Goal: Transaction & Acquisition: Purchase product/service

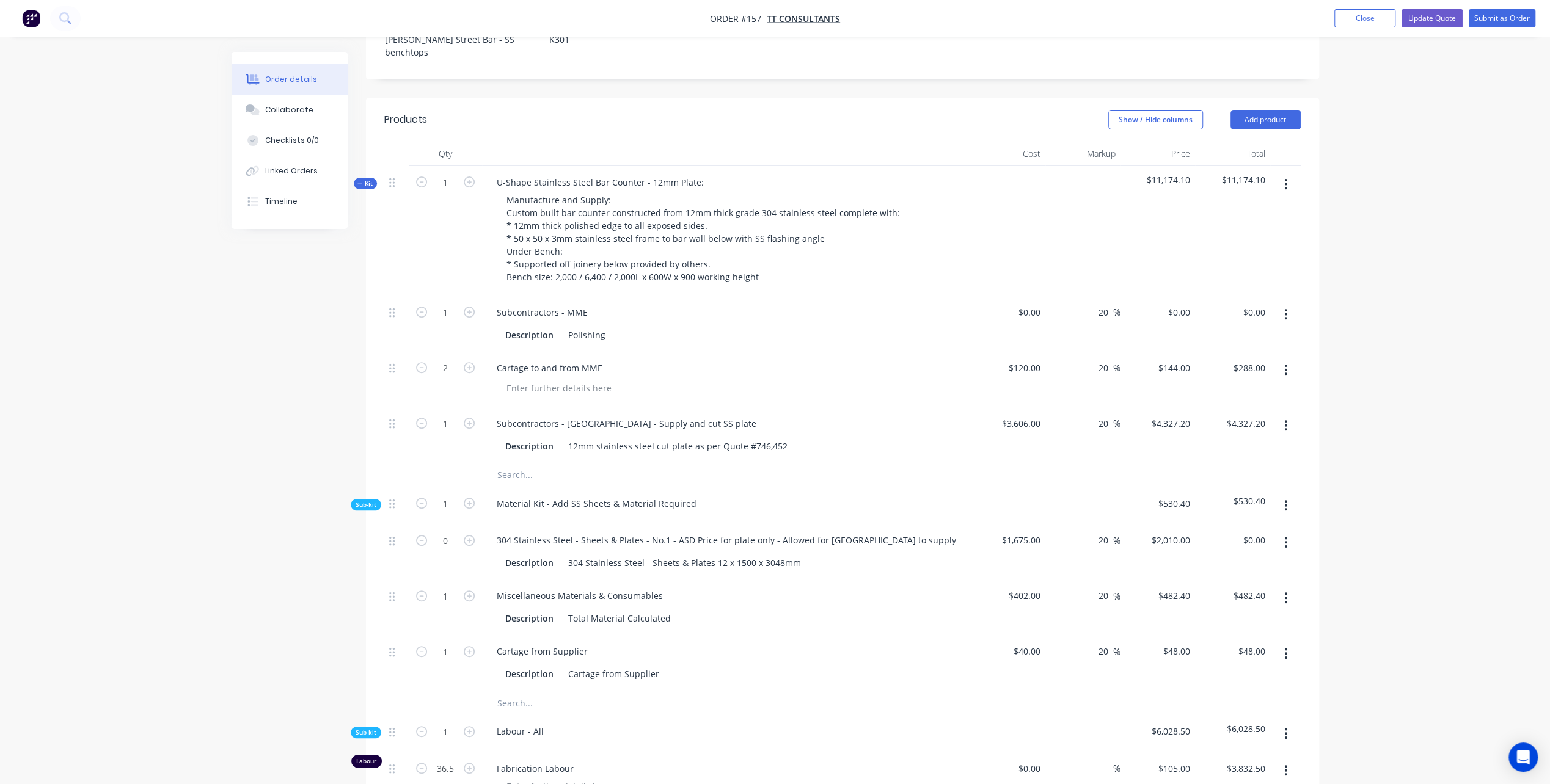
scroll to position [427, 0]
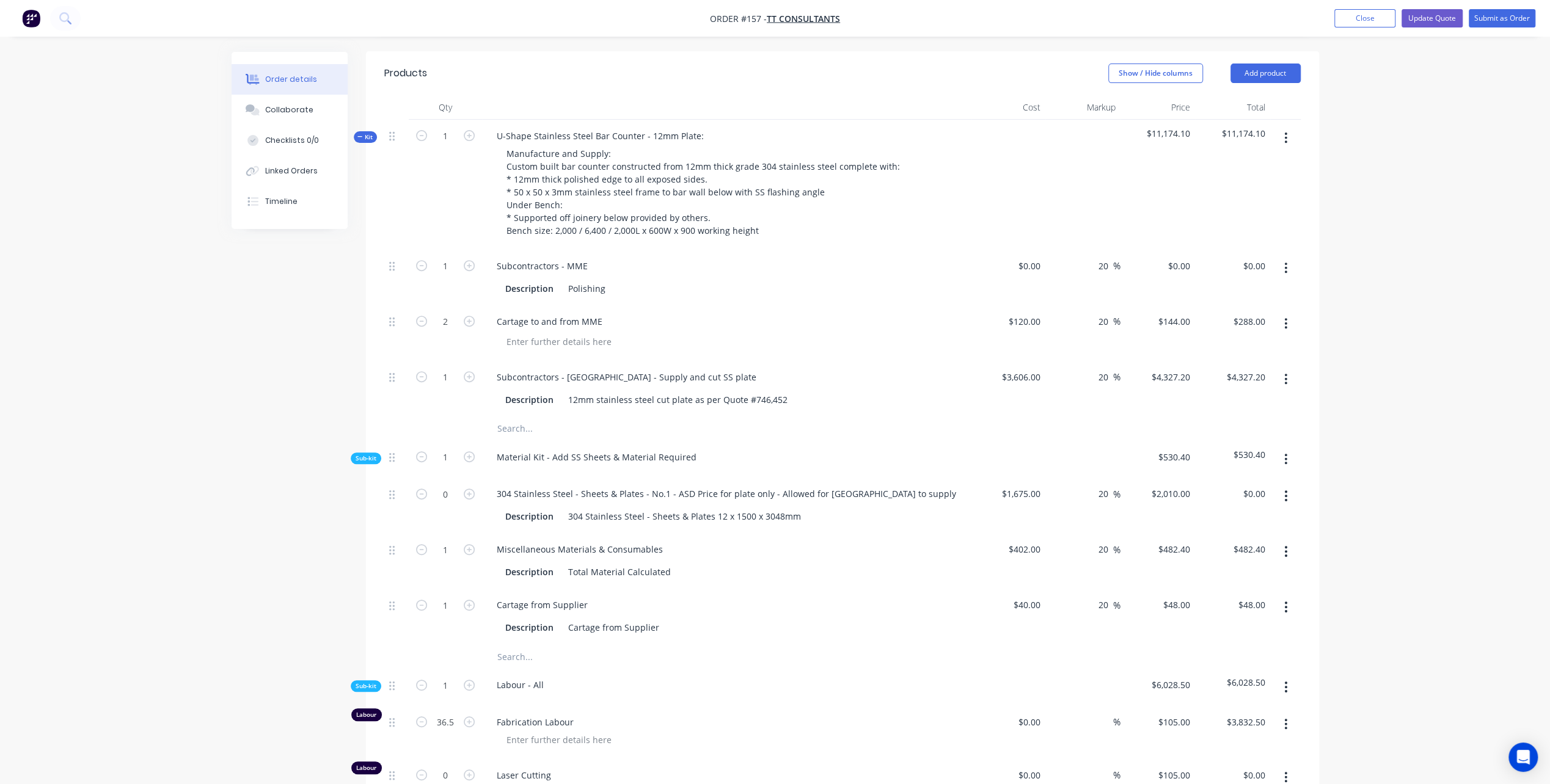
click at [1284, 453] on icon "button" at bounding box center [1285, 459] width 3 height 13
click at [1252, 482] on div "Add product to kit" at bounding box center [1243, 491] width 95 height 18
click at [1221, 531] on div "Product catalogue" at bounding box center [1243, 540] width 95 height 18
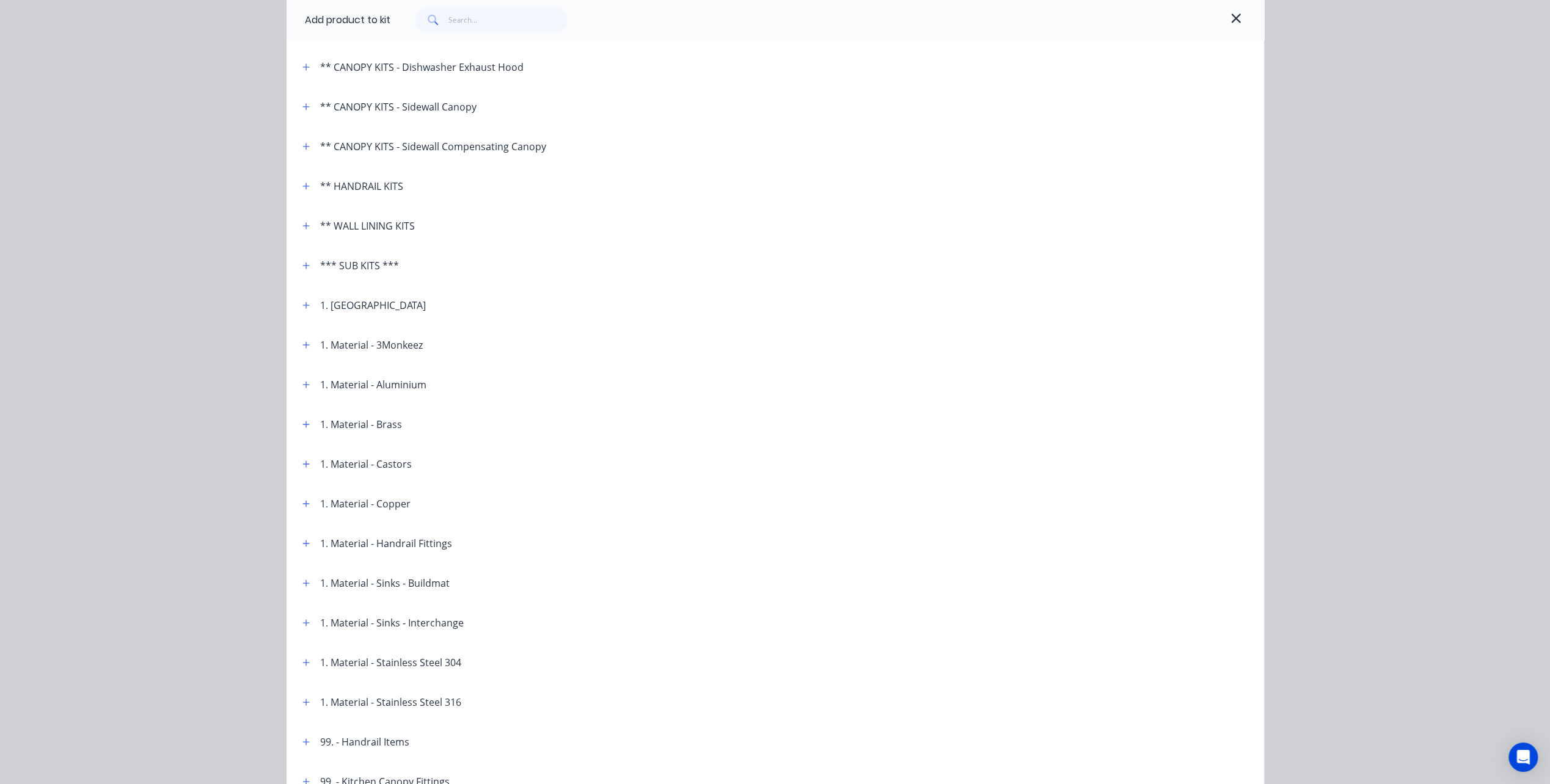
scroll to position [184, 0]
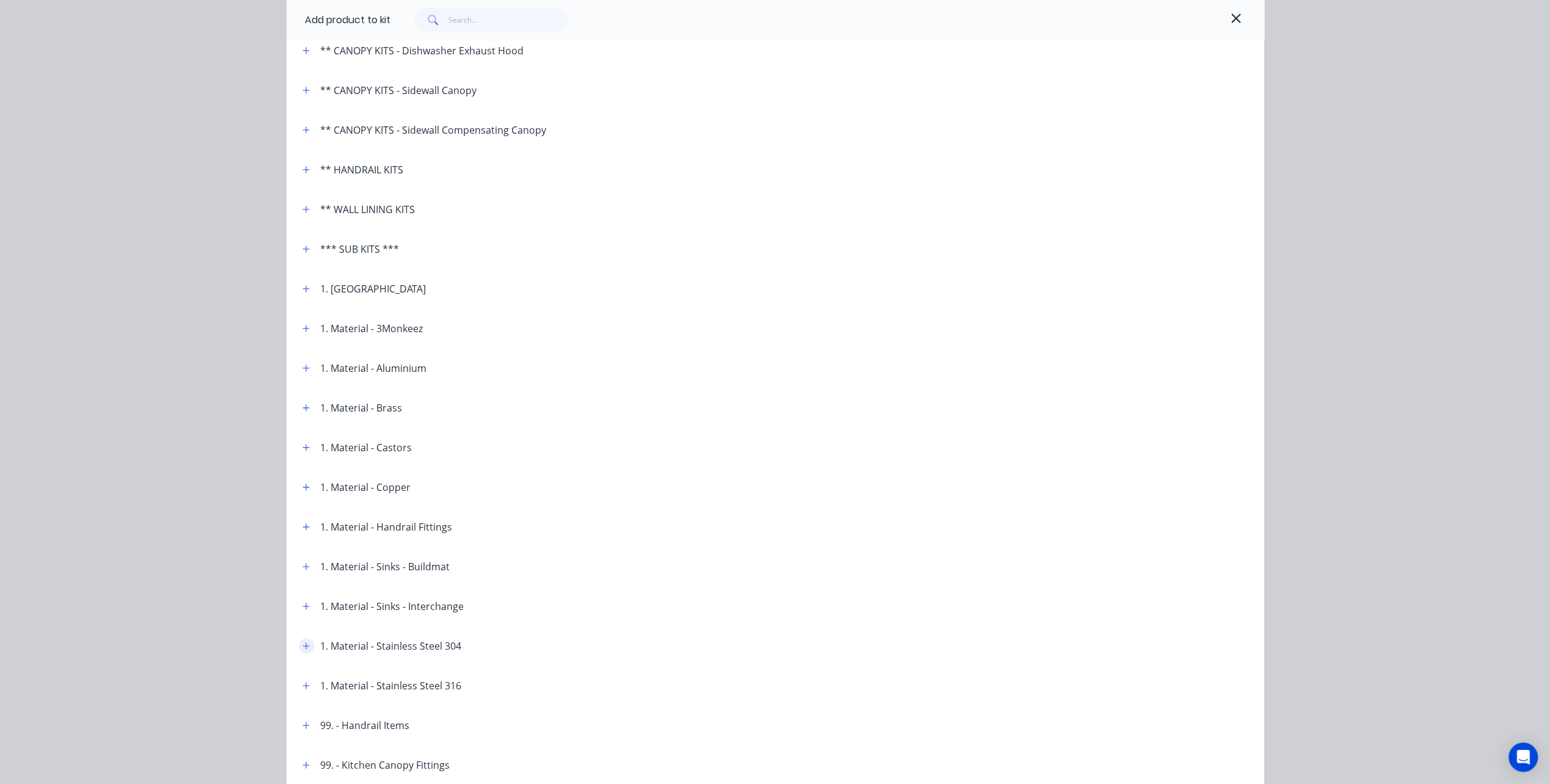
click at [304, 644] on icon "button" at bounding box center [306, 646] width 7 height 9
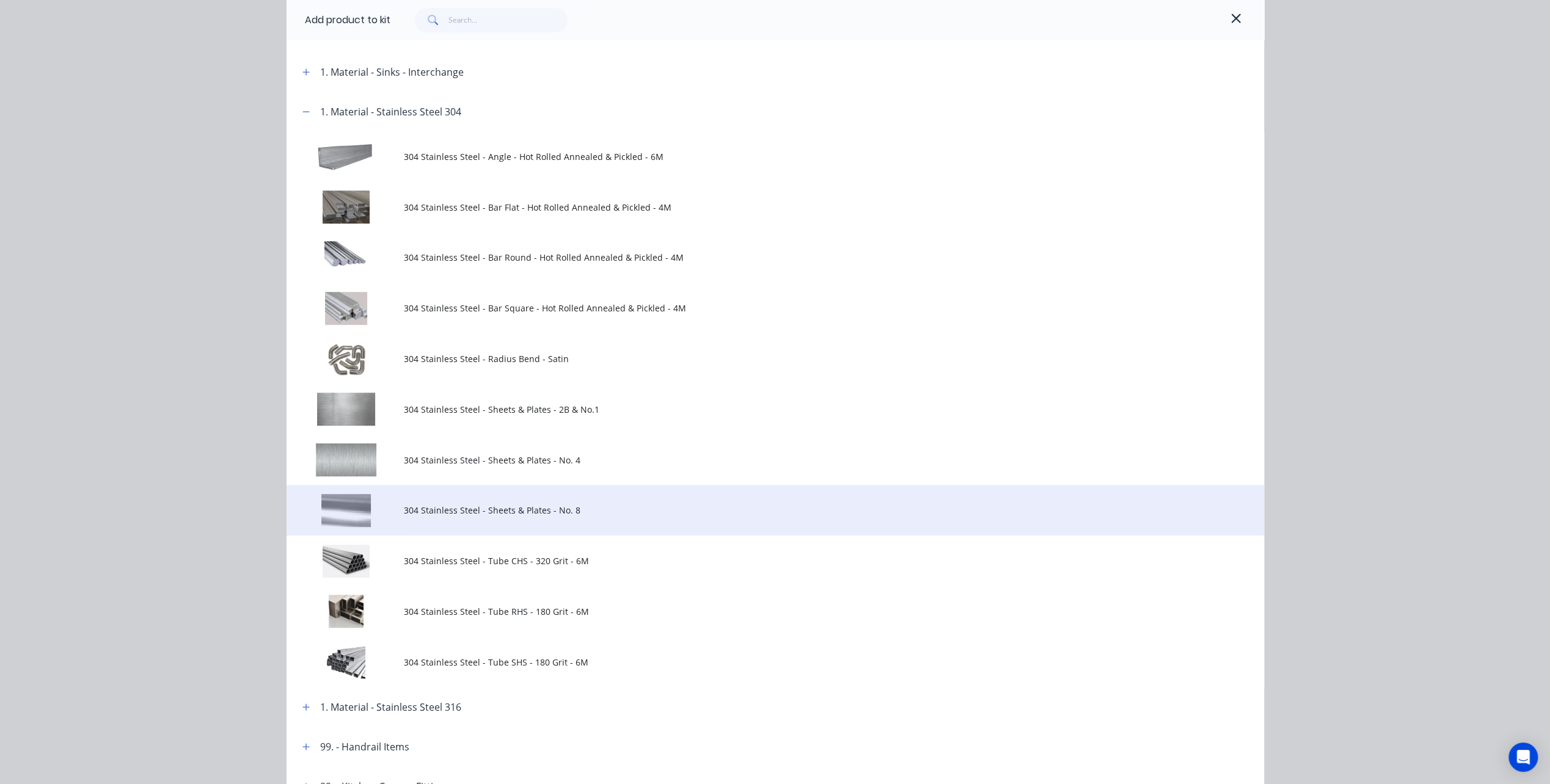
scroll to position [733, 0]
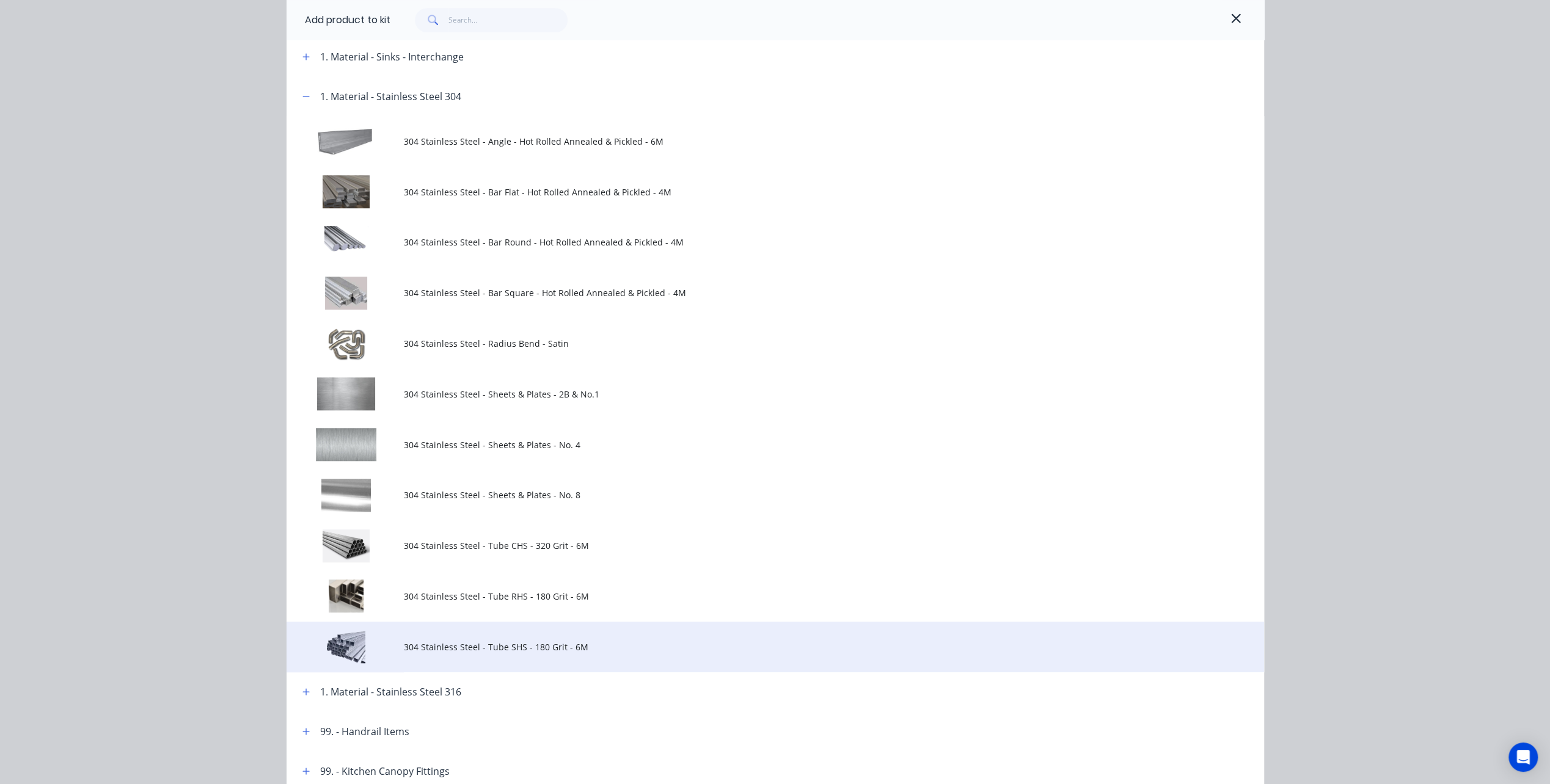
click at [413, 651] on span "304 Stainless Steel - Tube SHS - 180 Grit - 6M" at bounding box center [747, 647] width 688 height 13
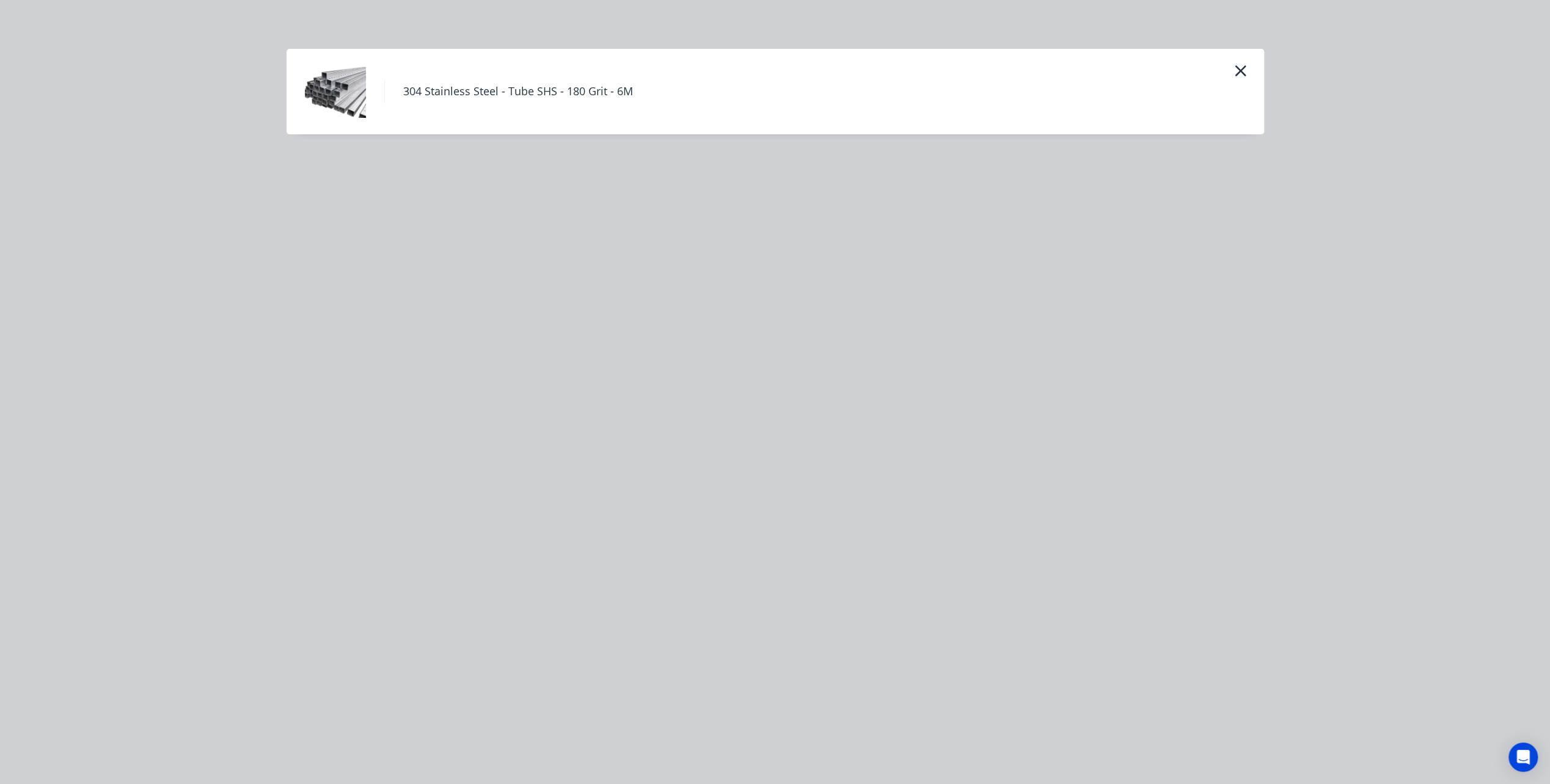
scroll to position [0, 0]
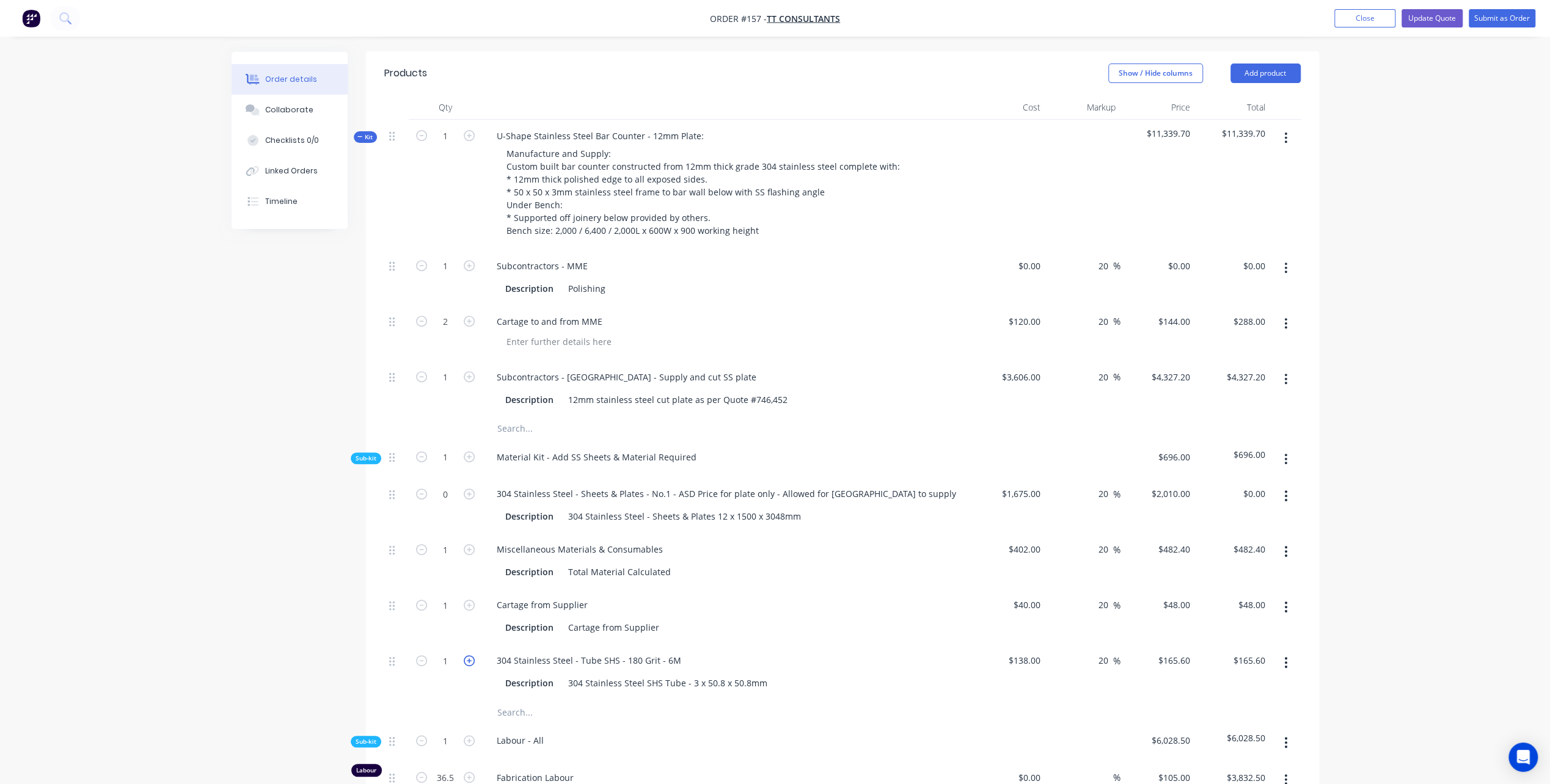
click at [466, 655] on icon "button" at bounding box center [469, 660] width 11 height 11
type input "2"
type input "$331.20"
drag, startPoint x: 388, startPoint y: 613, endPoint x: 388, endPoint y: 562, distance: 51.0
click at [388, 562] on div "0 304 Stainless Steel - Sheets & Plates - No.1 - ASD Price for plate only - All…" at bounding box center [843, 589] width 917 height 222
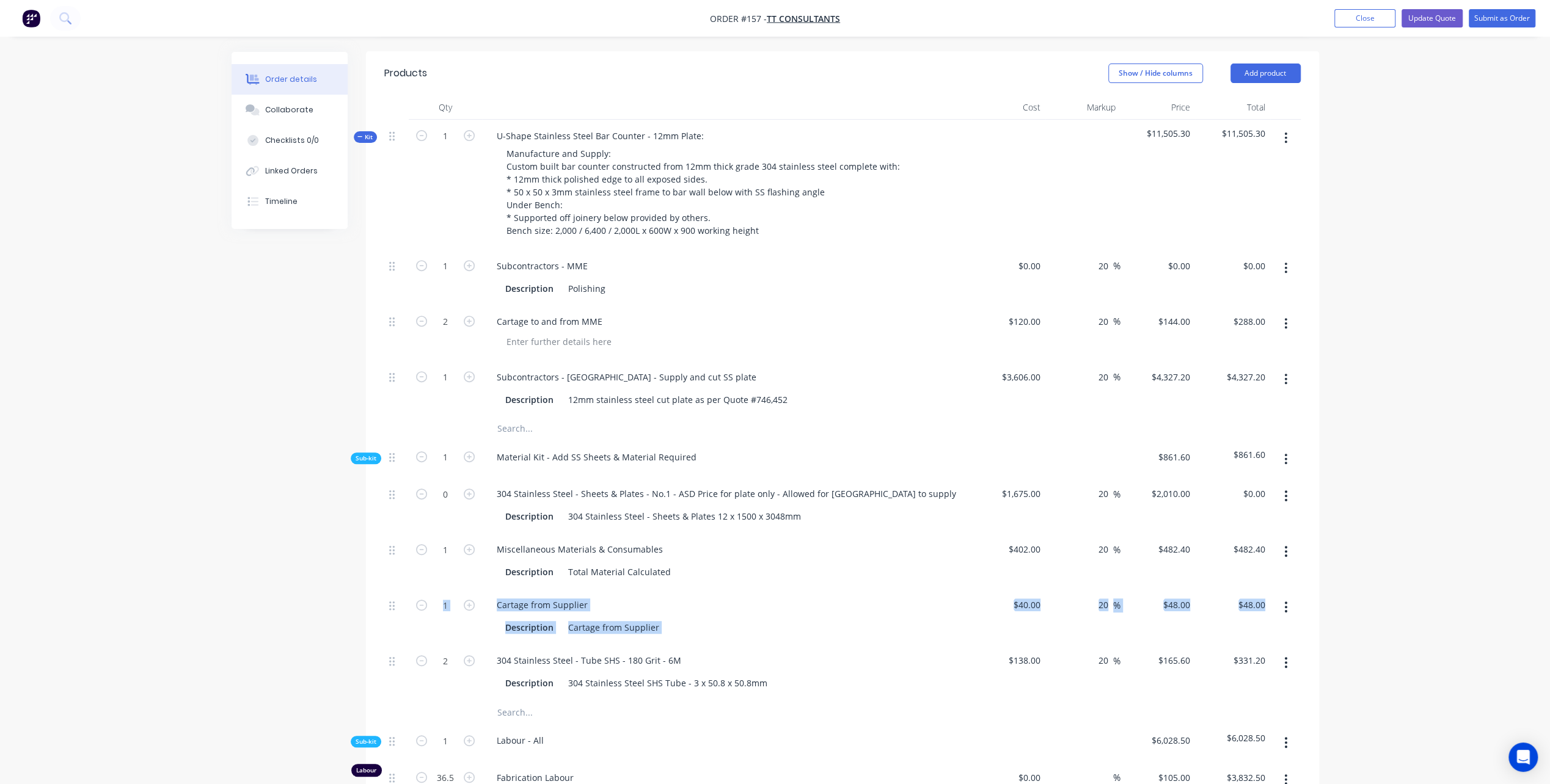
drag, startPoint x: 388, startPoint y: 562, endPoint x: 329, endPoint y: 617, distance: 80.7
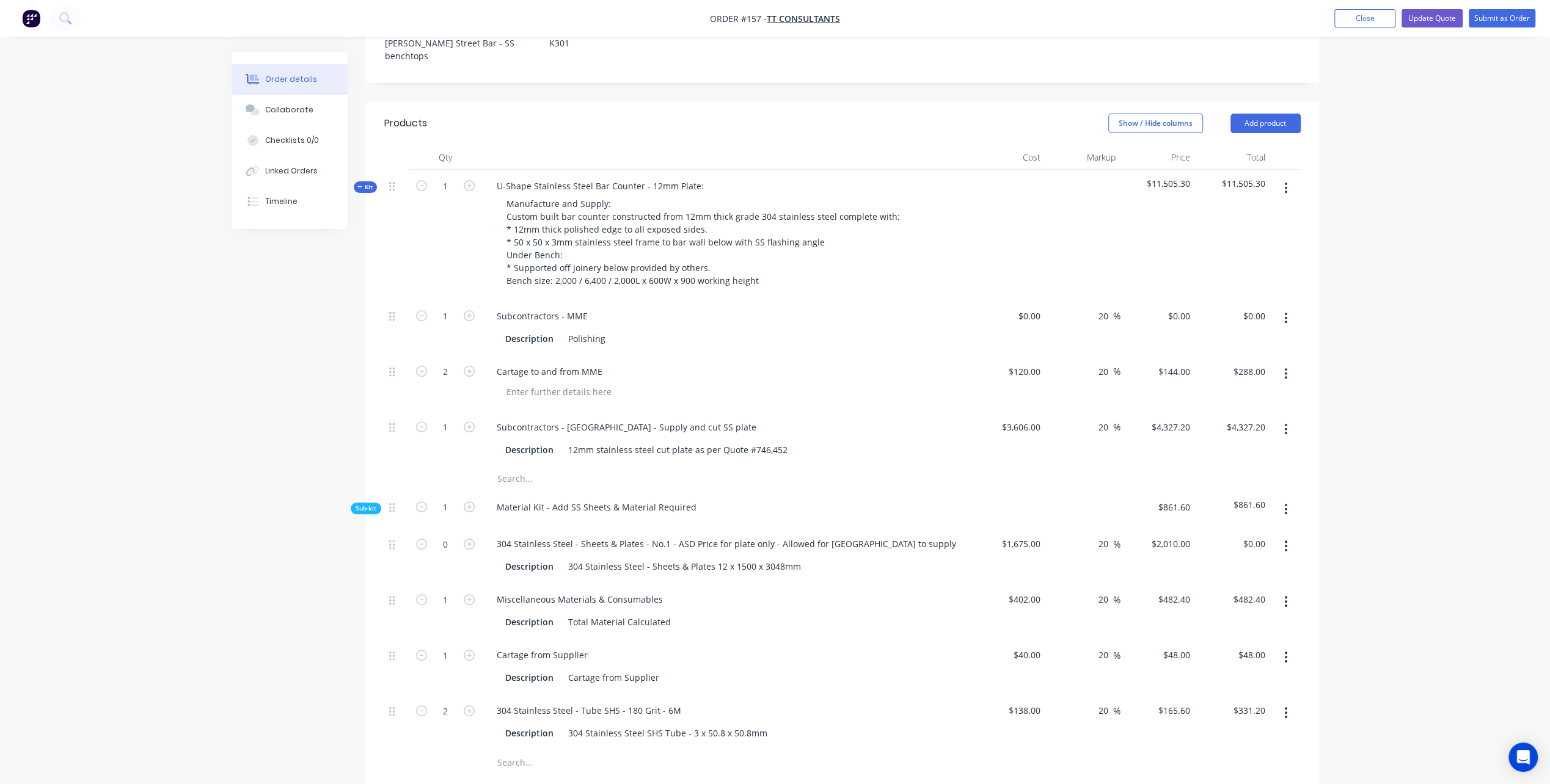
scroll to position [366, 0]
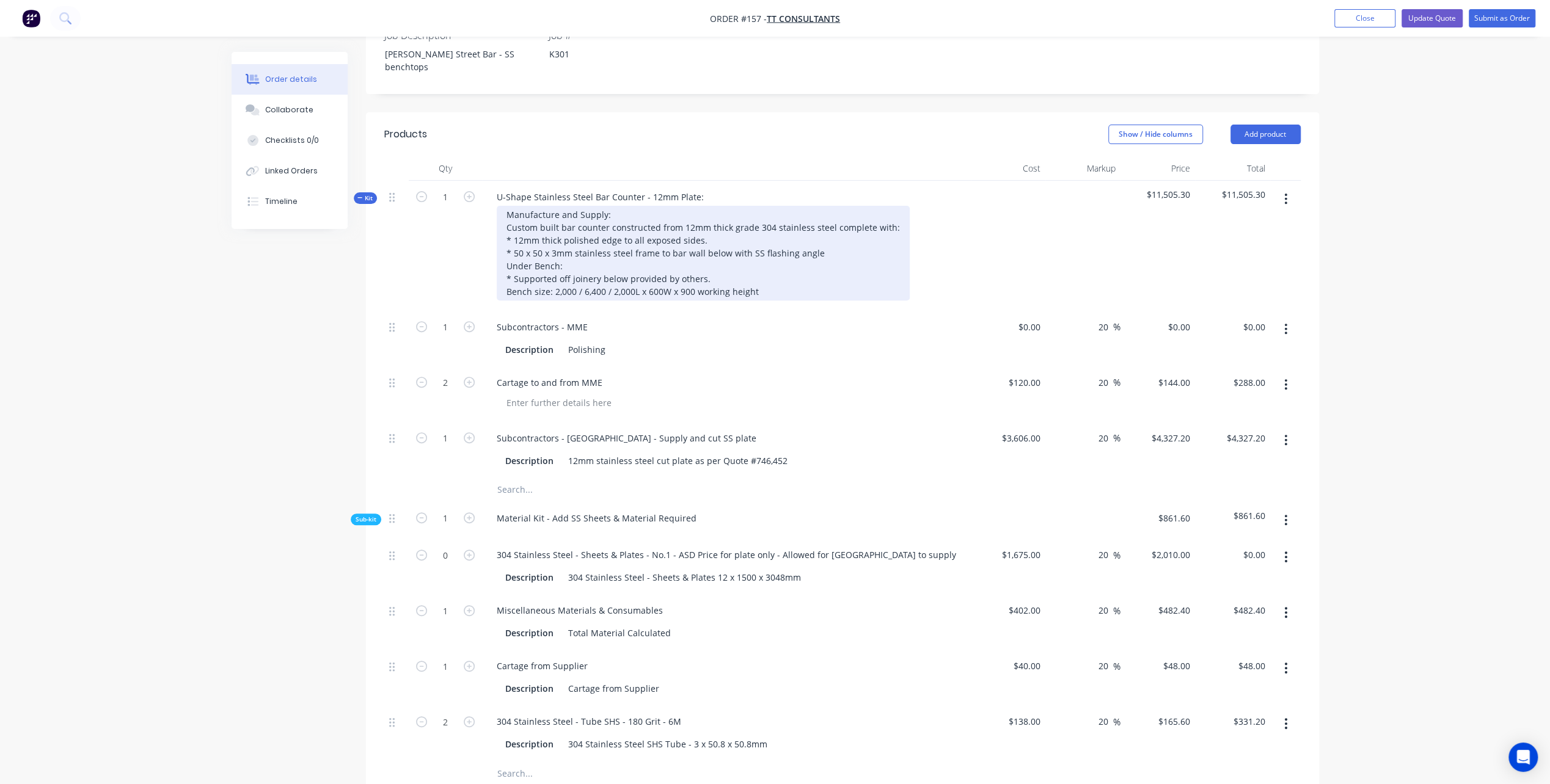
click at [820, 206] on div "Manufacture and Supply: Custom built bar counter constructed from 12mm thick gr…" at bounding box center [703, 253] width 413 height 94
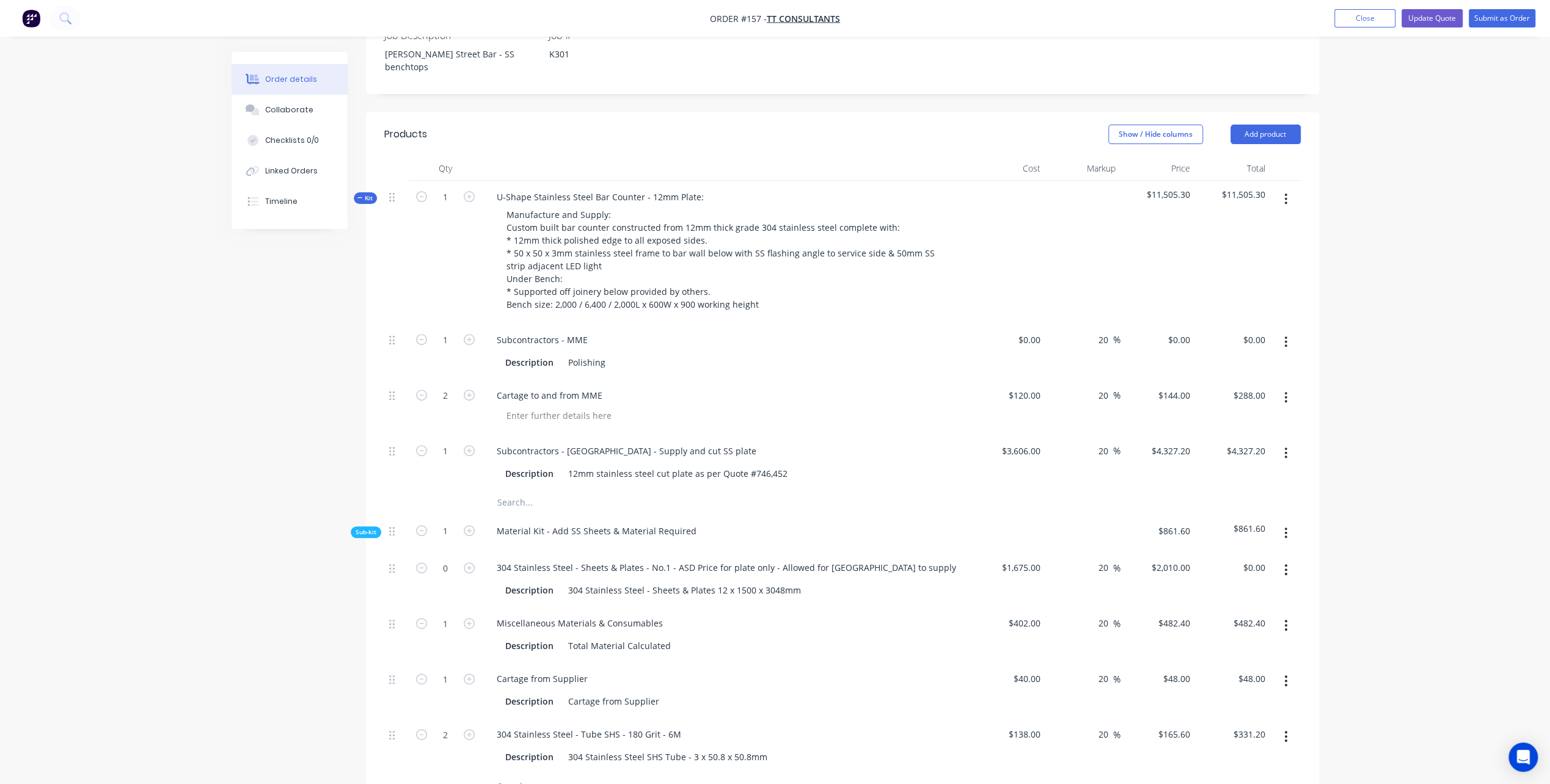
click at [688, 387] on div "Cartage to and from MME" at bounding box center [726, 396] width 479 height 18
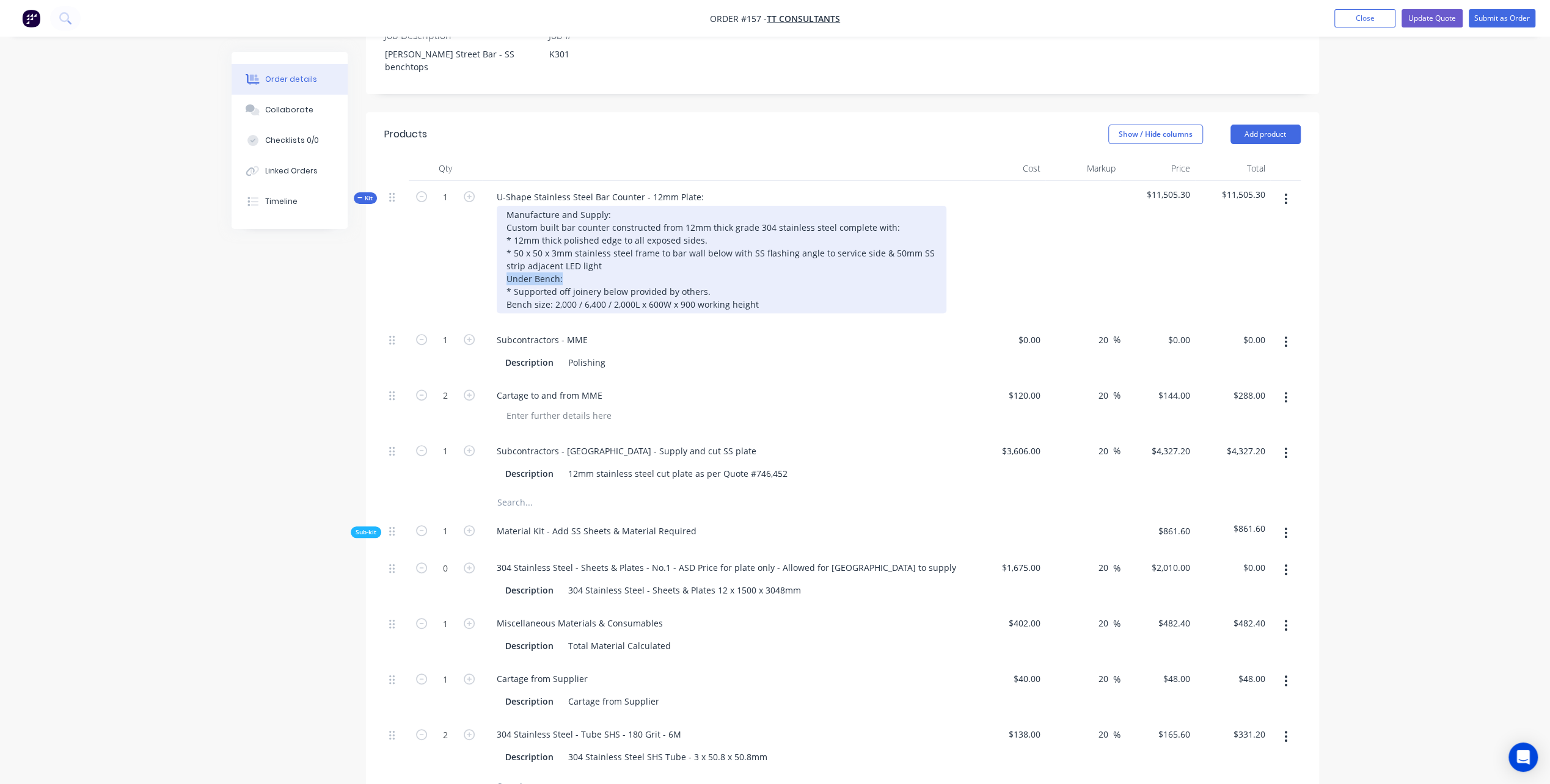
drag, startPoint x: 567, startPoint y: 230, endPoint x: 474, endPoint y: 241, distance: 93.6
click at [480, 232] on div "Kit 1 U-Shape Stainless Steel Bar Counter - 12mm Plate: Manufacture and Supply:…" at bounding box center [843, 253] width 917 height 143
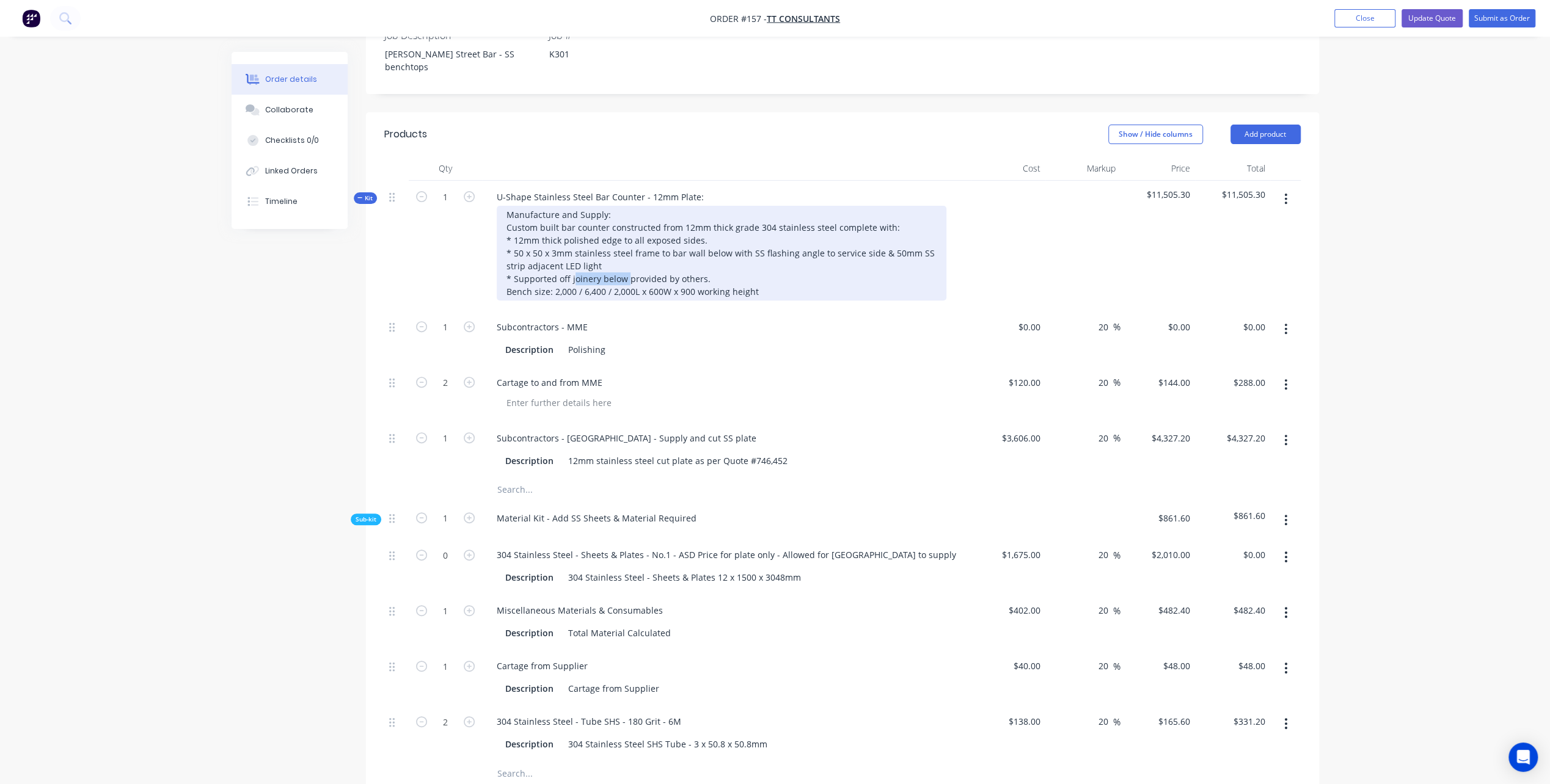
drag, startPoint x: 571, startPoint y: 230, endPoint x: 625, endPoint y: 230, distance: 54.0
click at [625, 230] on div "Manufacture and Supply: Custom built bar counter constructed from 12mm thick gr…" at bounding box center [721, 253] width 450 height 94
click at [703, 229] on div "Manufacture and Supply: Custom built bar counter constructed from 12mm thick gr…" at bounding box center [721, 253] width 450 height 94
click at [740, 228] on div "Manufacture and Supply: Custom built bar counter constructed from 12mm thick gr…" at bounding box center [721, 253] width 450 height 94
drag, startPoint x: 530, startPoint y: 241, endPoint x: 504, endPoint y: 243, distance: 26.1
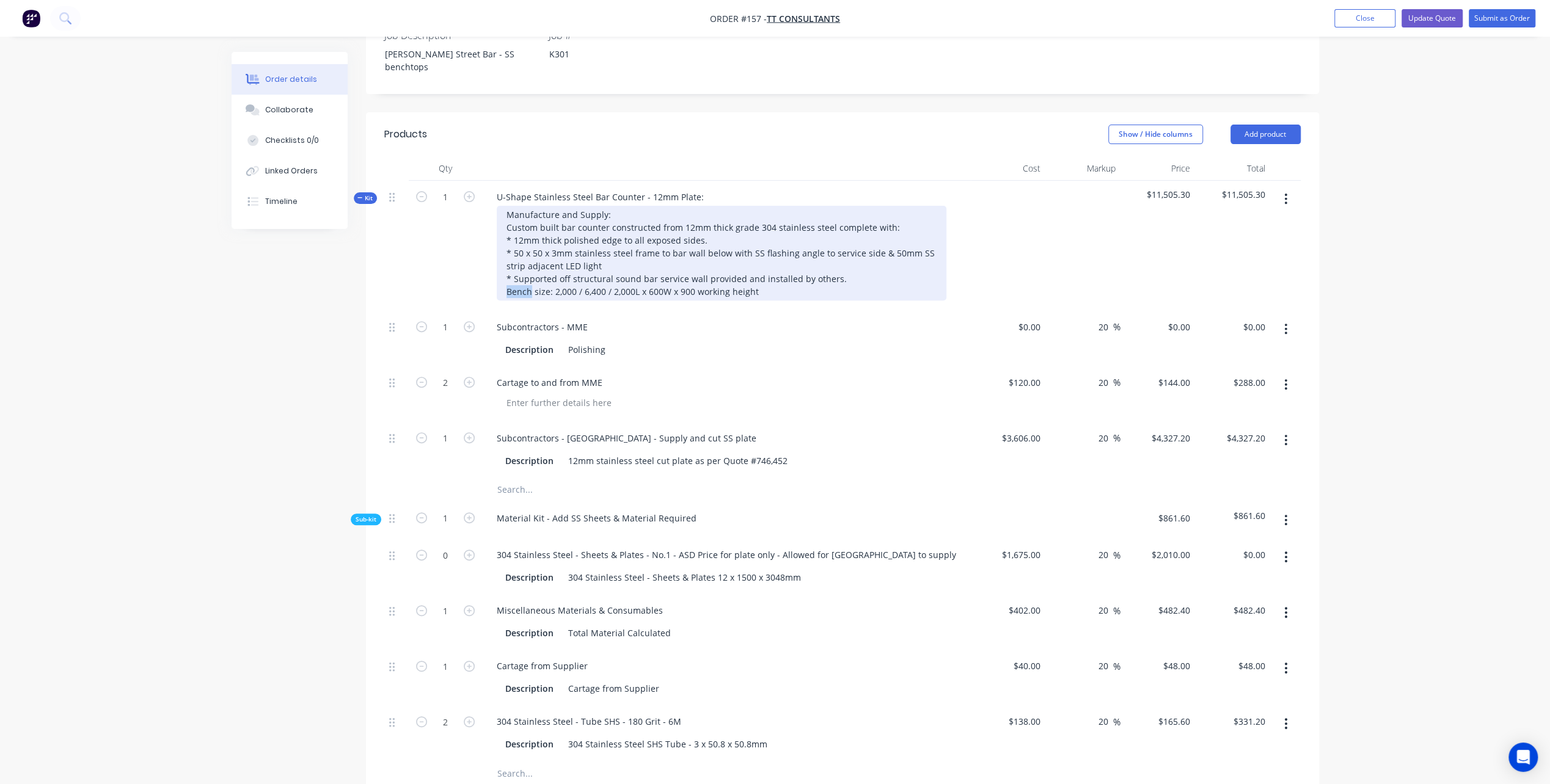
click at [504, 243] on div "Manufacture and Supply: Custom built bar counter constructed from 12mm thick gr…" at bounding box center [721, 253] width 450 height 94
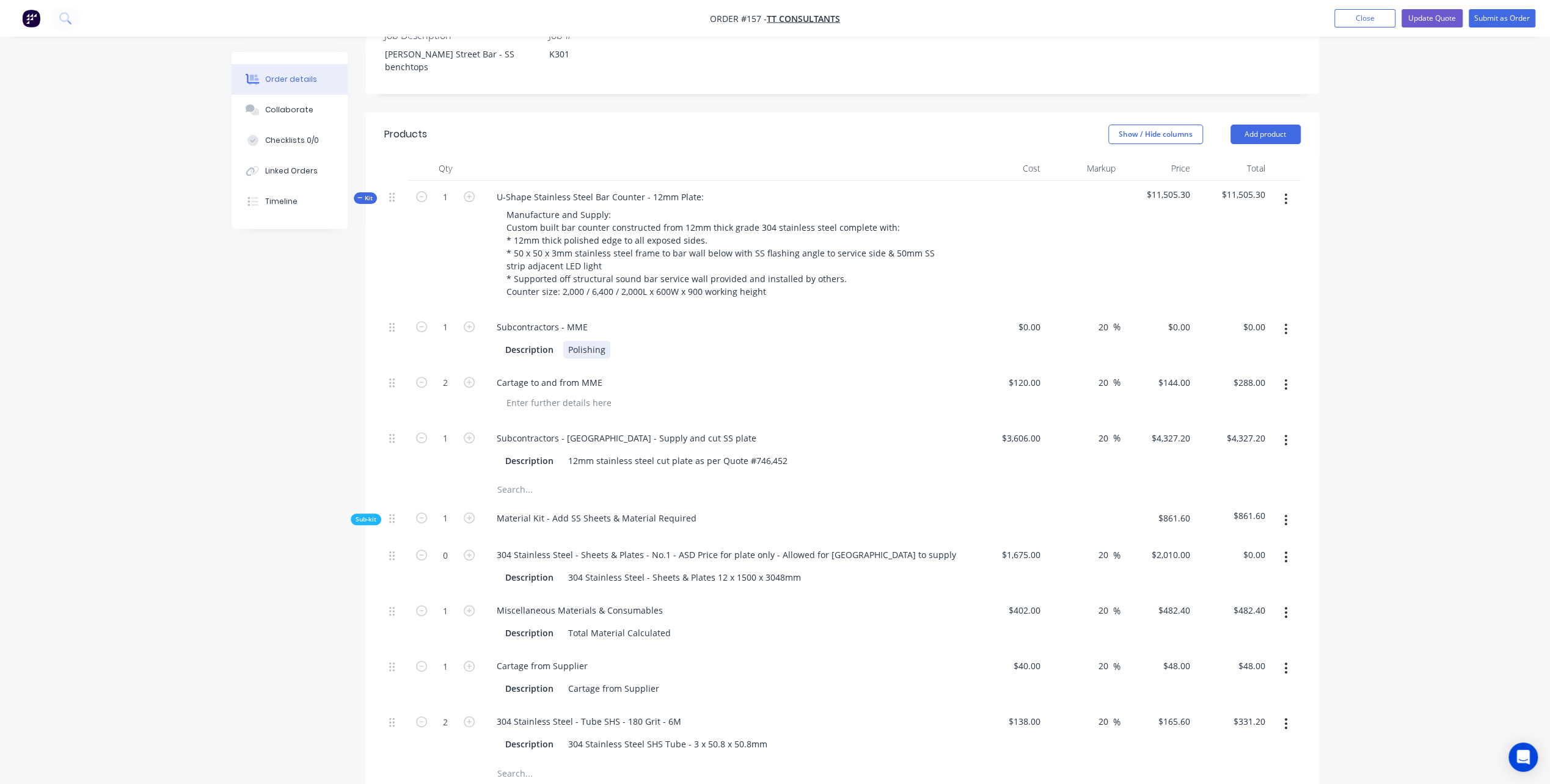
click at [801, 315] on div "Subcontractors - MME Description Polishing" at bounding box center [726, 338] width 488 height 56
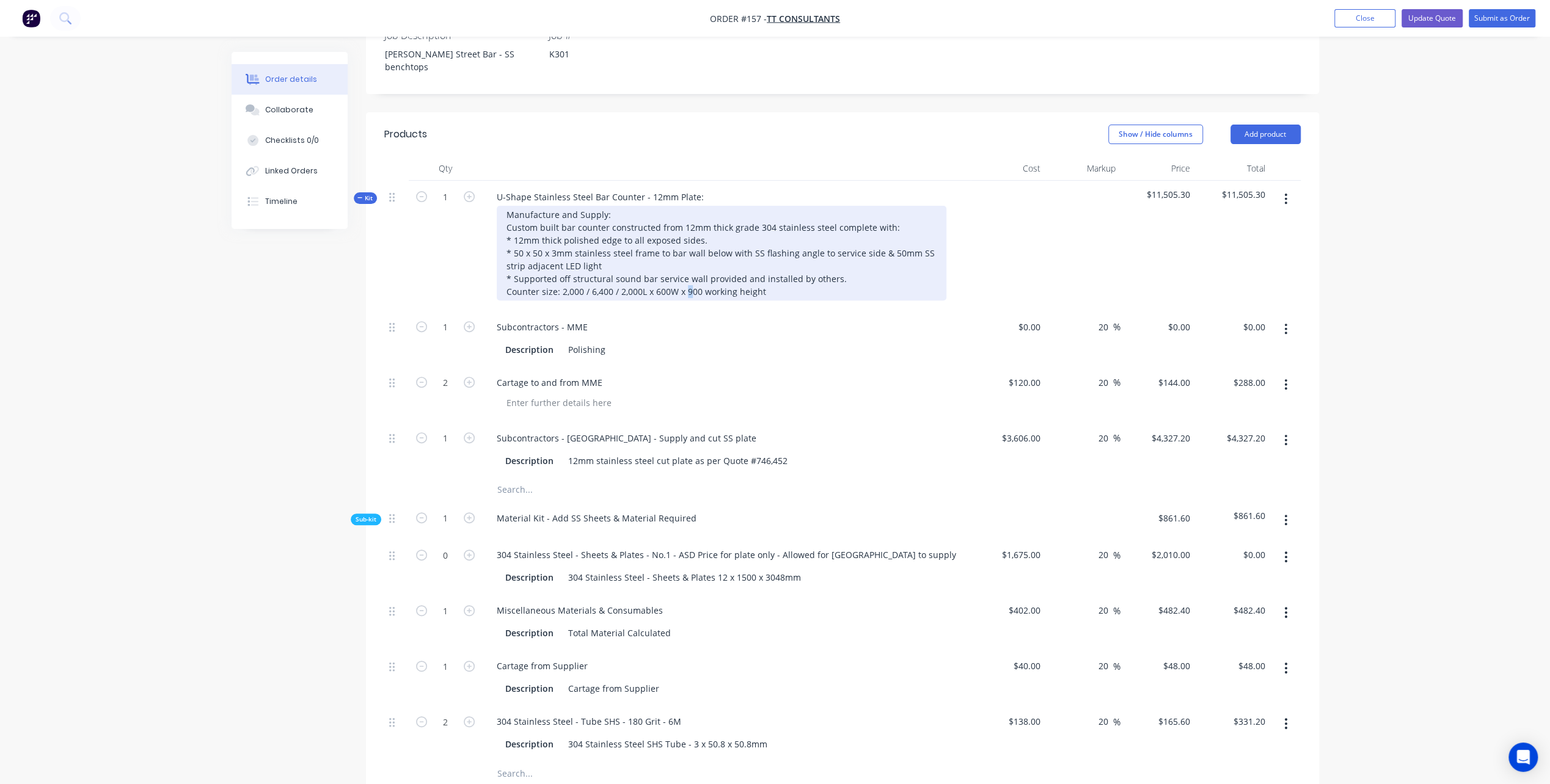
click at [689, 242] on div "Manufacture and Supply: Custom built bar counter constructed from 12mm thick gr…" at bounding box center [721, 253] width 450 height 94
drag, startPoint x: 707, startPoint y: 241, endPoint x: 778, endPoint y: 243, distance: 71.0
click at [778, 243] on div "Manufacture and Supply: Custom built bar counter constructed from 12mm thick gr…" at bounding box center [721, 253] width 450 height 94
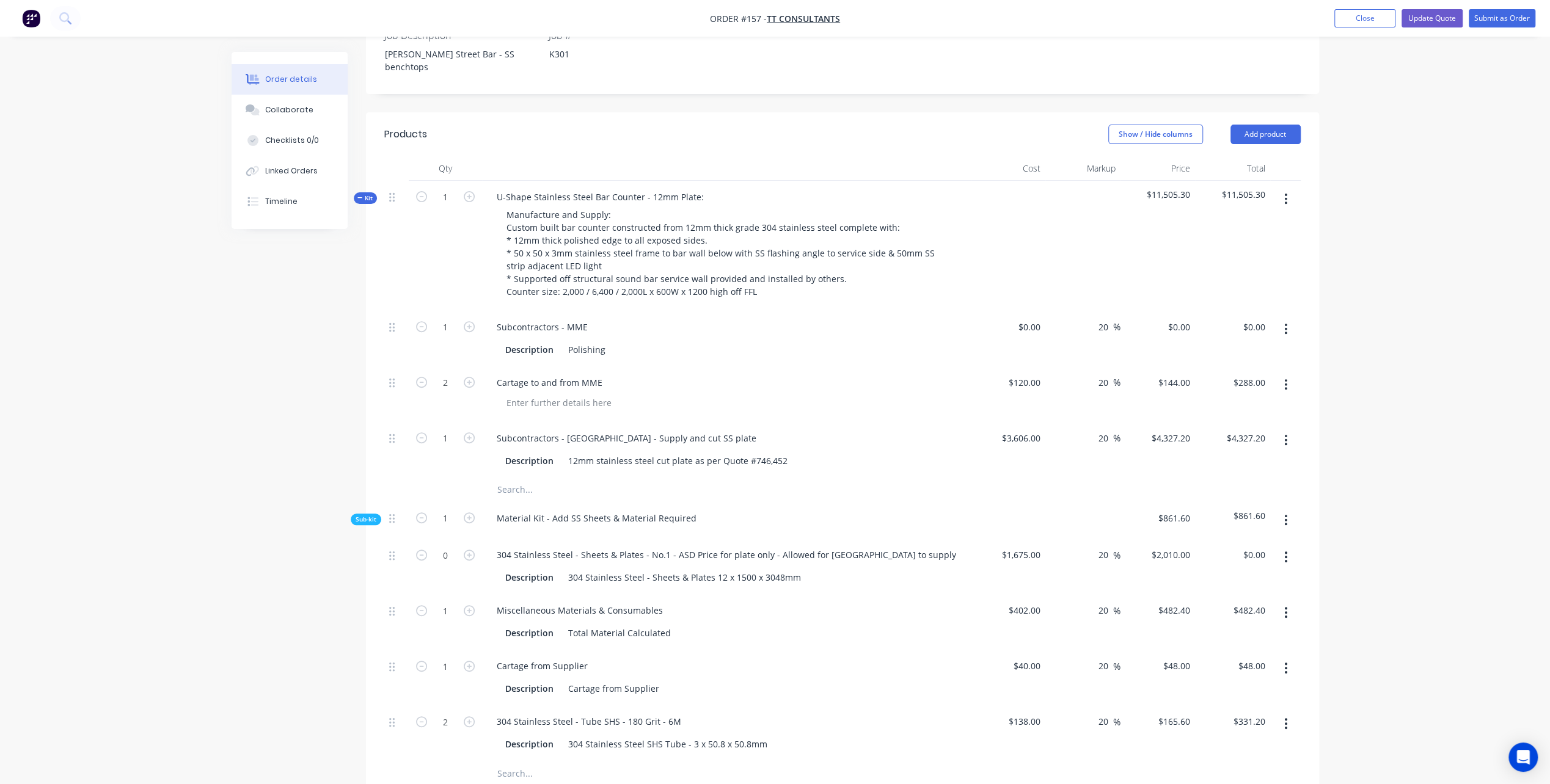
click at [775, 318] on div "Subcontractors - MME" at bounding box center [726, 327] width 479 height 18
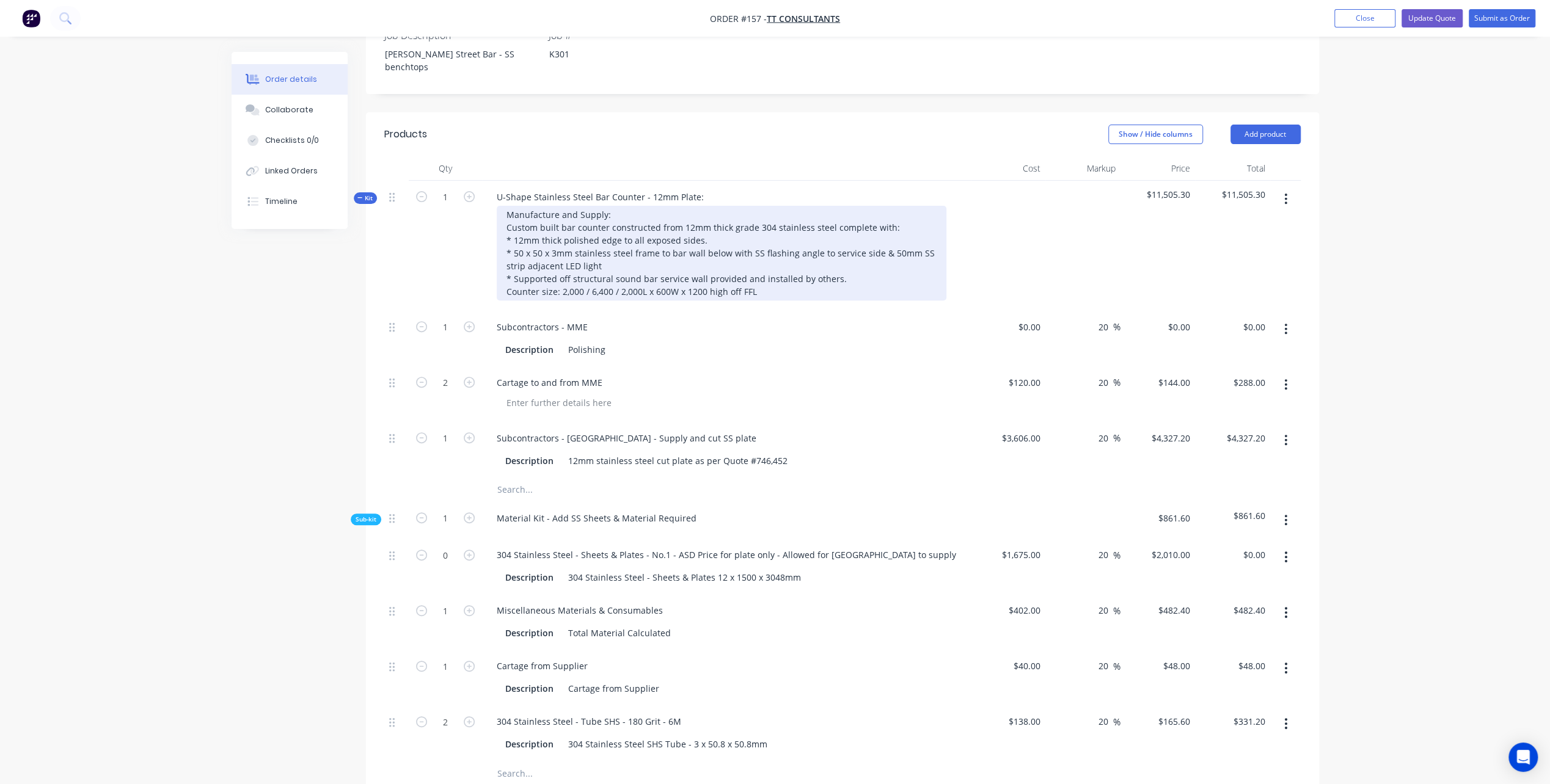
click at [609, 216] on div "Manufacture and Supply: Custom built bar counter constructed from 12mm thick gr…" at bounding box center [721, 253] width 450 height 94
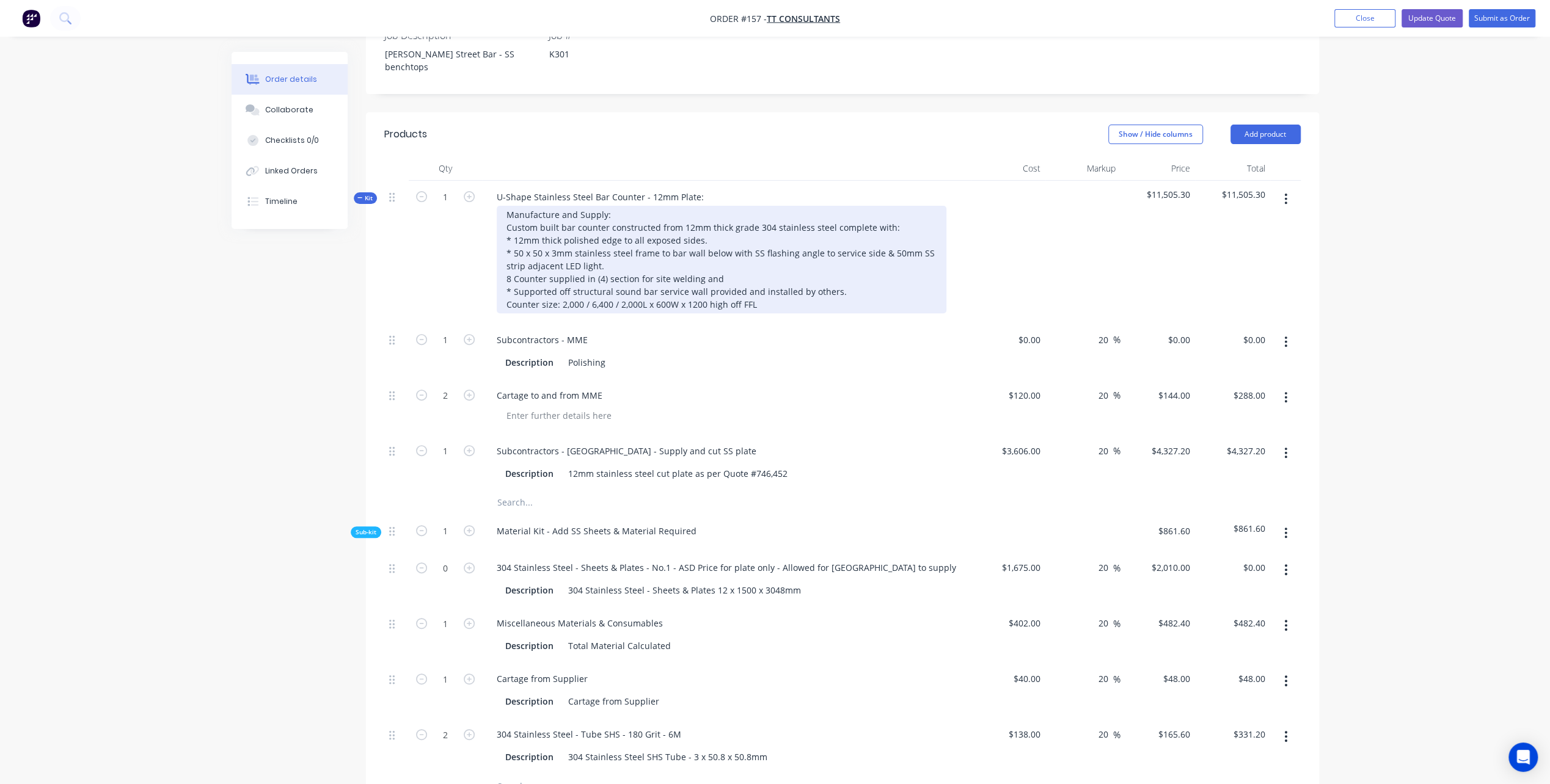
click at [633, 230] on div "Manufacture and Supply: Custom built bar counter constructed from 12mm thick gr…" at bounding box center [721, 260] width 450 height 108
drag, startPoint x: 654, startPoint y: 229, endPoint x: 673, endPoint y: 243, distance: 23.6
click at [655, 230] on div "Manufacture and Supply: Custom built bar counter constructed from 12mm thick gr…" at bounding box center [721, 260] width 450 height 108
click at [905, 232] on div "Manufacture and Supply: Custom built bar counter constructed from 12mm thick gr…" at bounding box center [721, 260] width 450 height 108
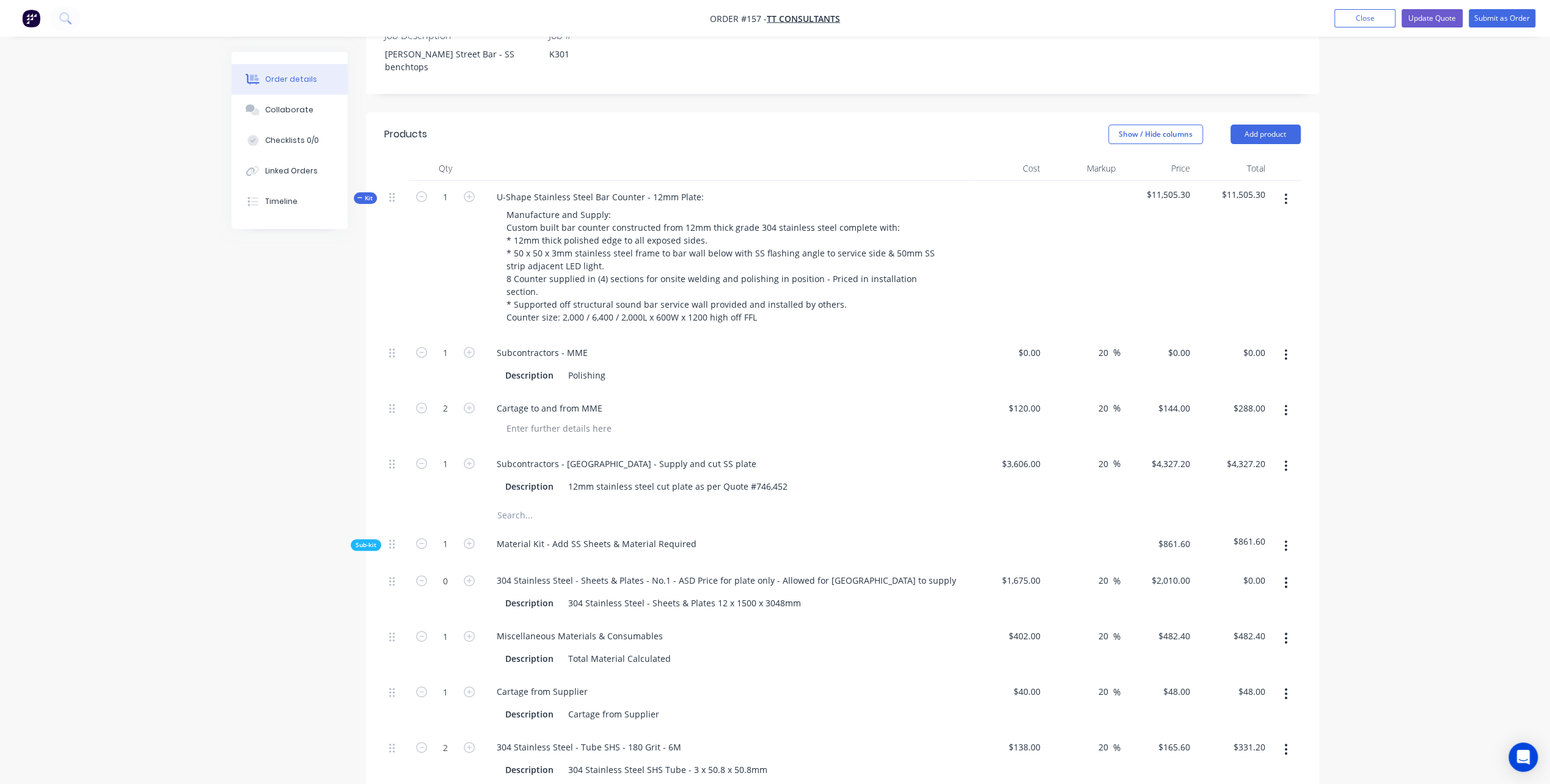
click at [923, 503] on div at bounding box center [843, 516] width 917 height 25
click at [616, 366] on div "Description Polishing" at bounding box center [724, 375] width 447 height 18
drag, startPoint x: 616, startPoint y: 314, endPoint x: 617, endPoint y: 294, distance: 20.0
click at [617, 343] on div "Subcontractors - MME" at bounding box center [726, 352] width 479 height 18
click at [613, 366] on div "Description Polishing" at bounding box center [724, 375] width 447 height 18
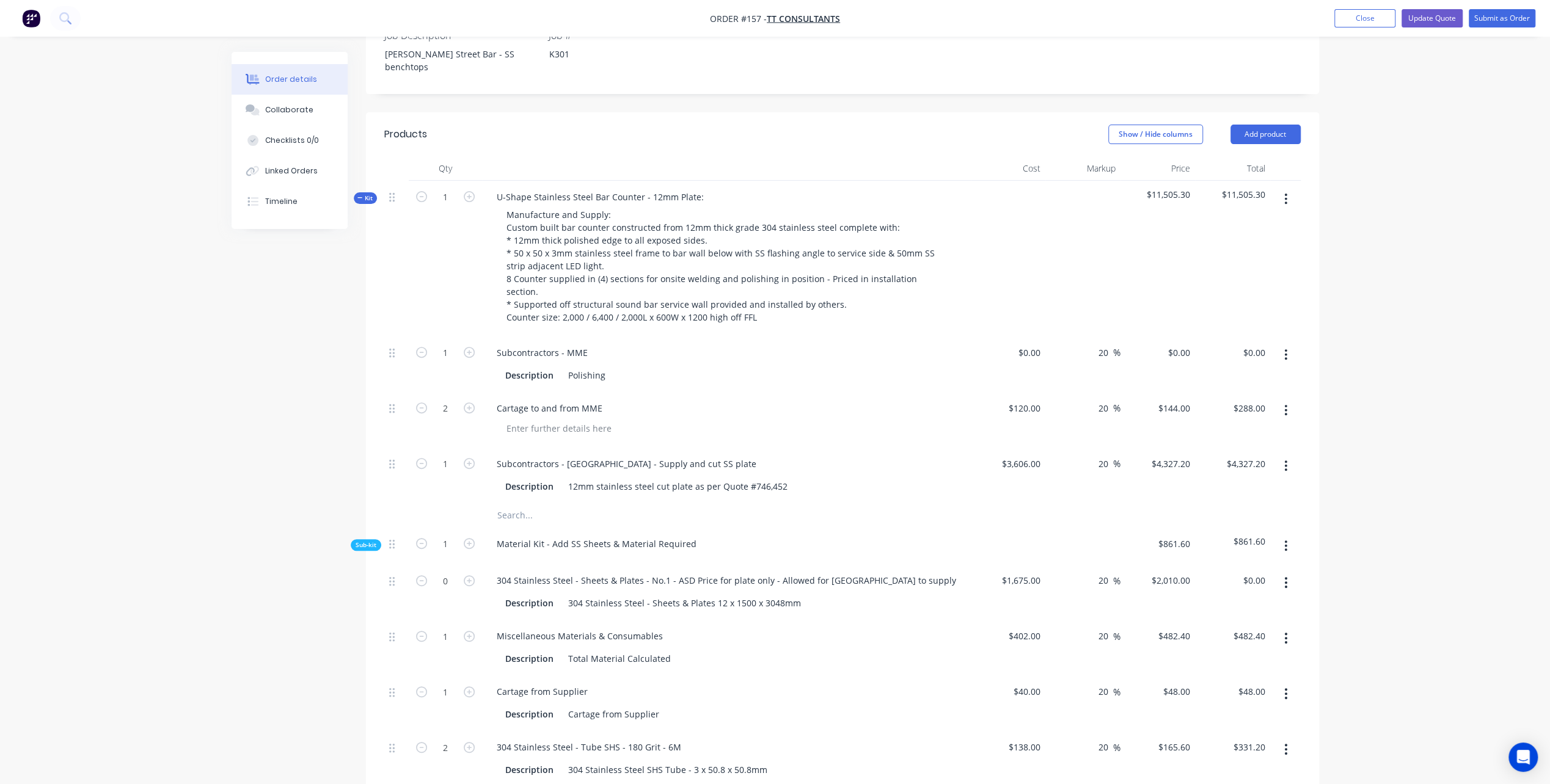
drag, startPoint x: 614, startPoint y: 314, endPoint x: 117, endPoint y: 485, distance: 525.6
drag, startPoint x: 692, startPoint y: 313, endPoint x: 684, endPoint y: 315, distance: 8.2
click at [688, 366] on div "Description Polishing" at bounding box center [724, 375] width 447 height 18
drag, startPoint x: 638, startPoint y: 314, endPoint x: 193, endPoint y: 411, distance: 455.4
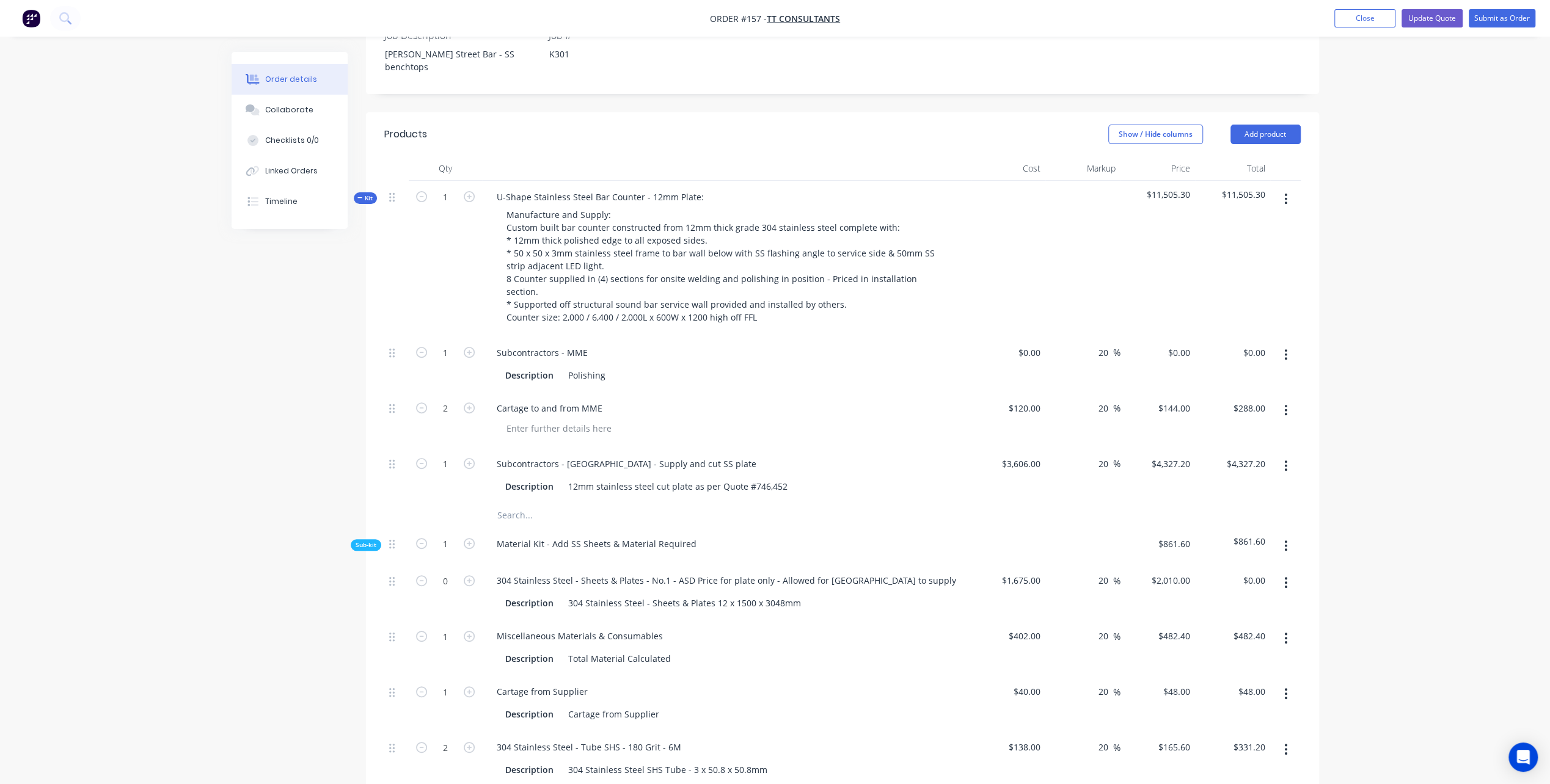
click at [606, 366] on div "Polishing" at bounding box center [586, 375] width 47 height 18
click at [757, 392] on div "Cartage to and from MME" at bounding box center [726, 419] width 488 height 56
click at [587, 343] on div "Subcontractors - MME" at bounding box center [541, 352] width 110 height 18
click at [845, 366] on div "Description Polishing (2) 2000 x 12 @ $680.00 & (2) 2700 x 600 @ $900.00 each" at bounding box center [724, 375] width 447 height 18
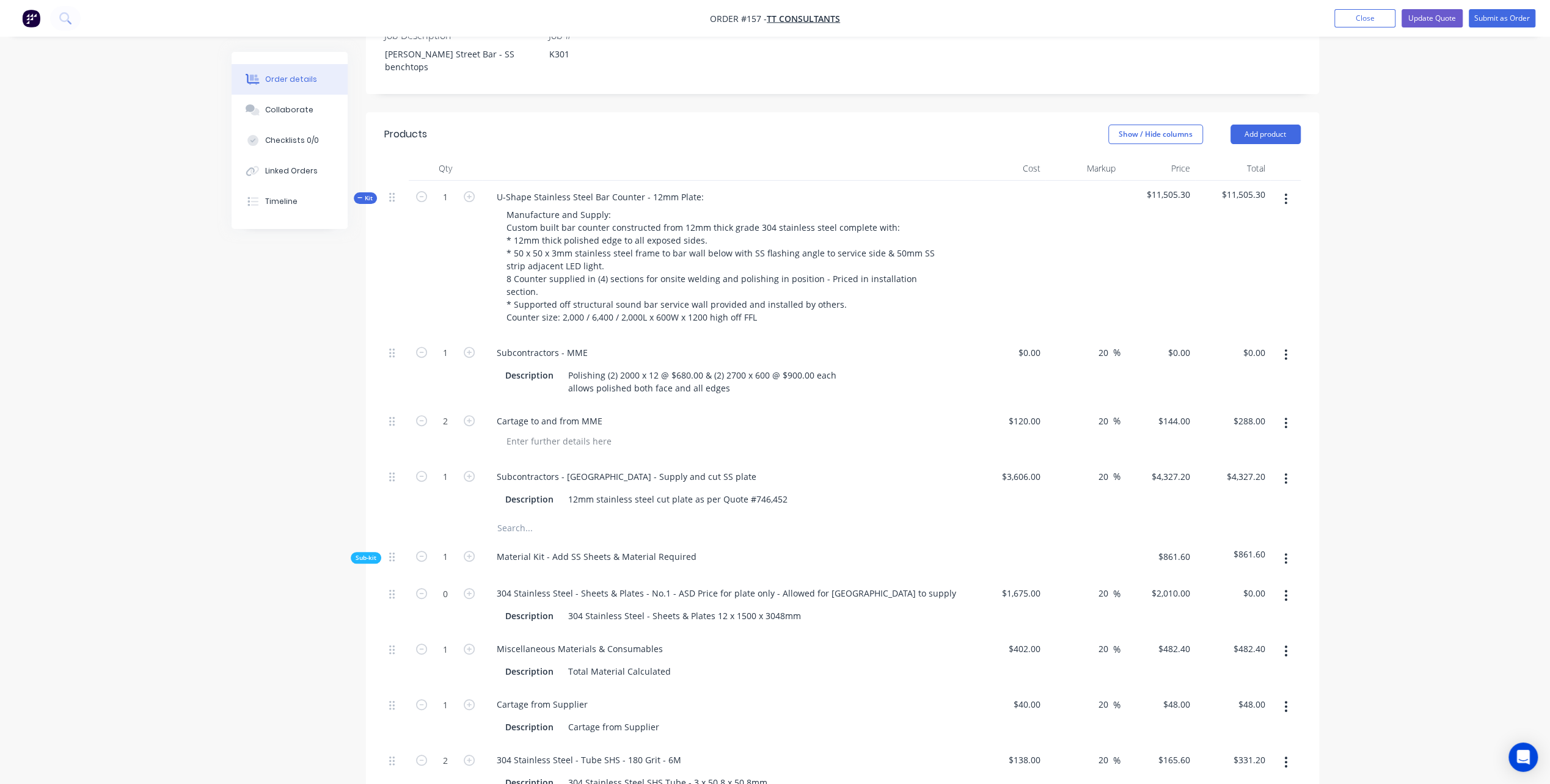
click at [1023, 405] on div "$120.00 $120.00" at bounding box center [1008, 433] width 75 height 56
click at [1035, 343] on input "0" at bounding box center [1039, 352] width 14 height 18
type input "$3,160.00"
type input "$3,792.00"
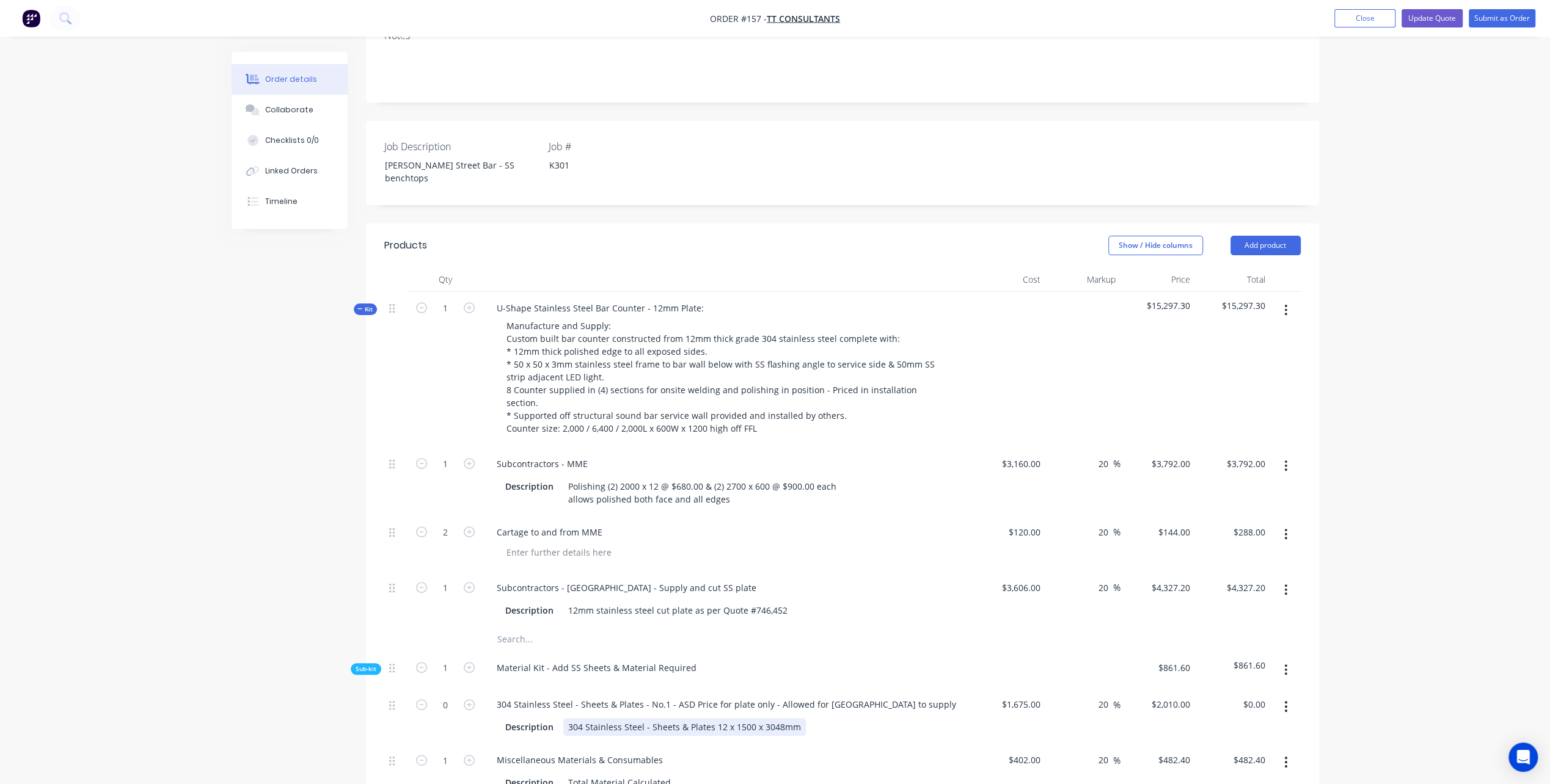
scroll to position [245, 0]
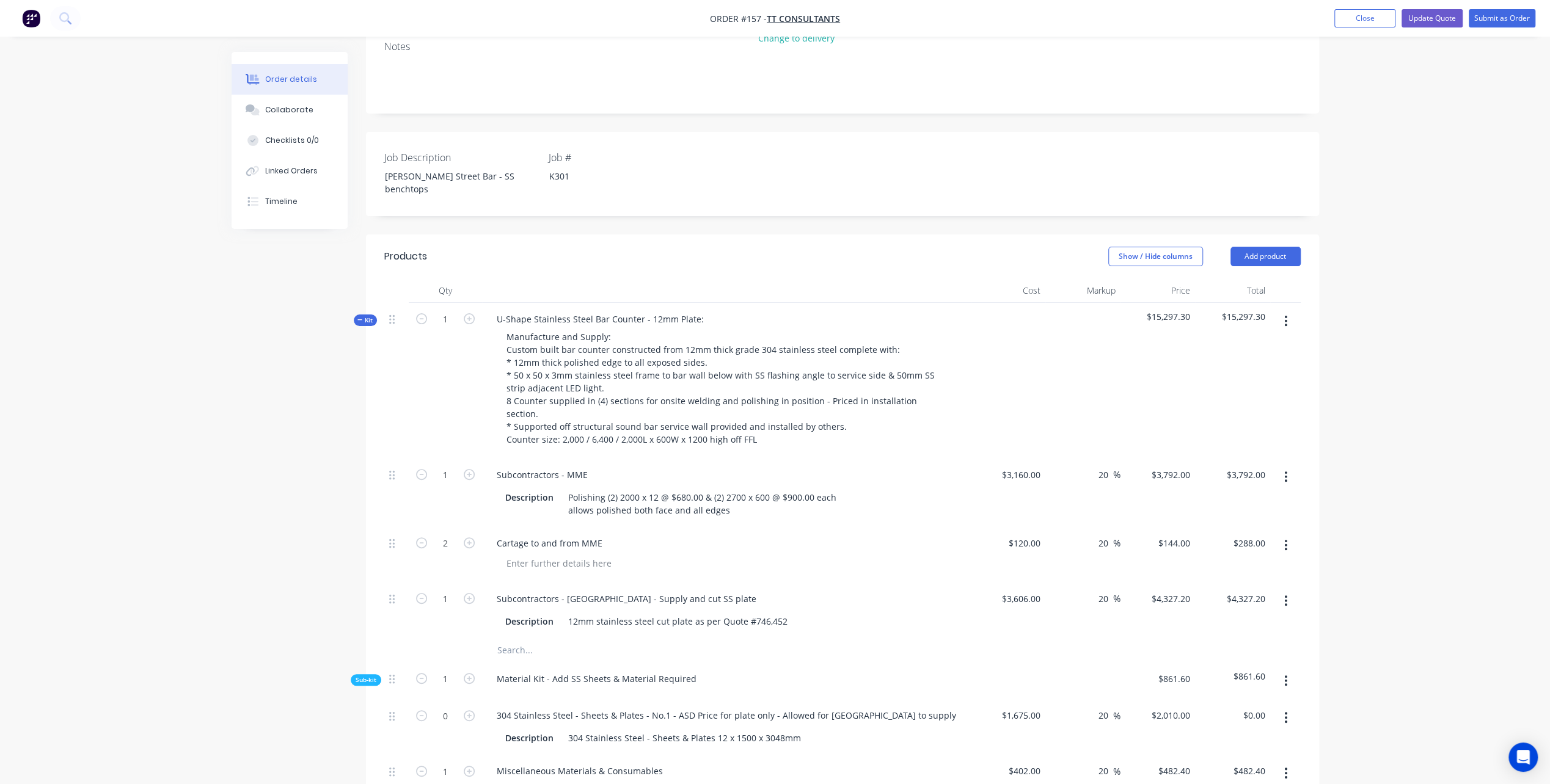
click at [356, 314] on button "Kit" at bounding box center [366, 320] width 23 height 11
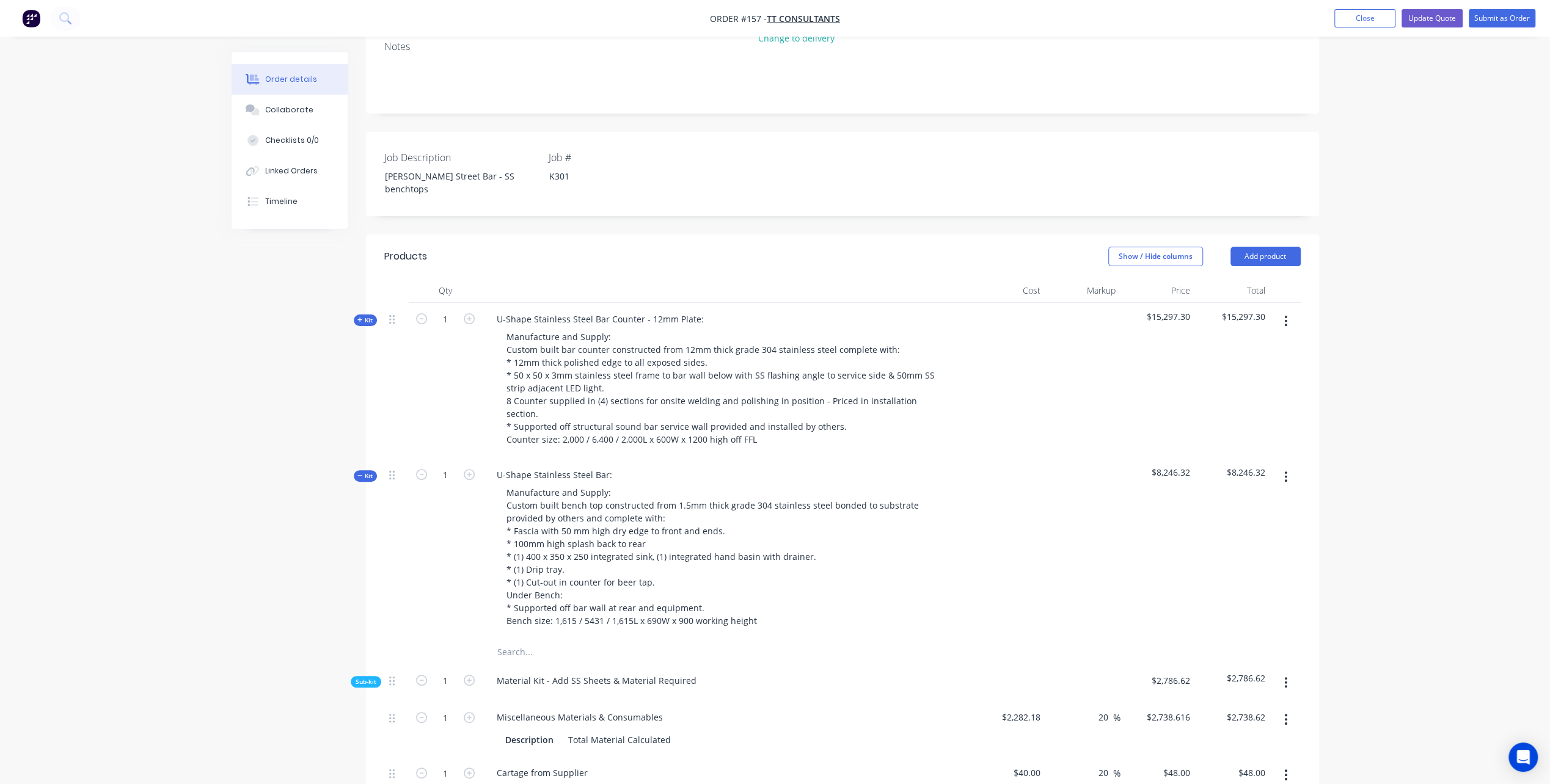
click at [355, 314] on button "Kit" at bounding box center [366, 320] width 23 height 11
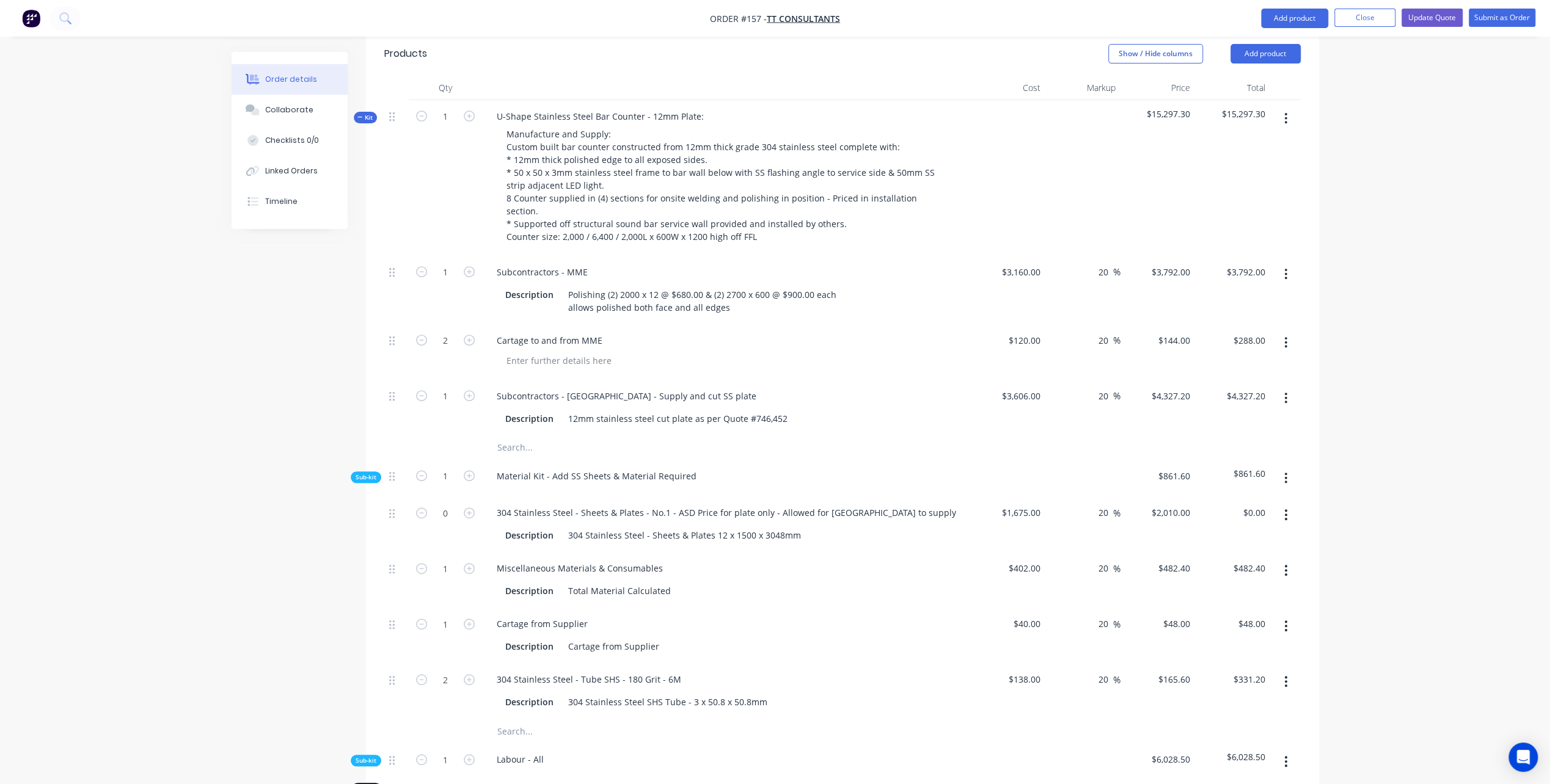
scroll to position [488, 0]
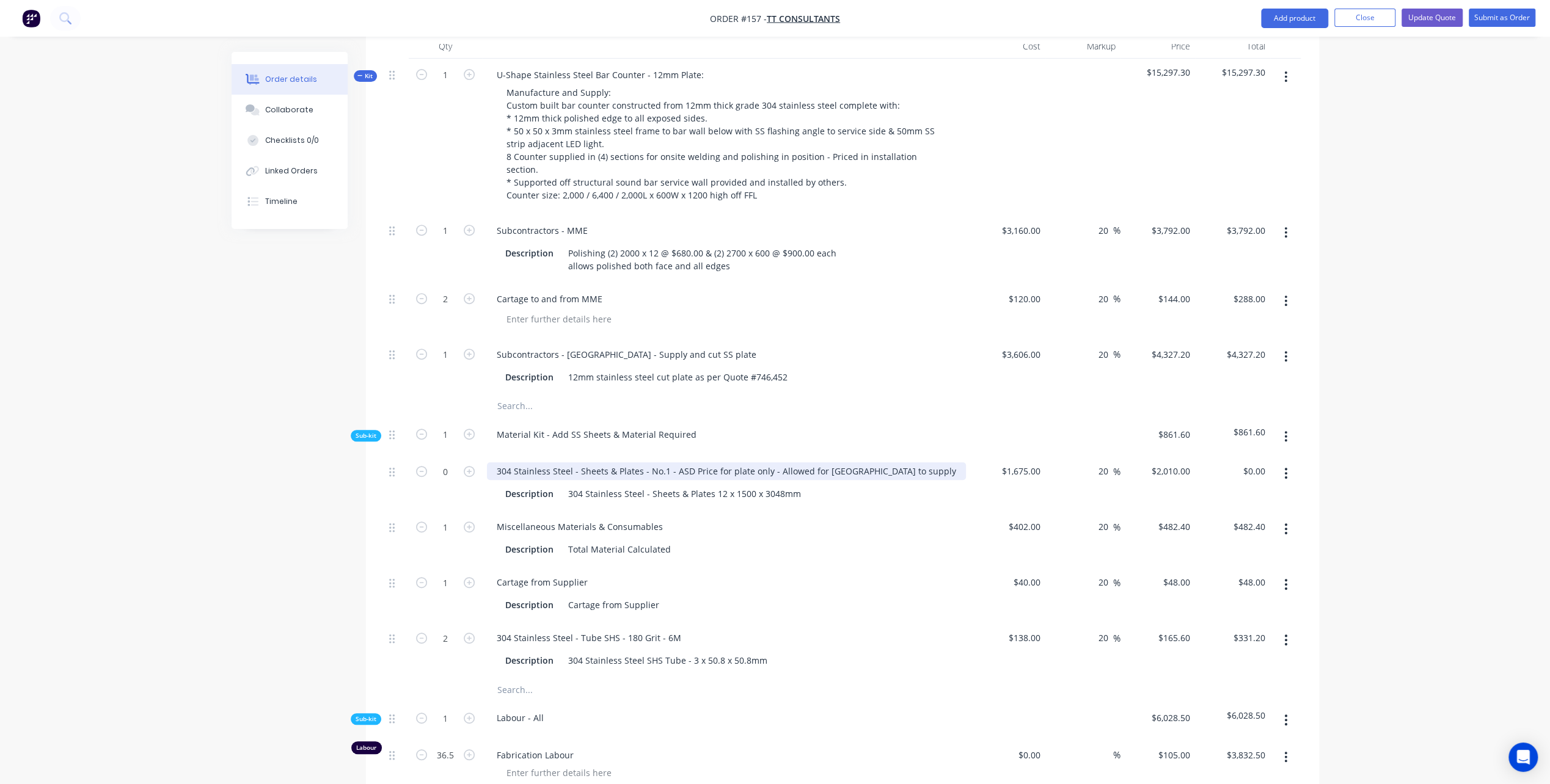
click at [672, 463] on div "304 Stainless Steel - Sheets & Plates - No.1 - ASD Price for plate only - Allow…" at bounding box center [726, 471] width 479 height 18
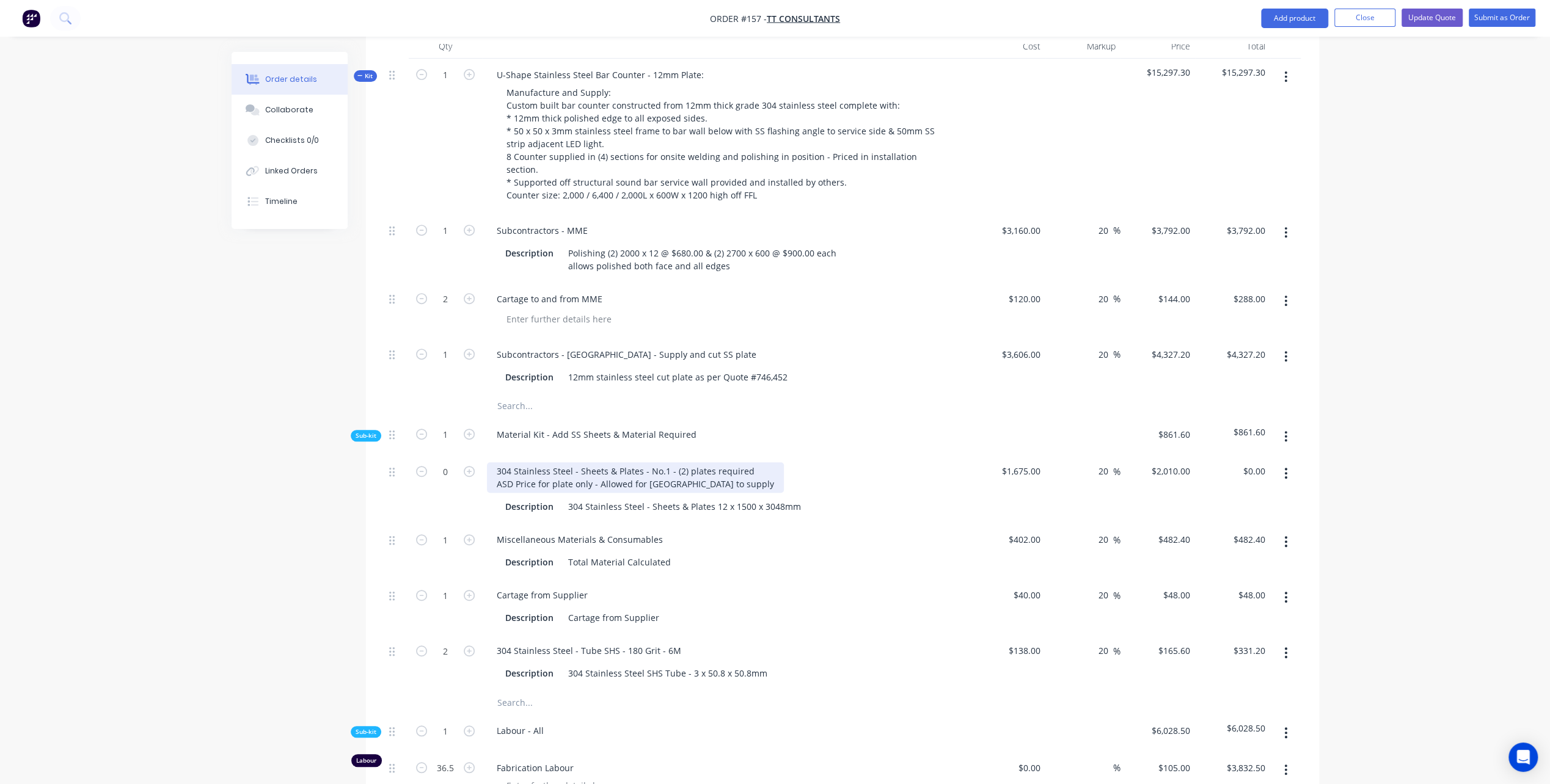
click at [722, 463] on div "304 Stainless Steel - Sheets & Plates - No.1 - (2) plates required ASD Price fo…" at bounding box center [635, 478] width 297 height 31
click at [748, 463] on div "304 Stainless Steel - Sheets & Plates - No.1 - (2) plates required ASD Price fo…" at bounding box center [646, 478] width 319 height 31
click at [724, 463] on div "304 Stainless Steel - Sheets & Plates - No.1 - (2) plates required Total cost A…" at bounding box center [646, 478] width 319 height 31
click at [746, 463] on div "304 Stainless Steel - Sheets & Plates - No.1 - (2) plates required Total cost A…" at bounding box center [646, 478] width 320 height 31
click at [789, 463] on div "304 Stainless Steel - Sheets & Plates - No.1 - (2) plates required Total cost A…" at bounding box center [646, 478] width 319 height 31
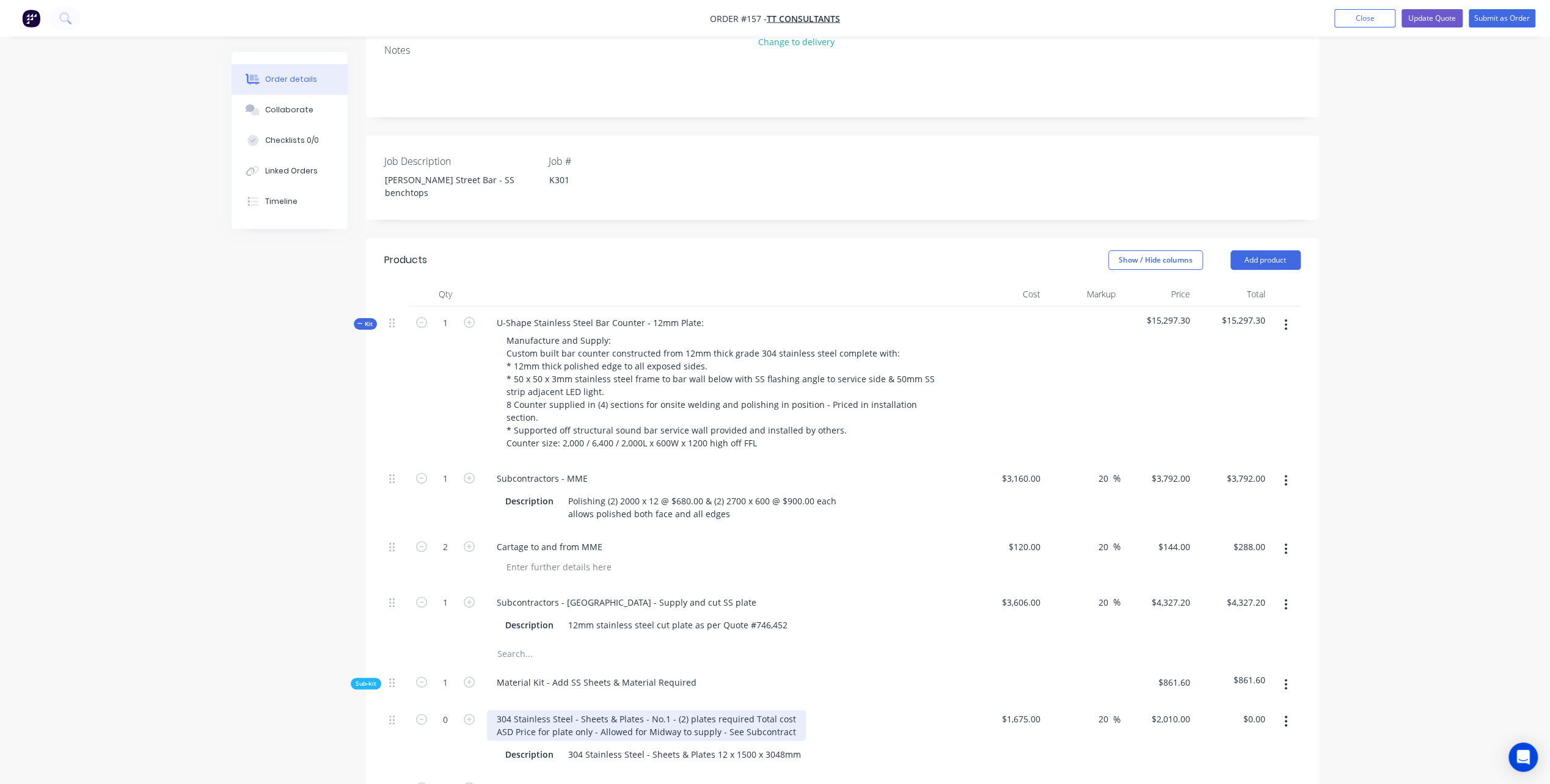
scroll to position [366, 0]
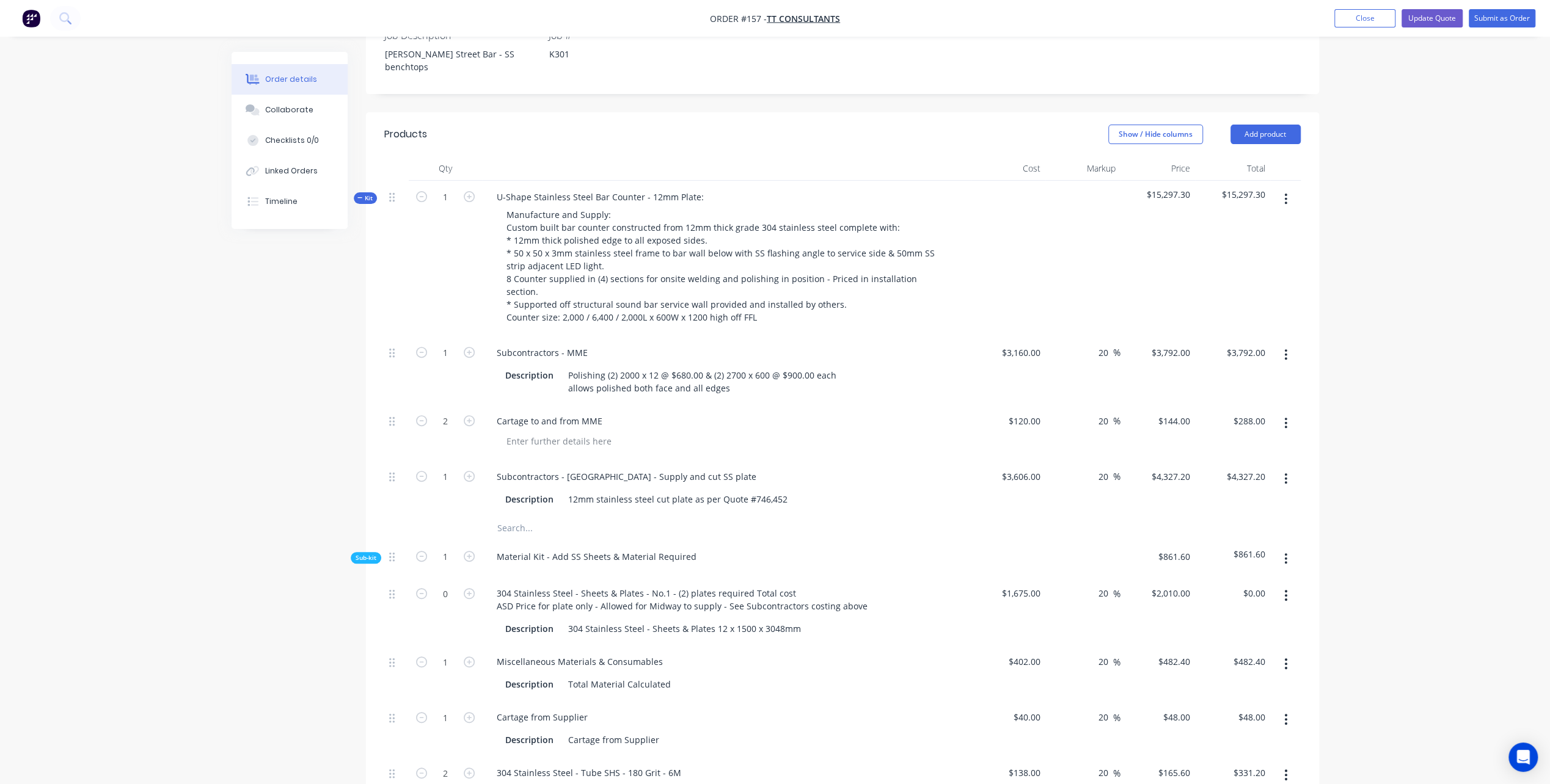
click at [835, 584] on div "304 Stainless Steel - Sheets & Plates - No.1 - (2) plates required Total cost A…" at bounding box center [682, 599] width 390 height 31
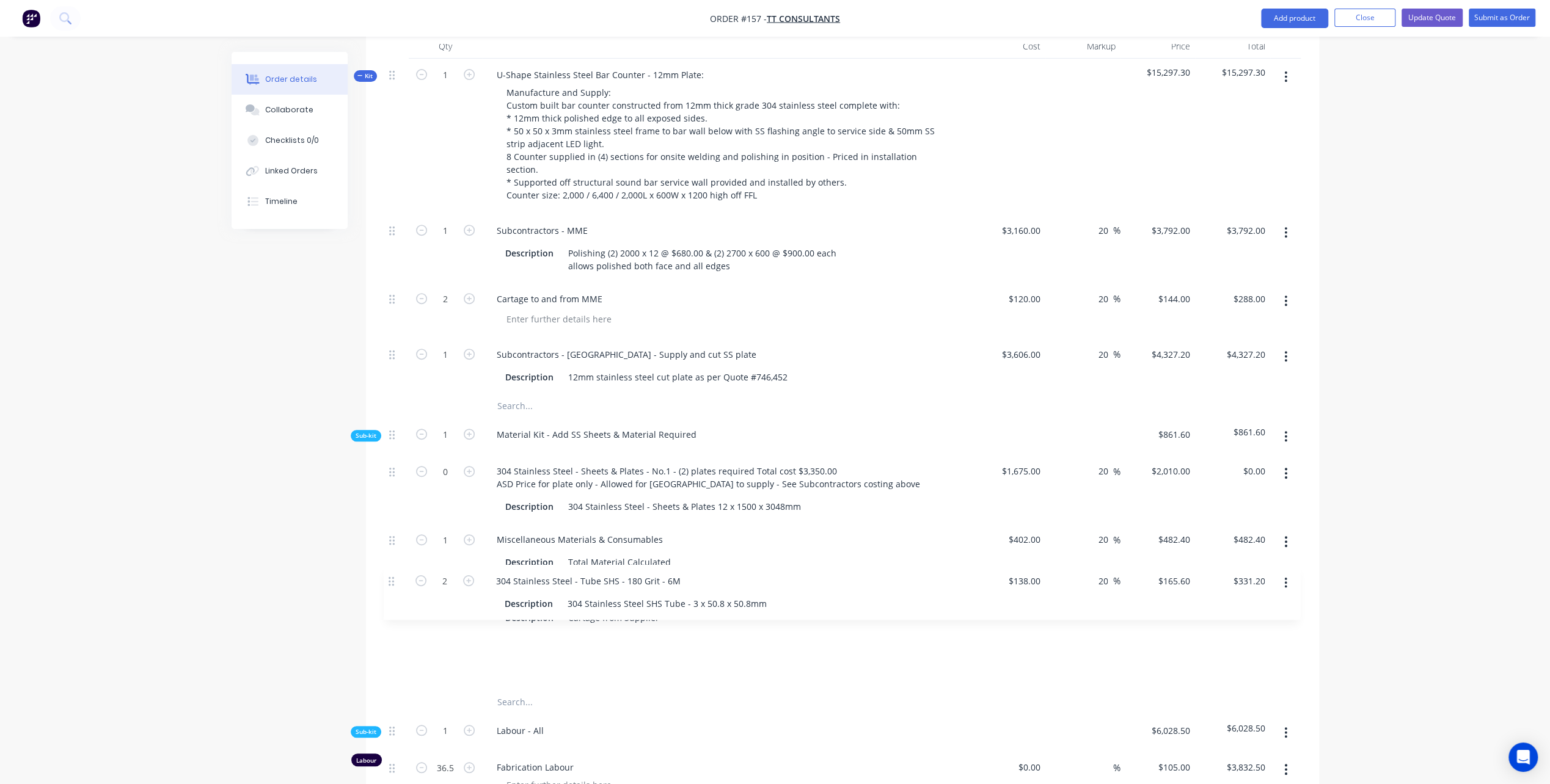
scroll to position [491, 0]
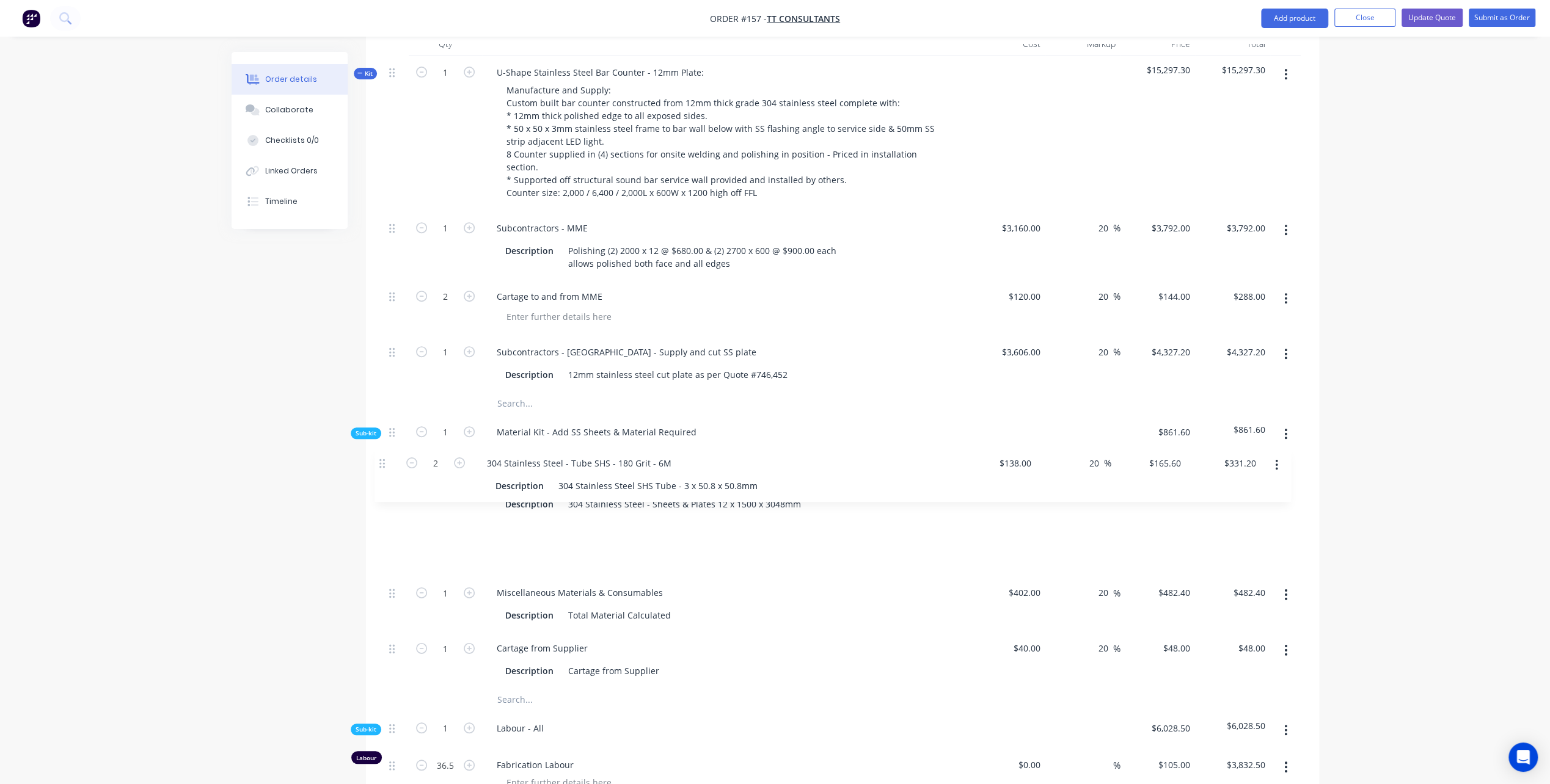
drag, startPoint x: 393, startPoint y: 592, endPoint x: 383, endPoint y: 463, distance: 129.4
click at [384, 463] on div "0 304 Stainless Steel - Sheets & Plates - No.1 - (2) plates required Total cost…" at bounding box center [843, 570] width 917 height 235
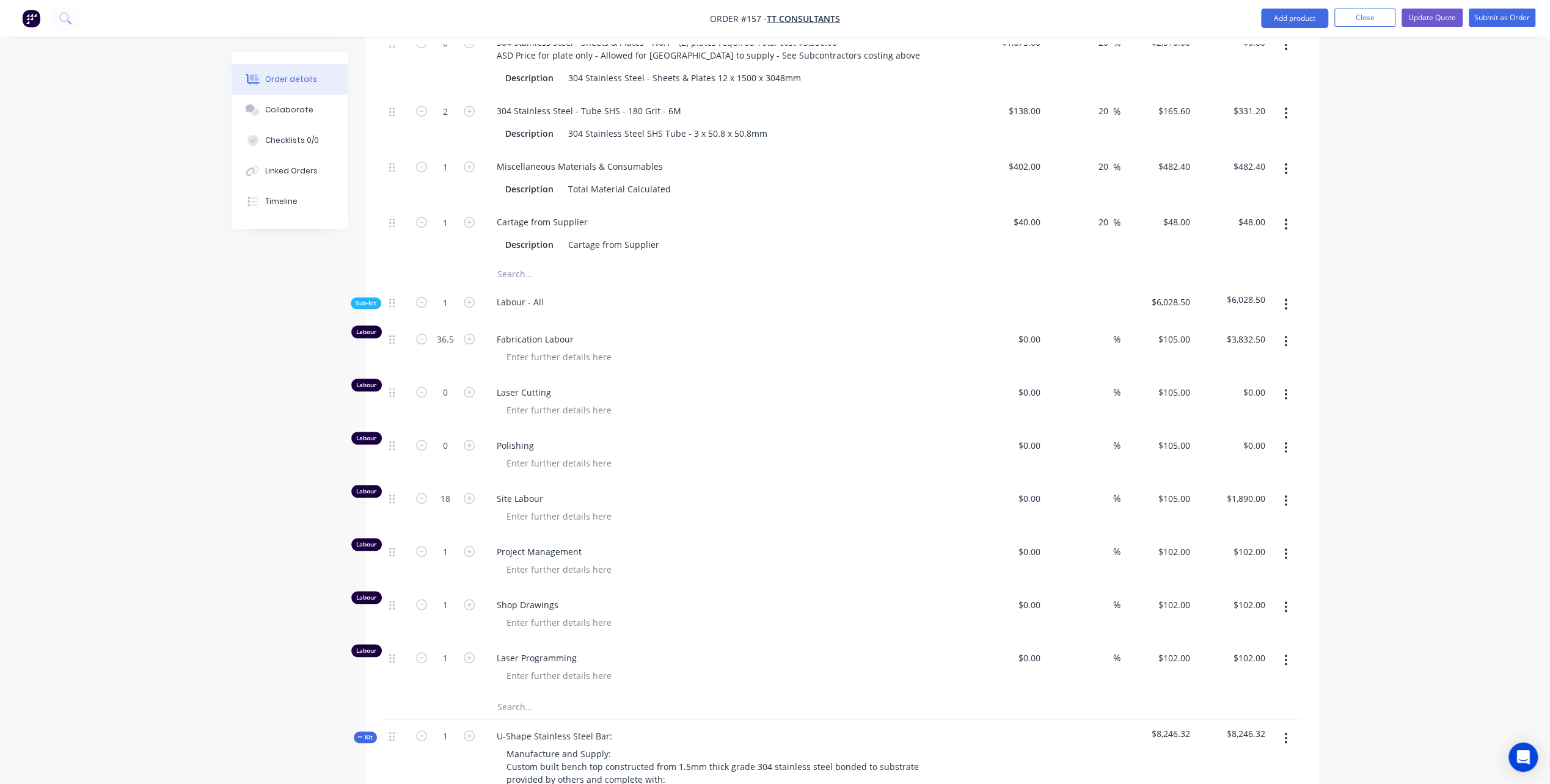
scroll to position [918, 0]
drag, startPoint x: 1032, startPoint y: 597, endPoint x: 1046, endPoint y: 599, distance: 14.1
click at [1032, 648] on input "$0.00" at bounding box center [1032, 657] width 28 height 18
type input "$50.00"
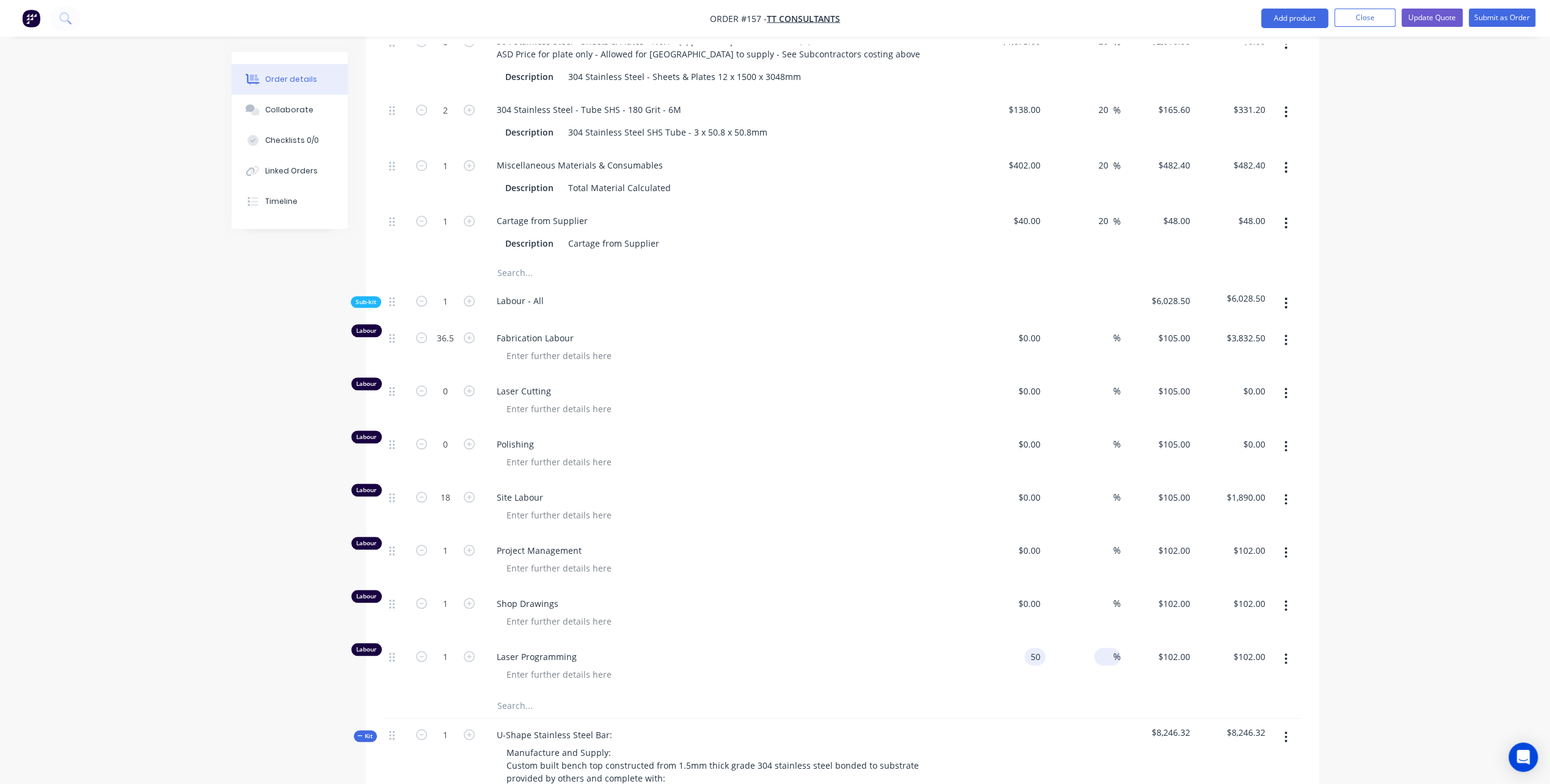
type input "$50.00"
click at [1108, 648] on input at bounding box center [1106, 657] width 14 height 18
type input "90"
type input "$95.00"
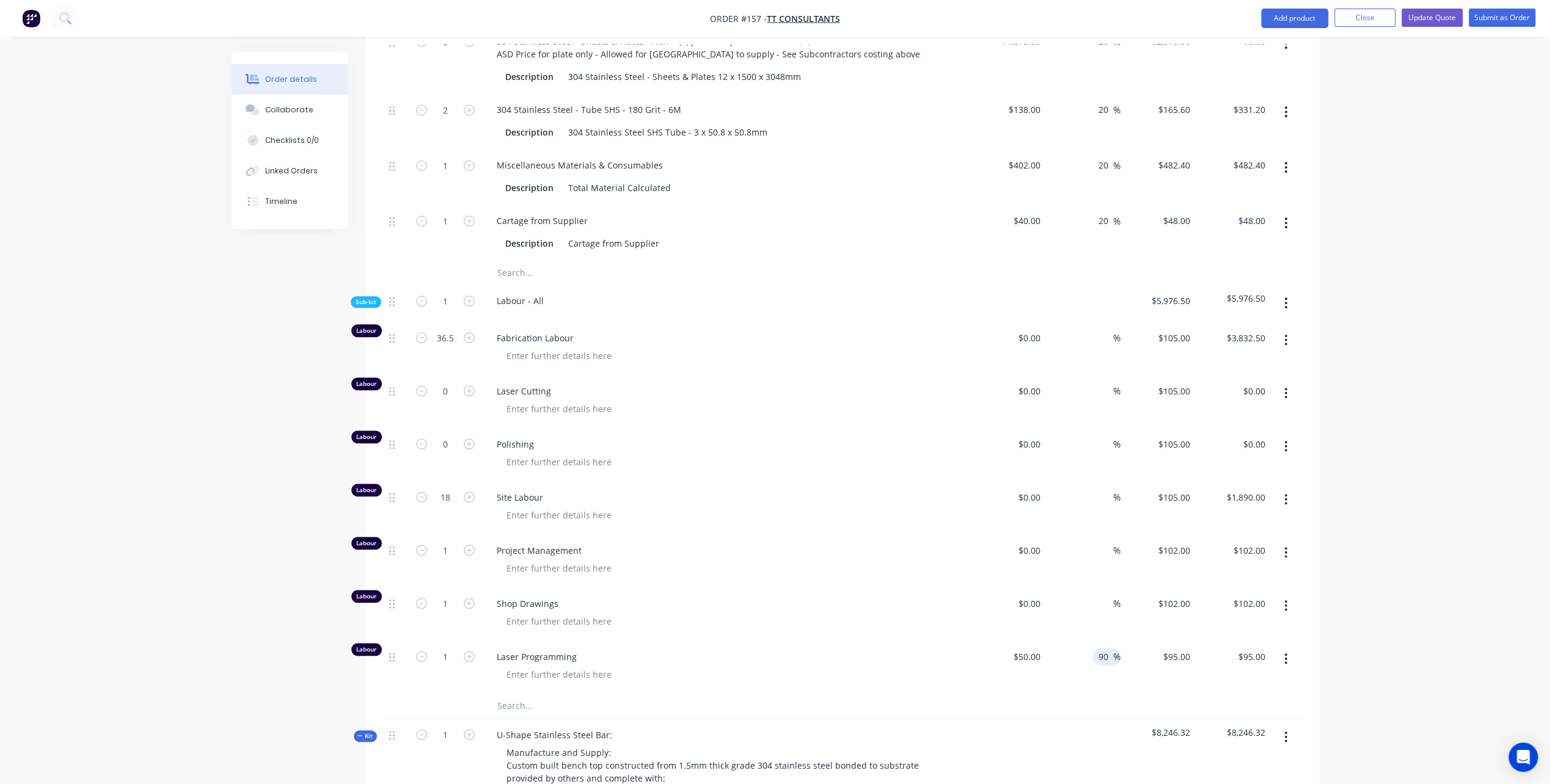
click at [1091, 587] on div "%" at bounding box center [1083, 614] width 75 height 53
click at [1029, 595] on div "0 0" at bounding box center [1035, 604] width 19 height 18
type input "$50.00"
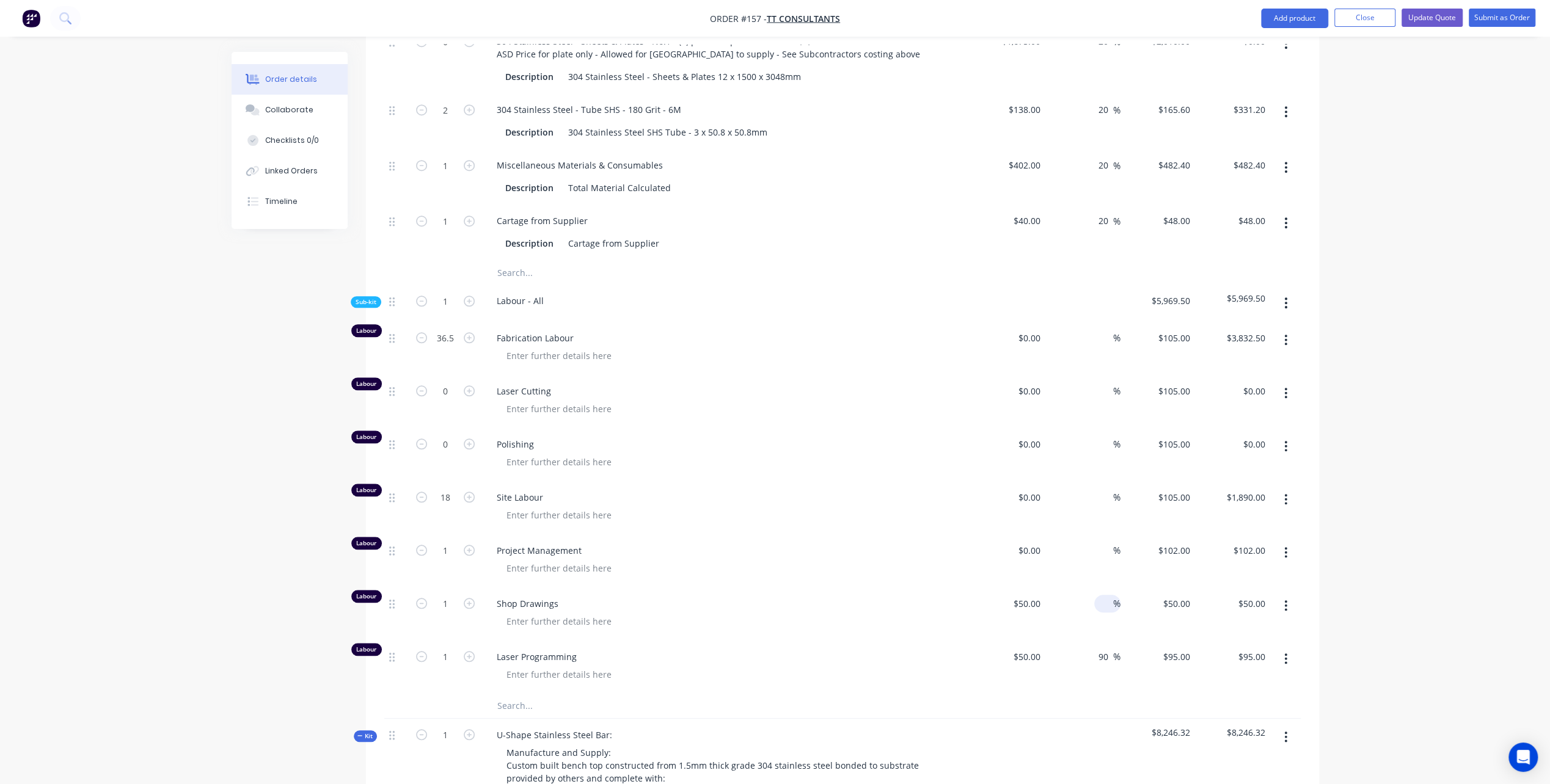
click at [1101, 595] on input at bounding box center [1106, 604] width 14 height 18
type input "90"
type input "$95.00"
click at [643, 587] on div "Shop Drawings" at bounding box center [726, 614] width 488 height 53
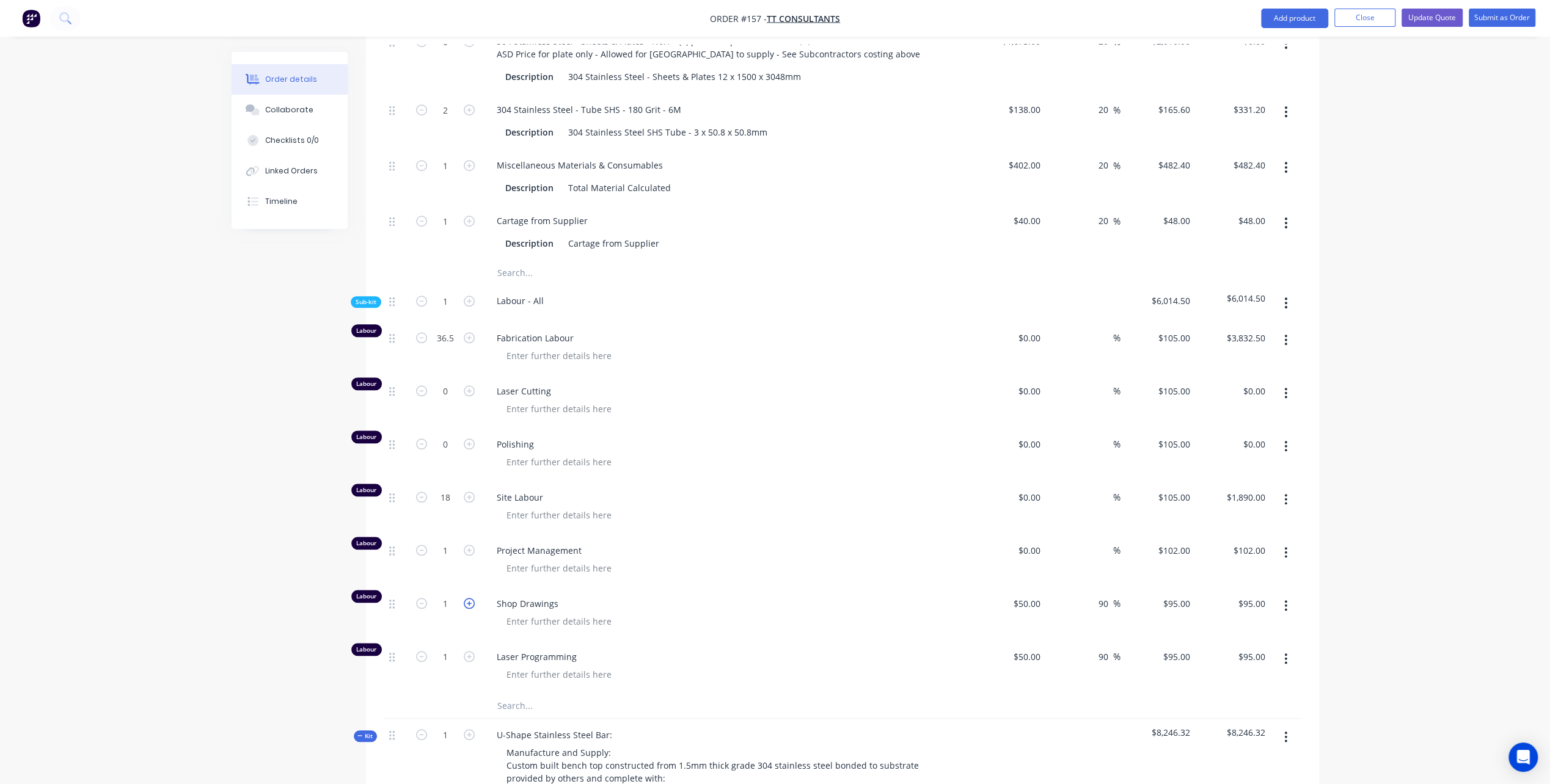
click at [468, 598] on icon "button" at bounding box center [469, 603] width 11 height 11
type input "2"
type input "$190.00"
click at [468, 598] on icon "button" at bounding box center [469, 603] width 11 height 11
type input "3"
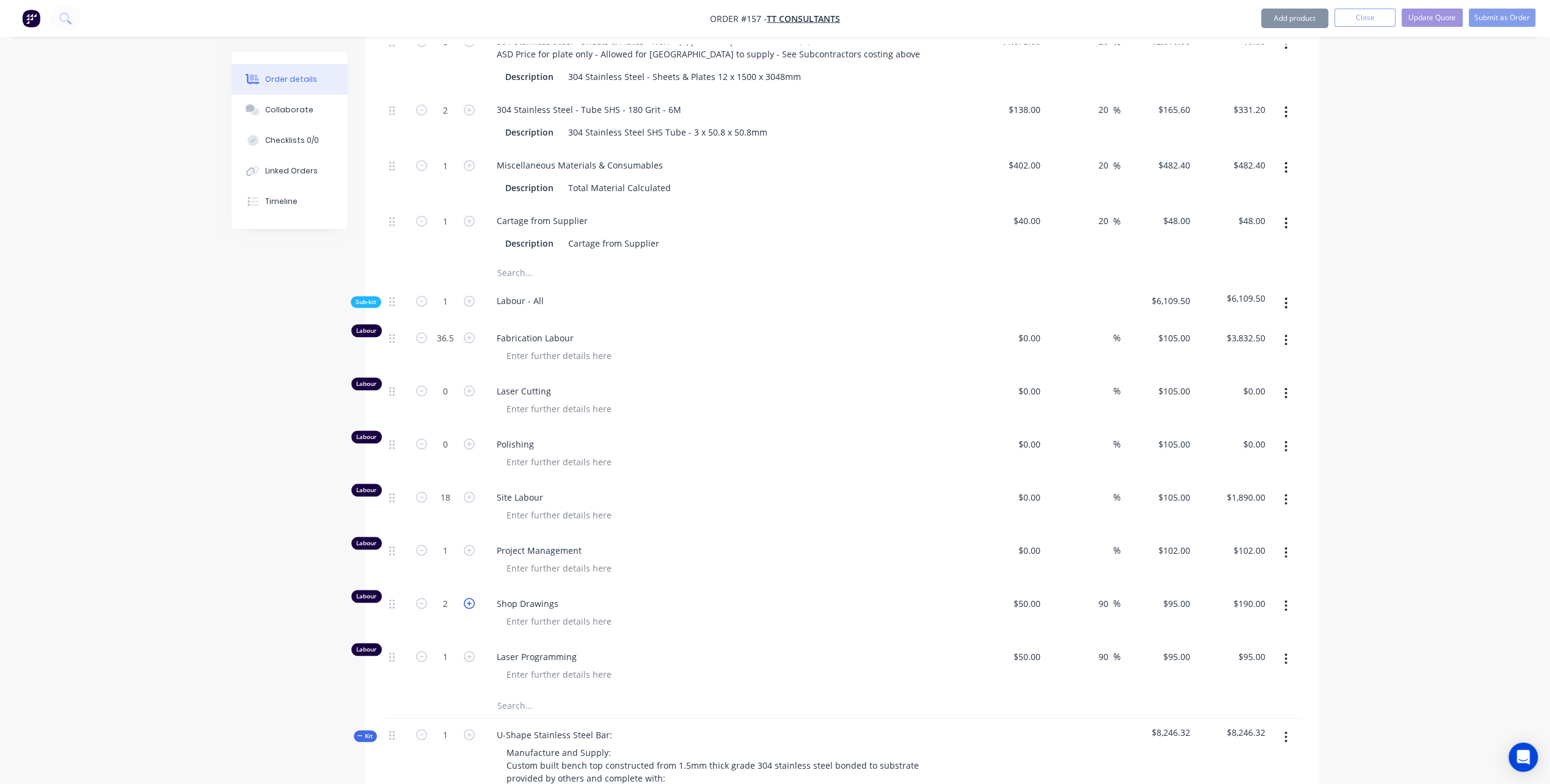
type input "$285.00"
click at [468, 598] on icon "button" at bounding box center [469, 603] width 11 height 11
type input "4"
type input "$380.00"
click at [468, 598] on icon "button" at bounding box center [469, 603] width 11 height 11
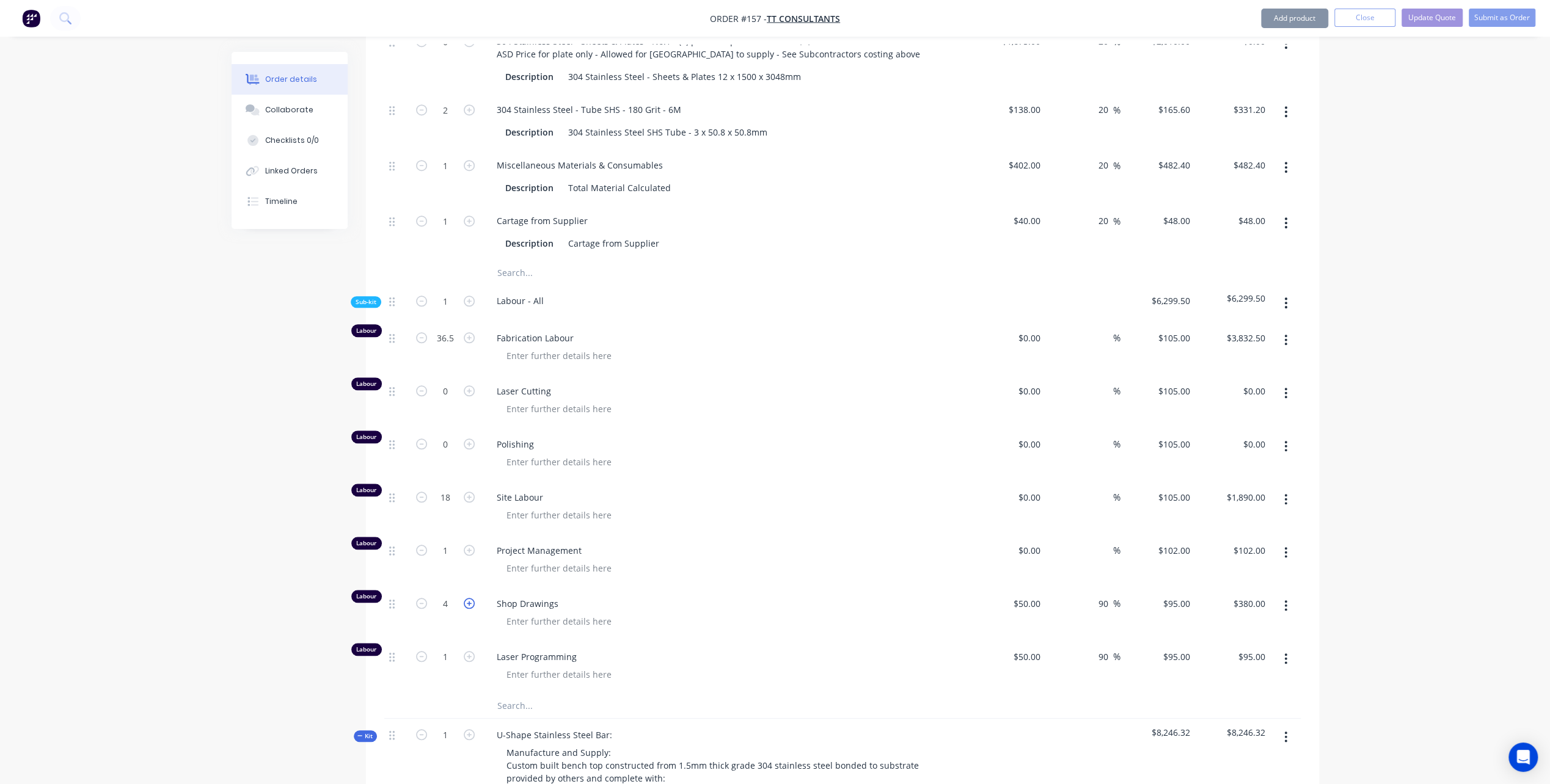
type input "5"
type input "$475.00"
click at [468, 598] on icon "button" at bounding box center [469, 603] width 11 height 11
type input "6"
type input "$570.00"
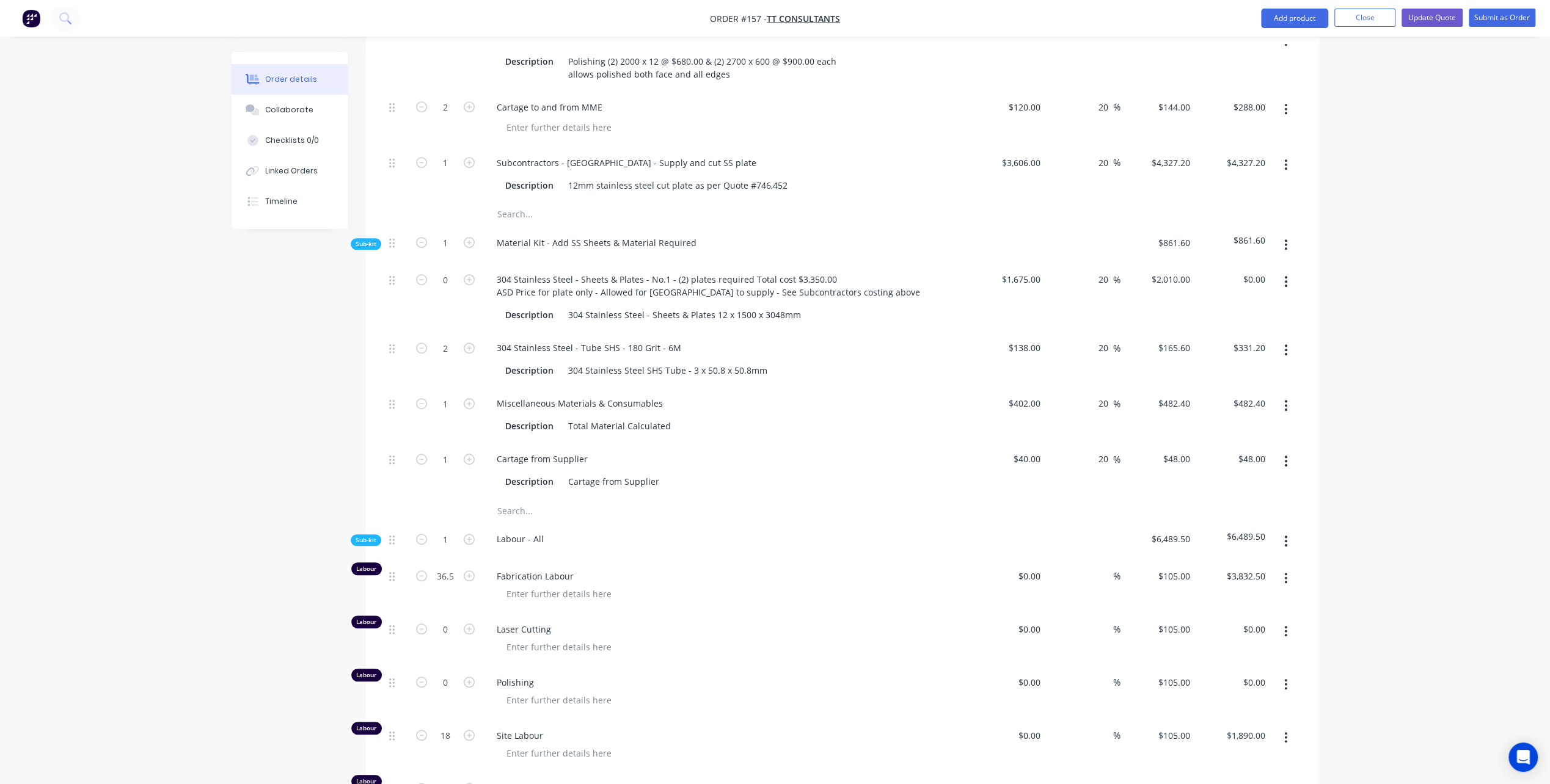
scroll to position [735, 0]
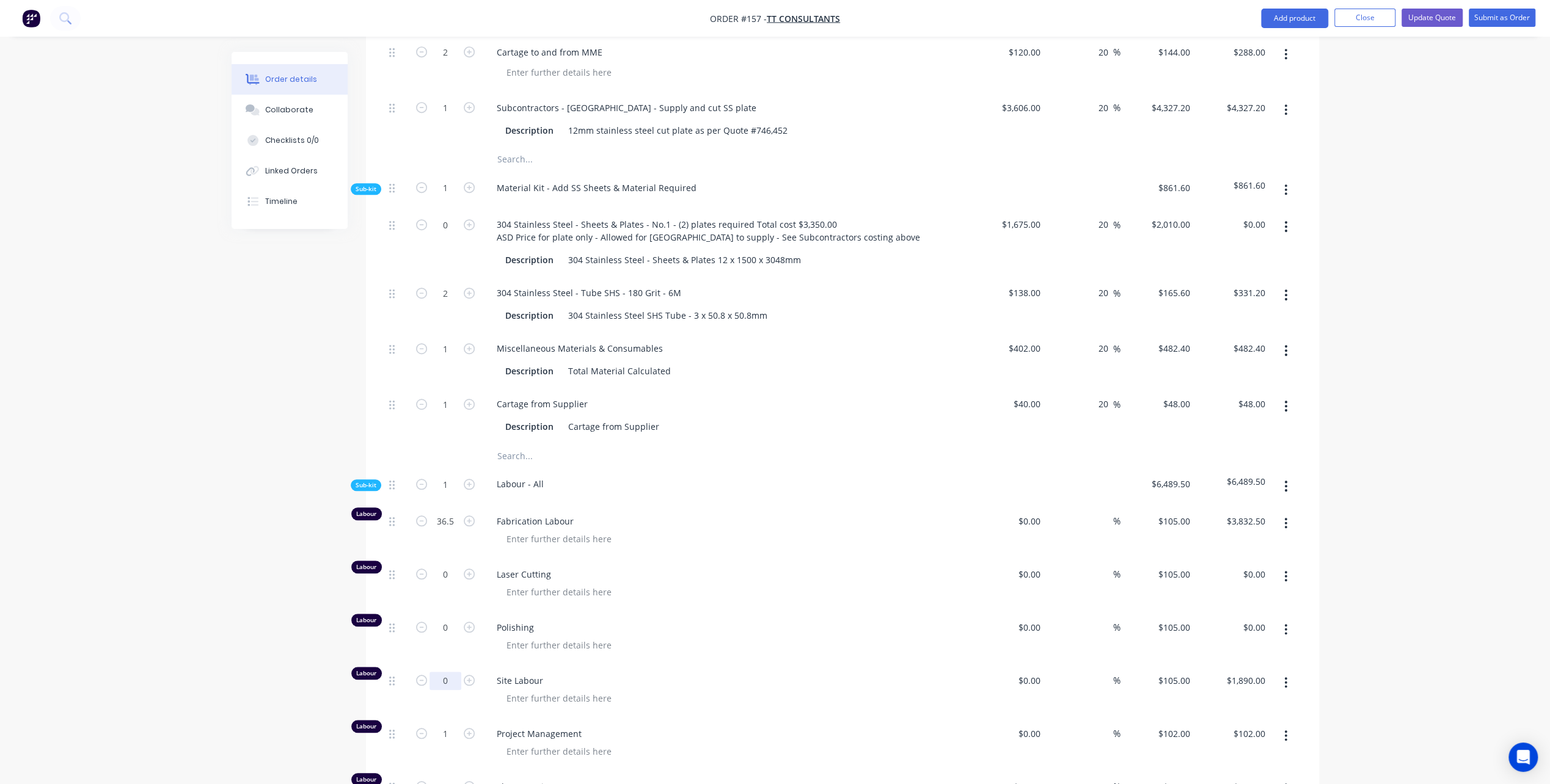
type input "0"
type input "$0.00"
click at [624, 637] on div at bounding box center [730, 645] width 469 height 18
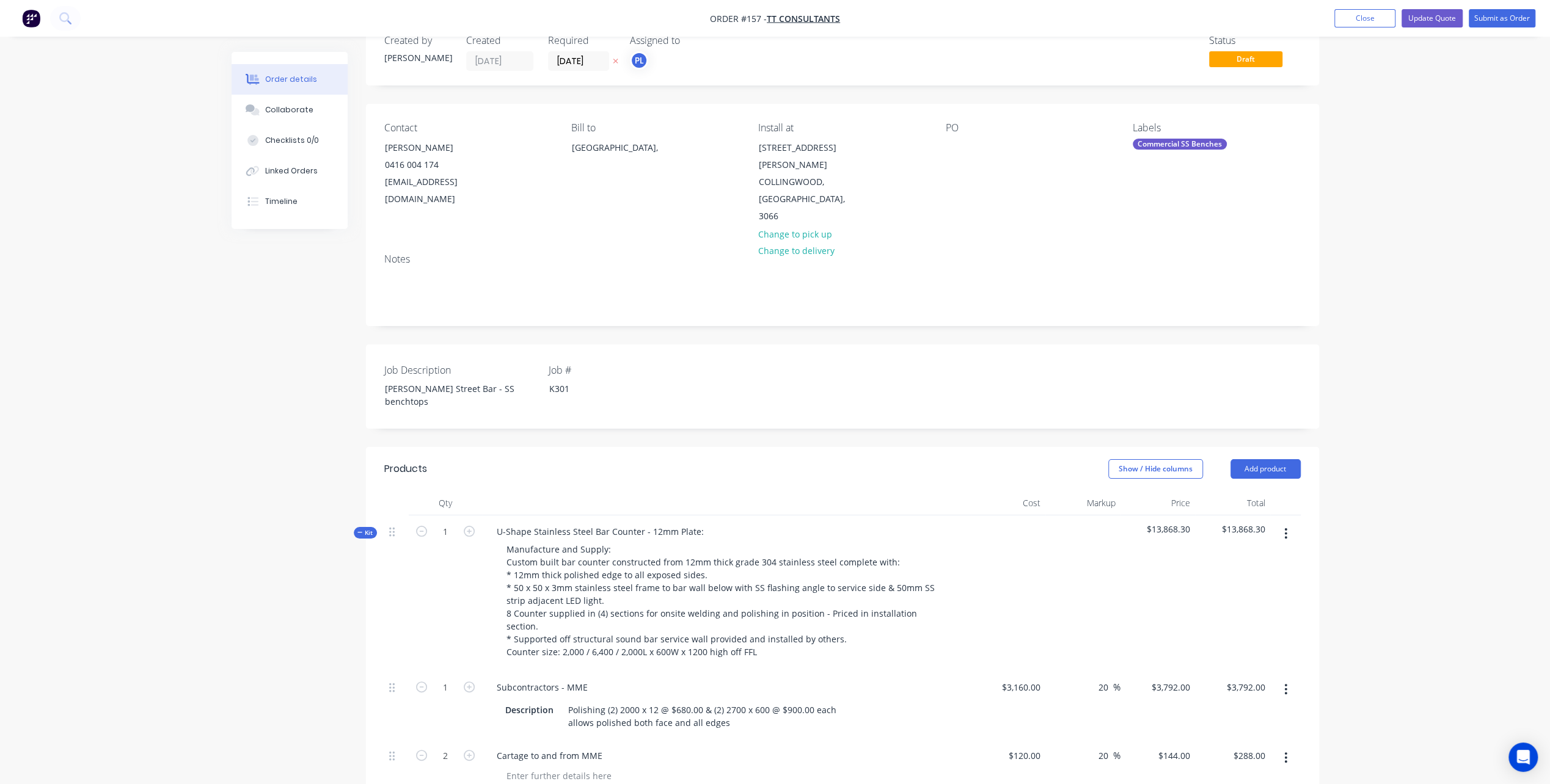
scroll to position [0, 0]
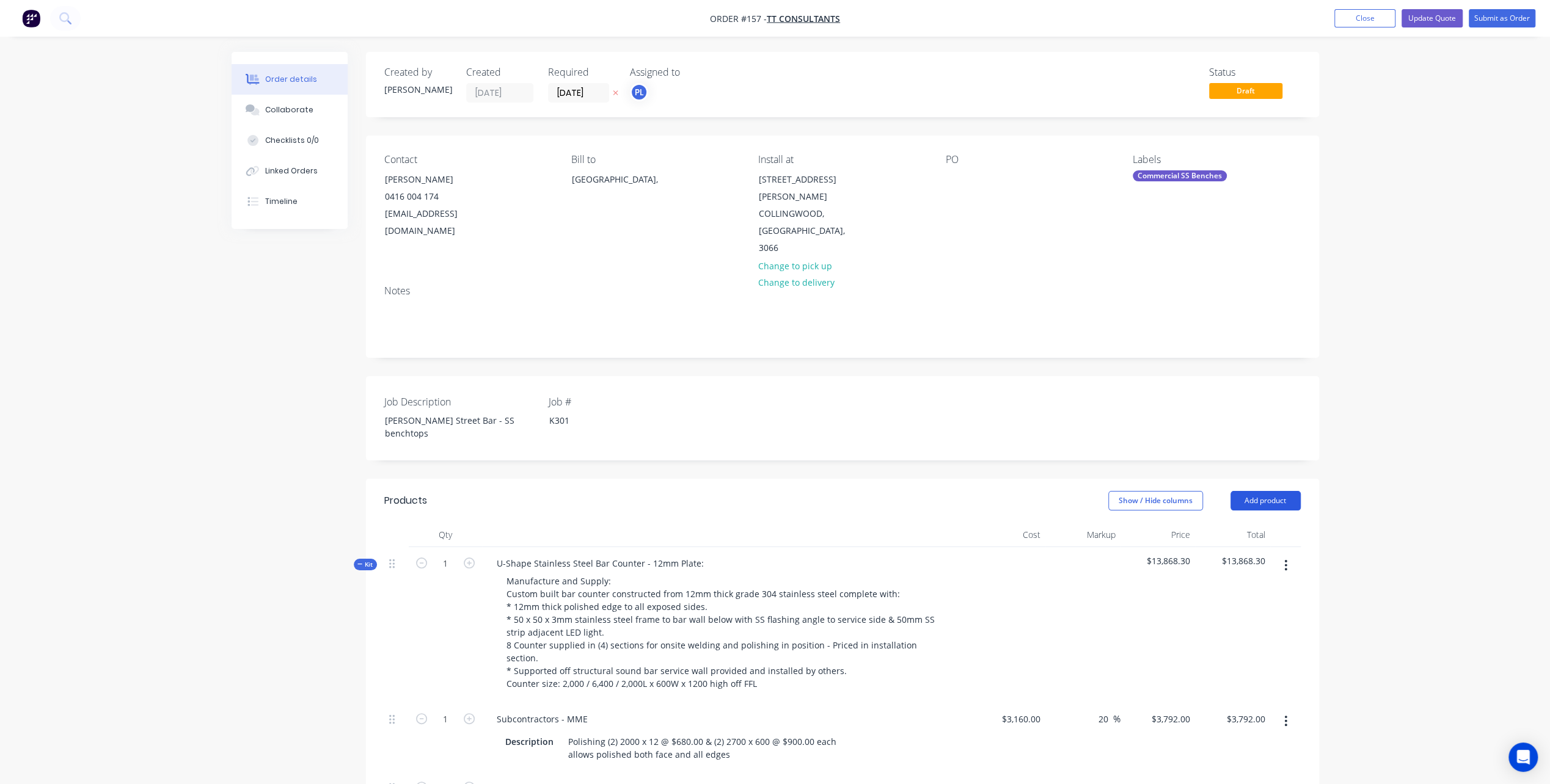
click at [1259, 491] on button "Add product" at bounding box center [1266, 501] width 71 height 19
click at [1237, 523] on div "Product catalogue" at bounding box center [1243, 531] width 95 height 18
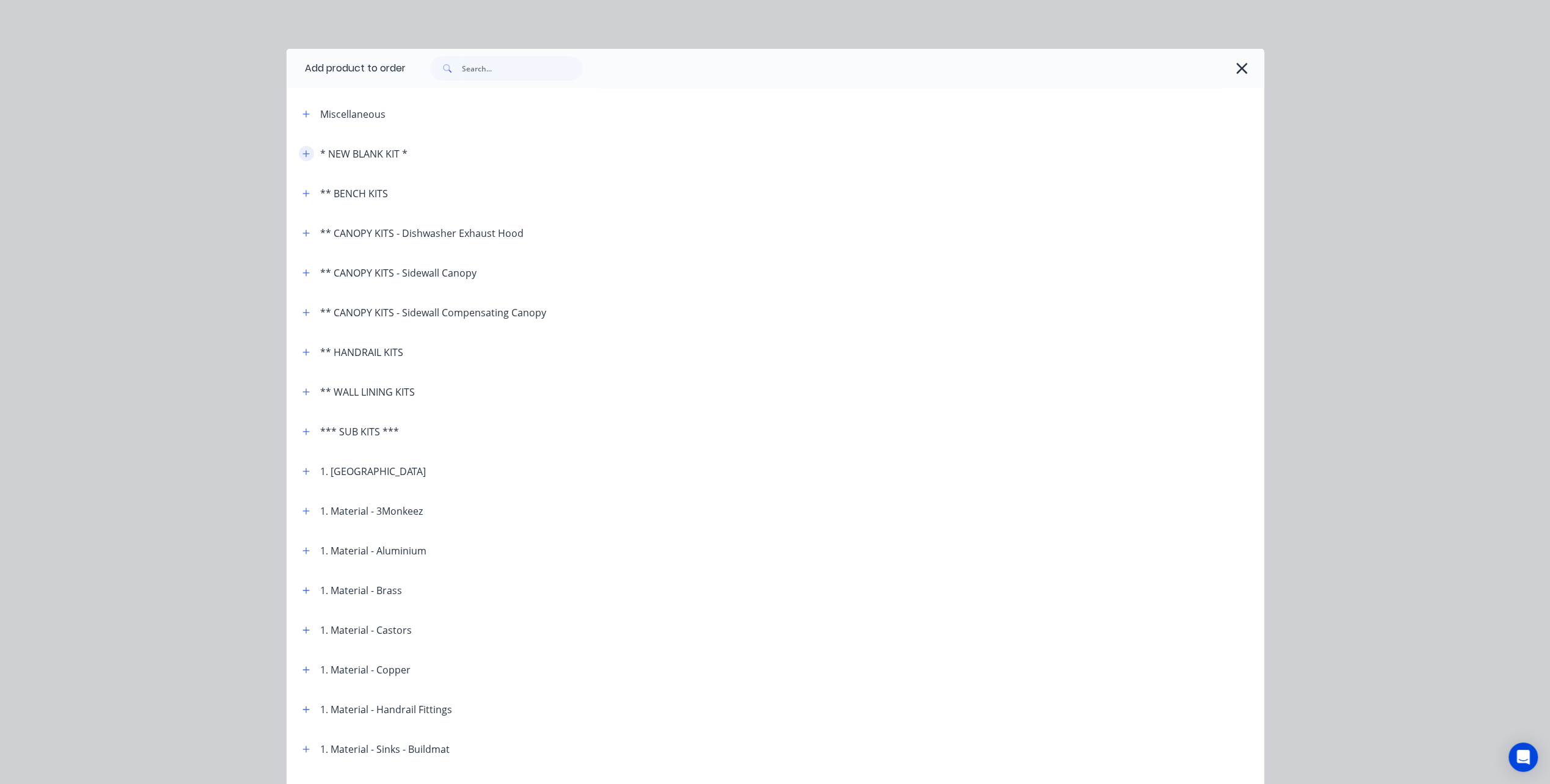
click at [302, 152] on icon "button" at bounding box center [306, 154] width 7 height 7
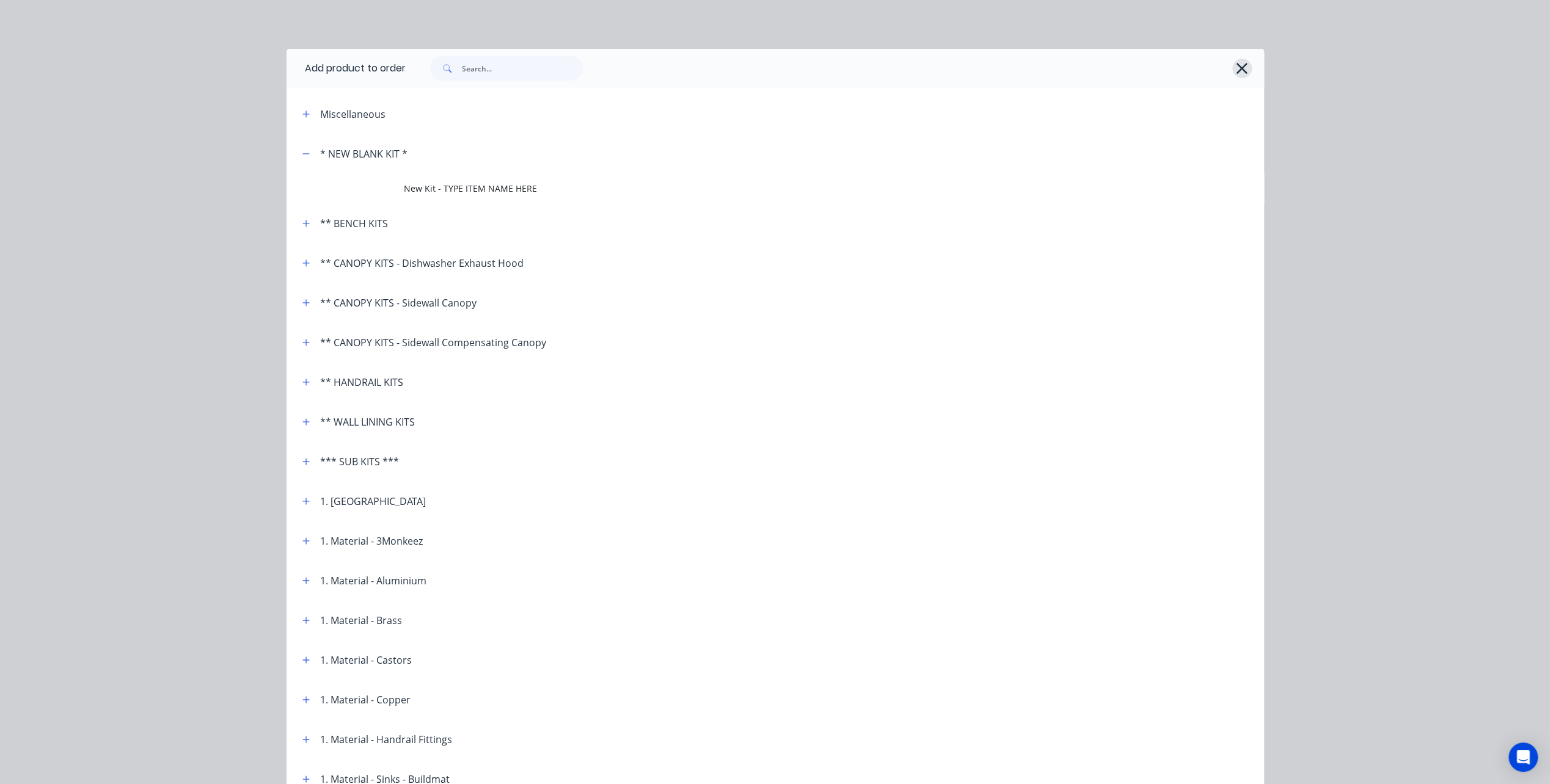
click at [1239, 68] on icon "button" at bounding box center [1242, 68] width 13 height 17
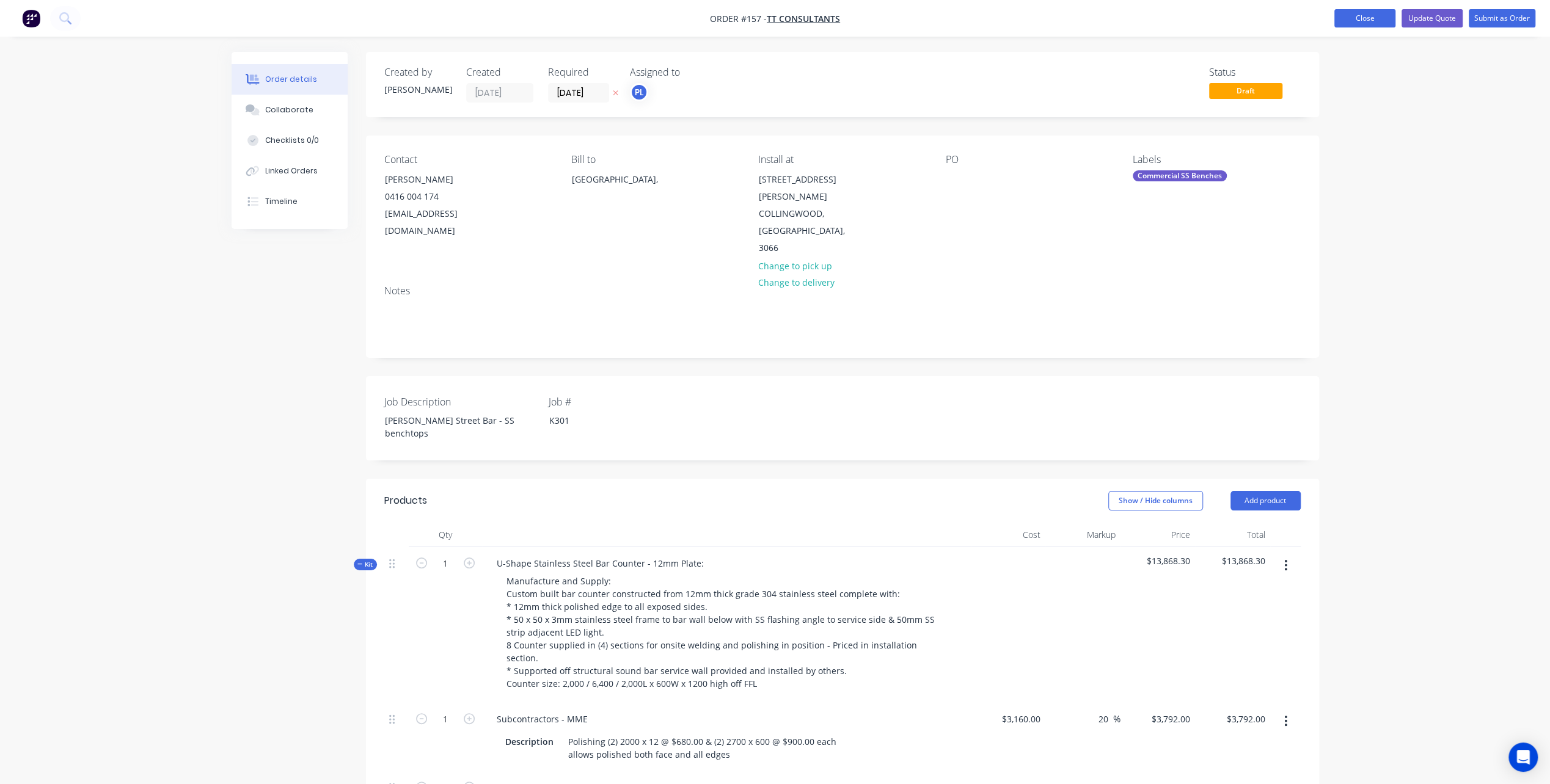
click at [1360, 21] on button "Close" at bounding box center [1365, 18] width 61 height 19
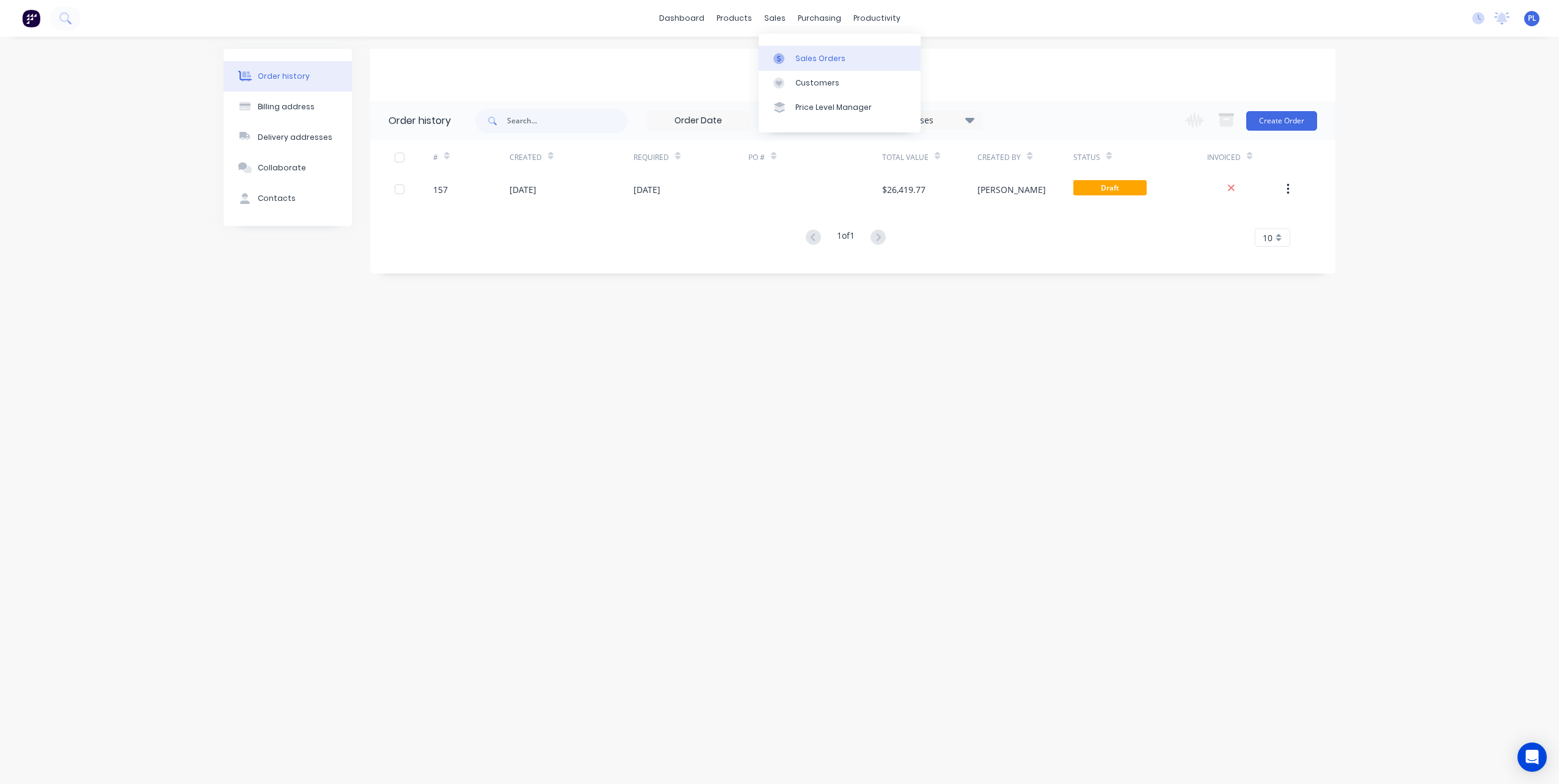
click at [806, 55] on div "Sales Orders" at bounding box center [821, 58] width 50 height 11
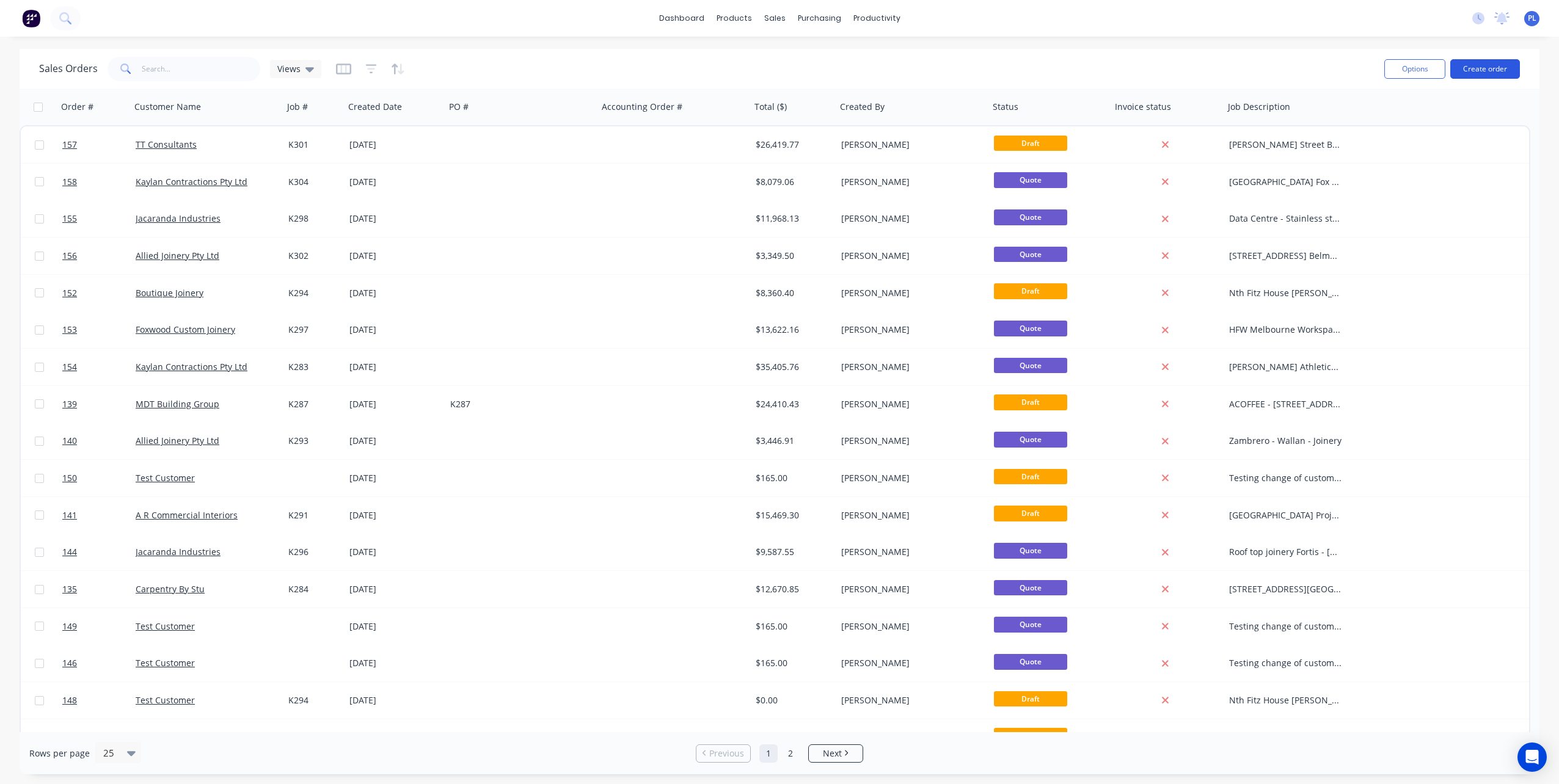
click at [1489, 67] on button "Create order" at bounding box center [1485, 69] width 70 height 19
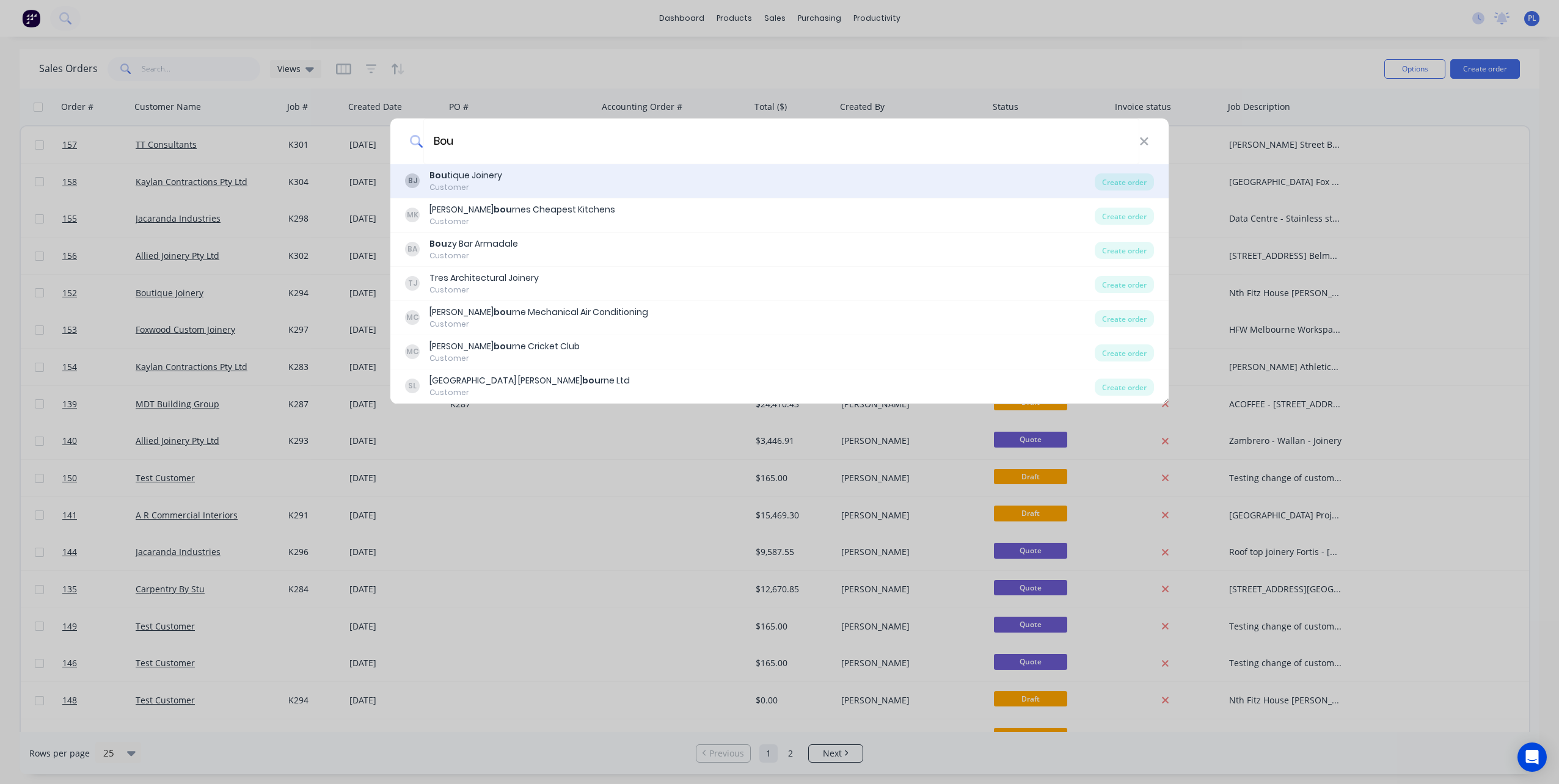
type input "Bou"
click at [459, 177] on div "Bou tique Joinery" at bounding box center [465, 176] width 72 height 13
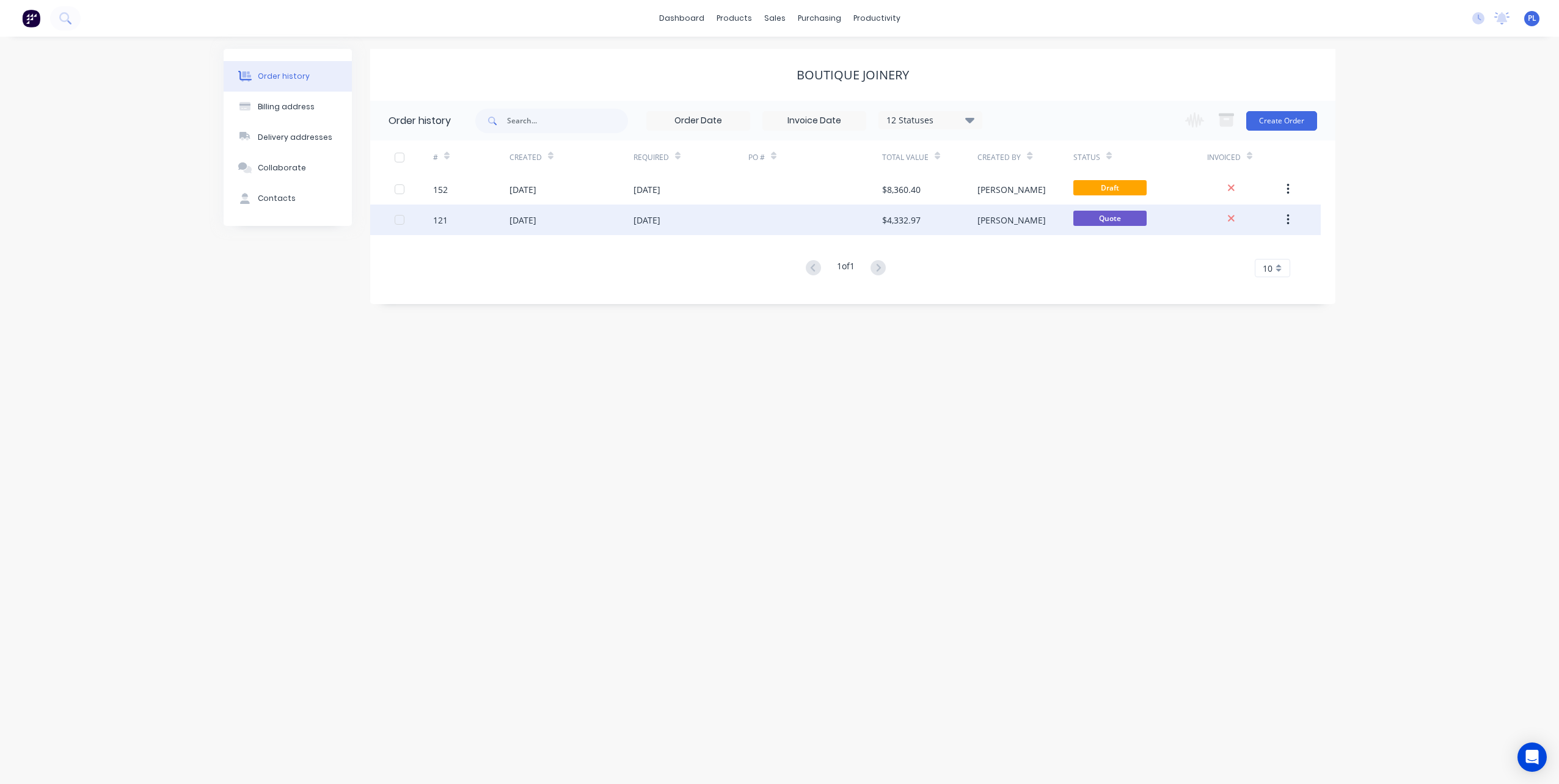
click at [437, 219] on div "121" at bounding box center [440, 220] width 15 height 13
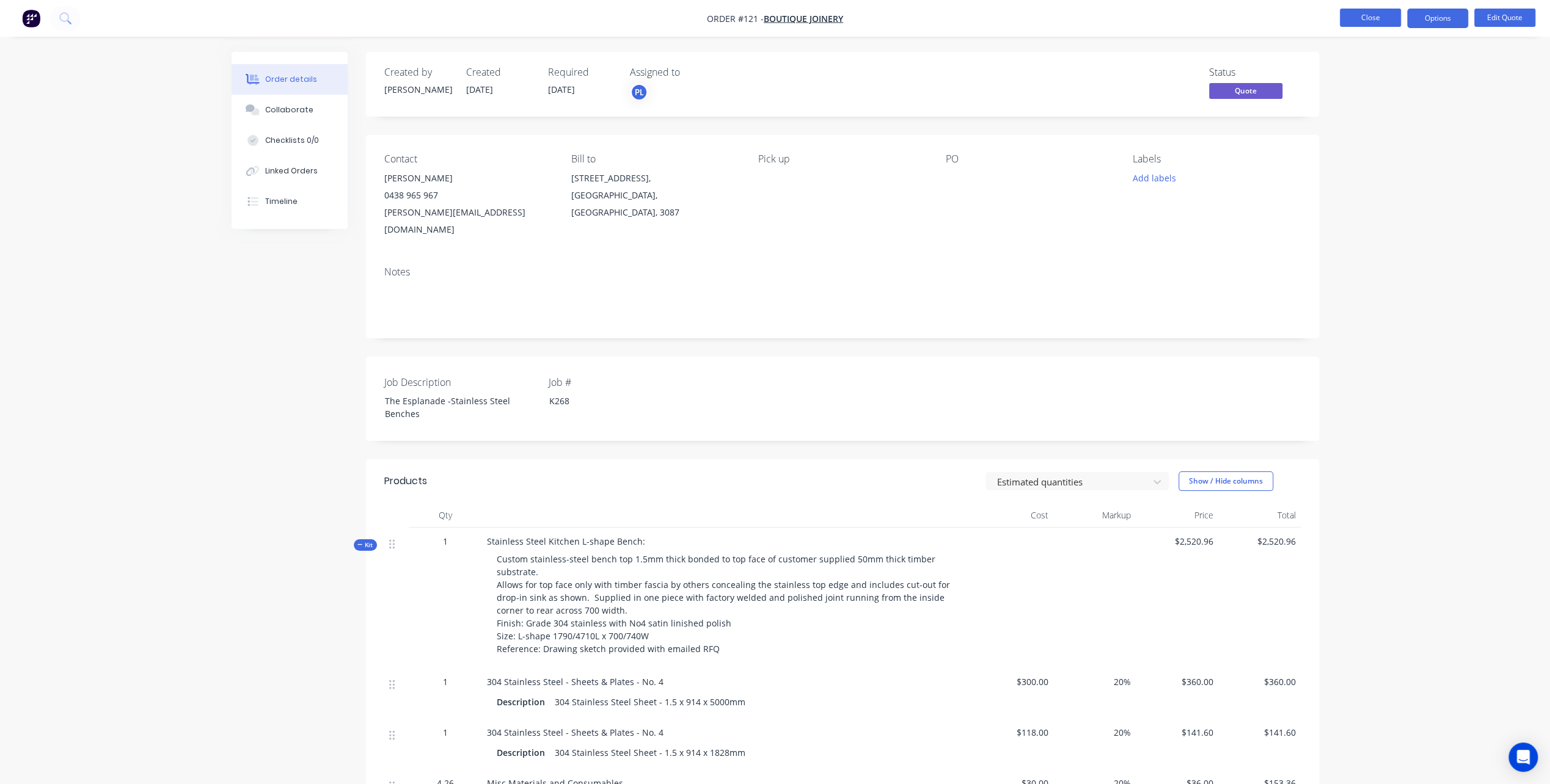
click at [1366, 17] on button "Close" at bounding box center [1370, 18] width 61 height 19
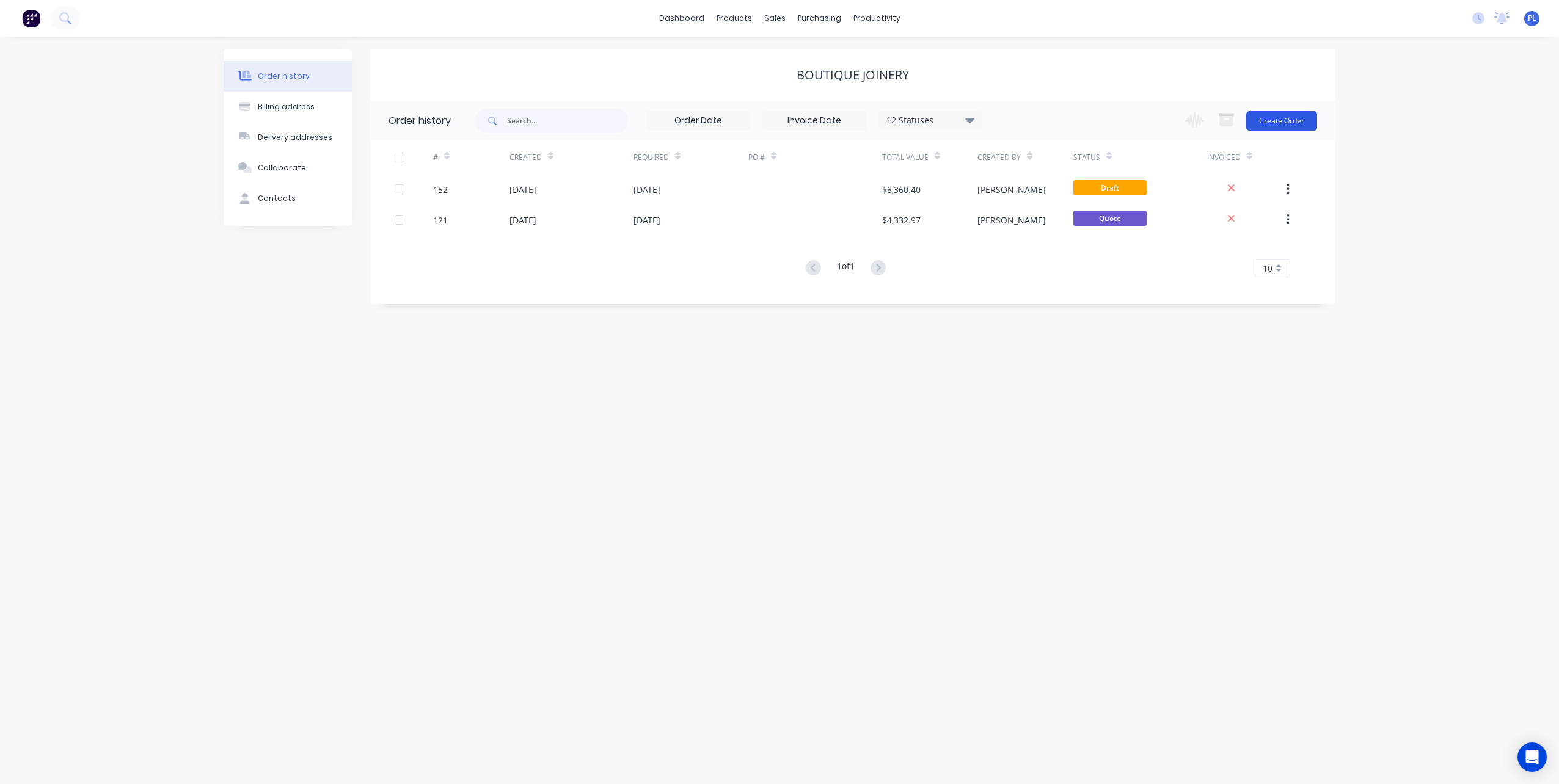
click at [1285, 116] on button "Create Order" at bounding box center [1282, 121] width 71 height 19
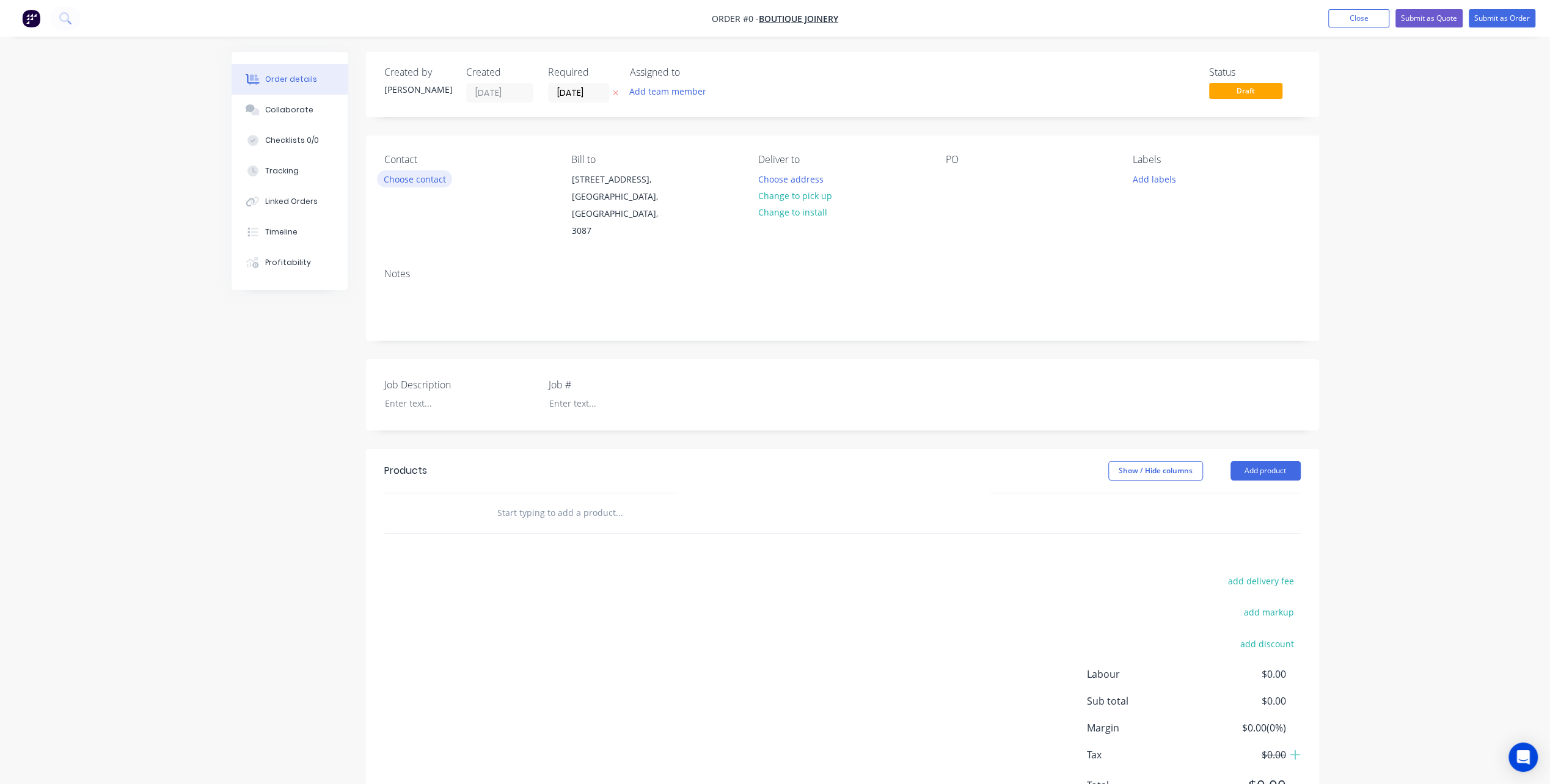
click at [415, 178] on button "Choose contact" at bounding box center [414, 178] width 75 height 17
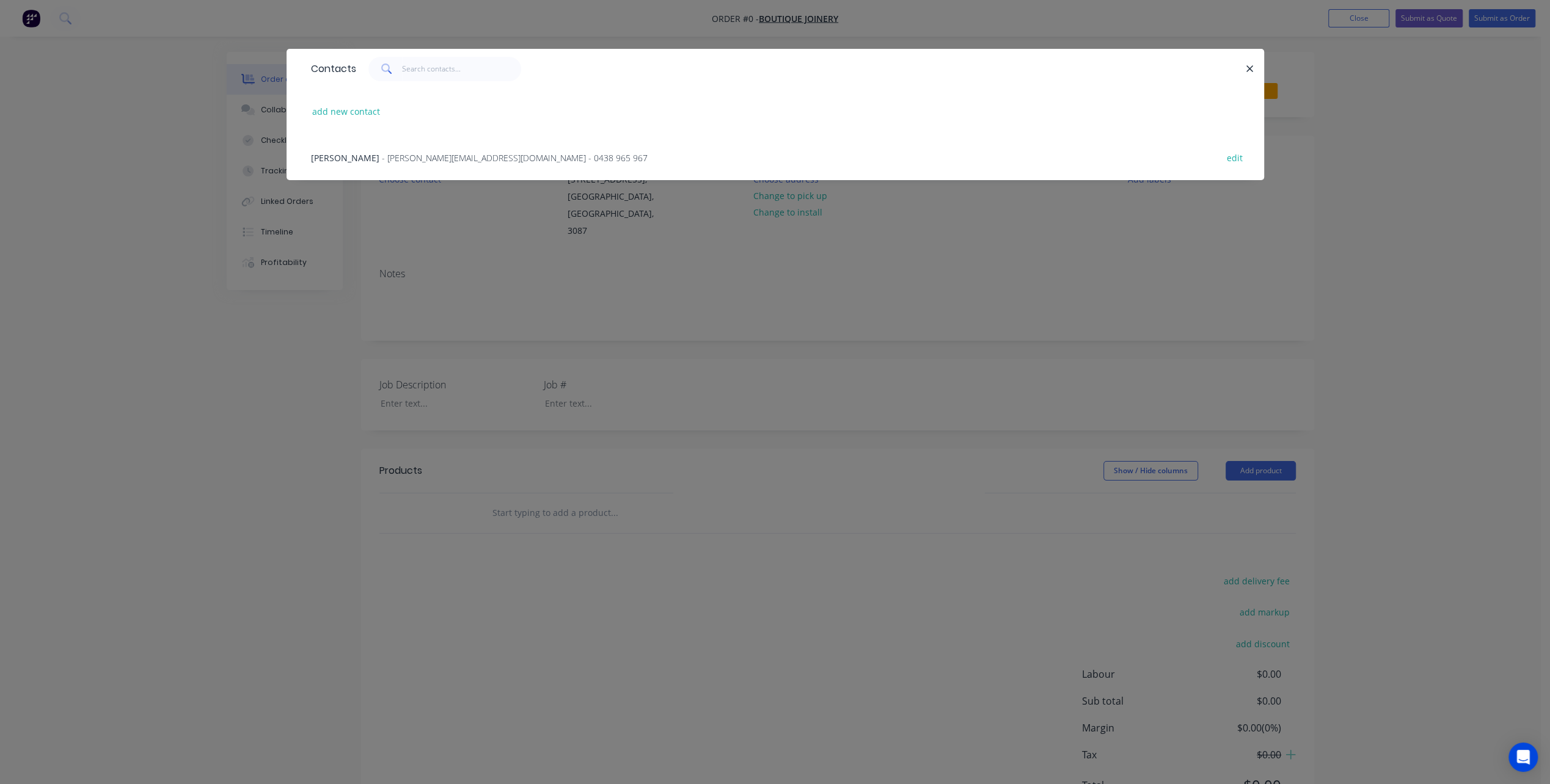
click at [333, 158] on span "[PERSON_NAME]" at bounding box center [344, 157] width 68 height 11
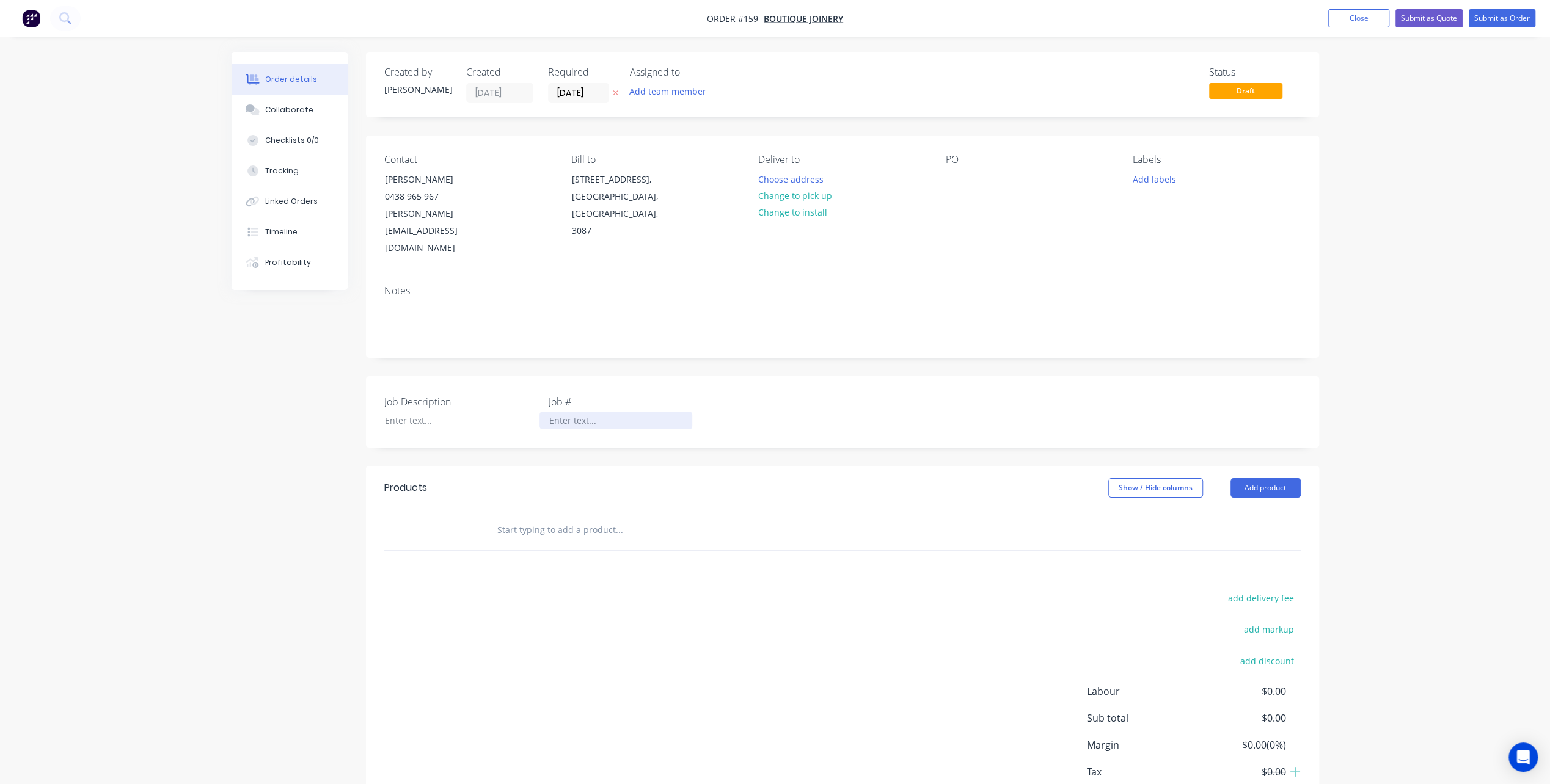
click at [566, 411] on div at bounding box center [616, 420] width 153 height 18
click at [396, 411] on div at bounding box center [451, 420] width 153 height 18
click at [405, 411] on div at bounding box center [451, 420] width 153 height 18
paste div
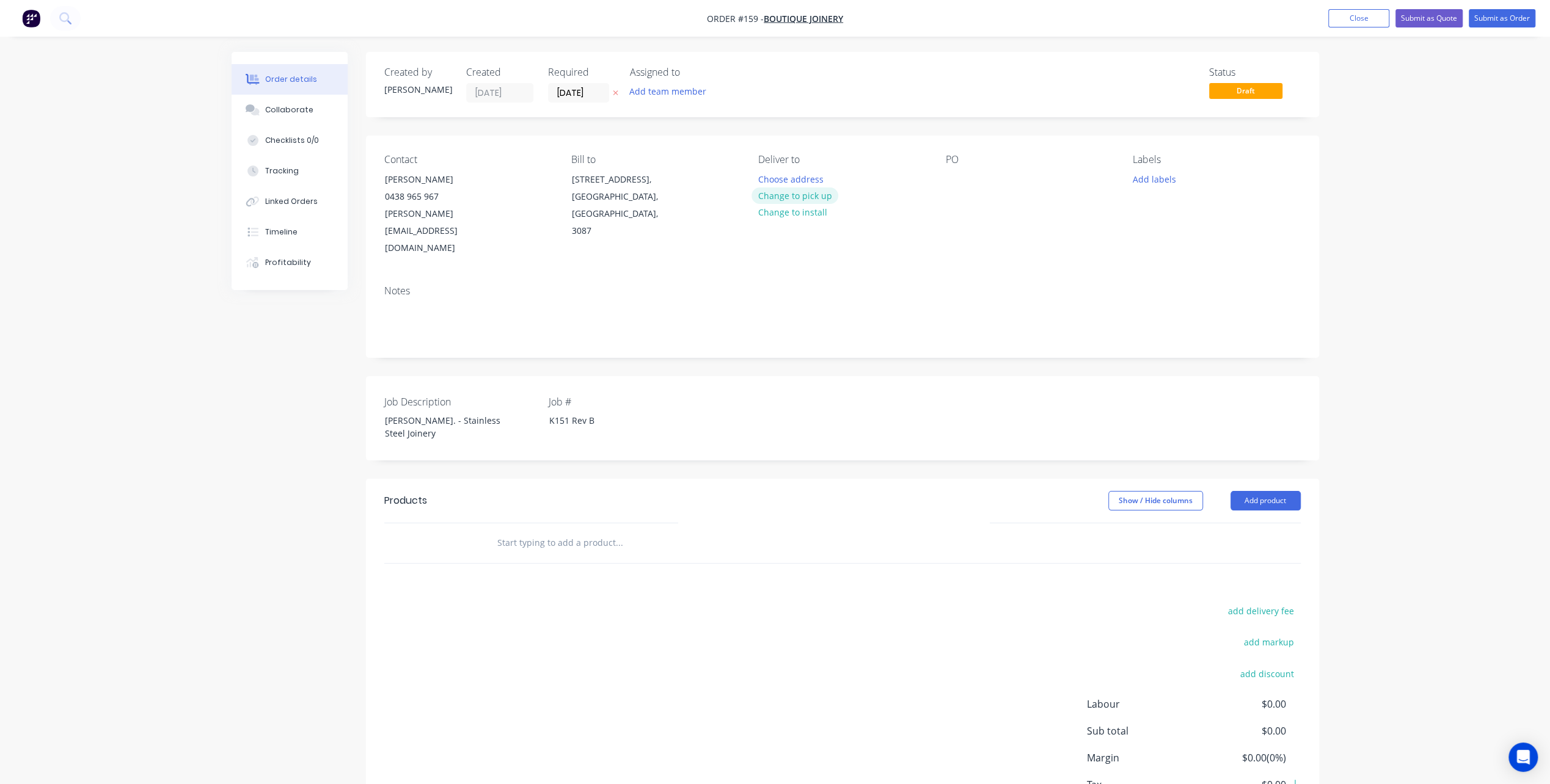
click at [794, 194] on button "Change to pick up" at bounding box center [795, 195] width 87 height 17
click at [513, 531] on input "text" at bounding box center [618, 543] width 245 height 25
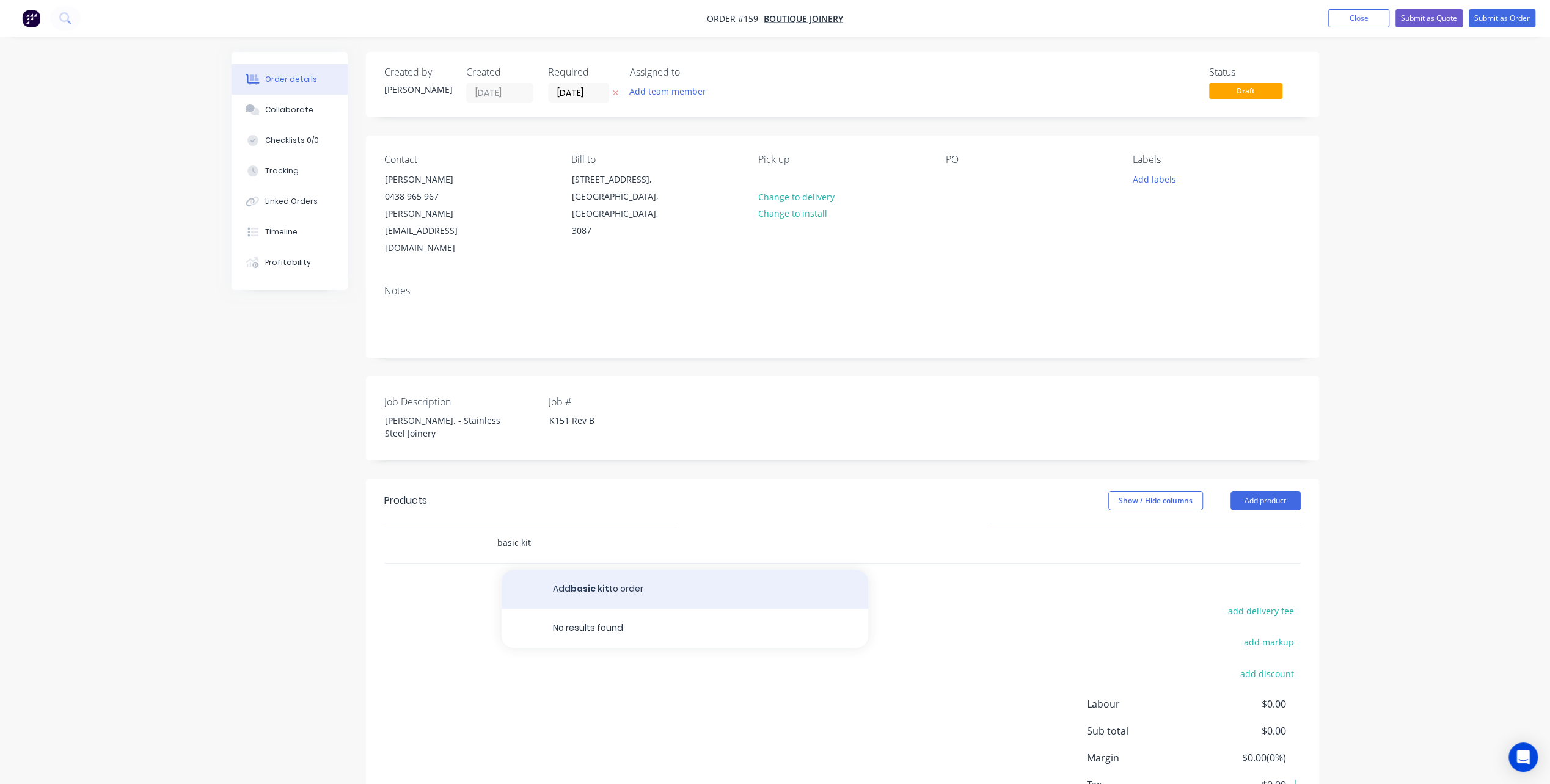
type input "basic kit"
click at [601, 569] on button "Add basic kit to order" at bounding box center [684, 589] width 367 height 39
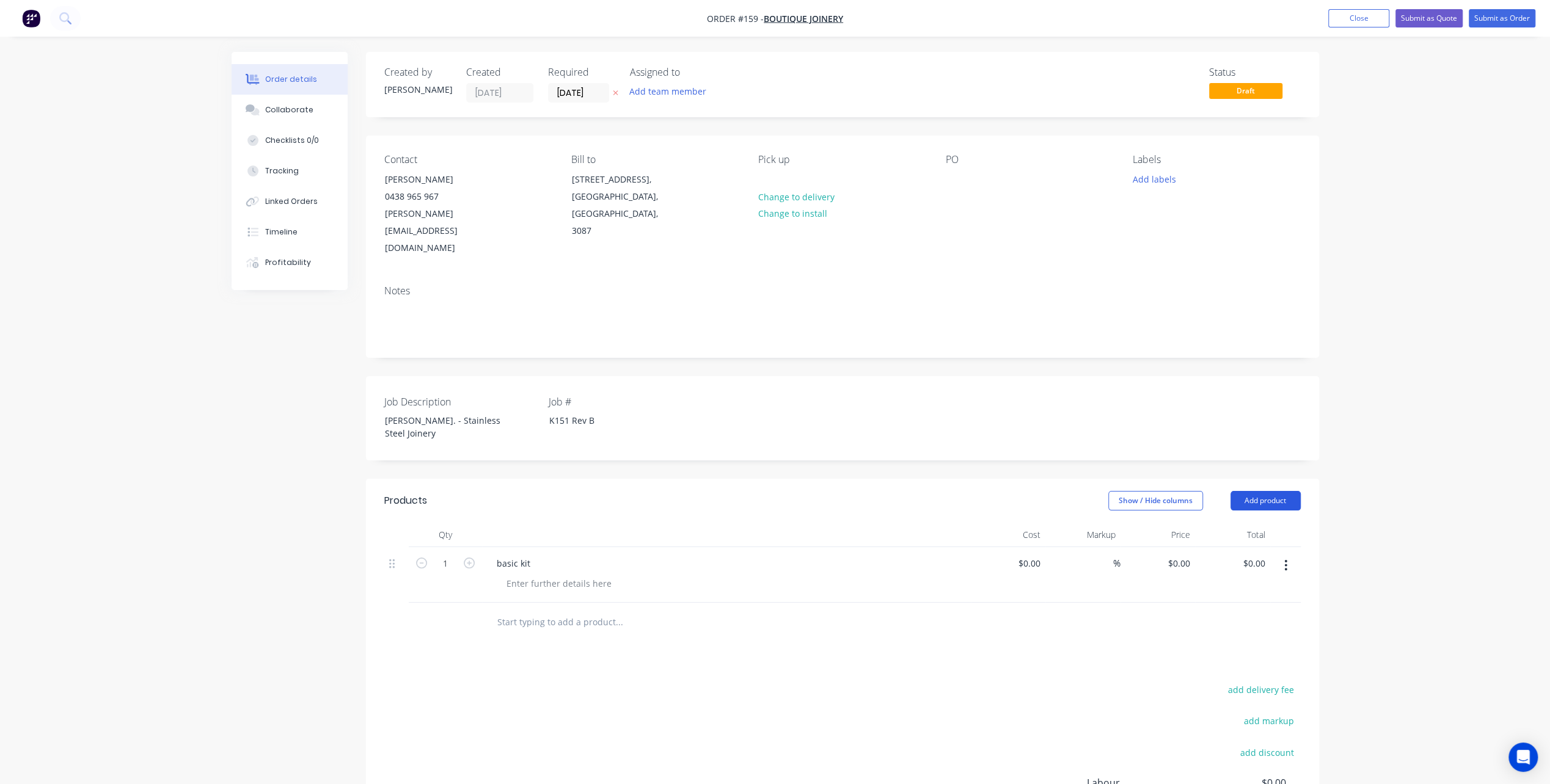
click at [1265, 491] on button "Add product" at bounding box center [1266, 501] width 71 height 19
click at [1233, 523] on div "Product catalogue" at bounding box center [1243, 531] width 95 height 18
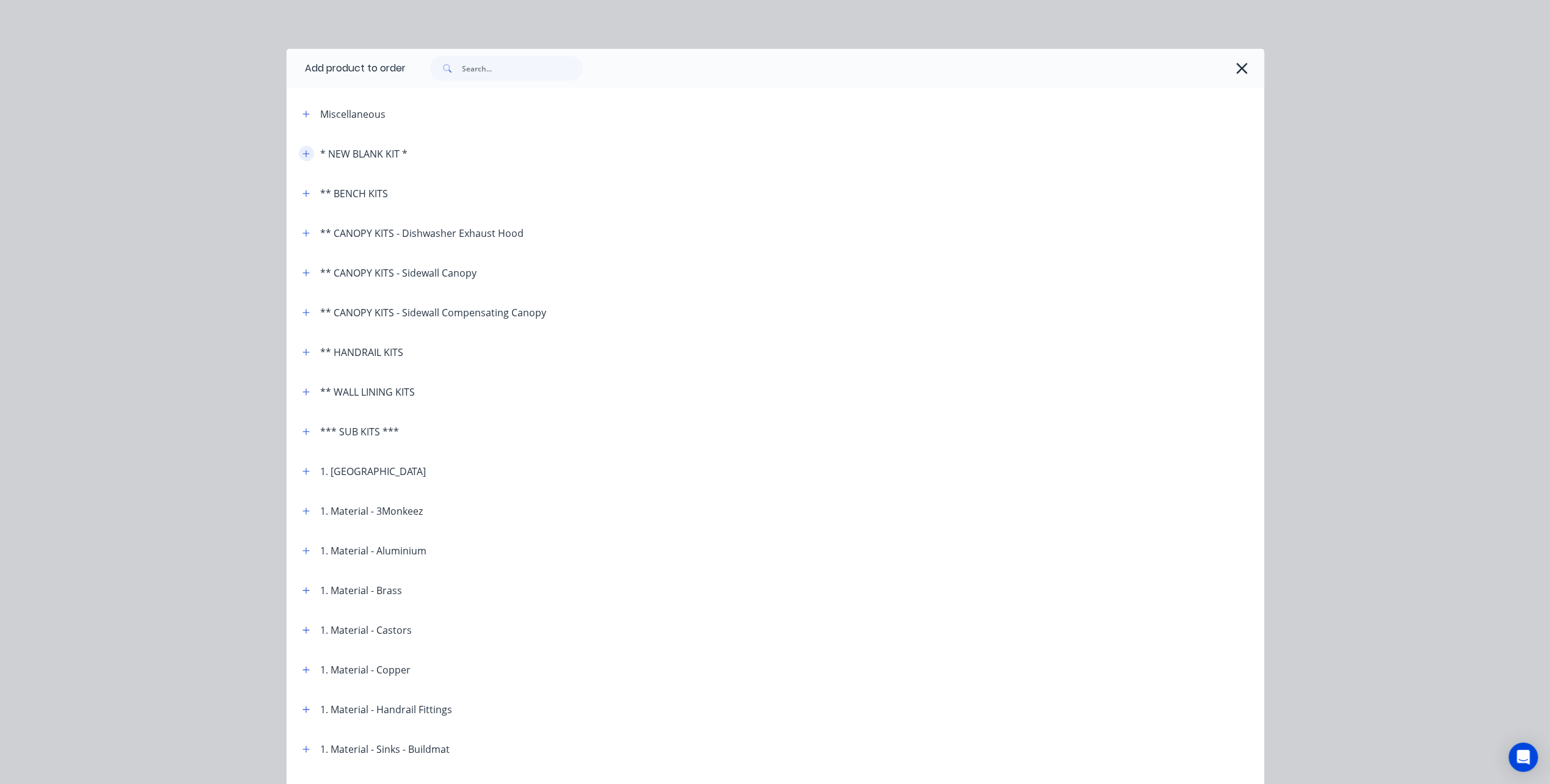
click at [304, 153] on icon "button" at bounding box center [306, 154] width 7 height 9
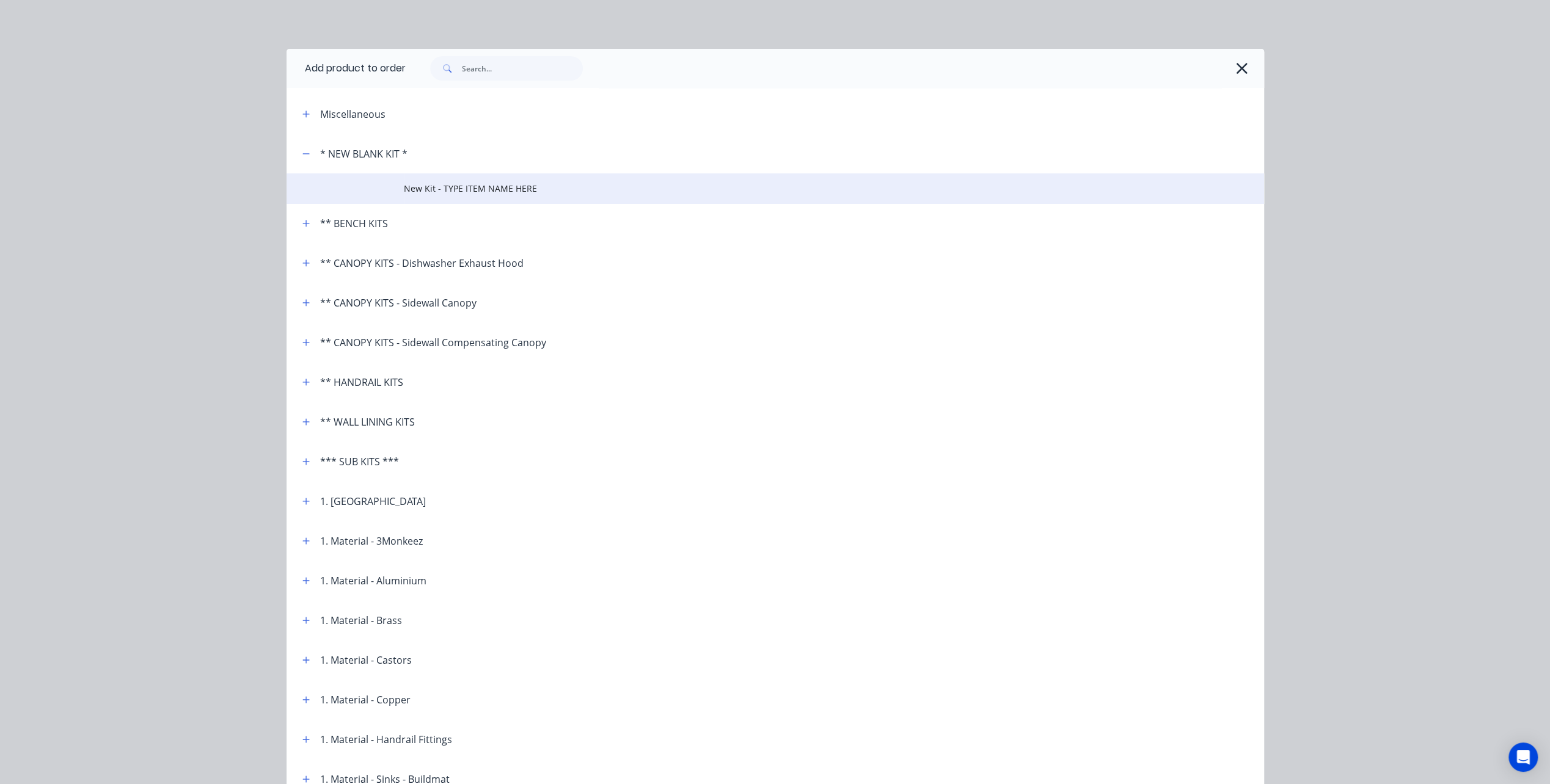
click at [466, 187] on span "New Kit - TYPE ITEM NAME HERE" at bounding box center [747, 188] width 688 height 13
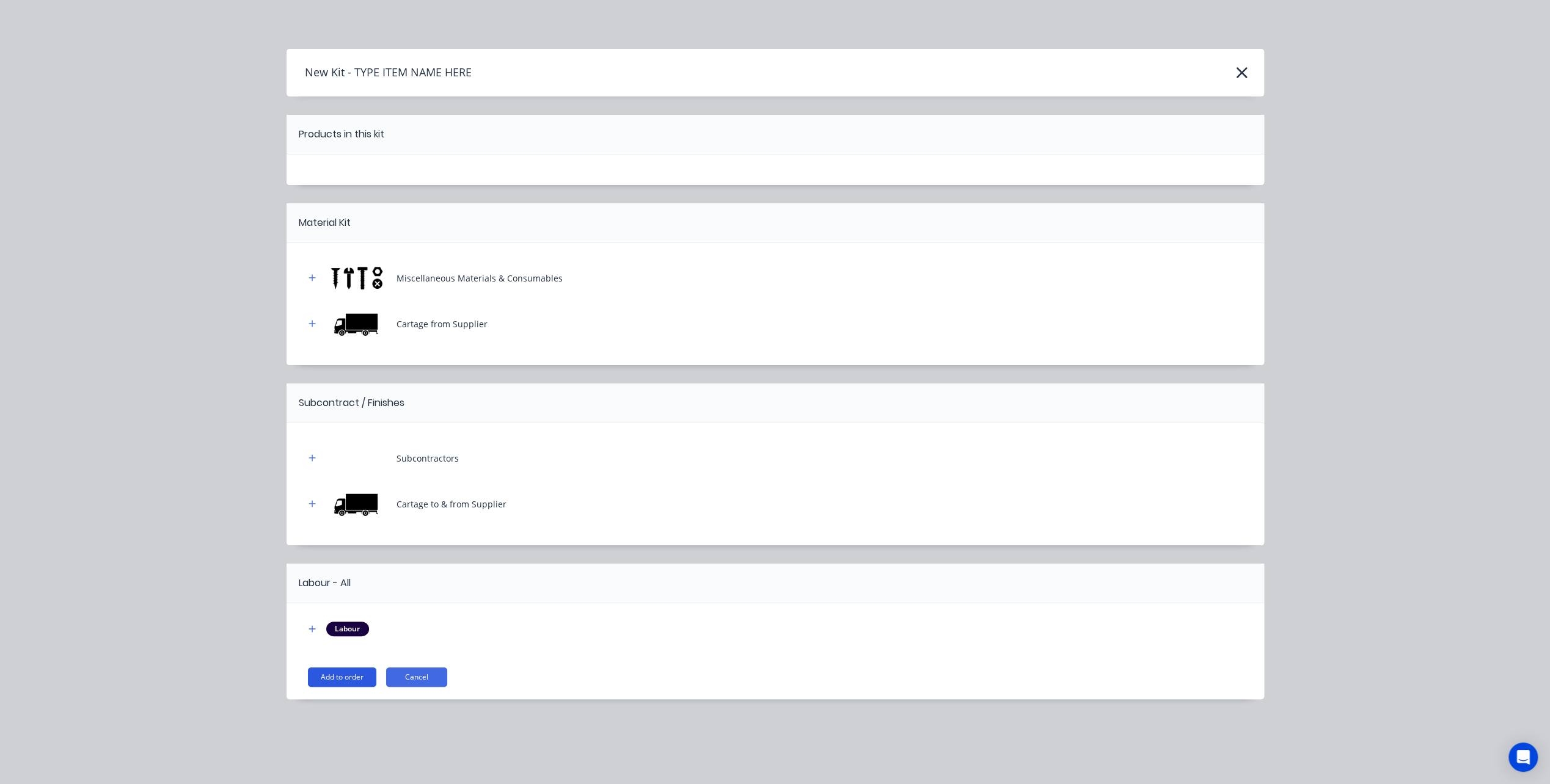
click at [330, 677] on button "Add to order" at bounding box center [342, 677] width 68 height 19
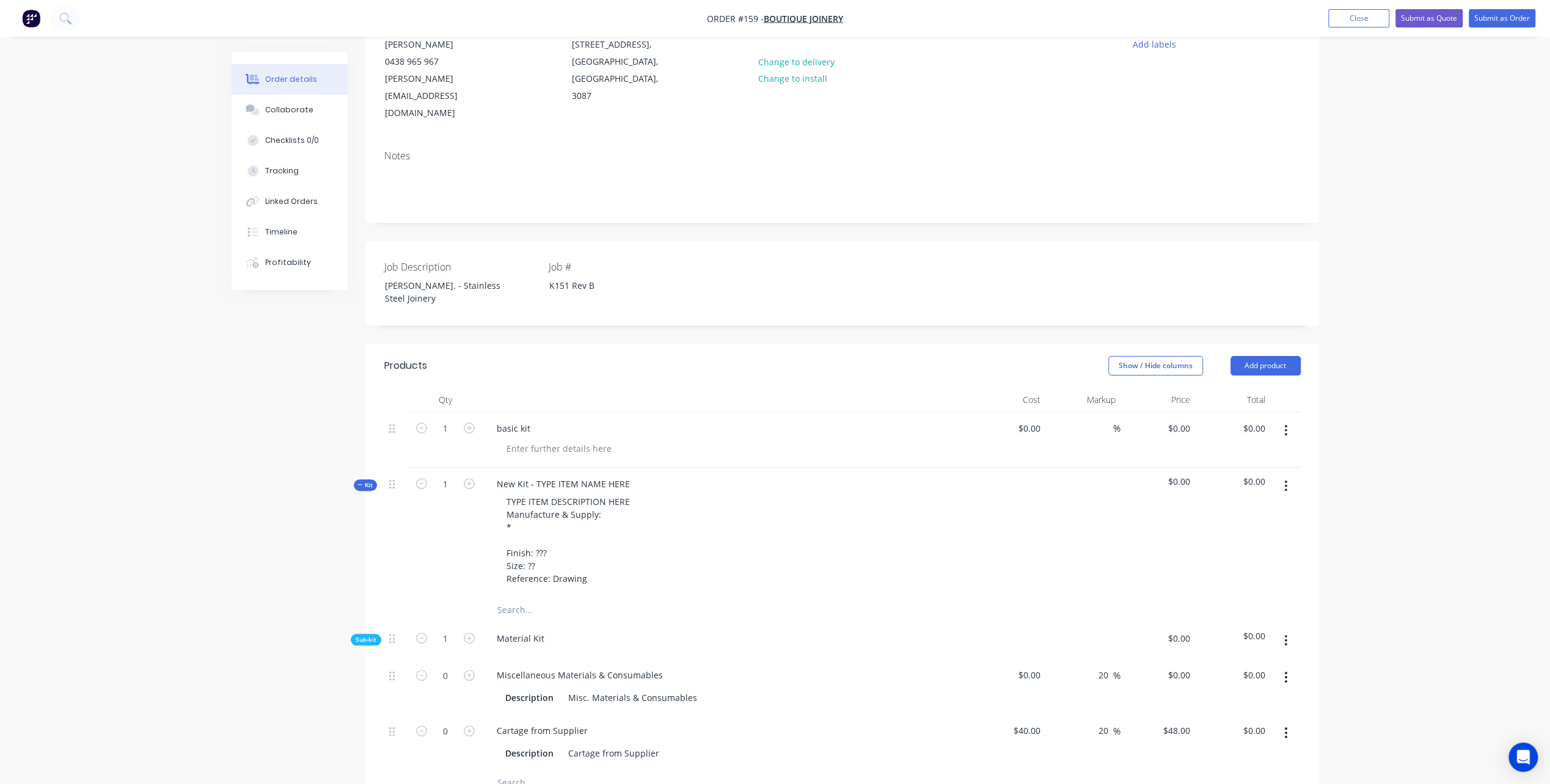
scroll to position [184, 0]
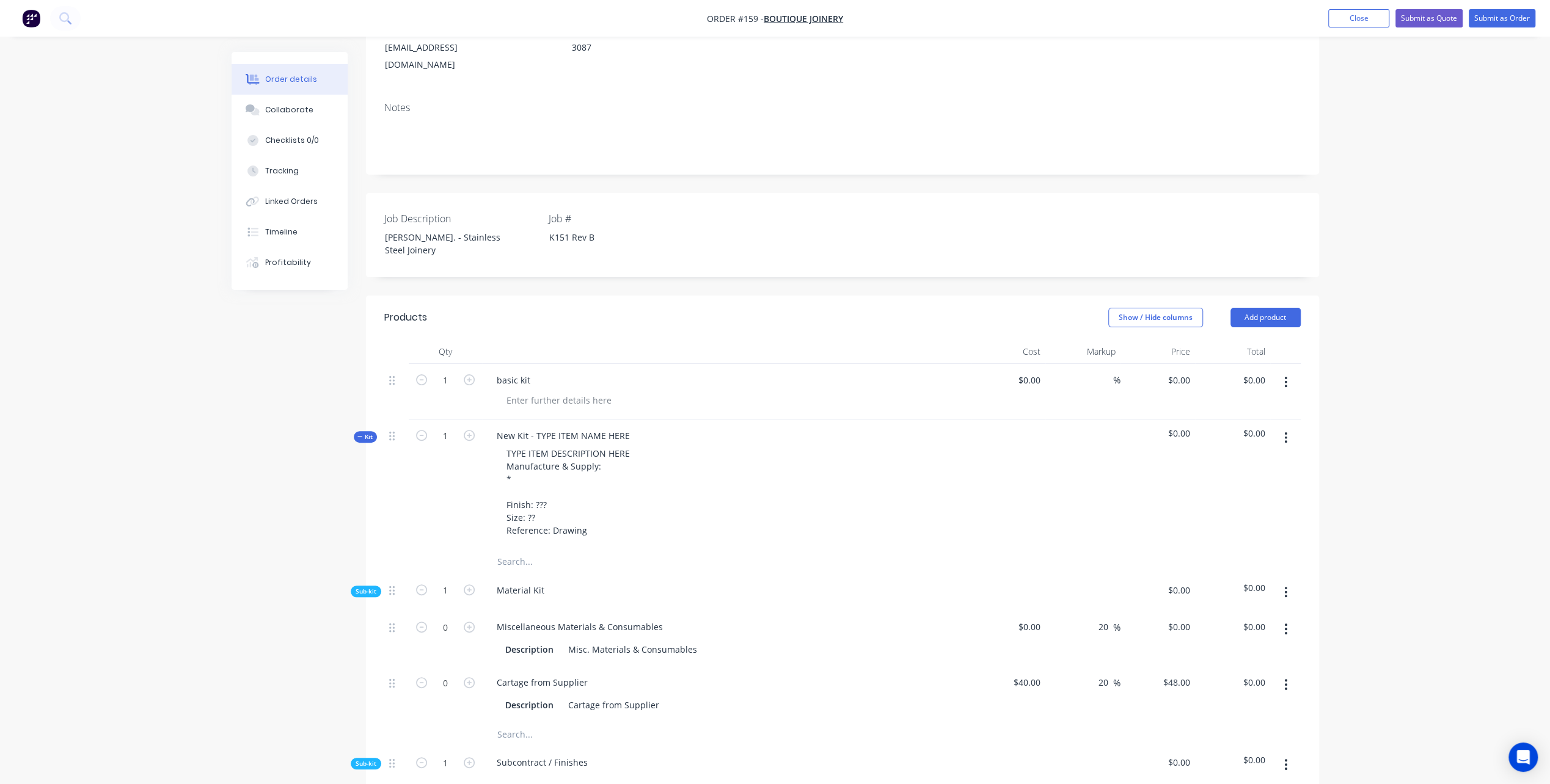
click at [1288, 375] on icon "button" at bounding box center [1285, 381] width 3 height 13
click at [1217, 455] on div "Delete" at bounding box center [1243, 464] width 95 height 18
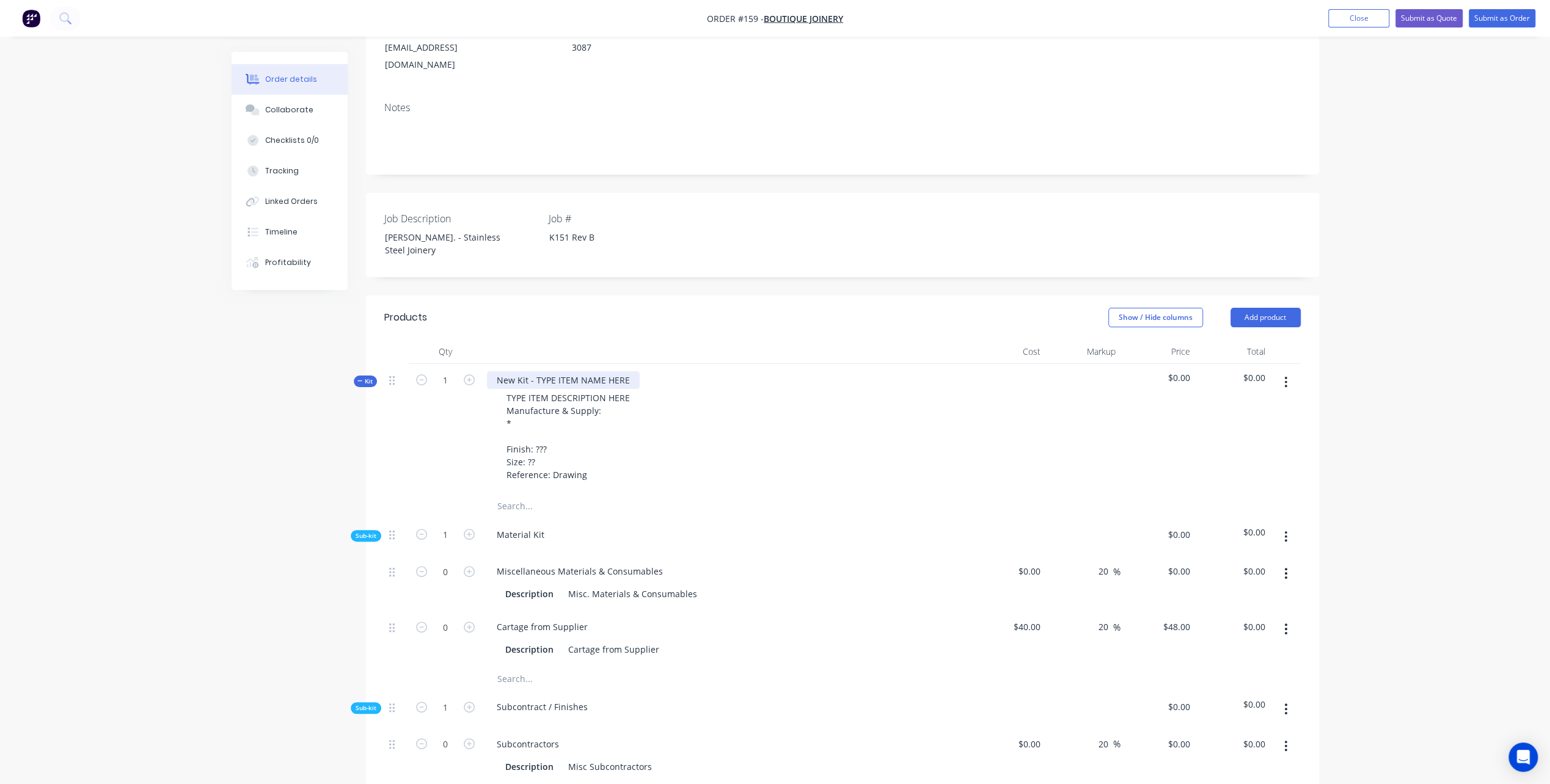
click at [509, 372] on div "New Kit - TYPE ITEM NAME HERE" at bounding box center [563, 381] width 153 height 18
drag, startPoint x: 496, startPoint y: 331, endPoint x: 630, endPoint y: 332, distance: 134.0
click at [630, 372] on div "New Kit - TYPE ITEM NAME HERE" at bounding box center [563, 381] width 153 height 18
paste div
click at [767, 431] on div "TYPE ITEM DESCRIPTION HERE Manufacture & Supply: * Finish: ??? Size: ?? Referen…" at bounding box center [726, 436] width 479 height 94
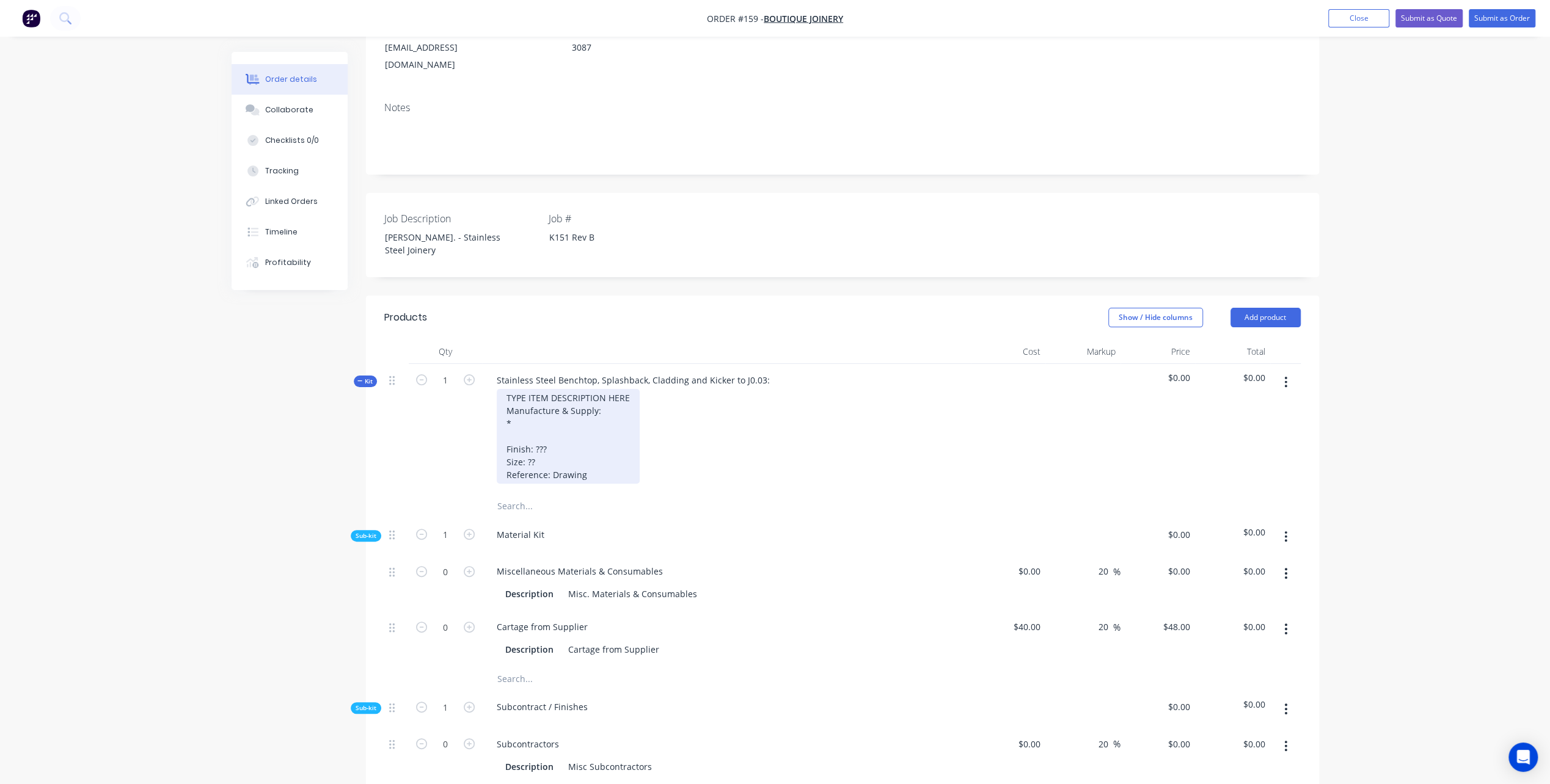
drag, startPoint x: 545, startPoint y: 381, endPoint x: 525, endPoint y: 362, distance: 27.6
click at [545, 389] on div "TYPE ITEM DESCRIPTION HERE Manufacture & Supply: * Finish: ??? Size: ?? Referen…" at bounding box center [568, 436] width 143 height 94
drag, startPoint x: 508, startPoint y: 345, endPoint x: 625, endPoint y: 425, distance: 141.7
click at [625, 425] on div "TYPE ITEM DESCRIPTION HERE Manufacture & Supply: * Finish: ??? Size: ?? Referen…" at bounding box center [568, 436] width 143 height 94
paste div
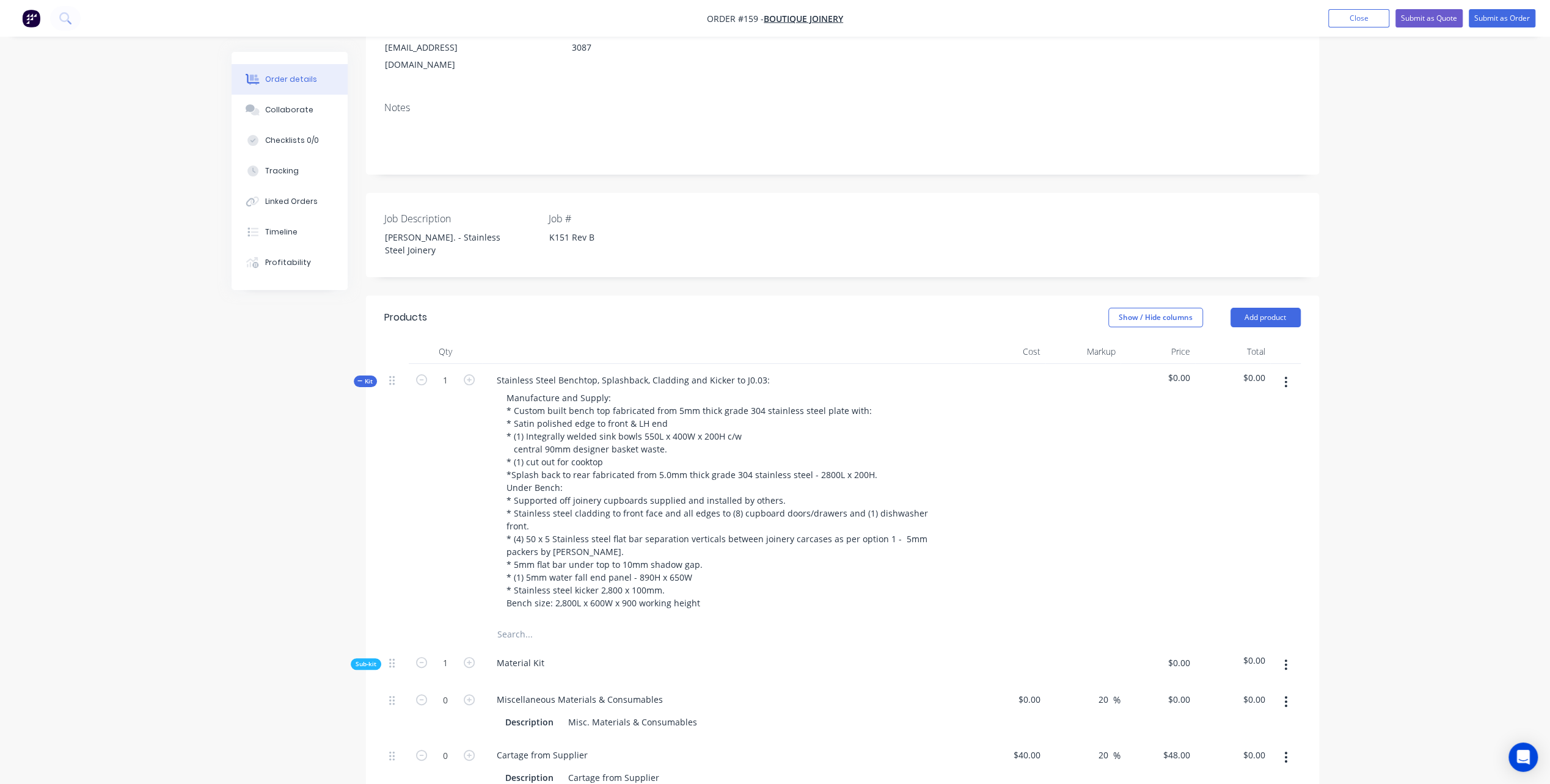
click at [641, 647] on div "Material Kit" at bounding box center [726, 666] width 488 height 37
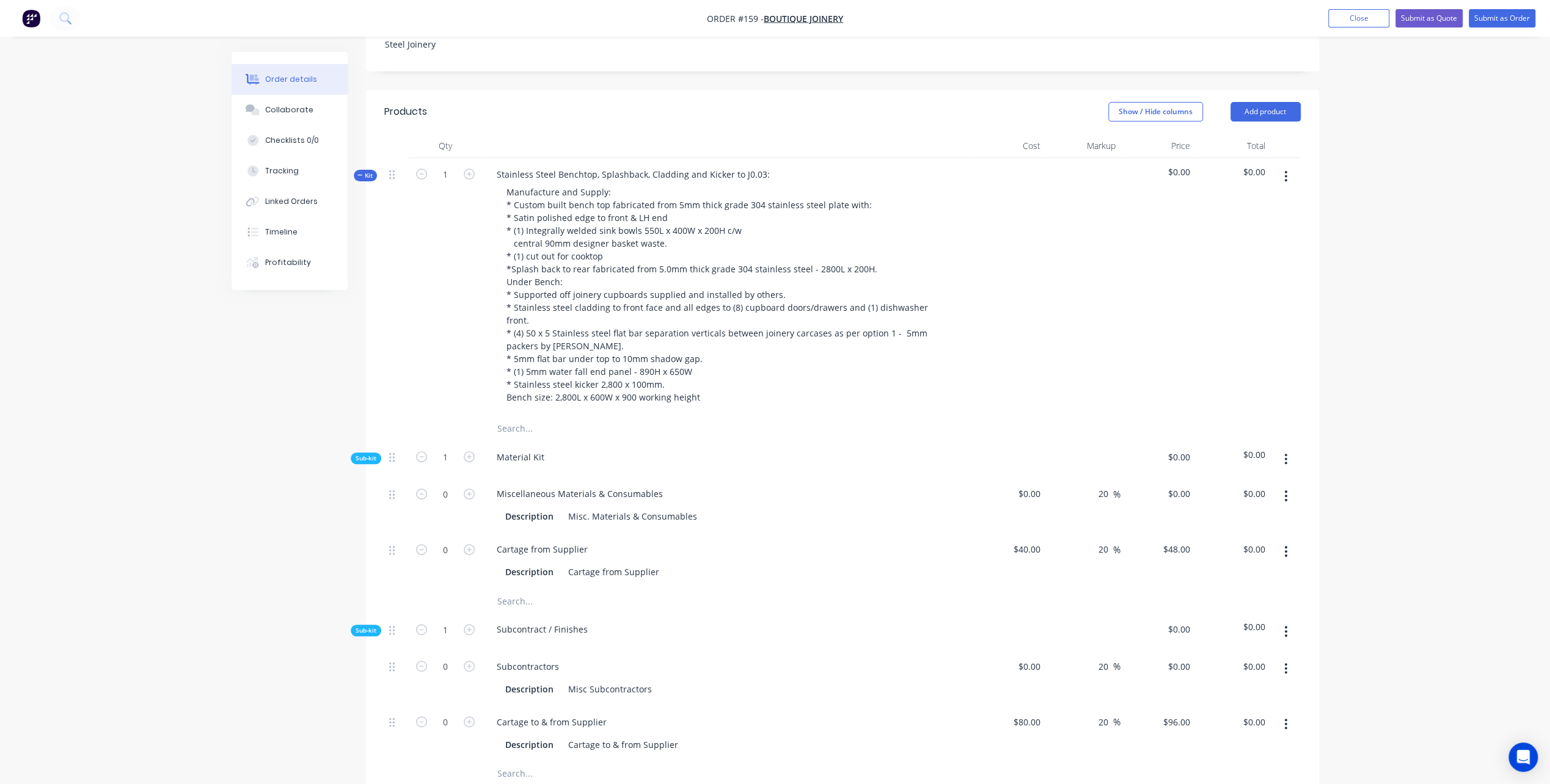
scroll to position [427, 0]
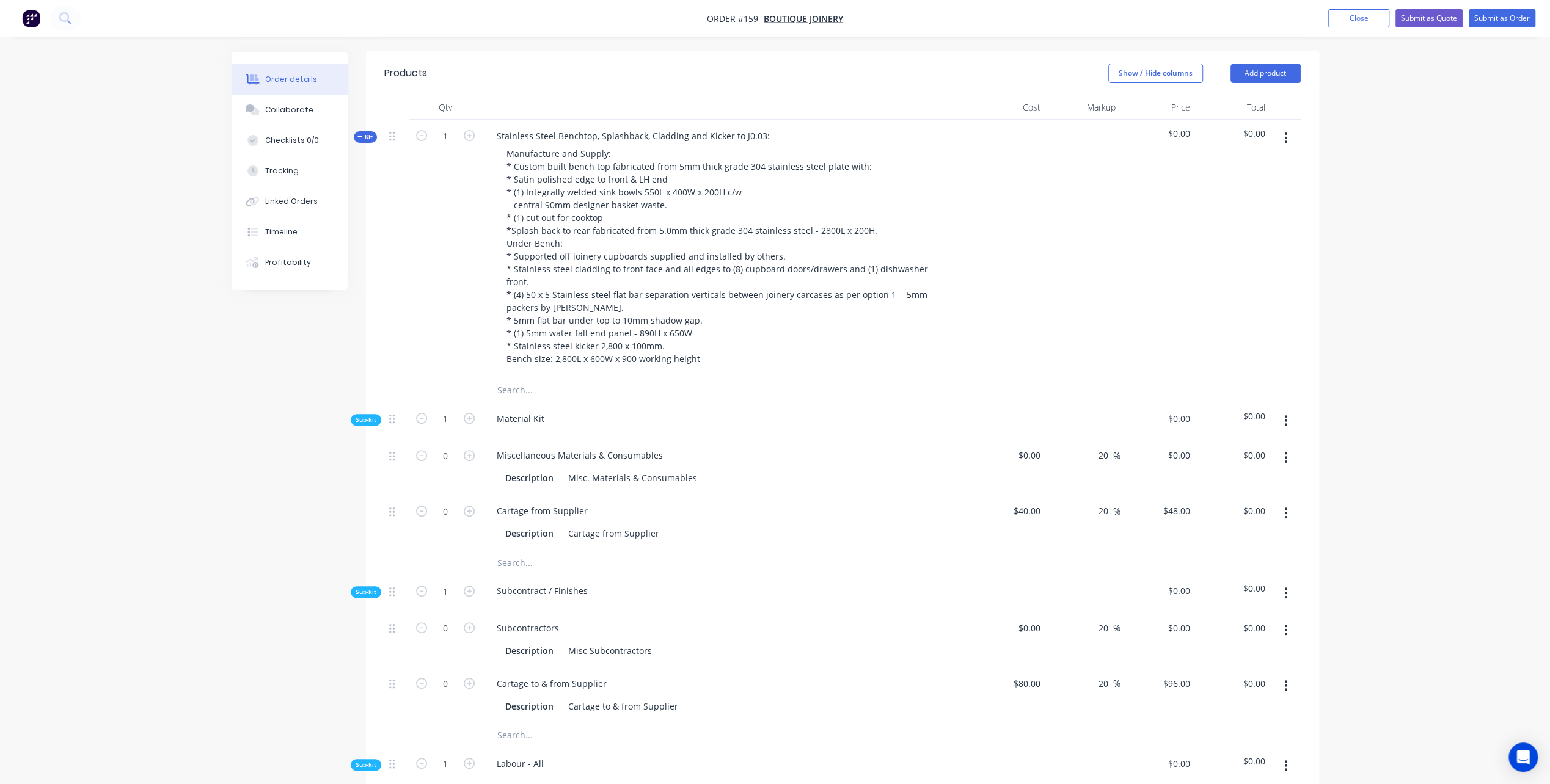
click at [1285, 415] on icon "button" at bounding box center [1286, 420] width 3 height 11
click at [1243, 444] on div "Add product to kit" at bounding box center [1243, 453] width 95 height 18
click at [1230, 493] on div "Product catalogue" at bounding box center [1243, 501] width 95 height 18
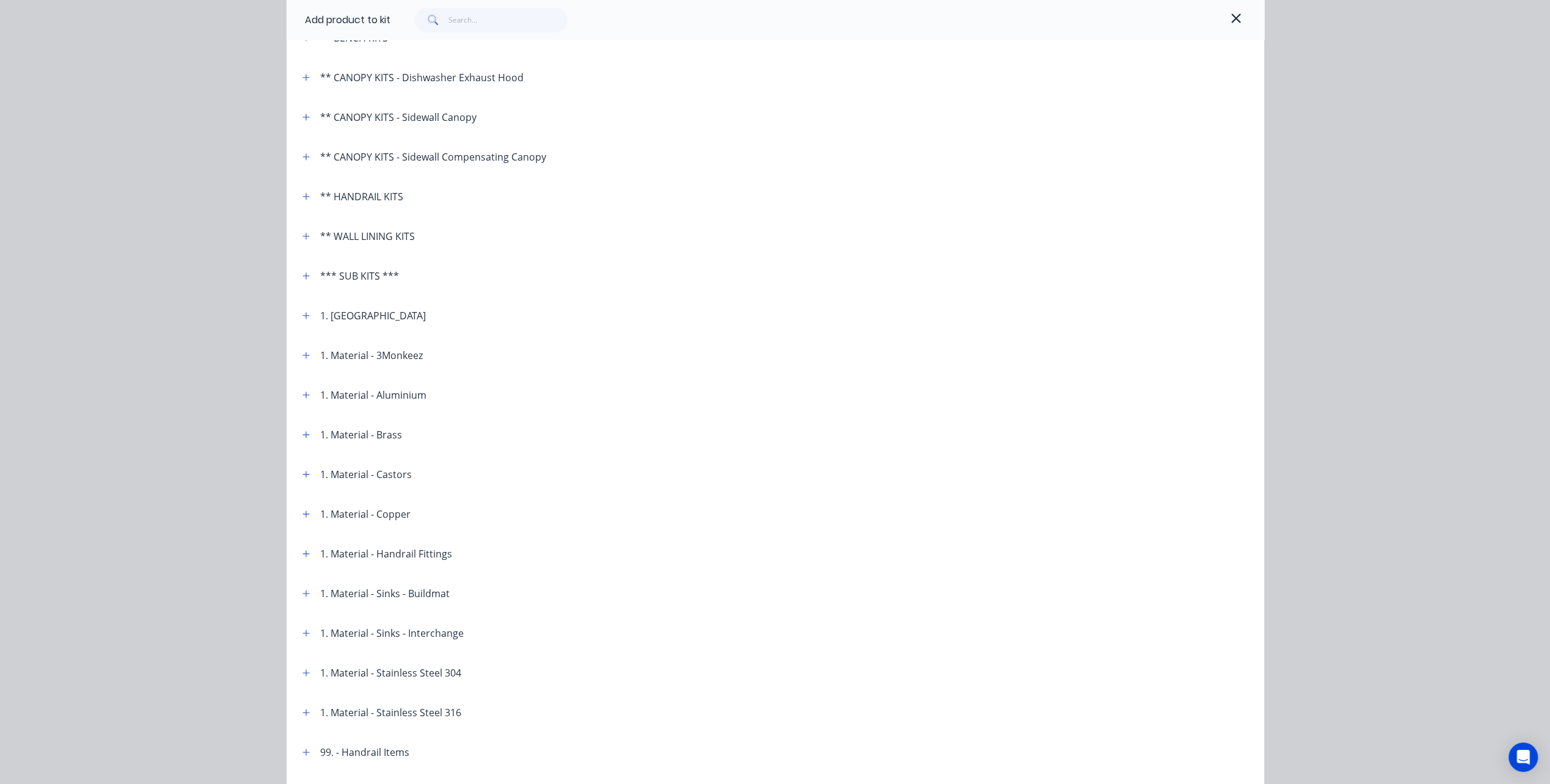
scroll to position [245, 0]
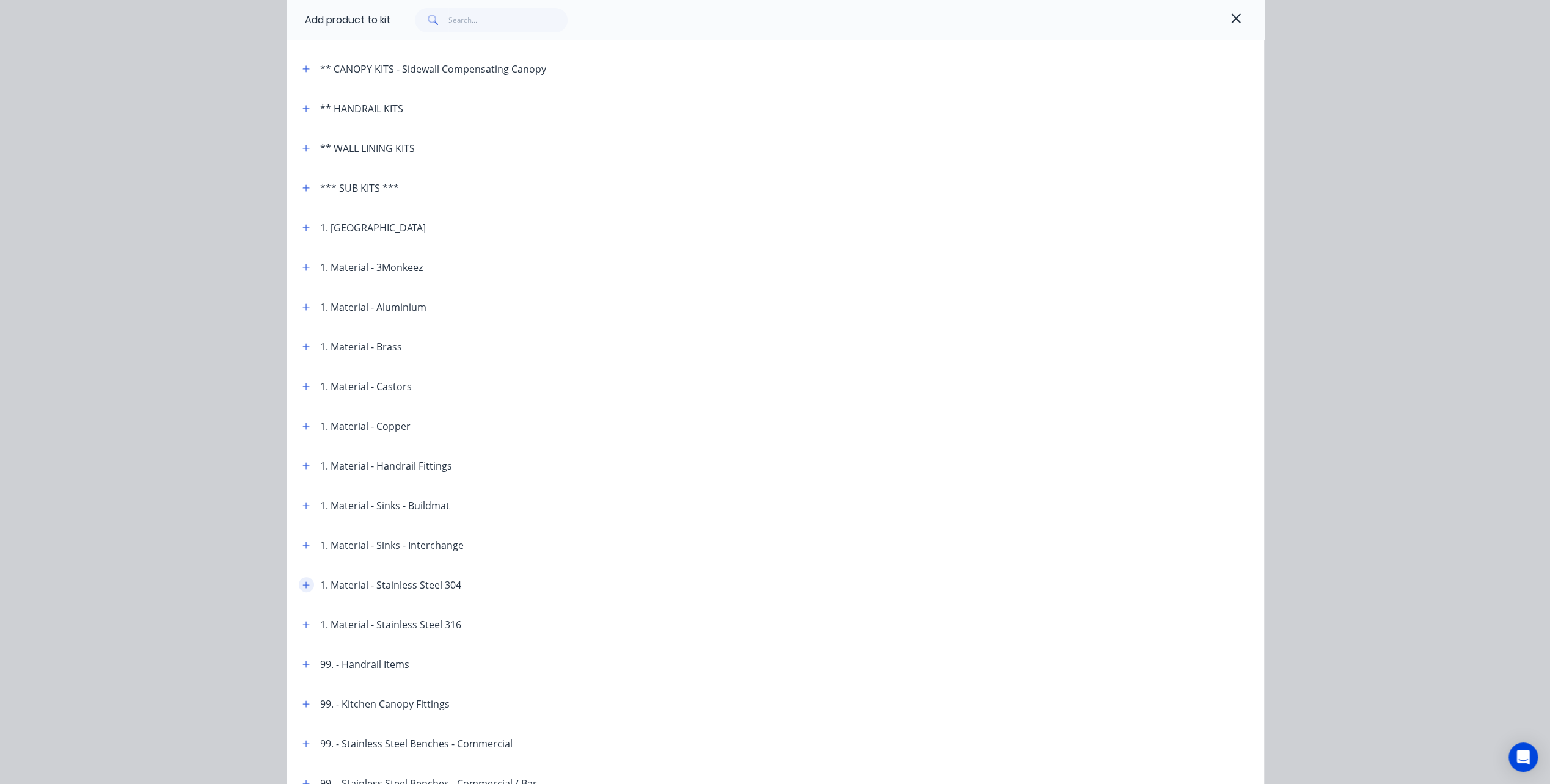
click at [302, 584] on icon "button" at bounding box center [306, 585] width 7 height 7
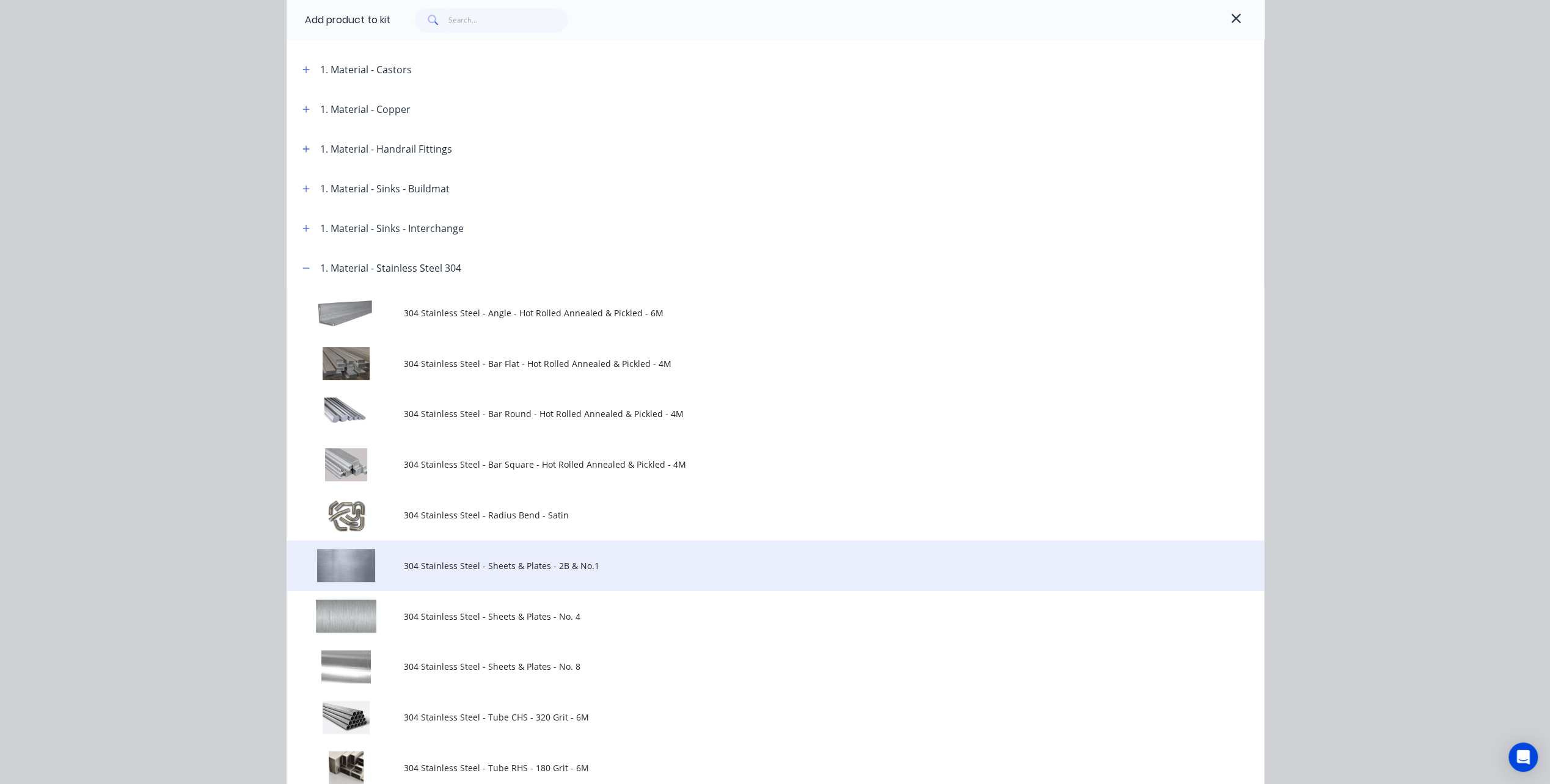
scroll to position [611, 0]
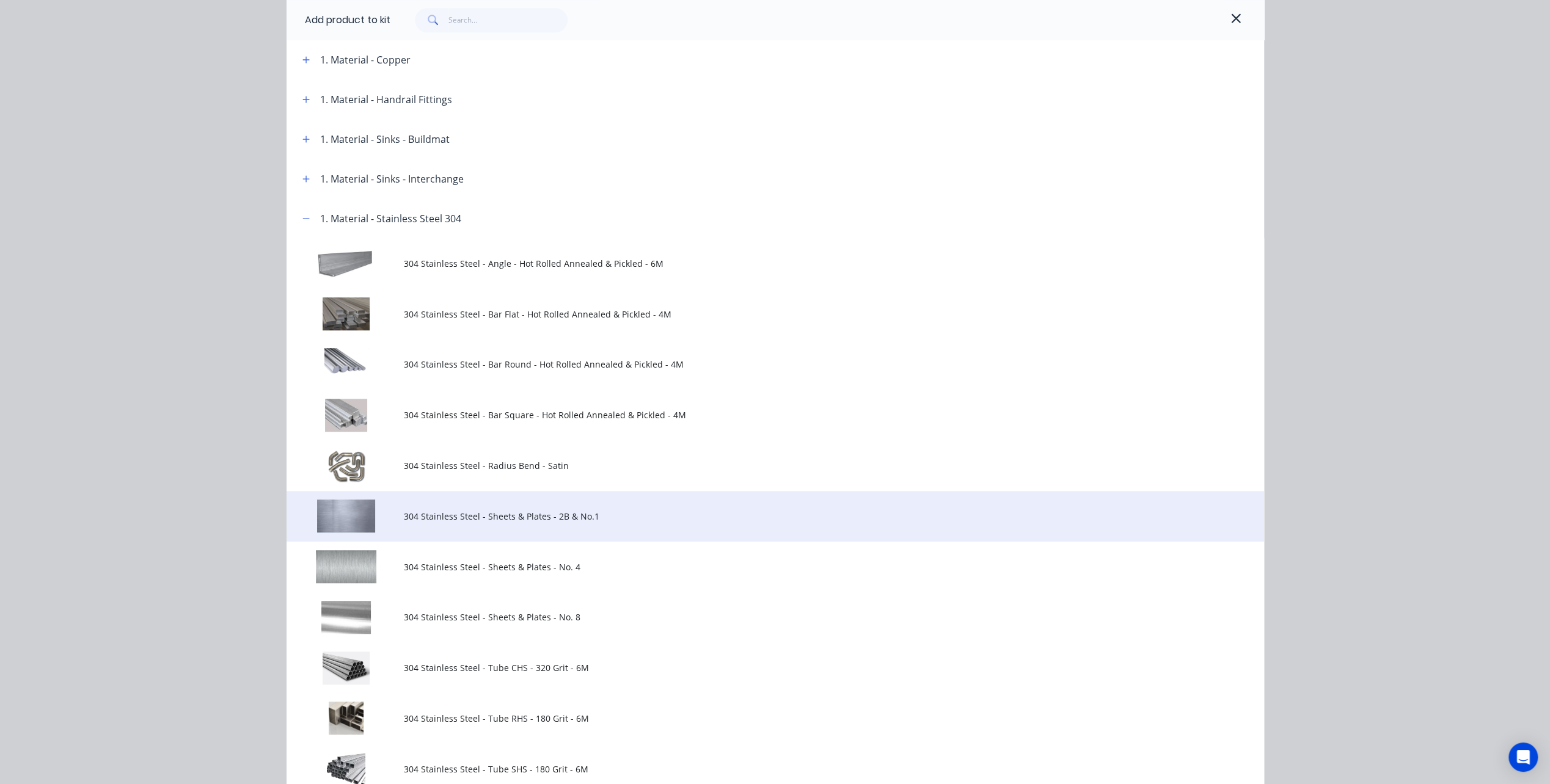
click at [428, 528] on td "304 Stainless Steel - Sheets & Plates - 2B & No.1" at bounding box center [834, 516] width 860 height 50
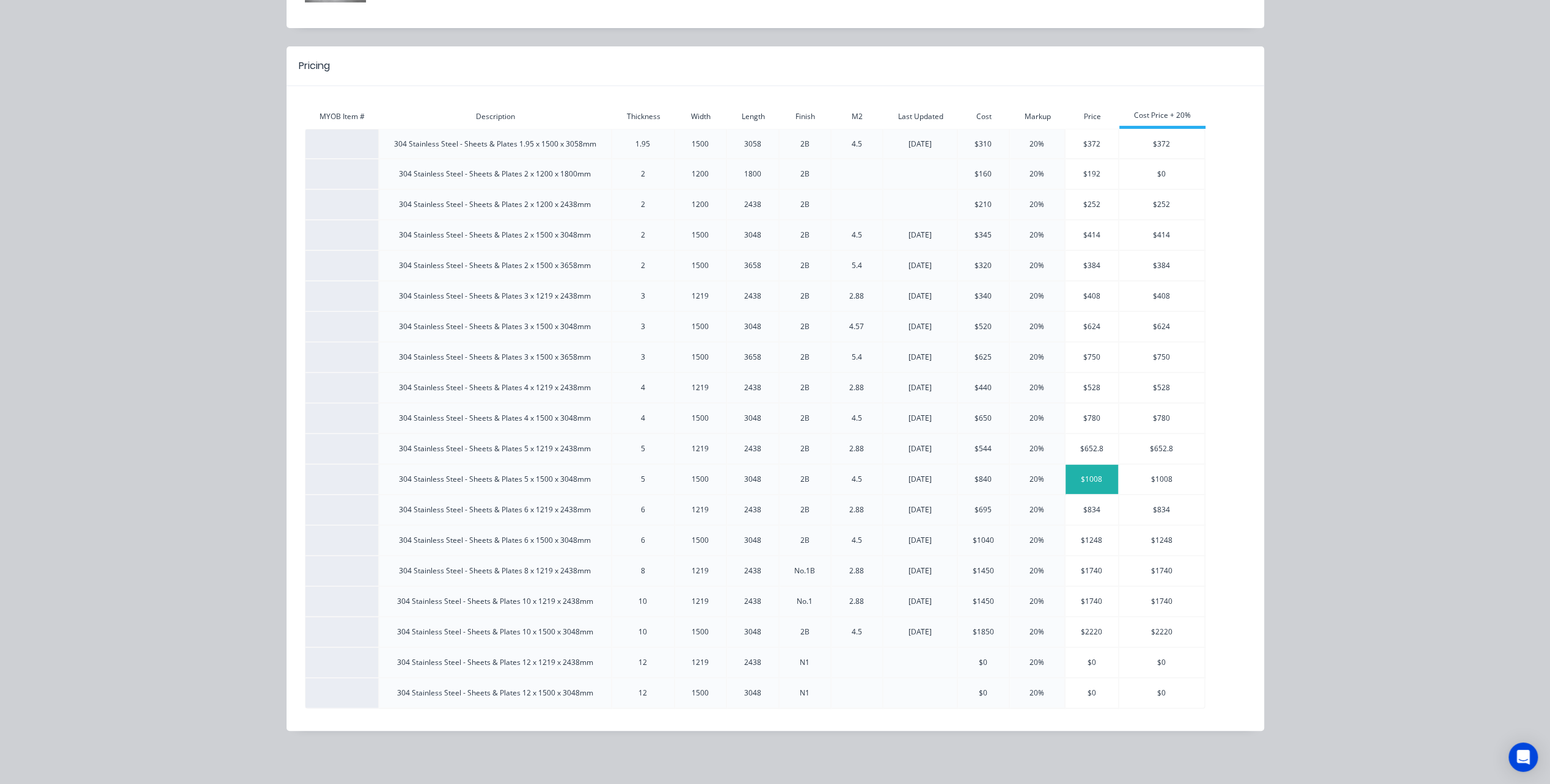
scroll to position [0, 0]
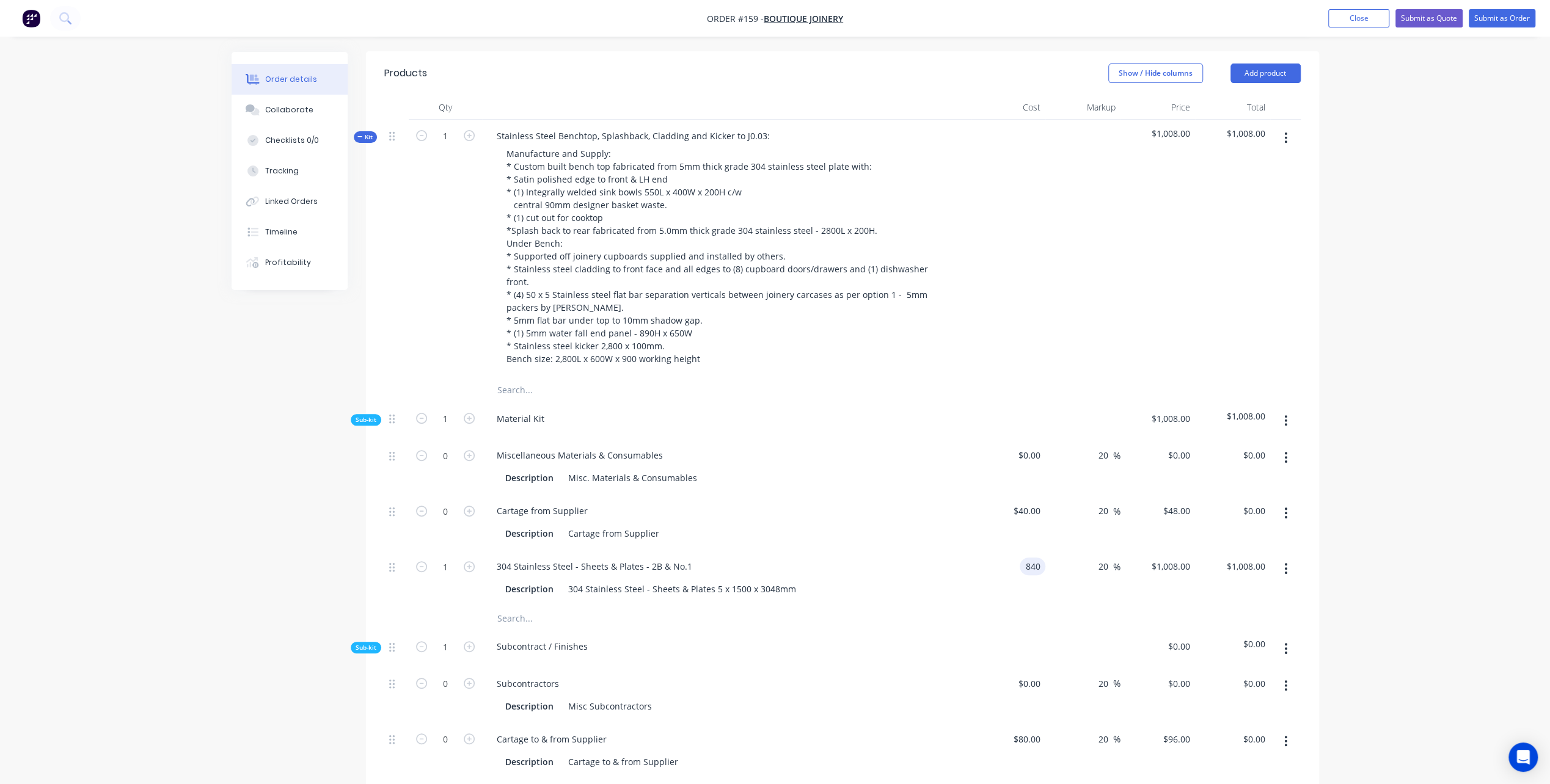
drag, startPoint x: 1014, startPoint y: 516, endPoint x: 1033, endPoint y: 518, distance: 19.1
click at [1033, 558] on input "840" at bounding box center [1035, 567] width 21 height 18
type input "$792.00"
type input "$950.40"
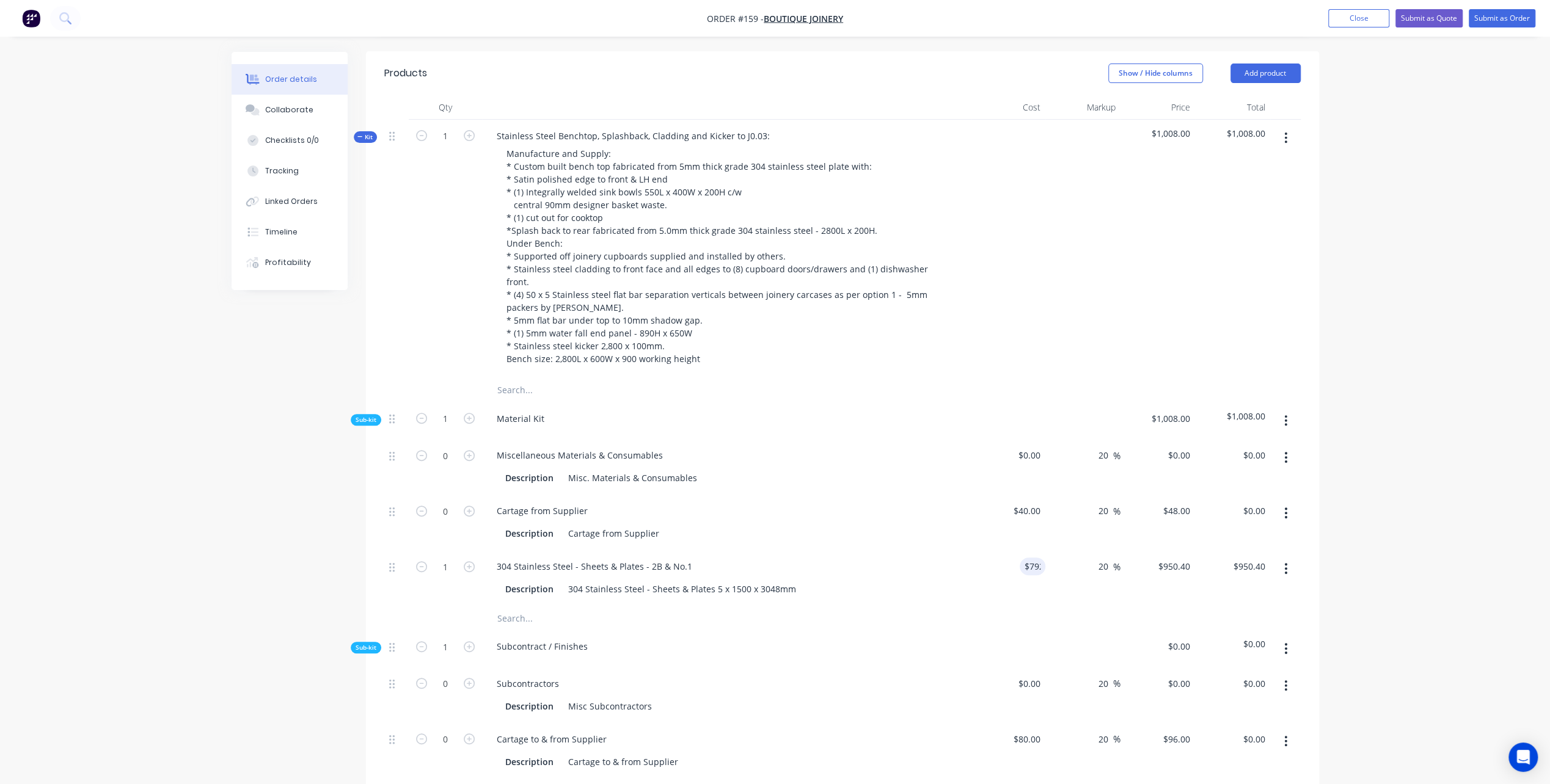
click at [757, 606] on div at bounding box center [669, 618] width 367 height 25
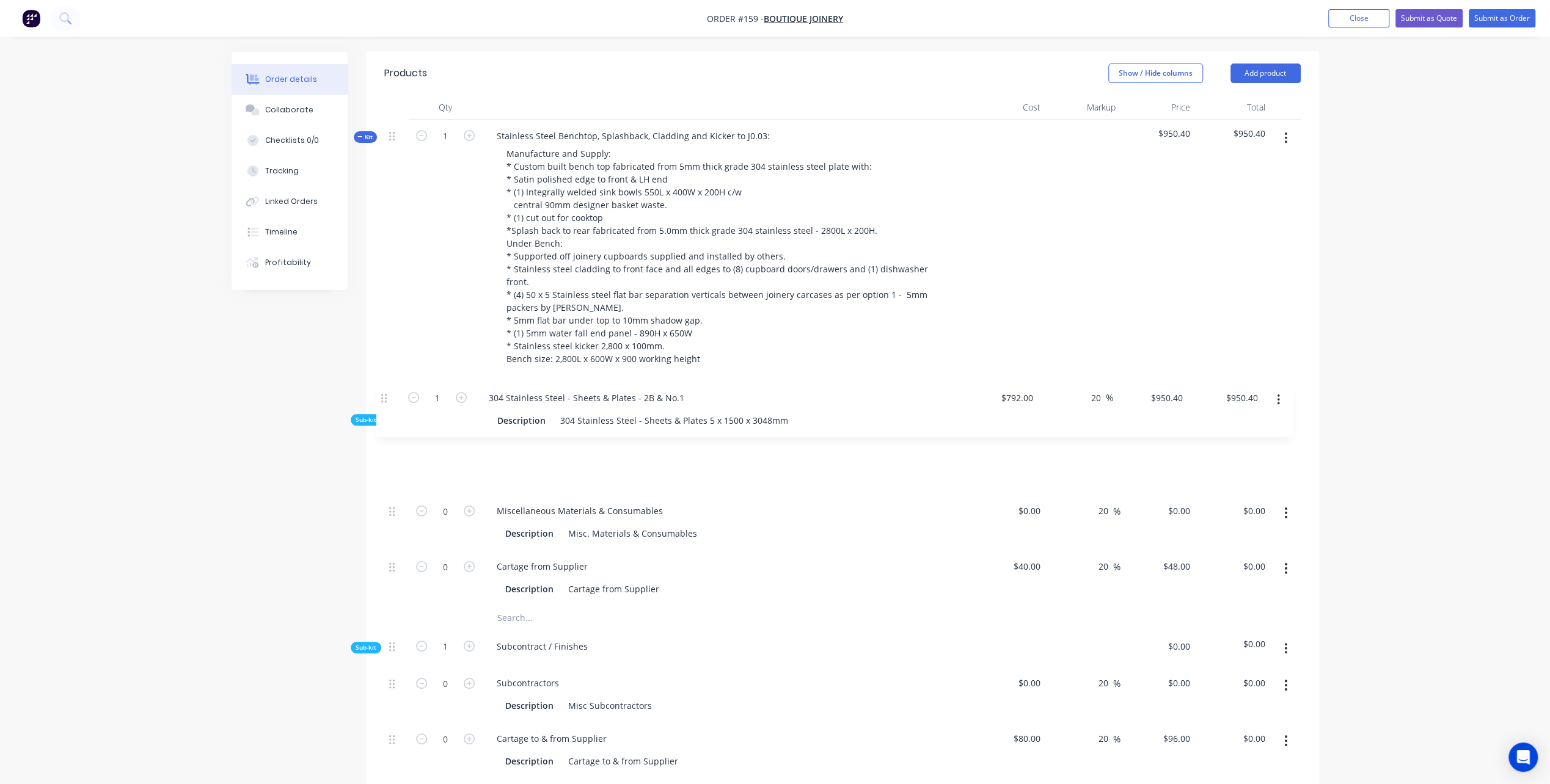
drag, startPoint x: 390, startPoint y: 522, endPoint x: 384, endPoint y: 397, distance: 125.1
click at [384, 439] on div "0 Miscellaneous Materials & Consumables Description Misc. Materials & Consumabl…" at bounding box center [843, 522] width 917 height 167
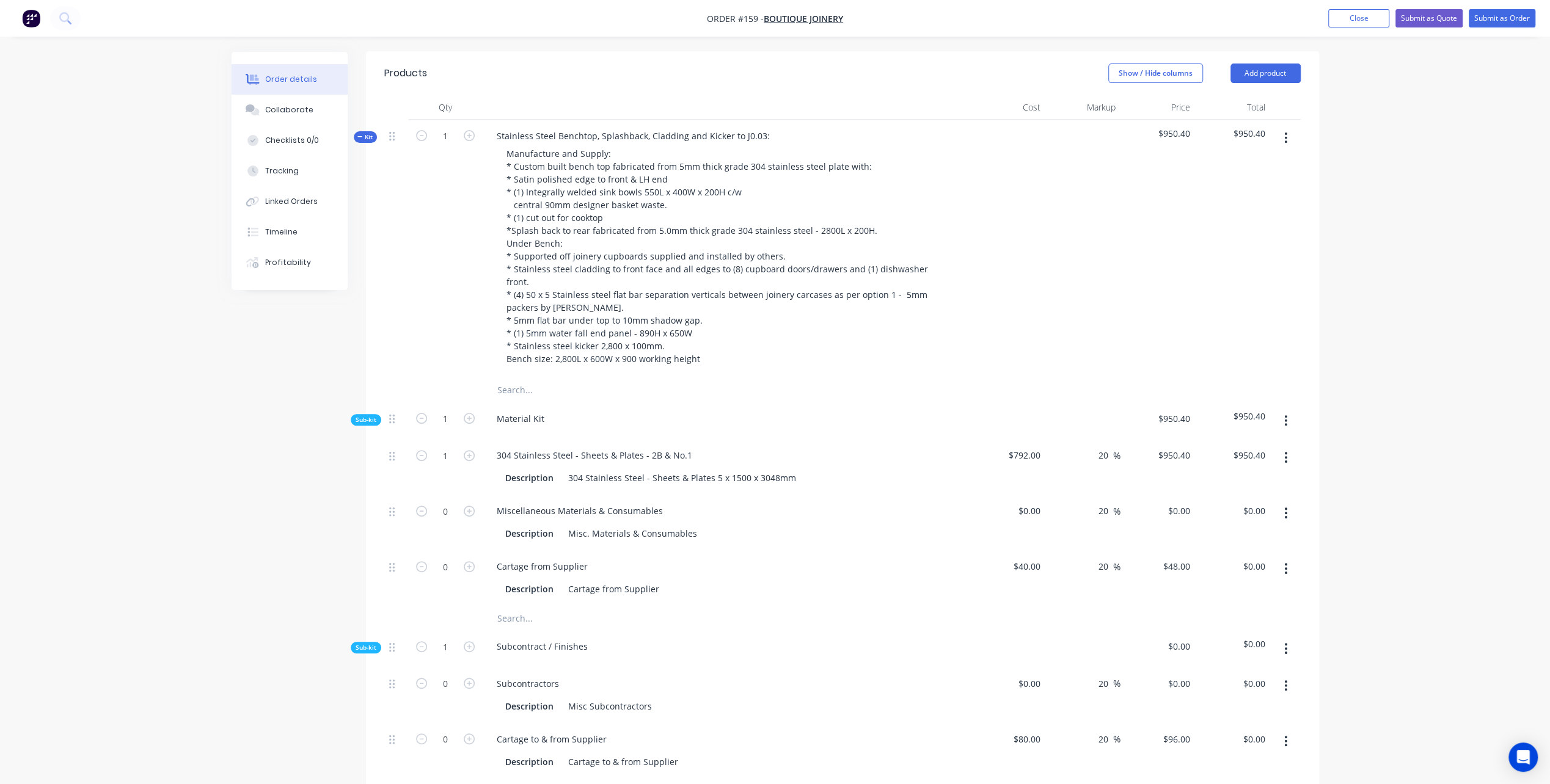
click at [1284, 414] on icon "button" at bounding box center [1285, 420] width 3 height 13
click at [1251, 444] on div "Add product to kit" at bounding box center [1243, 453] width 95 height 18
click at [1230, 493] on div "Product catalogue" at bounding box center [1243, 501] width 95 height 18
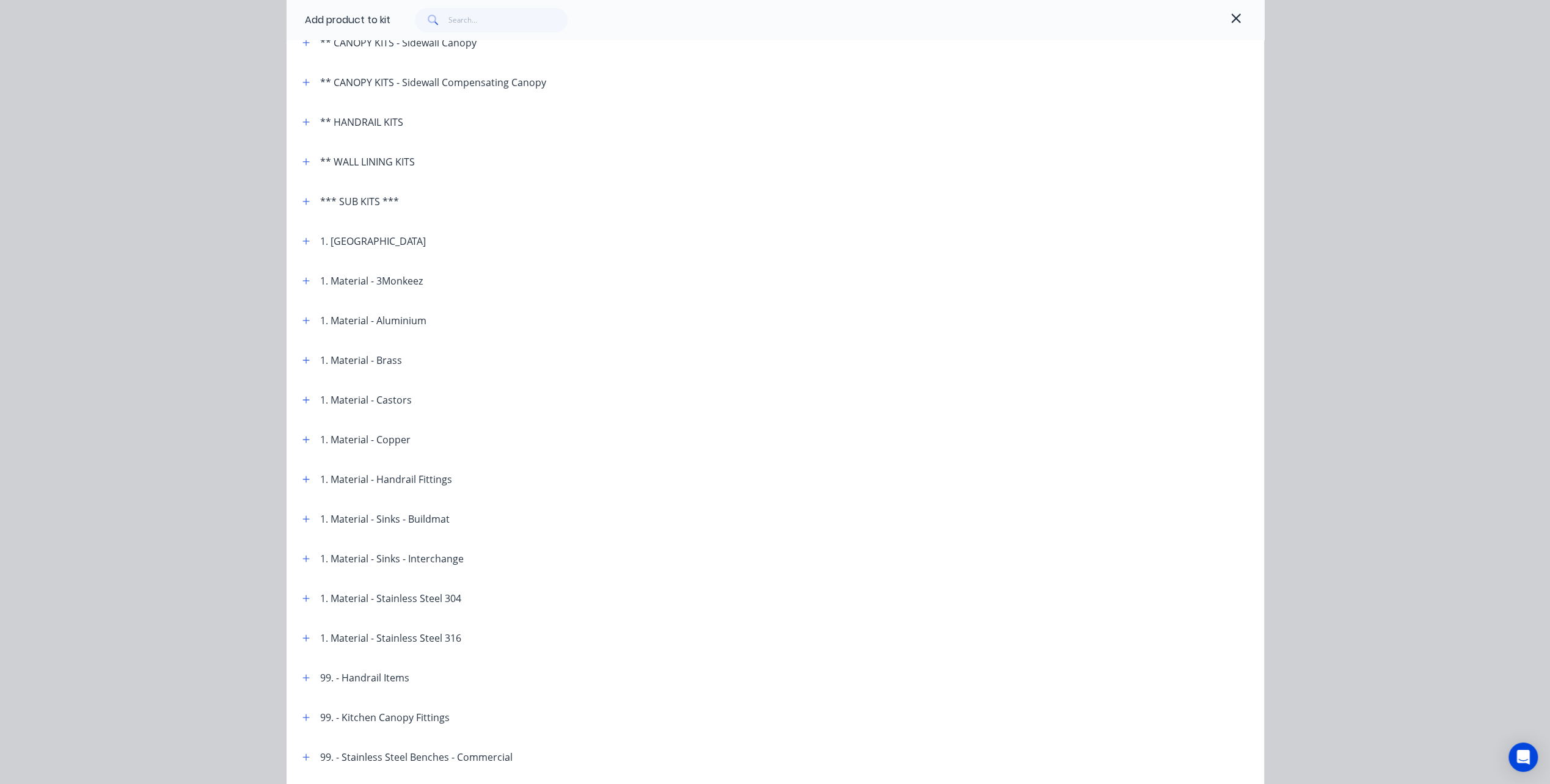
scroll to position [305, 0]
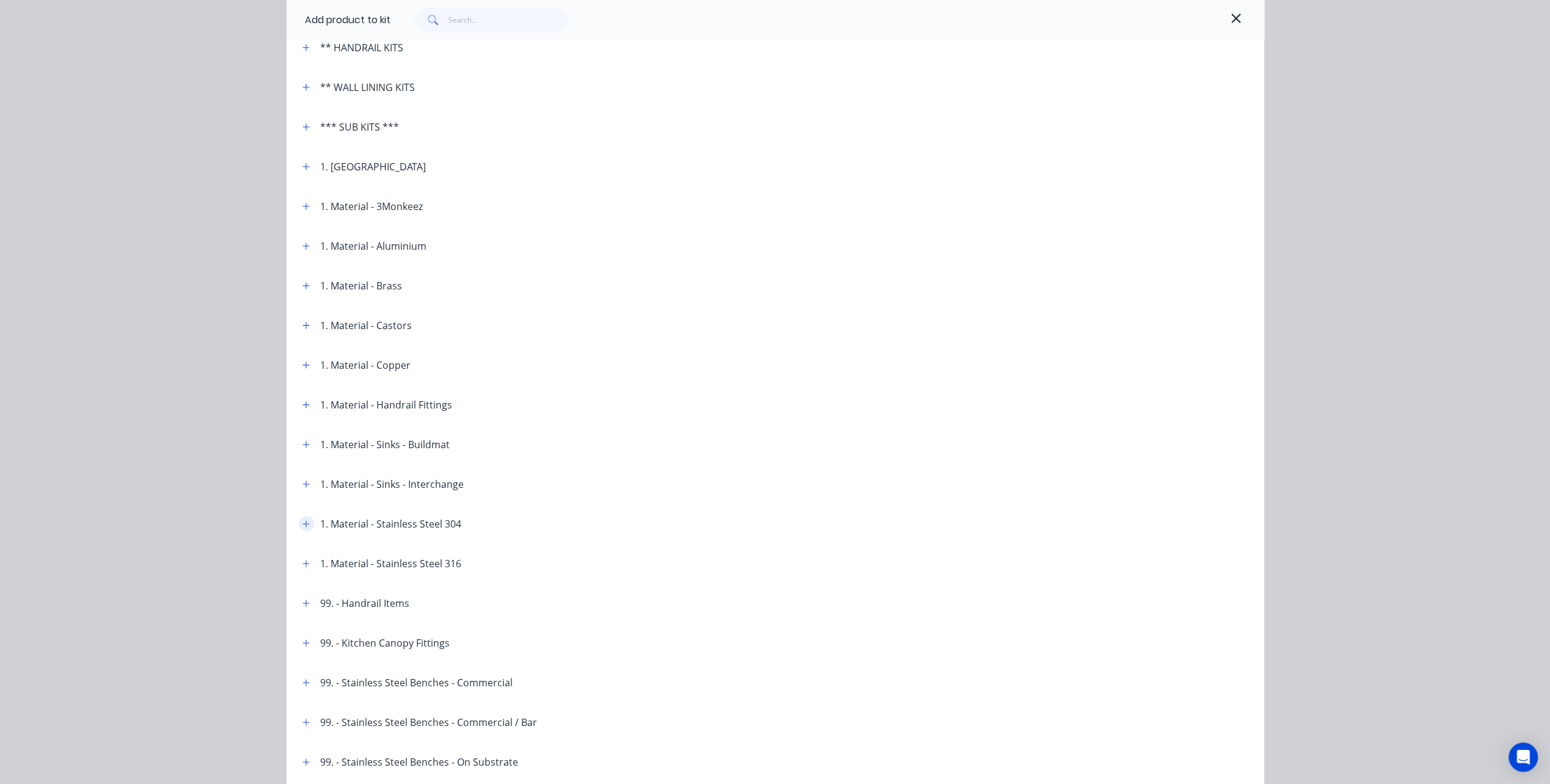
click at [302, 524] on icon "button" at bounding box center [306, 524] width 7 height 7
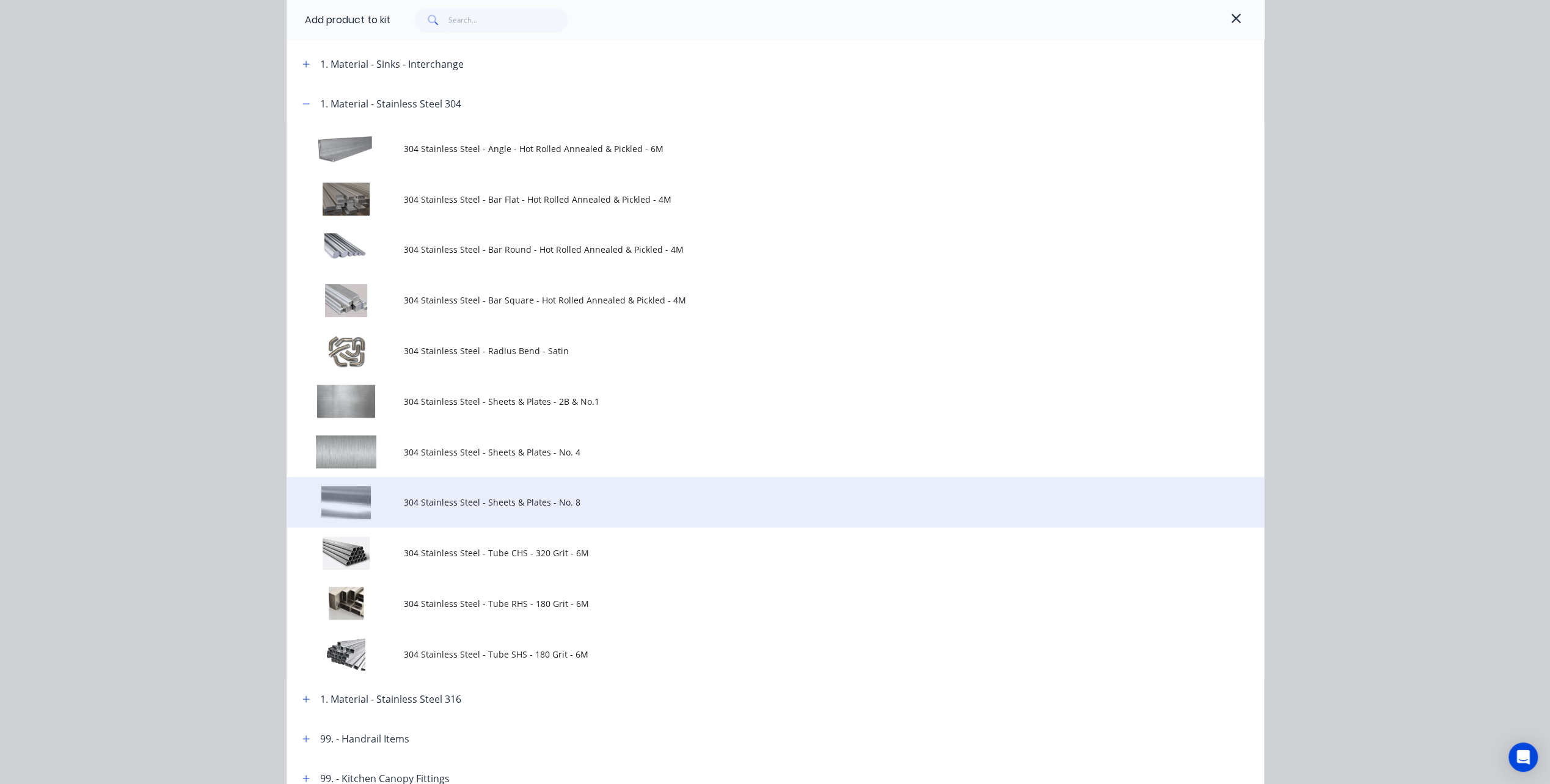
scroll to position [733, 0]
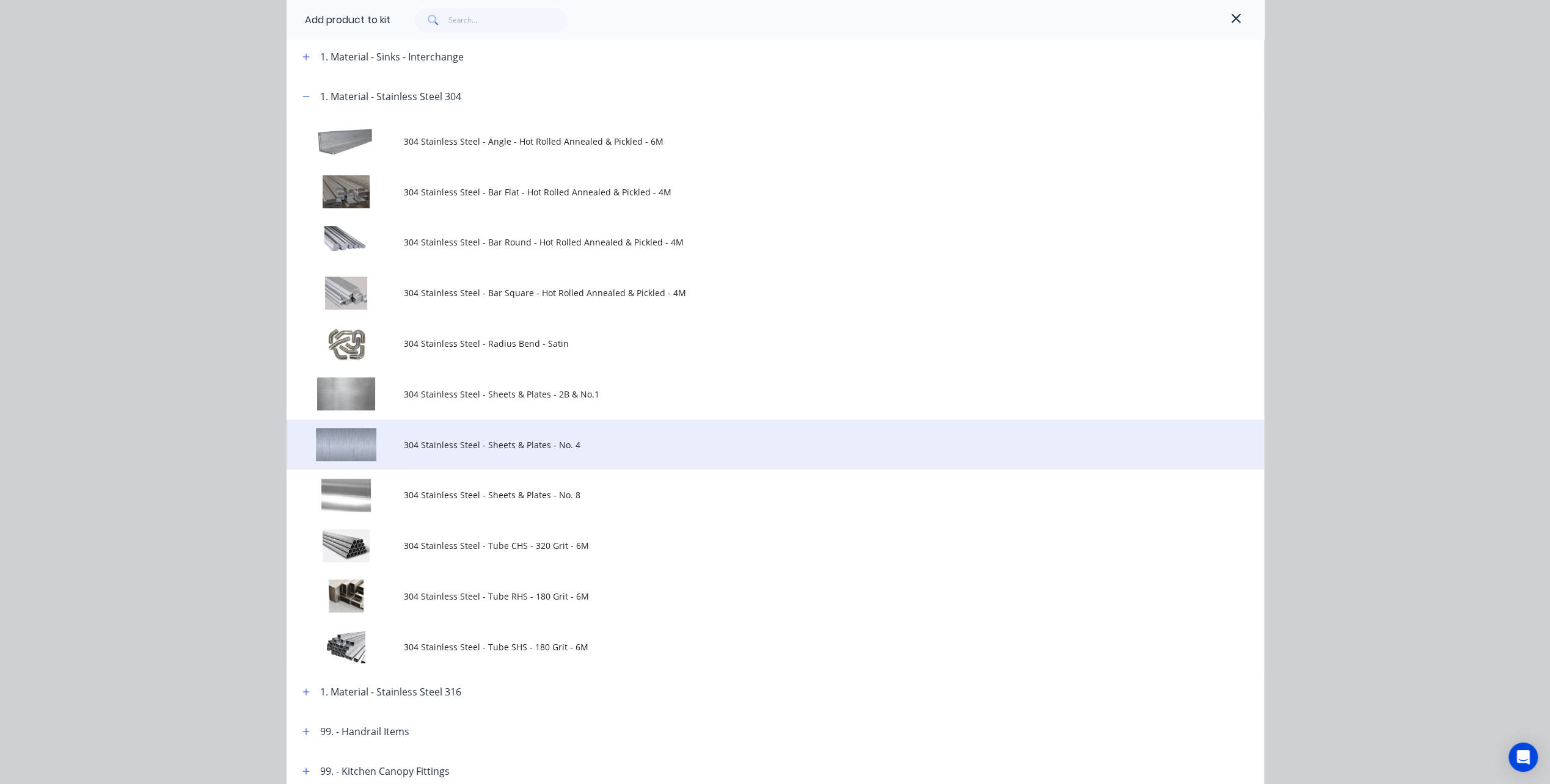
click at [446, 449] on span "304 Stainless Steel - Sheets & Plates - No. 4" at bounding box center [747, 445] width 688 height 13
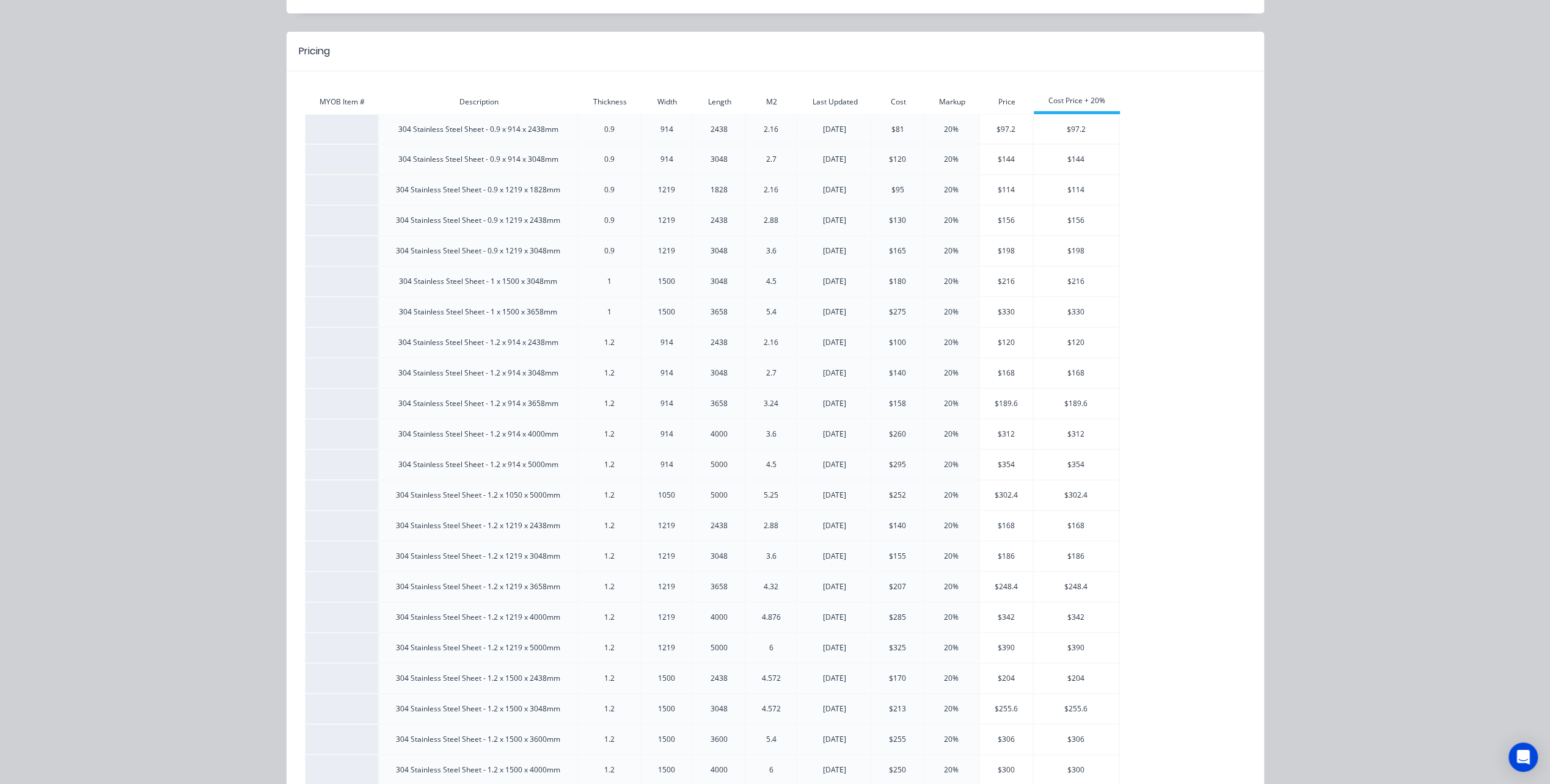
scroll to position [122, 0]
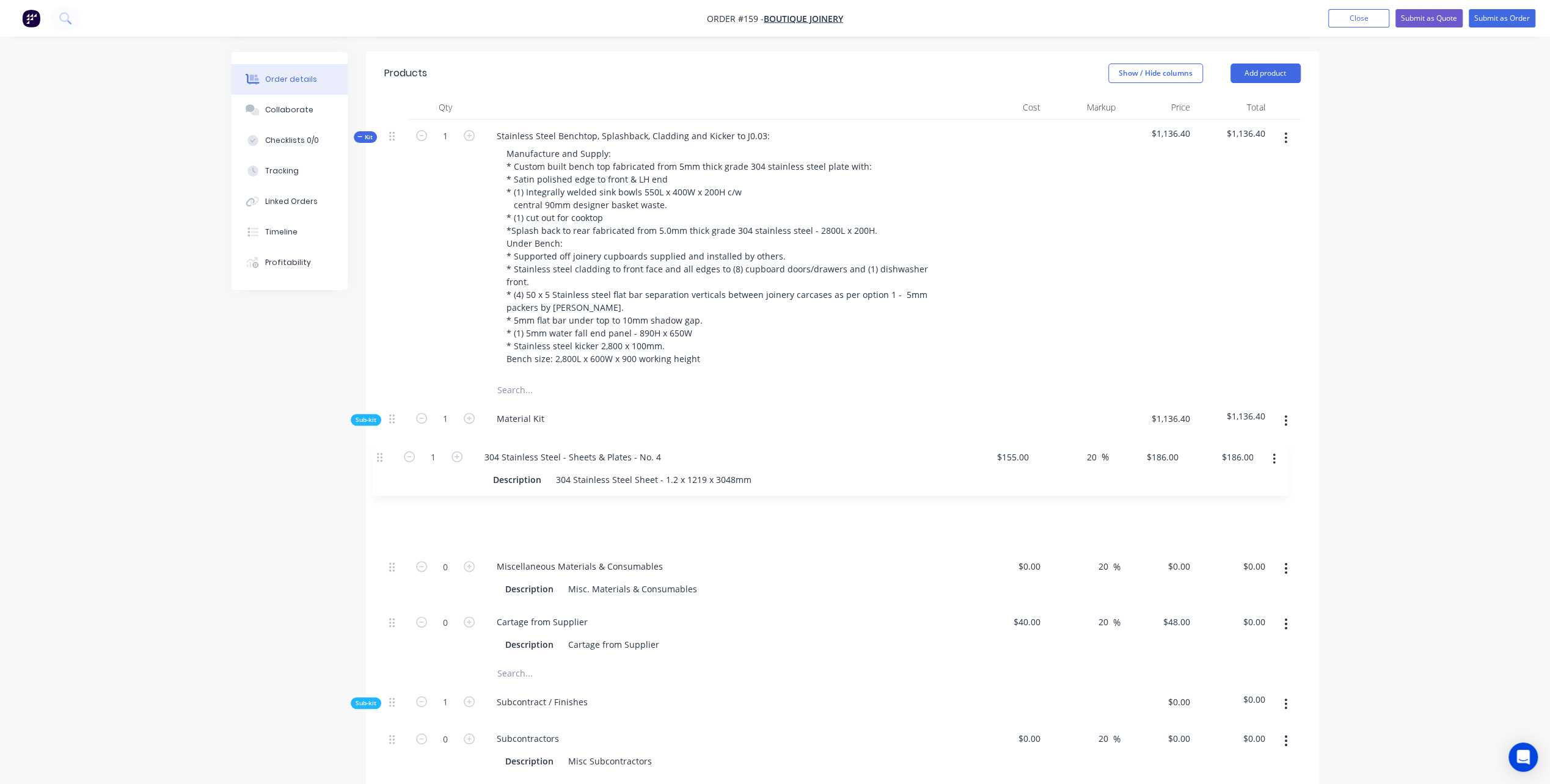
drag, startPoint x: 389, startPoint y: 576, endPoint x: 377, endPoint y: 456, distance: 120.6
click at [377, 456] on div "Qty Cost Markup Price Total Kit 1 Stainless Steel Benchtop, Splashback, Claddin…" at bounding box center [842, 713] width 953 height 1237
click at [1023, 502] on div "155 155" at bounding box center [1032, 511] width 26 height 18
type input "$140.00"
type input "$168.00"
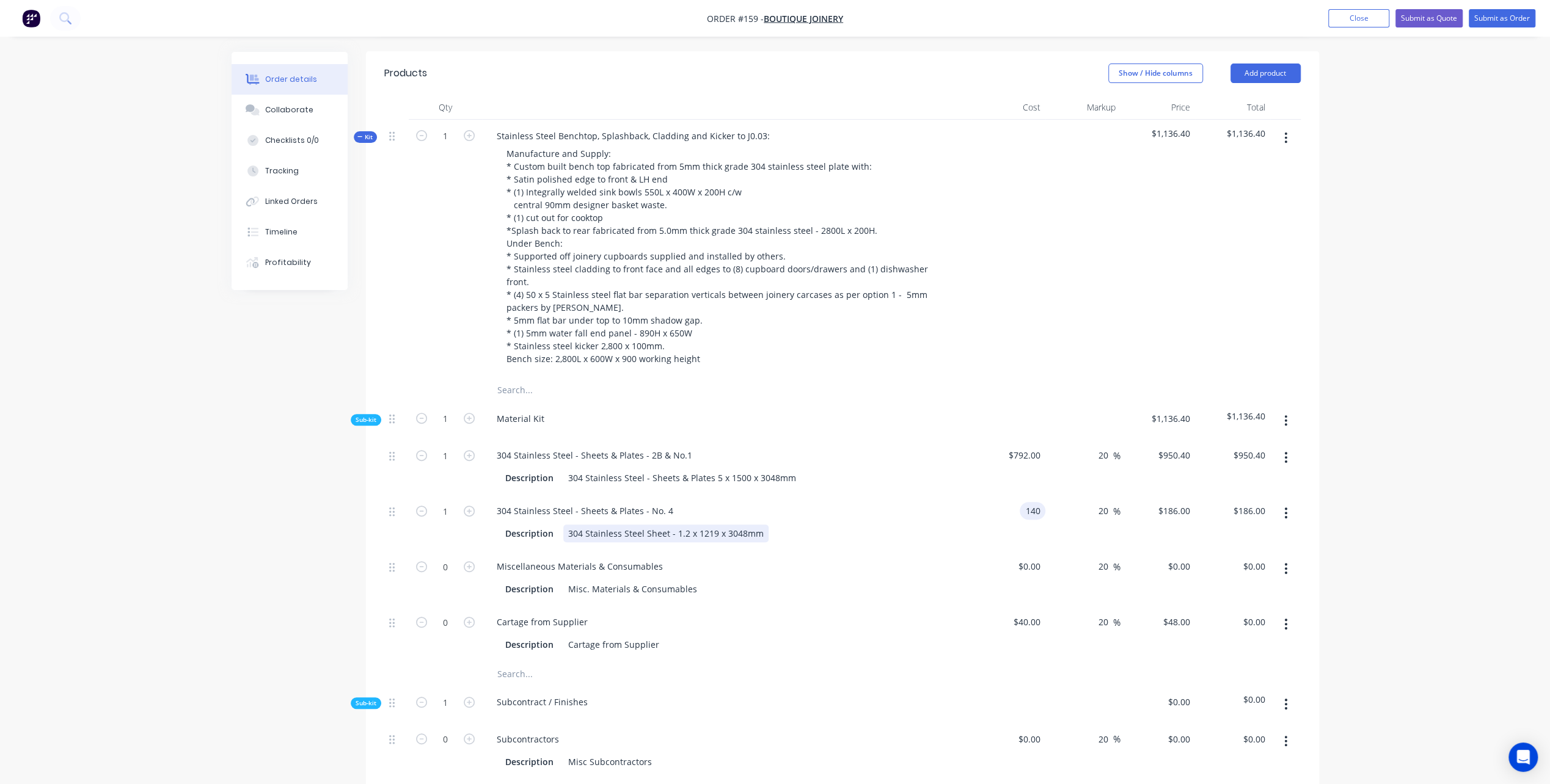
type input "$168.00"
click at [896, 524] on div "Description 304 Stainless Steel Sheet - 1.2 x 1219 x 3048mm" at bounding box center [724, 533] width 447 height 18
click at [1283, 410] on button "button" at bounding box center [1286, 420] width 29 height 22
click at [1240, 444] on div "Add product to kit" at bounding box center [1243, 453] width 95 height 18
click at [1251, 493] on div "Product catalogue" at bounding box center [1243, 501] width 95 height 18
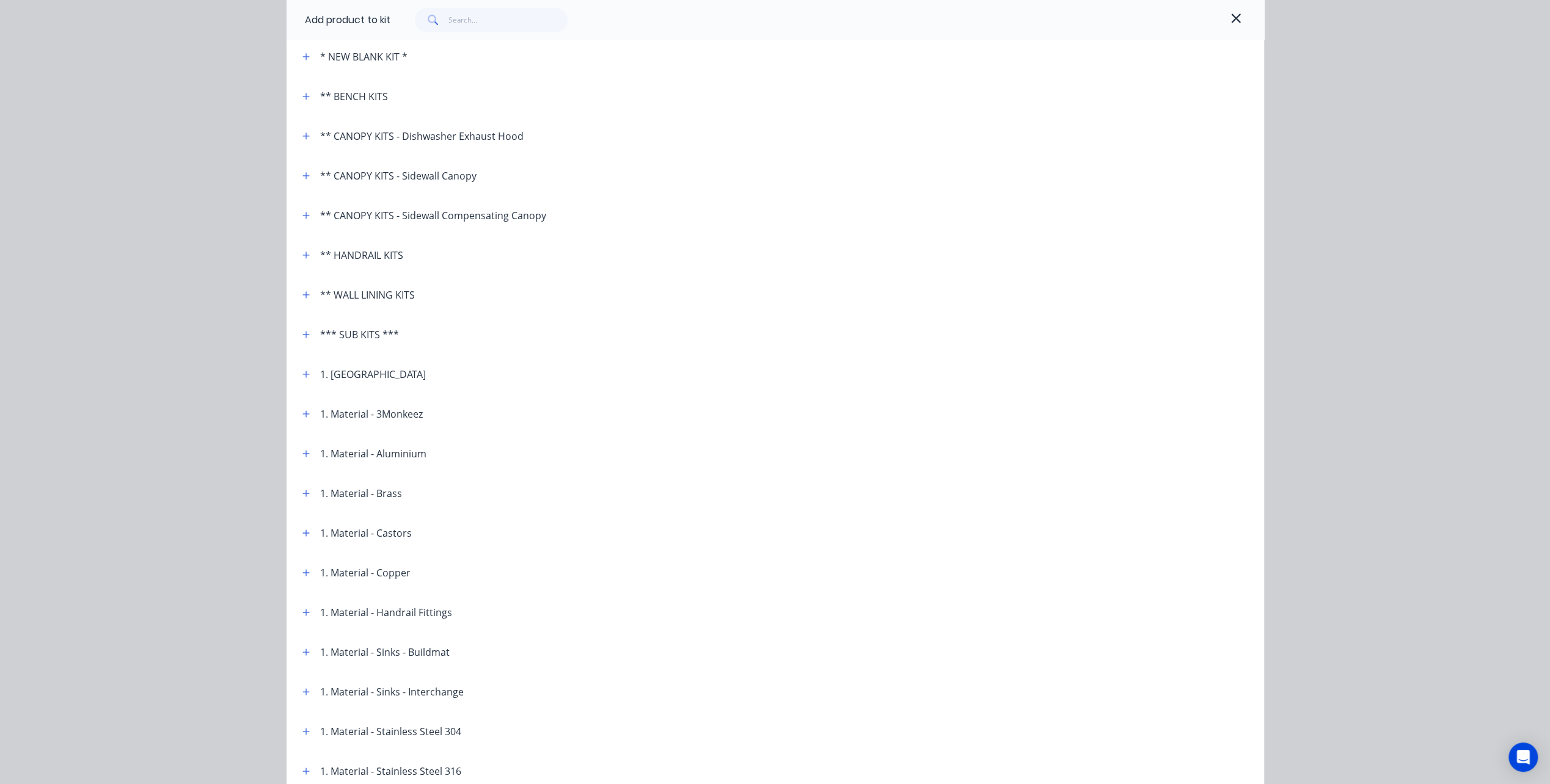
scroll to position [109, 0]
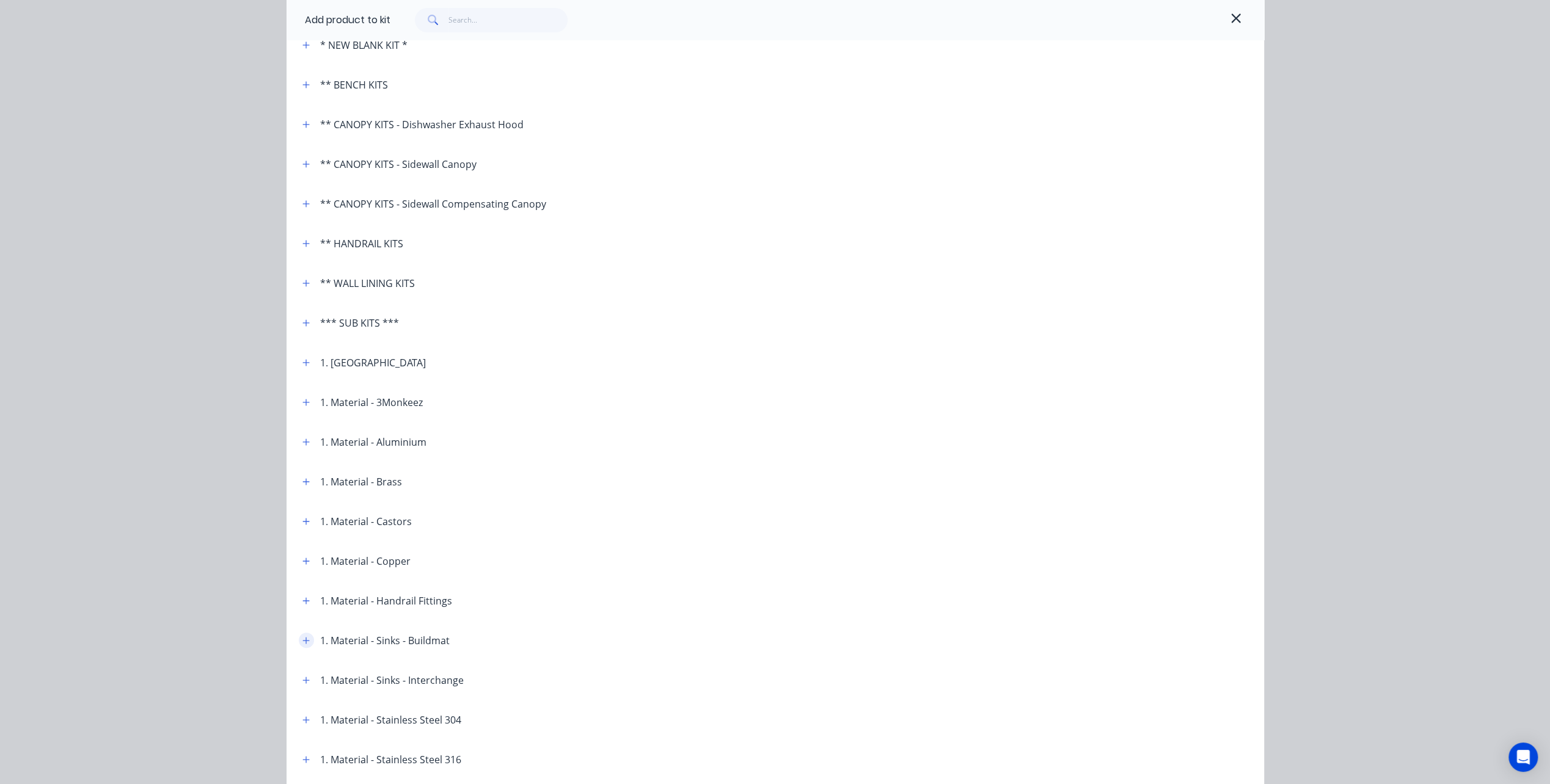
click at [306, 640] on button "button" at bounding box center [306, 640] width 15 height 15
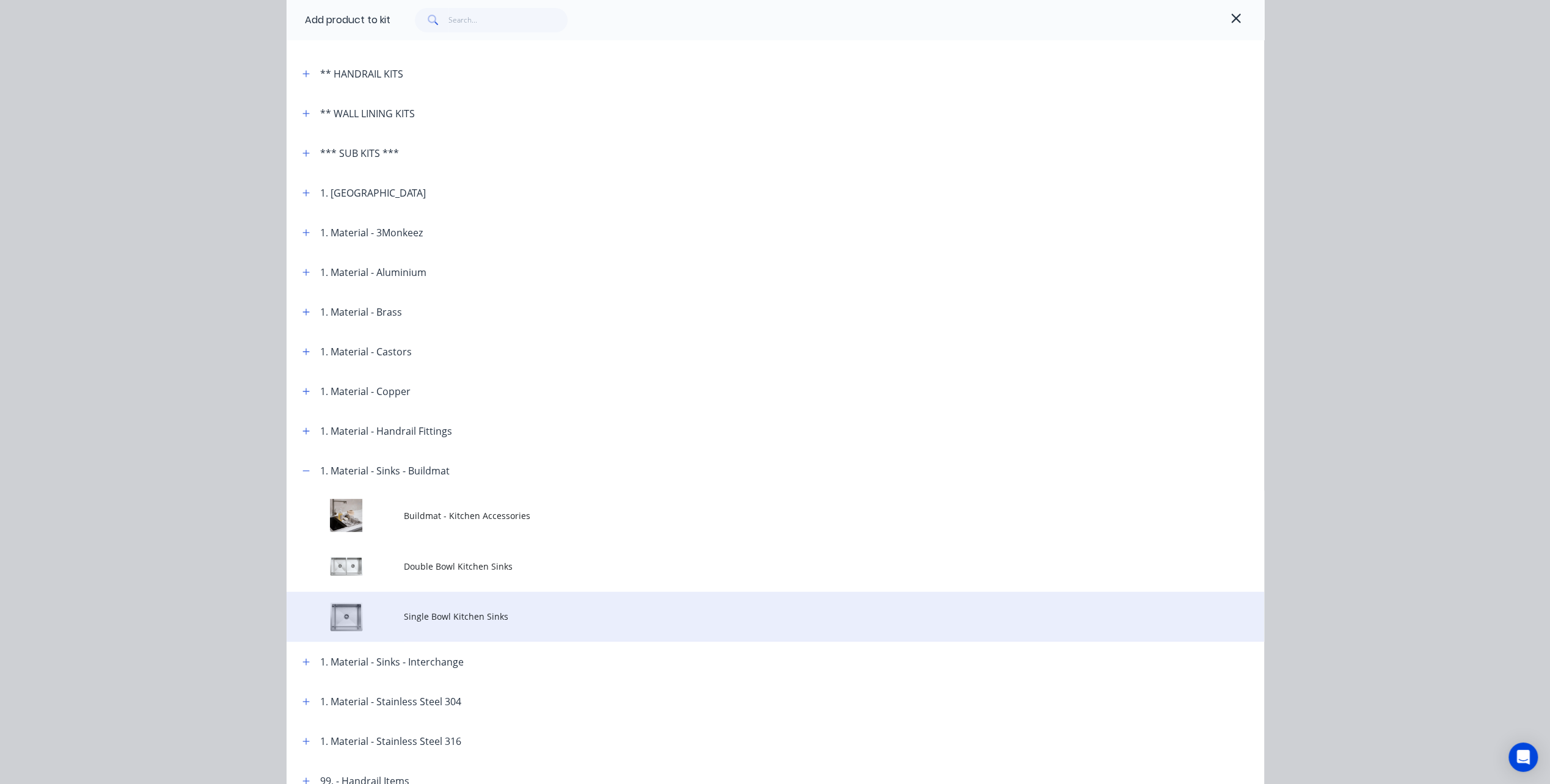
scroll to position [292, 0]
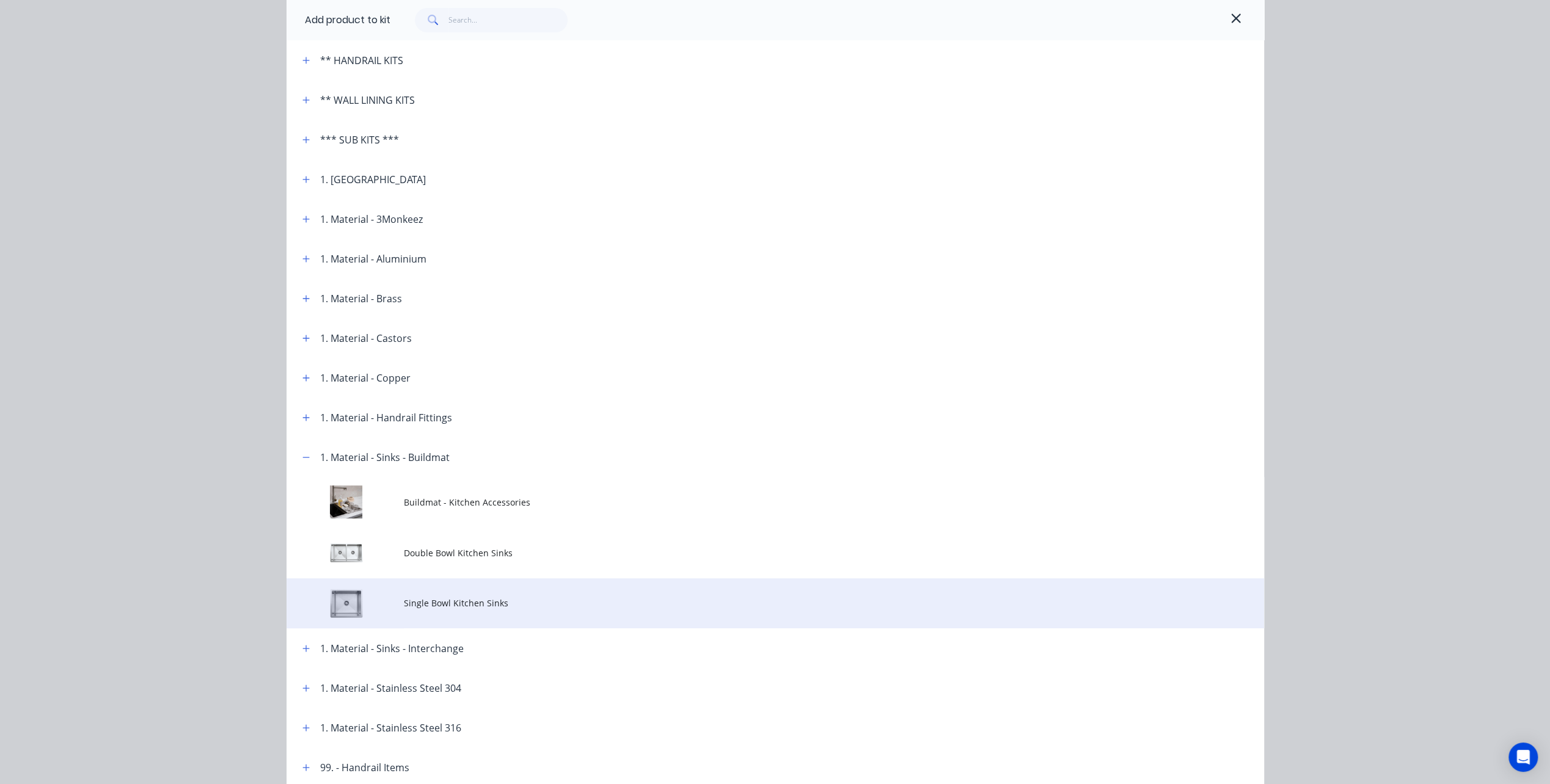
click at [427, 600] on span "Single Bowl Kitchen Sinks" at bounding box center [747, 603] width 688 height 13
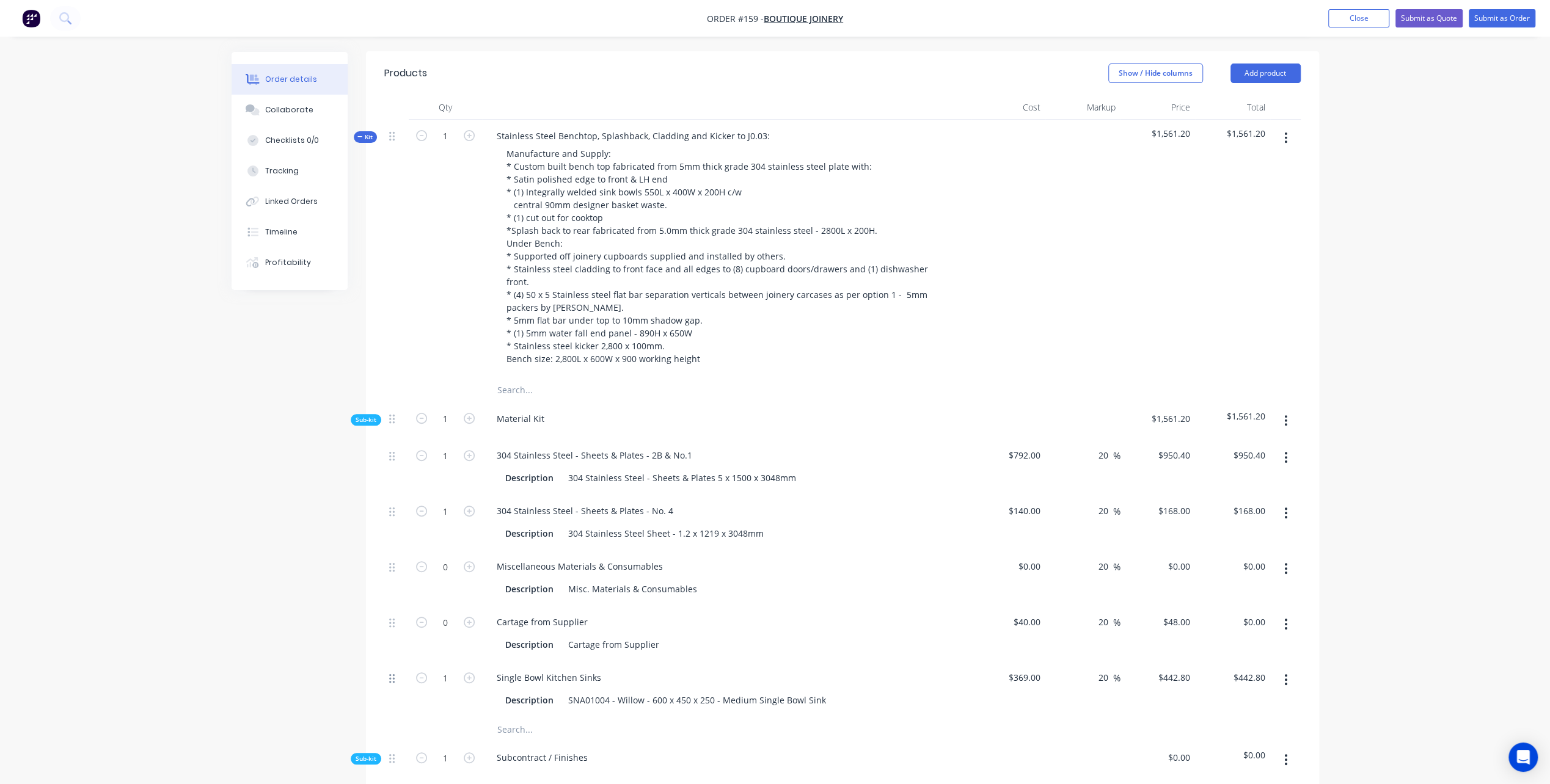
click at [390, 673] on icon at bounding box center [392, 678] width 5 height 11
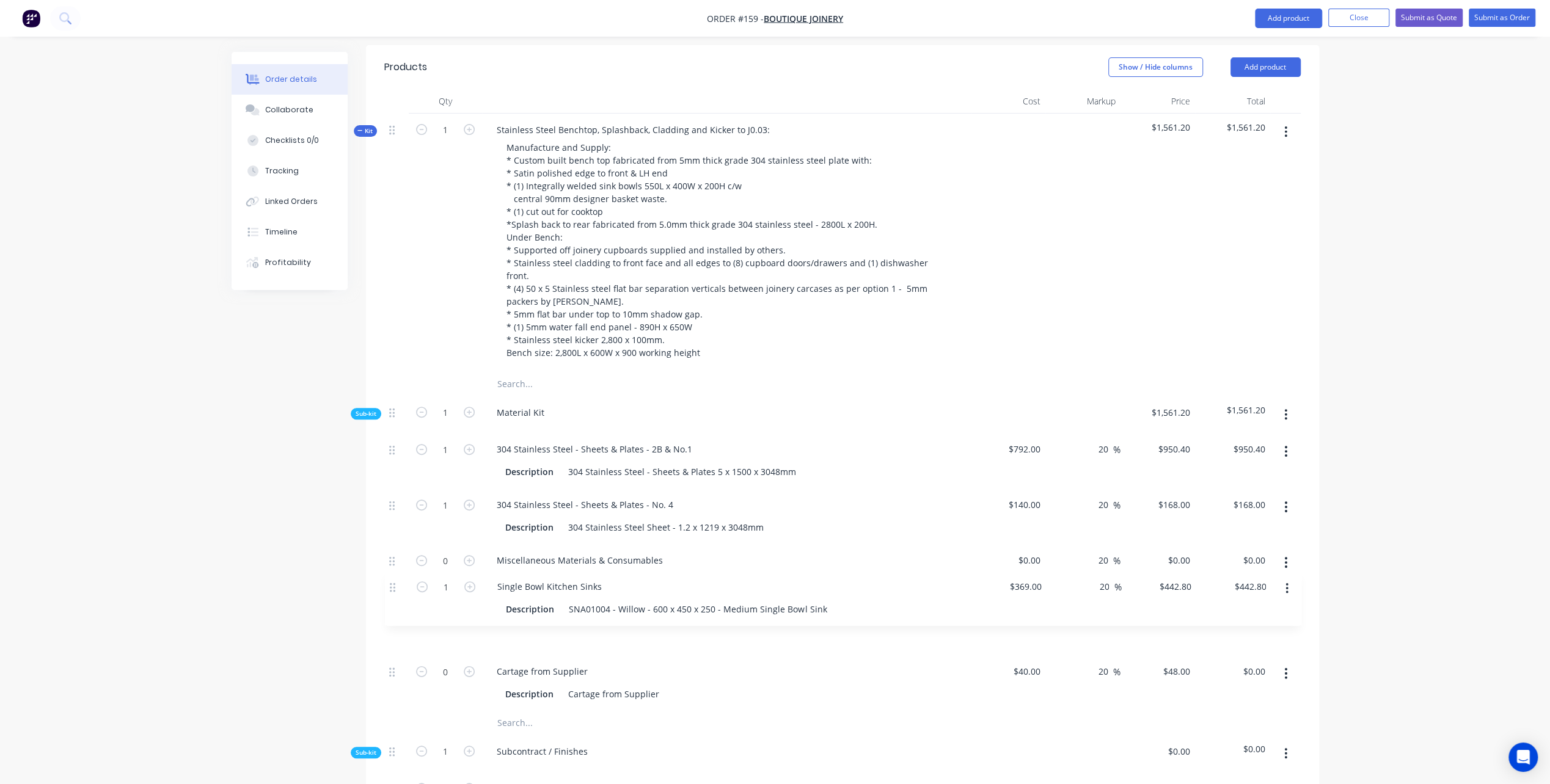
scroll to position [436, 0]
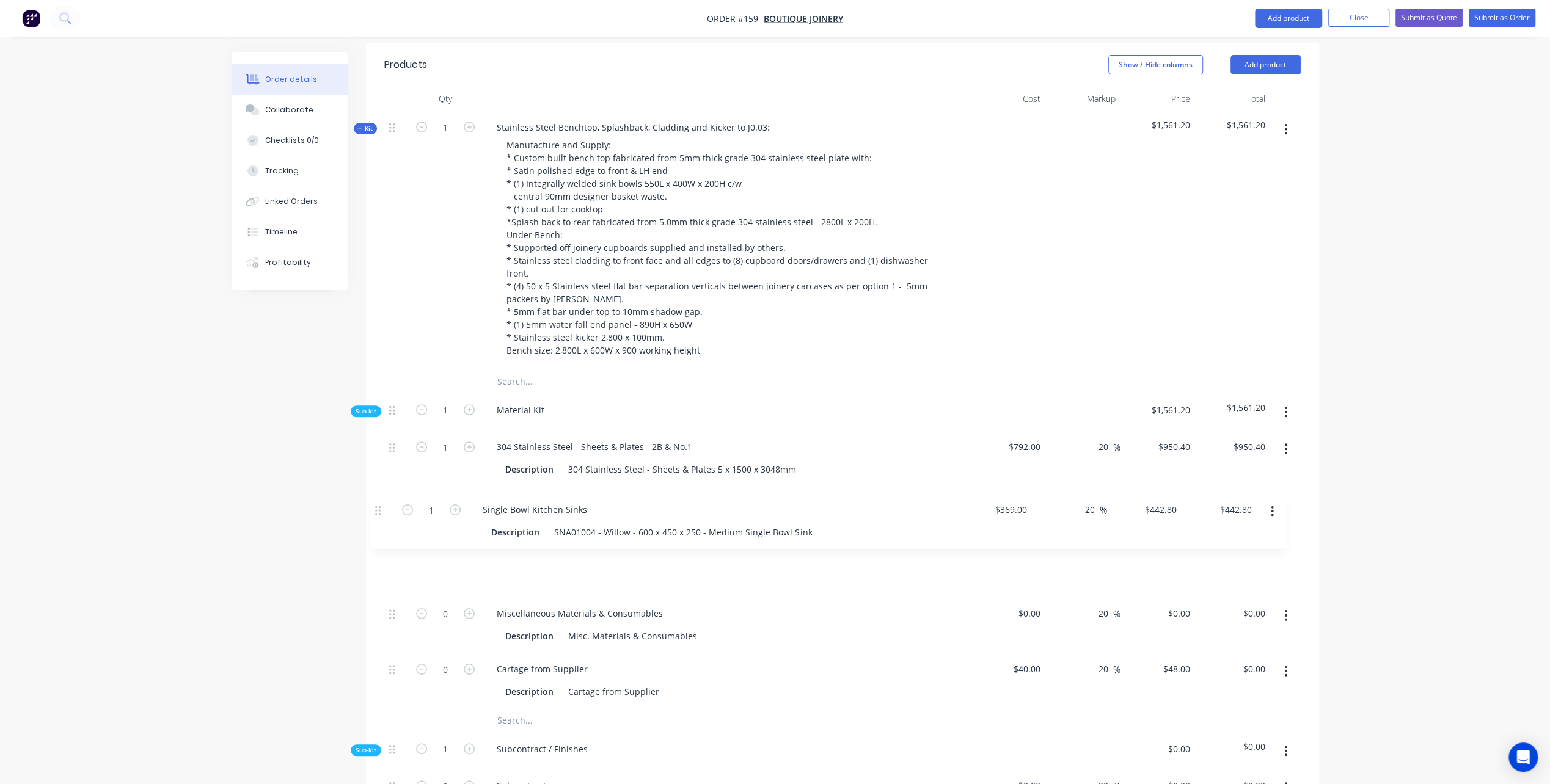
drag, startPoint x: 391, startPoint y: 631, endPoint x: 378, endPoint y: 509, distance: 122.7
click at [378, 509] on div "Qty Cost Markup Price Total Kit 1 Stainless Steel Benchtop, Splashback, Claddin…" at bounding box center [842, 733] width 953 height 1293
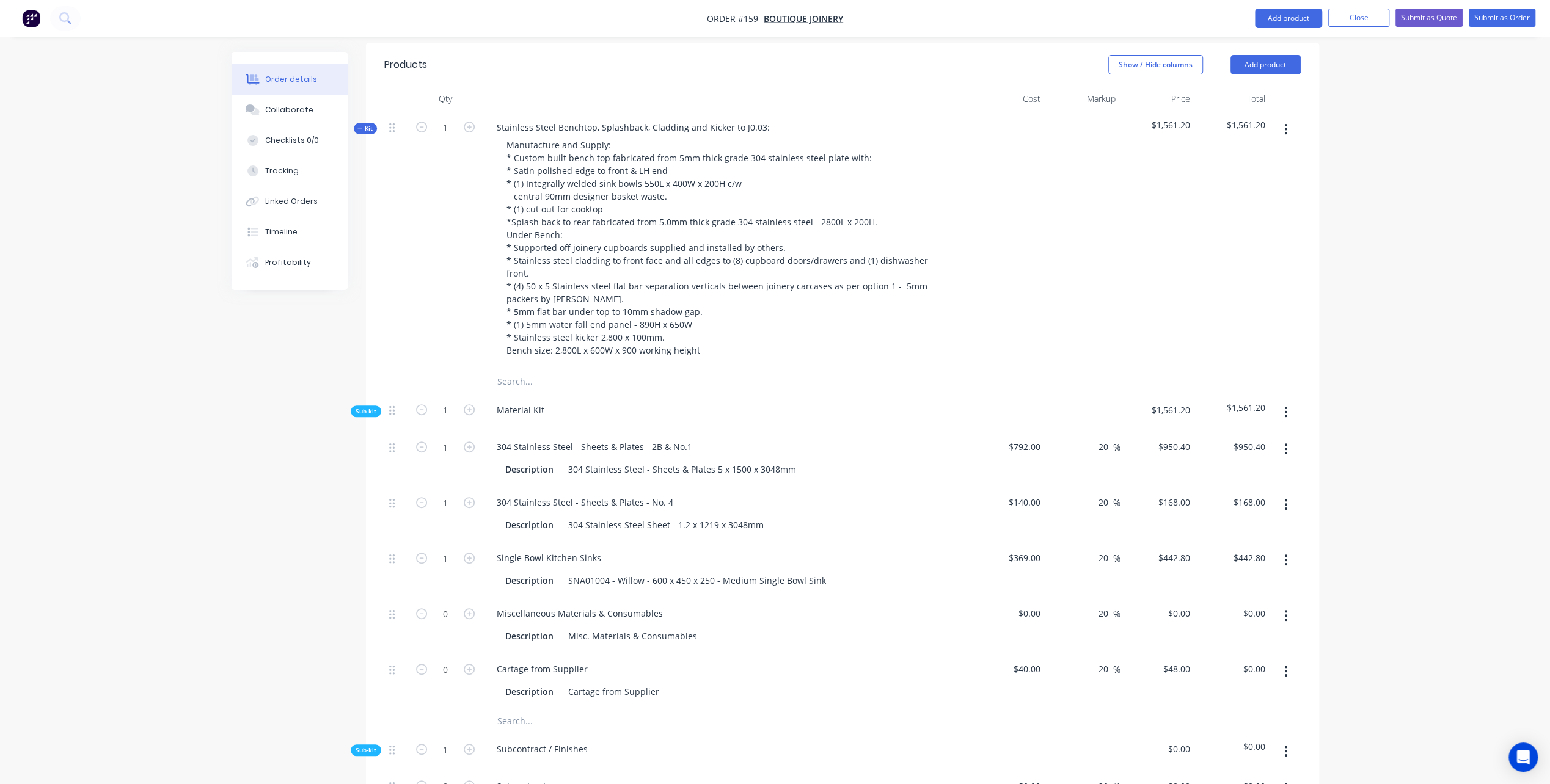
click at [1285, 407] on icon "button" at bounding box center [1286, 412] width 3 height 11
click at [1243, 435] on div "Add product to kit" at bounding box center [1243, 444] width 95 height 18
click at [1245, 485] on div "Product catalogue" at bounding box center [1243, 494] width 95 height 18
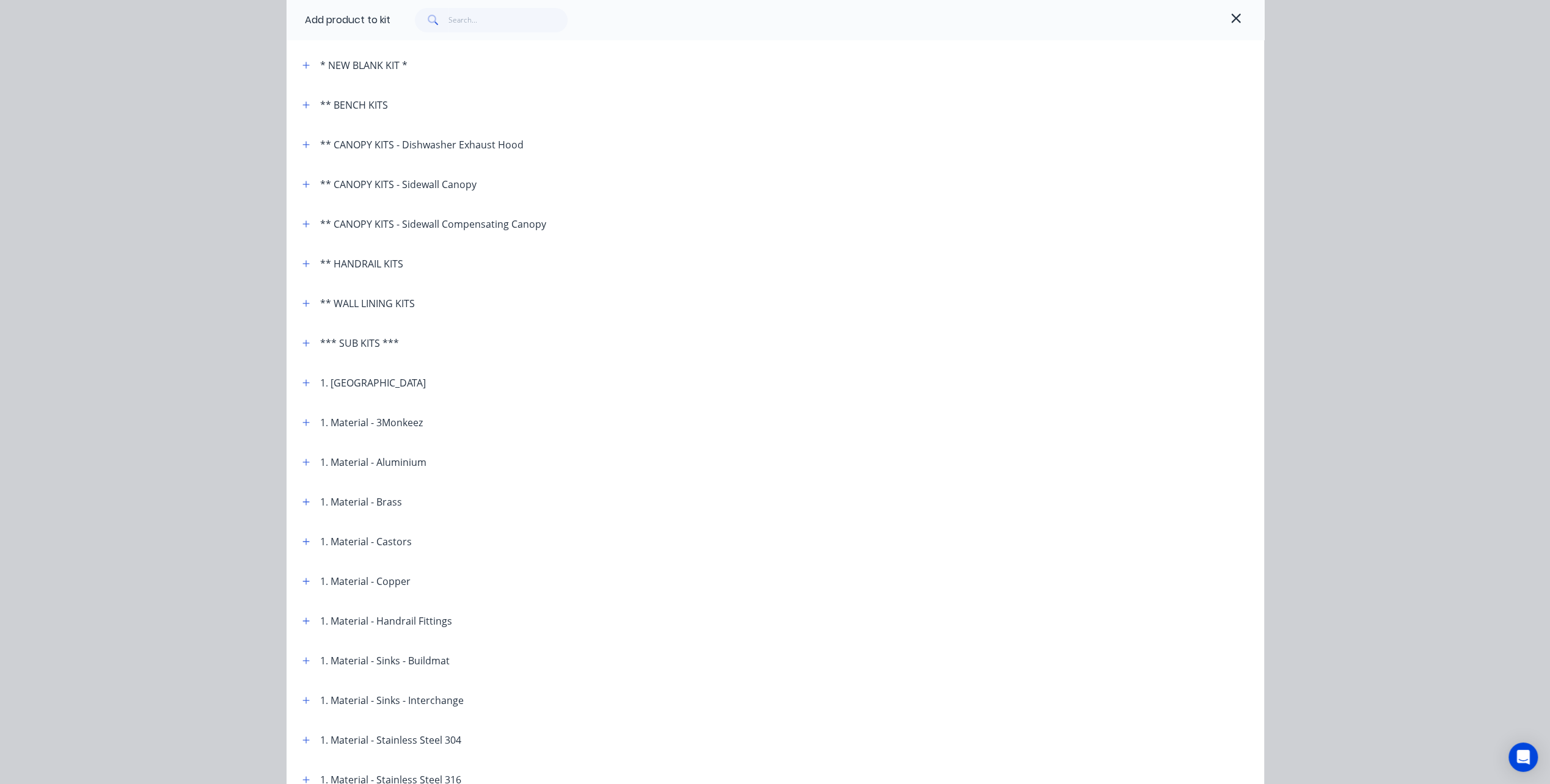
scroll to position [122, 0]
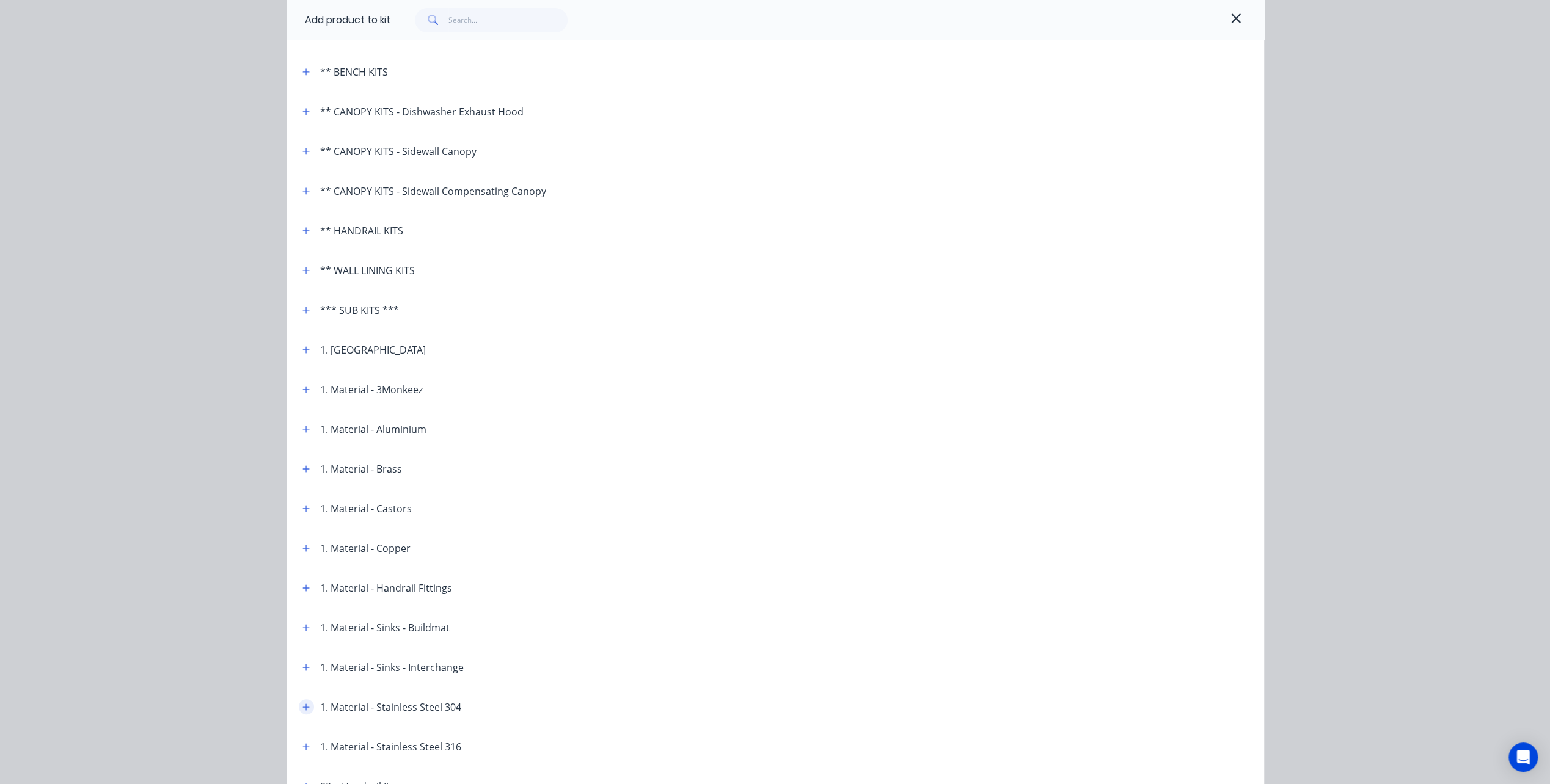
click at [302, 708] on icon "button" at bounding box center [306, 707] width 7 height 9
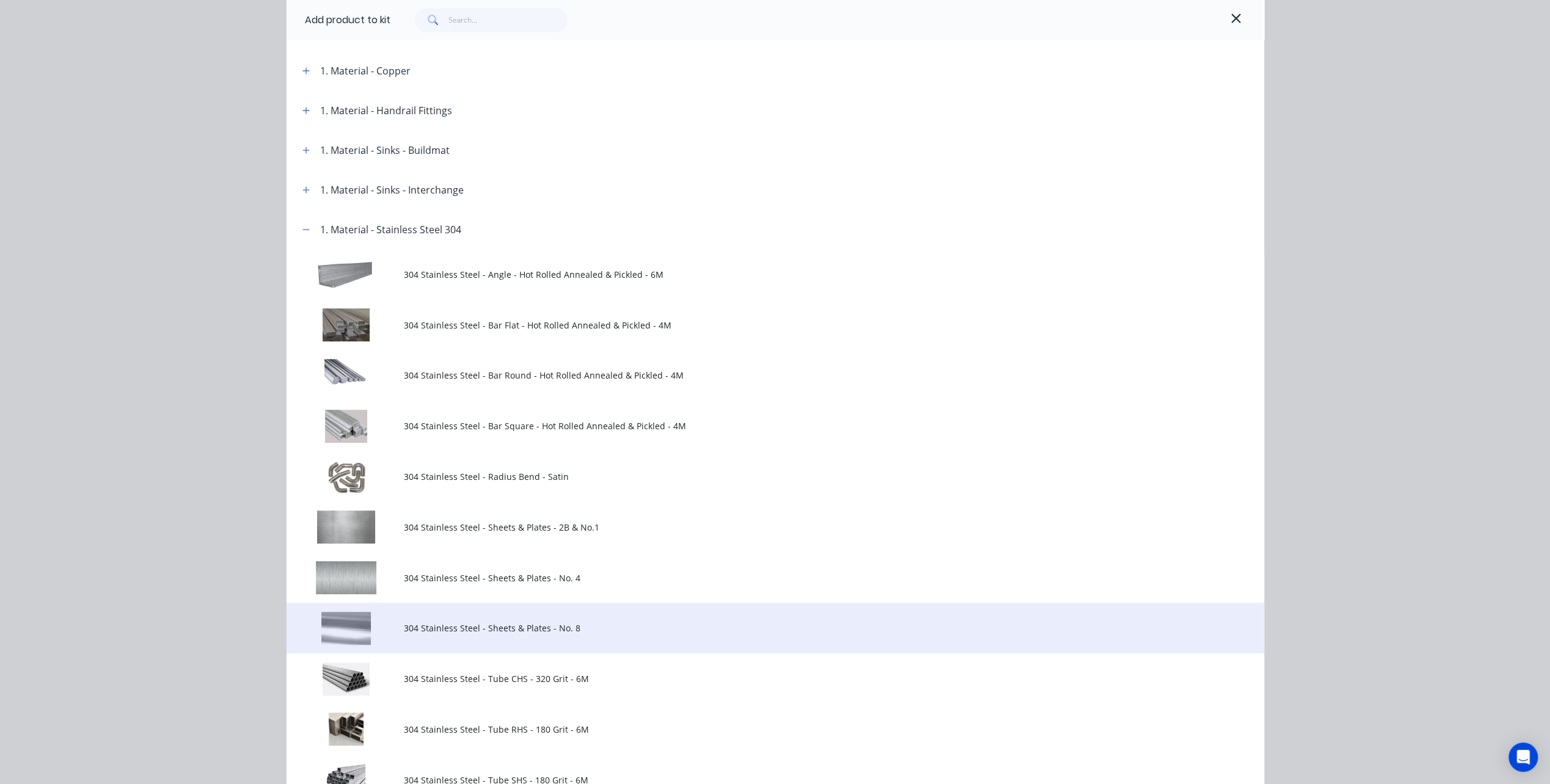
scroll to position [611, 0]
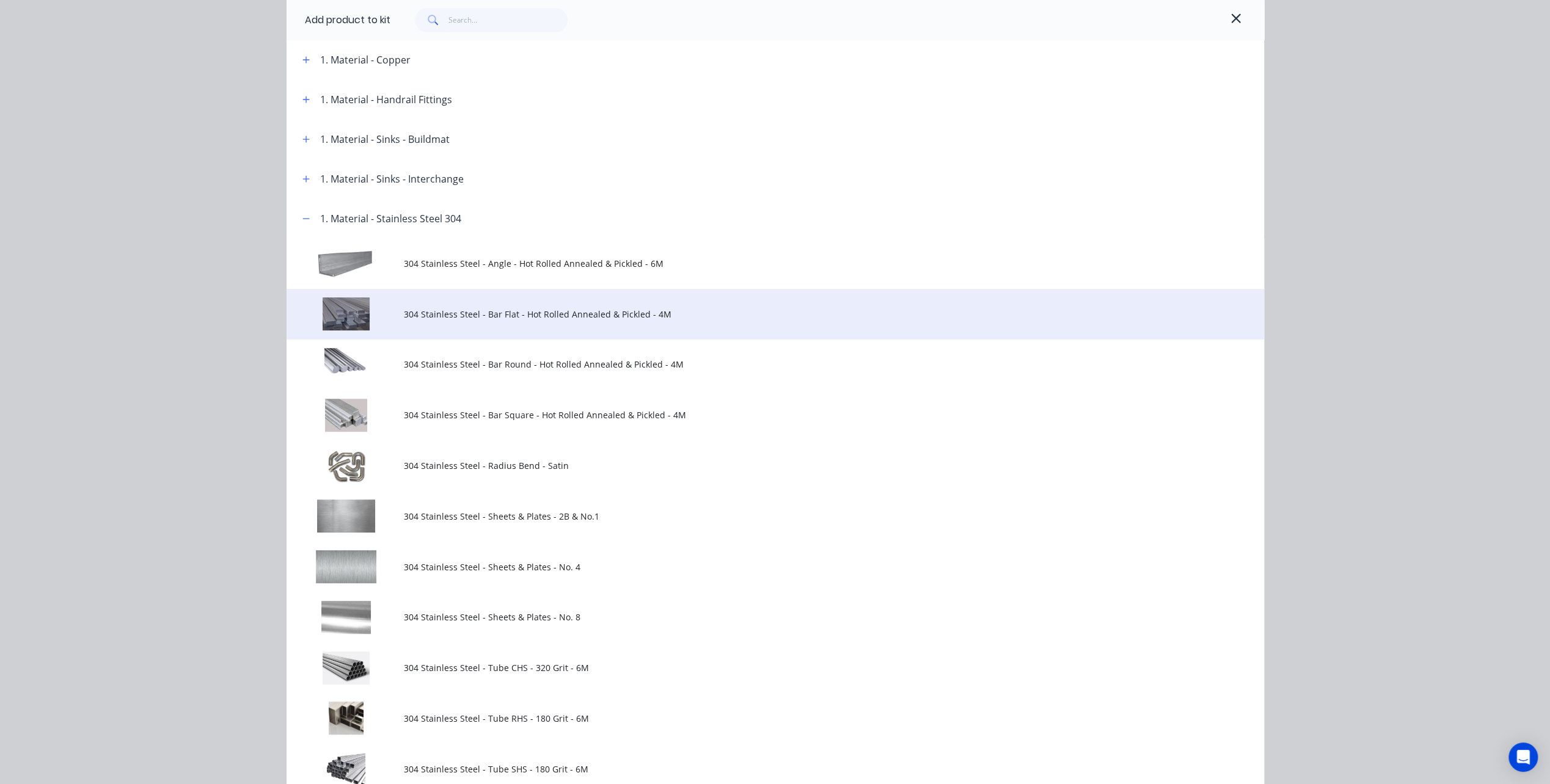
click at [420, 309] on span "304 Stainless Steel - Bar Flat - Hot Rolled Annealed & Pickled - 4M" at bounding box center [747, 314] width 688 height 13
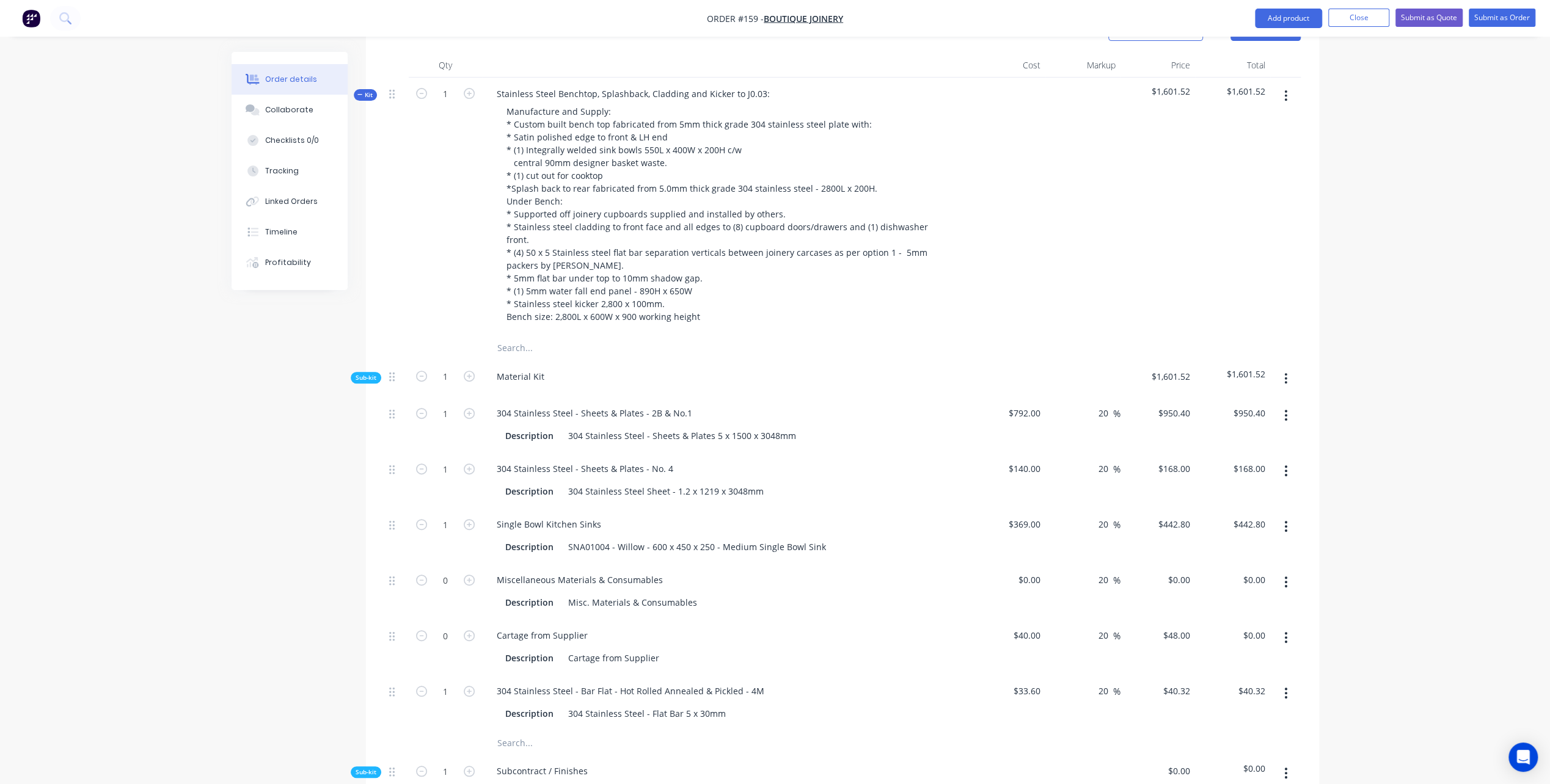
scroll to position [497, 0]
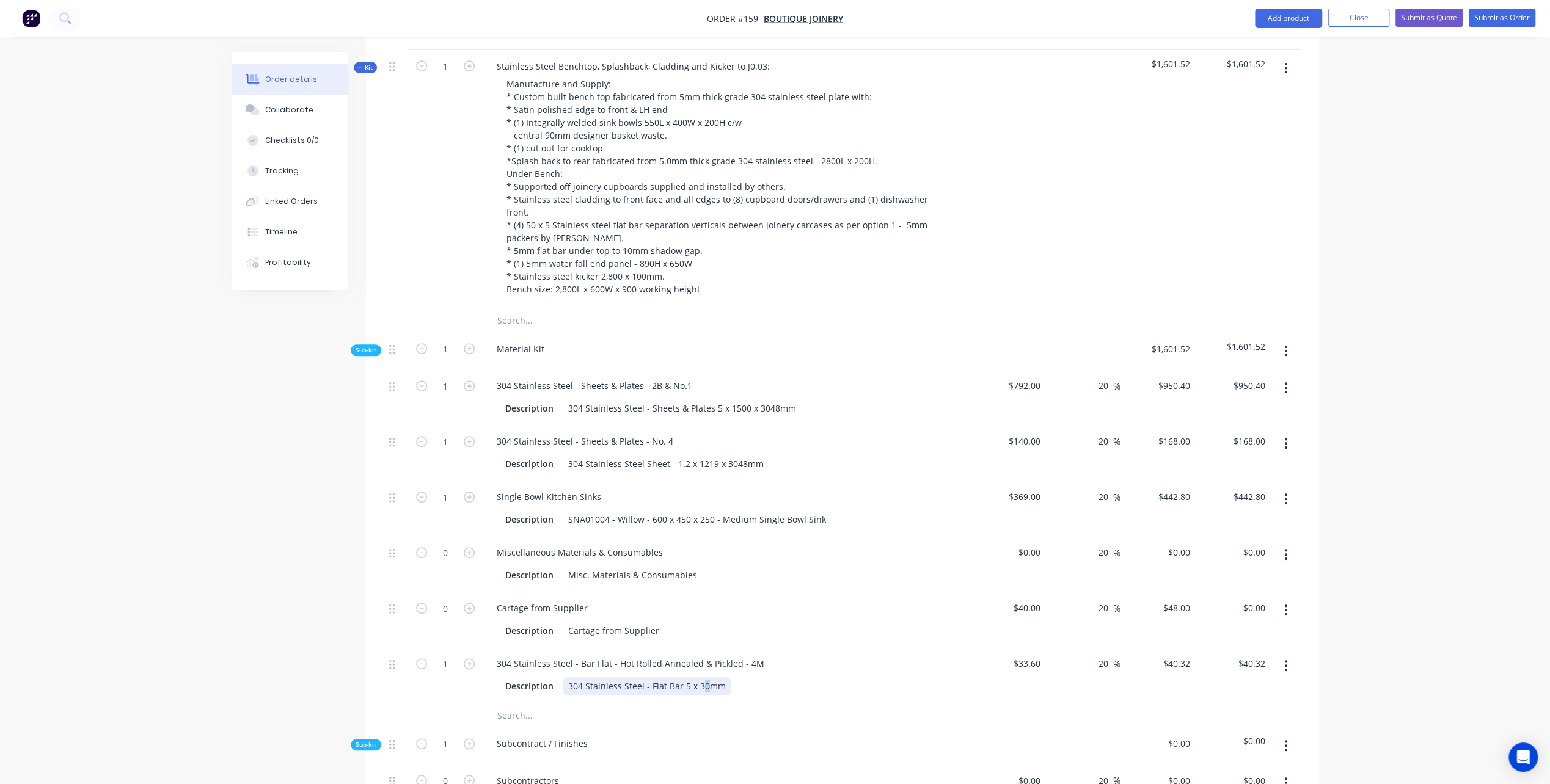
drag, startPoint x: 699, startPoint y: 637, endPoint x: 721, endPoint y: 655, distance: 28.4
click at [703, 677] on div "304 Stainless Steel - Flat Bar 5 x 30mm" at bounding box center [647, 686] width 168 height 18
click at [721, 677] on div "304 Stainless Steel - Flat Bar 5 x 50mm" at bounding box center [647, 686] width 168 height 18
click at [1024, 655] on input "33.6" at bounding box center [1033, 664] width 23 height 18
type input "$52.00"
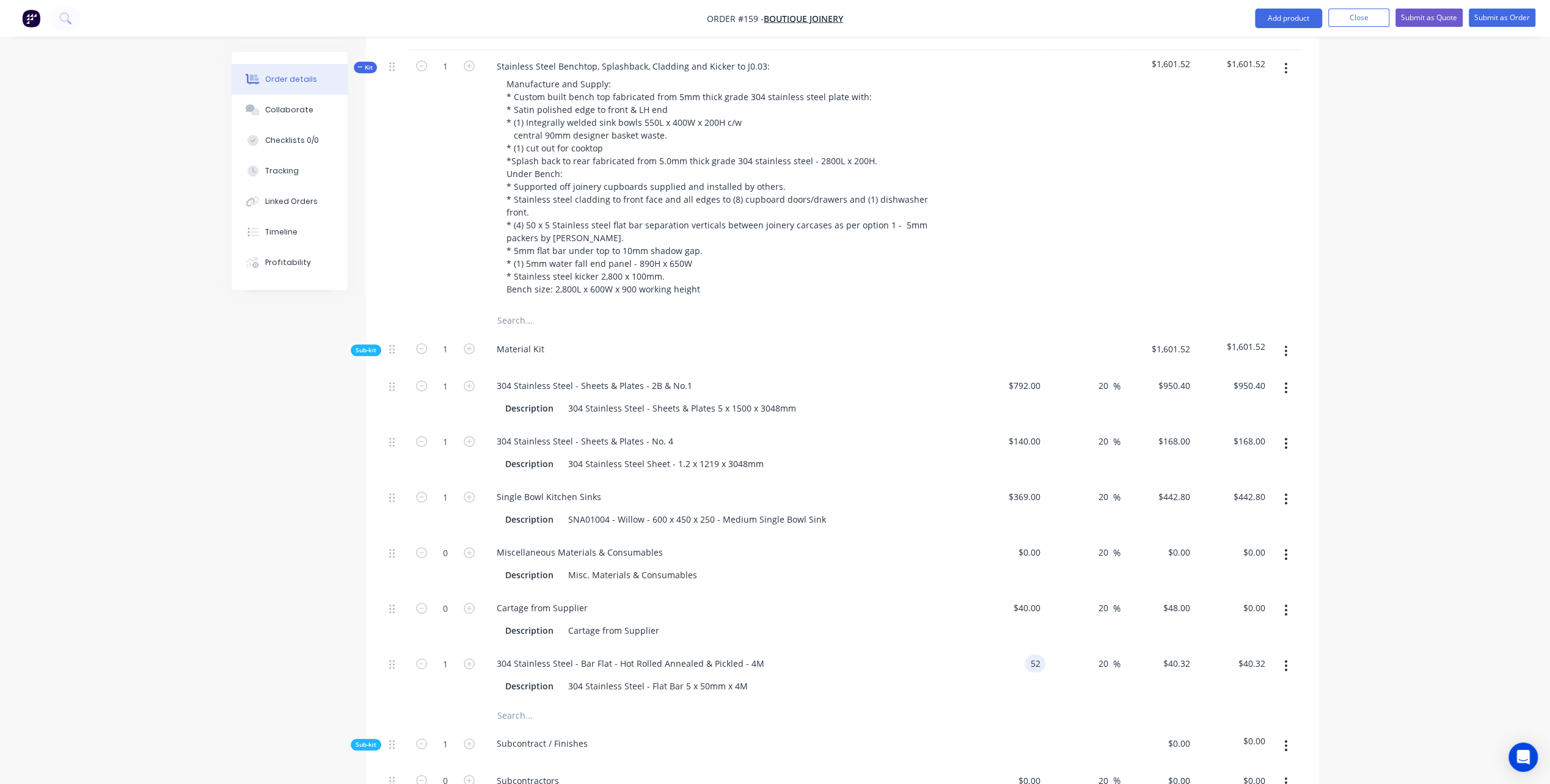
type input "$62.40"
click at [987, 647] on div "$52.00 52" at bounding box center [1008, 675] width 75 height 56
click at [468, 659] on icon "button" at bounding box center [469, 664] width 11 height 11
type input "2"
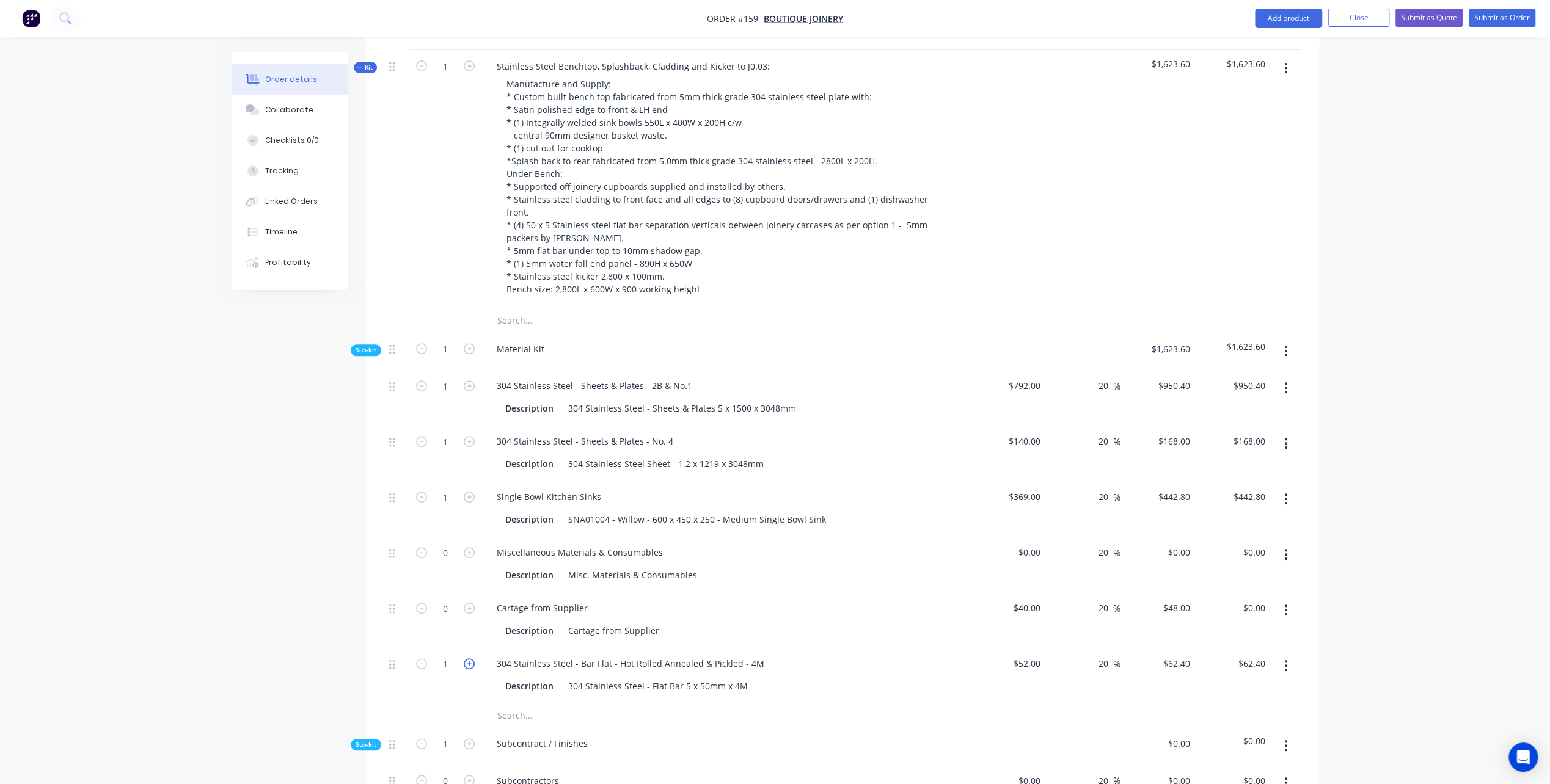
type input "$124.80"
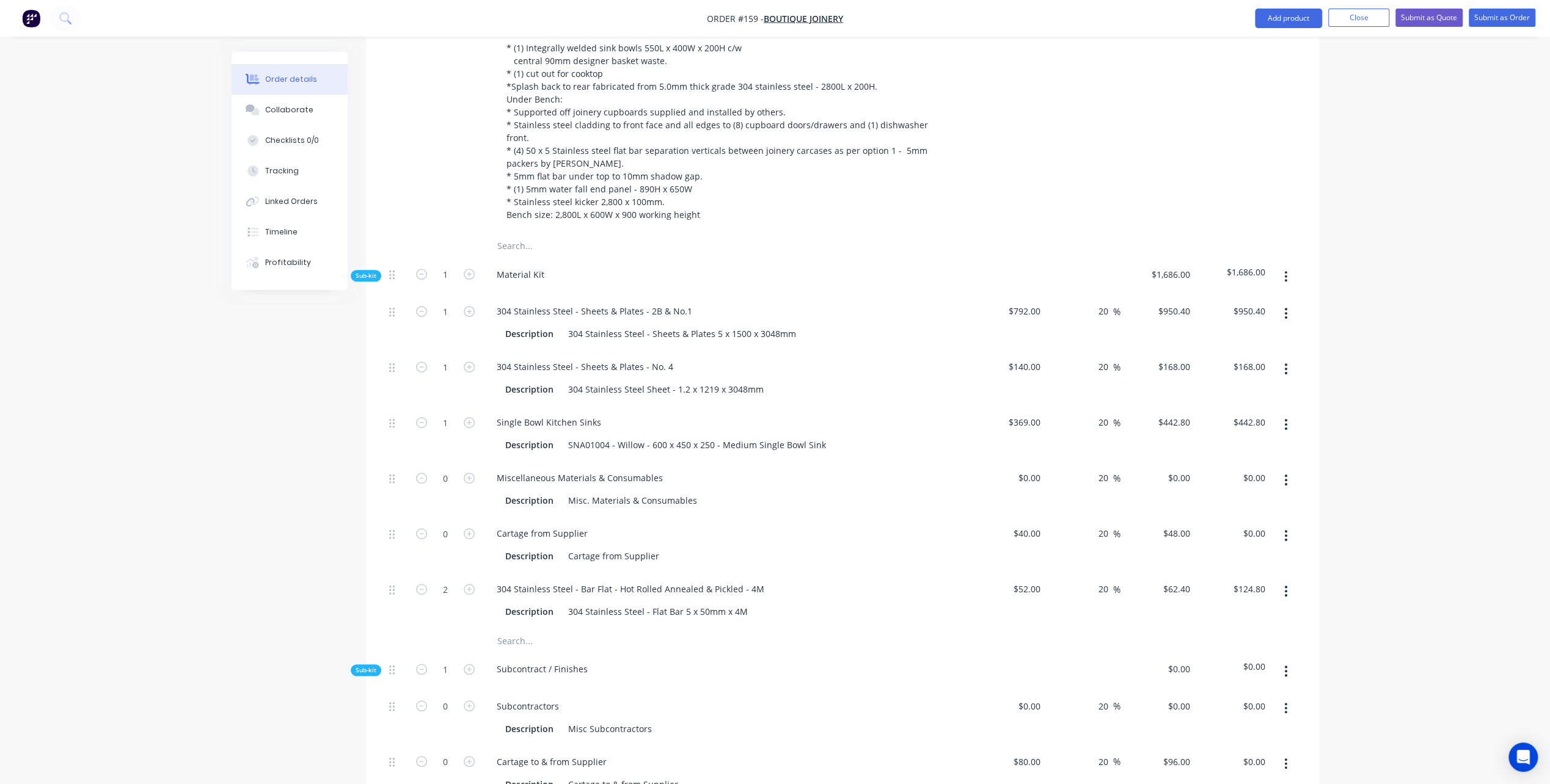
scroll to position [619, 0]
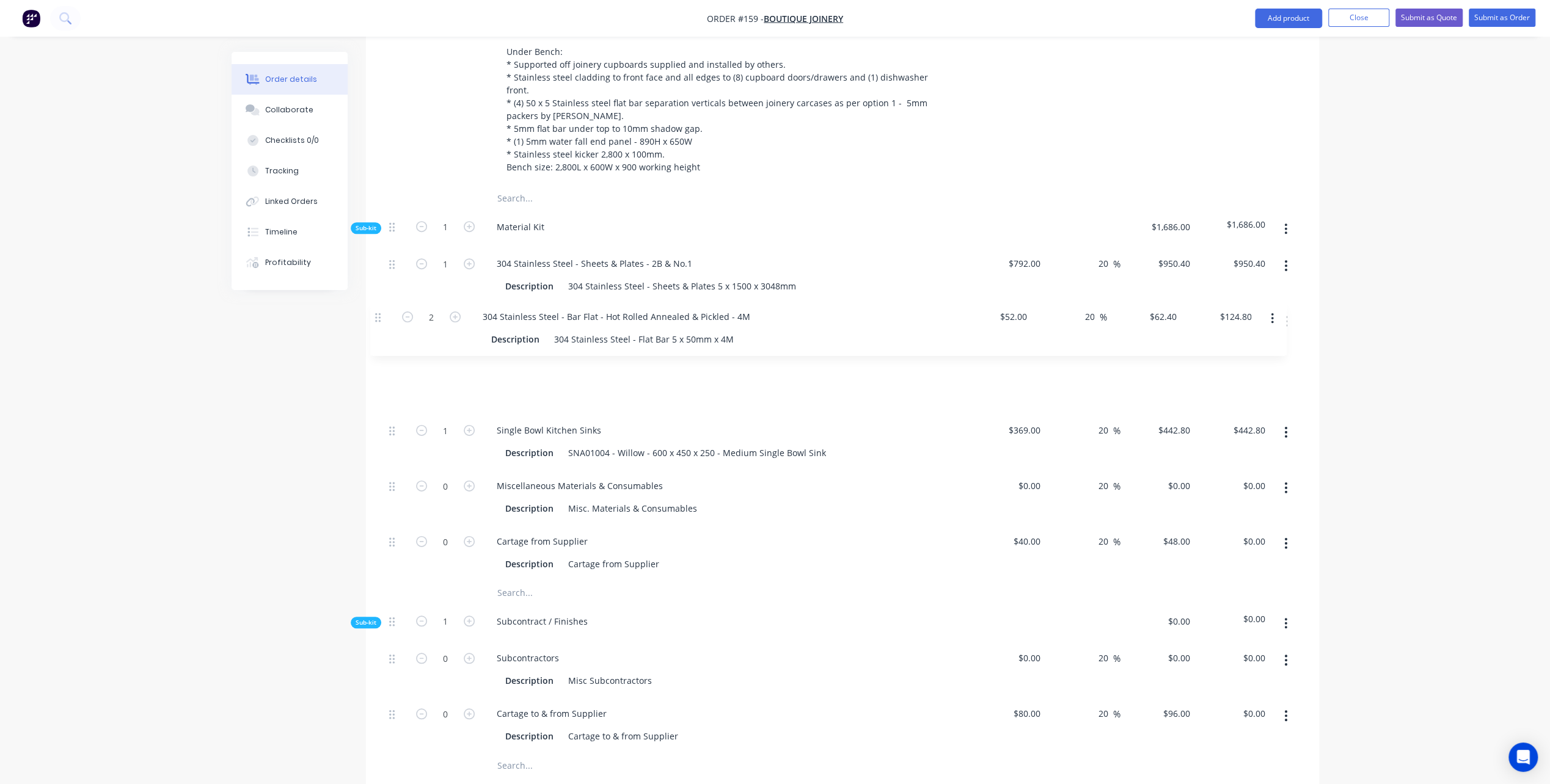
drag, startPoint x: 392, startPoint y: 493, endPoint x: 379, endPoint y: 315, distance: 178.5
click at [379, 315] on div "Qty Cost Markup Price Total Kit 1 Stainless Steel Benchtop, Splashback, Claddin…" at bounding box center [842, 577] width 953 height 1348
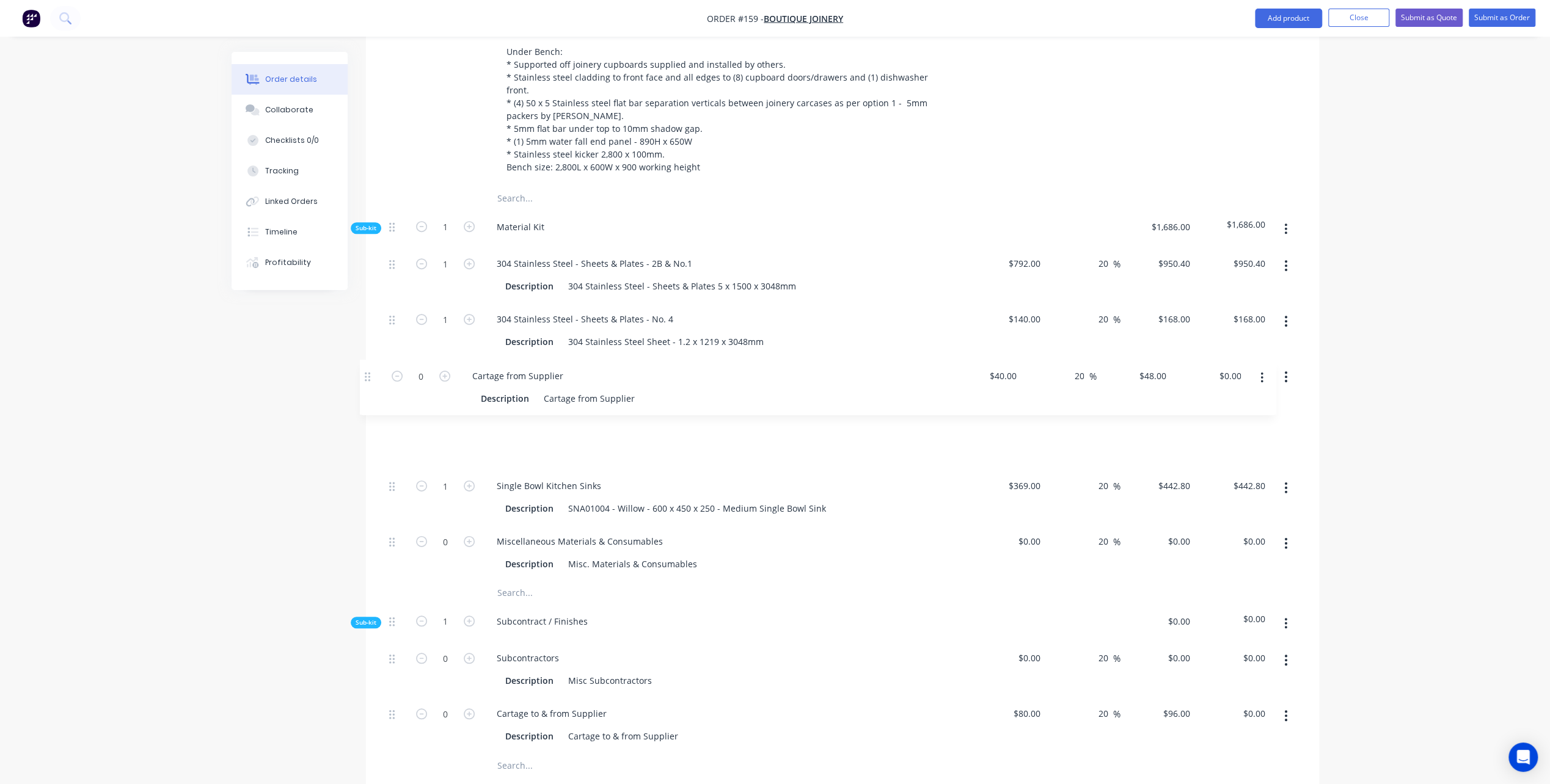
drag, startPoint x: 389, startPoint y: 495, endPoint x: 366, endPoint y: 376, distance: 121.2
click at [366, 376] on div "Qty Cost Markup Price Total Kit 1 Stainless Steel Benchtop, Splashback, Claddin…" at bounding box center [842, 577] width 953 height 1348
click at [467, 425] on icon "button" at bounding box center [469, 430] width 11 height 11
type input "1"
type input "$48.00"
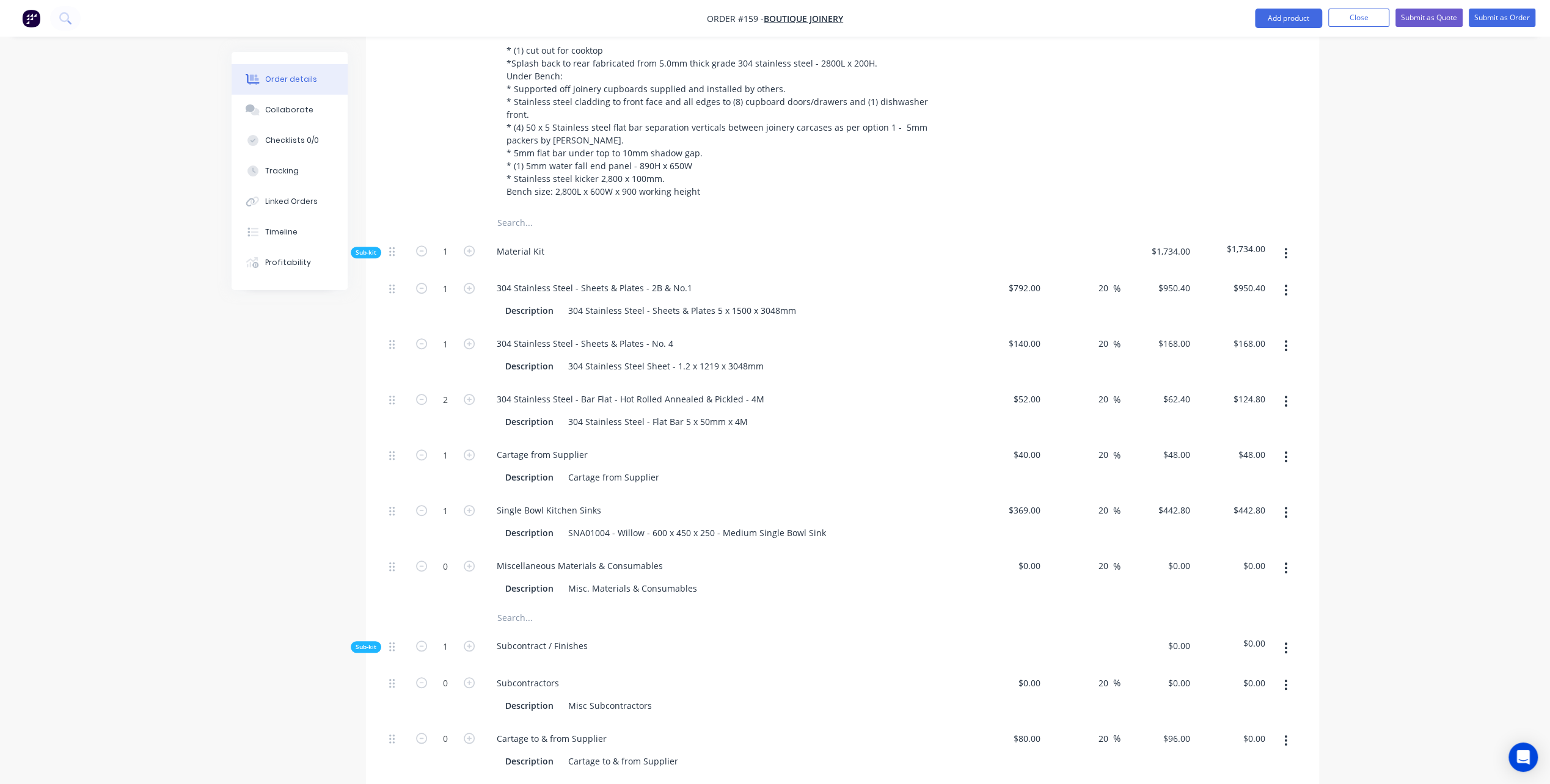
scroll to position [681, 0]
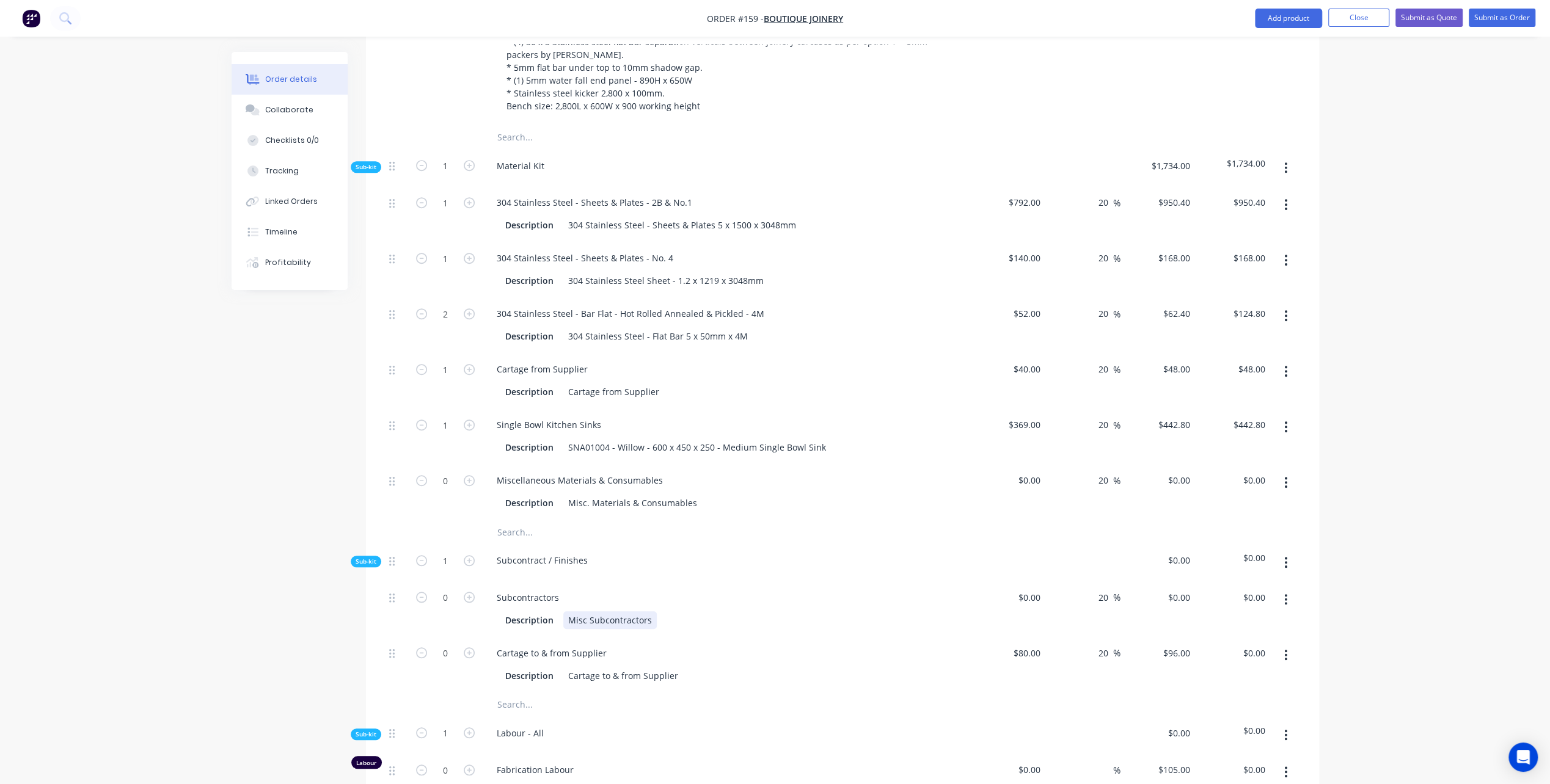
click at [568, 611] on div "Misc Subcontractors" at bounding box center [610, 620] width 94 height 18
drag, startPoint x: 568, startPoint y: 566, endPoint x: 682, endPoint y: 570, distance: 114.1
click at [682, 611] on div "Description Misc Subcontractors" at bounding box center [724, 620] width 447 height 18
drag, startPoint x: 569, startPoint y: 573, endPoint x: 595, endPoint y: 569, distance: 26.3
click at [595, 611] on div "Description MME" at bounding box center [724, 620] width 447 height 18
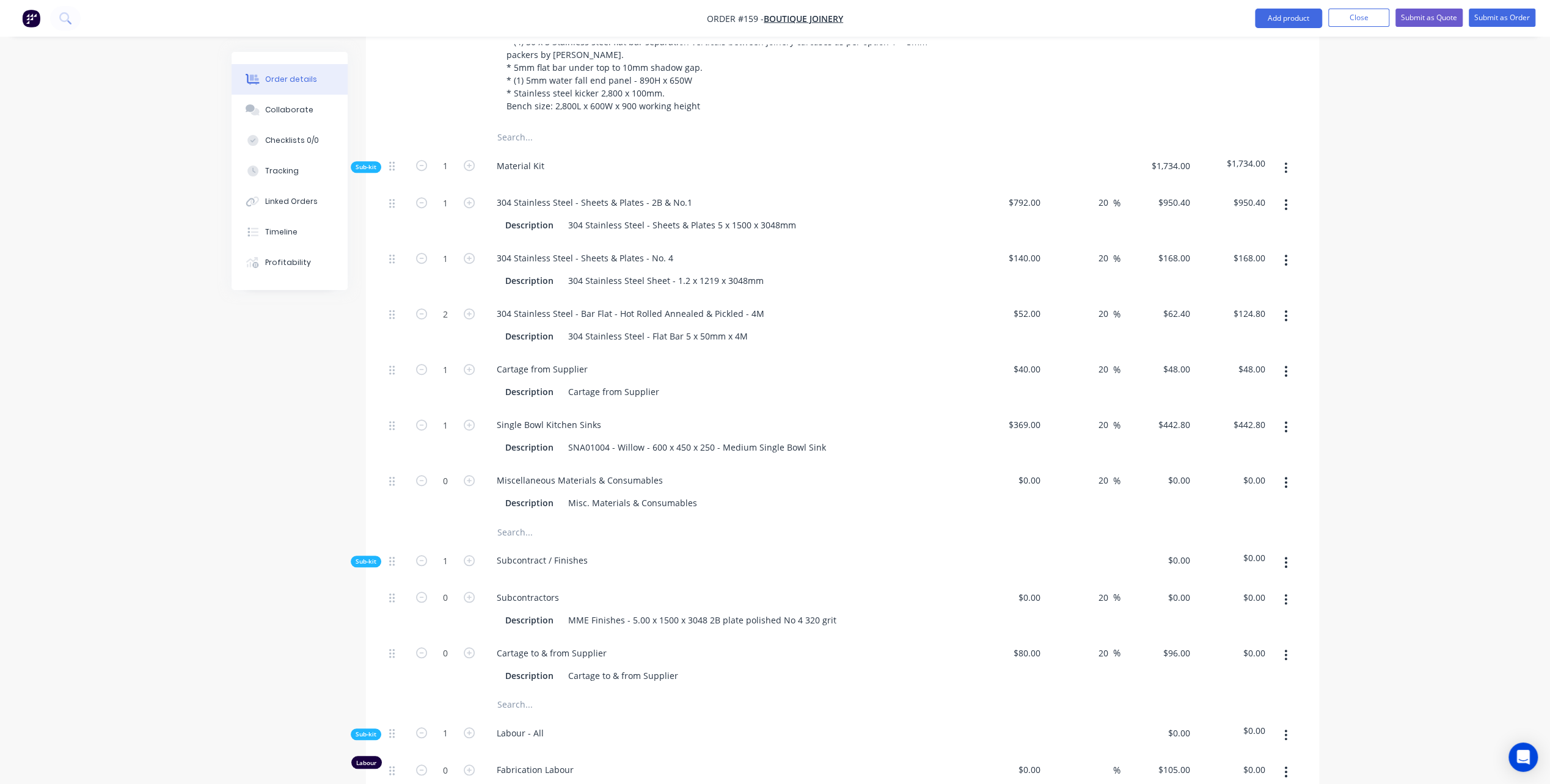
click at [222, 600] on div "Order details Collaborate Checklists 0/0 Tracking Linked Orders Timeline Profit…" at bounding box center [775, 436] width 1112 height 2130
click at [1040, 589] on input at bounding box center [1032, 598] width 28 height 18
type input "$430.00"
type input "$516.00"
click at [671, 589] on div "Subcontractors" at bounding box center [726, 598] width 479 height 18
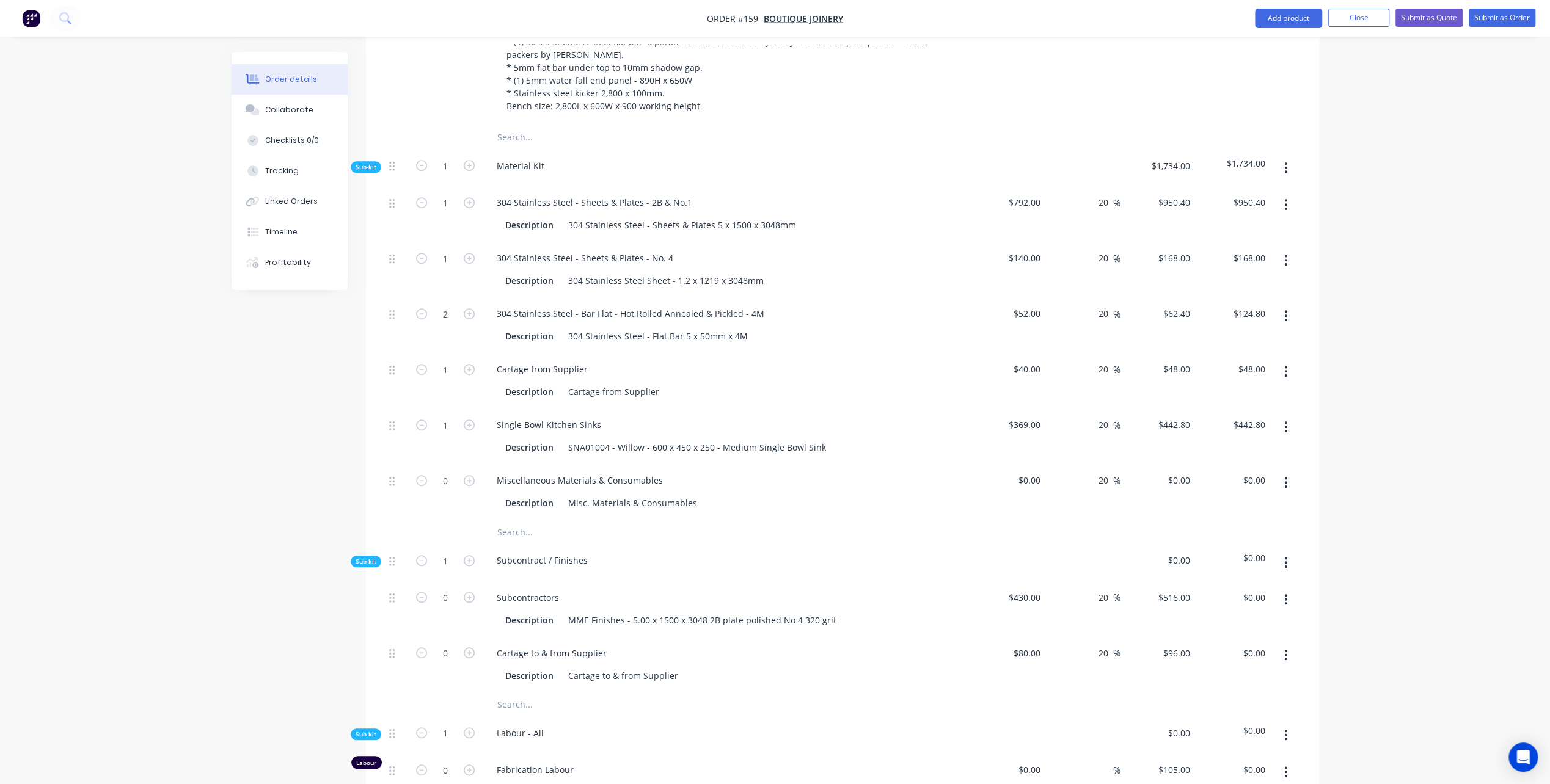
click at [1287, 594] on icon "button" at bounding box center [1286, 599] width 3 height 11
click at [1222, 623] on div "Duplicate" at bounding box center [1243, 632] width 95 height 18
type input "$430.00"
type input "20"
type input "$516.00"
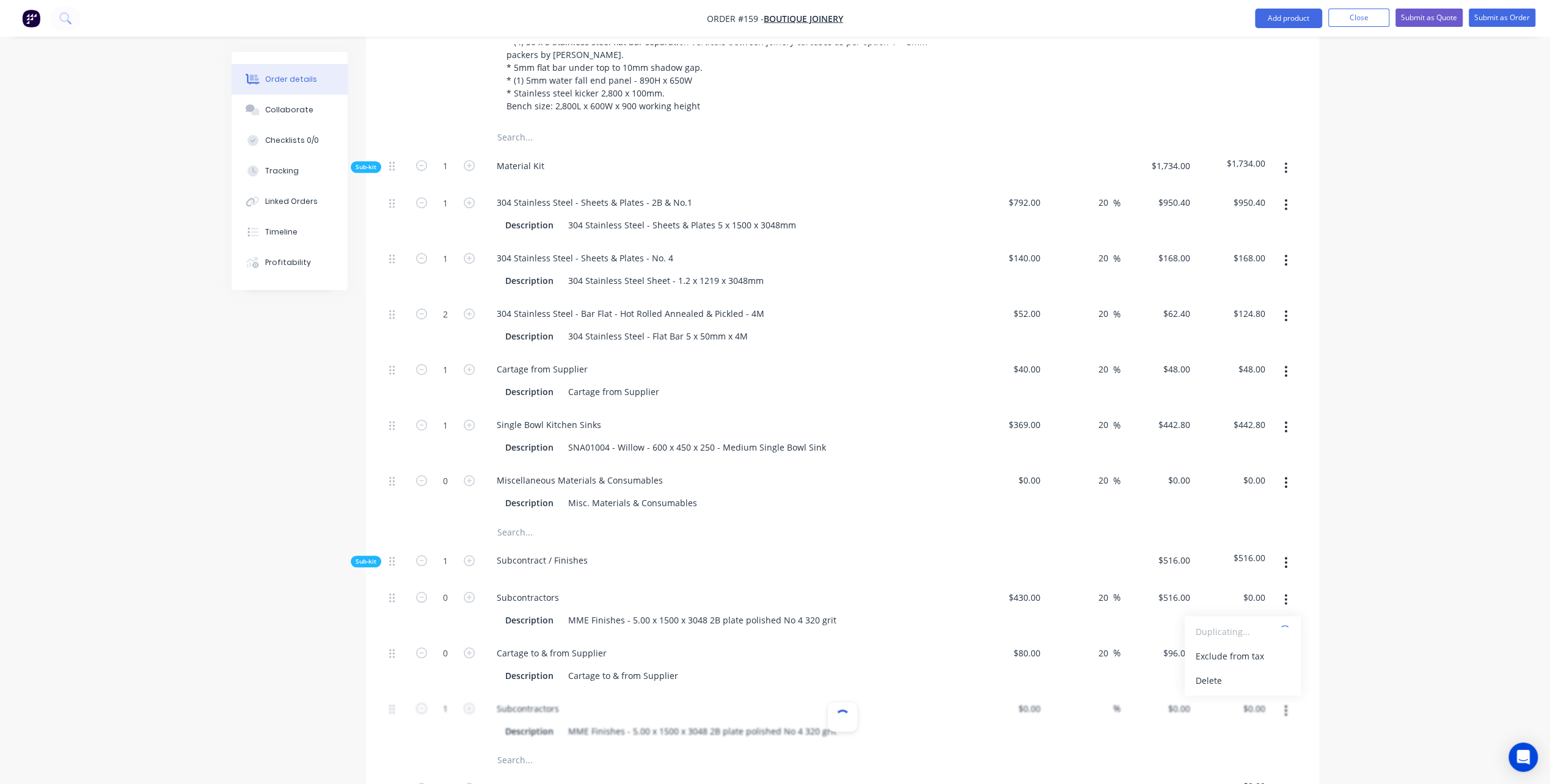
type input "$516.00"
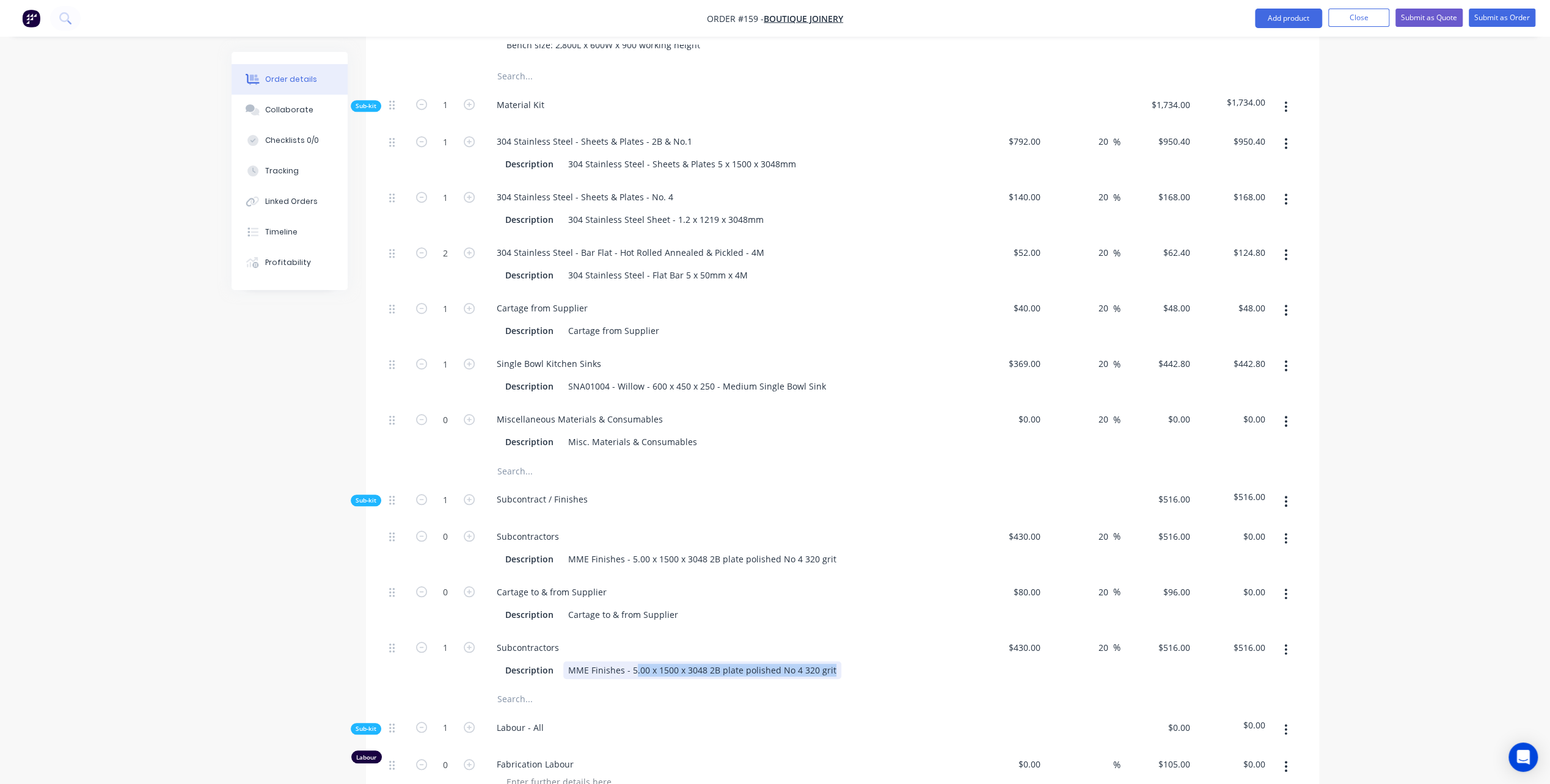
drag, startPoint x: 631, startPoint y: 618, endPoint x: 836, endPoint y: 619, distance: 205.0
click at [836, 661] on div "Description MME Finishes - 5.00 x 1500 x 3048 2B plate polished No 4 320 grit" at bounding box center [724, 670] width 447 height 18
click at [866, 631] on div "Subcontractors Description MME Finishes - 50 x 5mm flat bar polished 320 grit s…" at bounding box center [726, 659] width 488 height 56
click at [469, 642] on icon "button" at bounding box center [469, 647] width 11 height 11
type input "2"
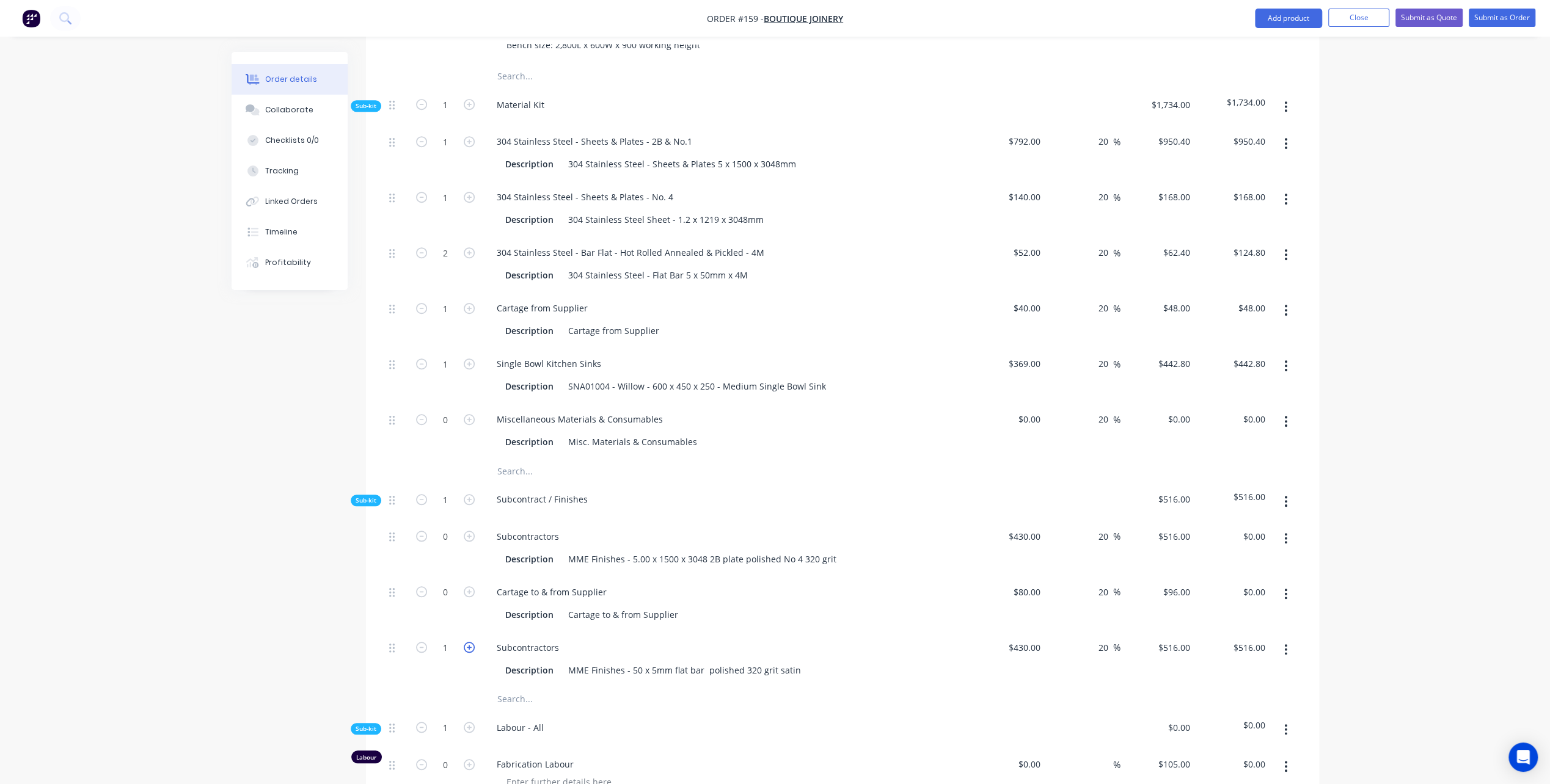
type input "$1,032.00"
click at [468, 642] on icon "button" at bounding box center [469, 647] width 11 height 11
type input "3"
type input "$1,548.00"
click at [468, 642] on icon "button" at bounding box center [469, 647] width 11 height 11
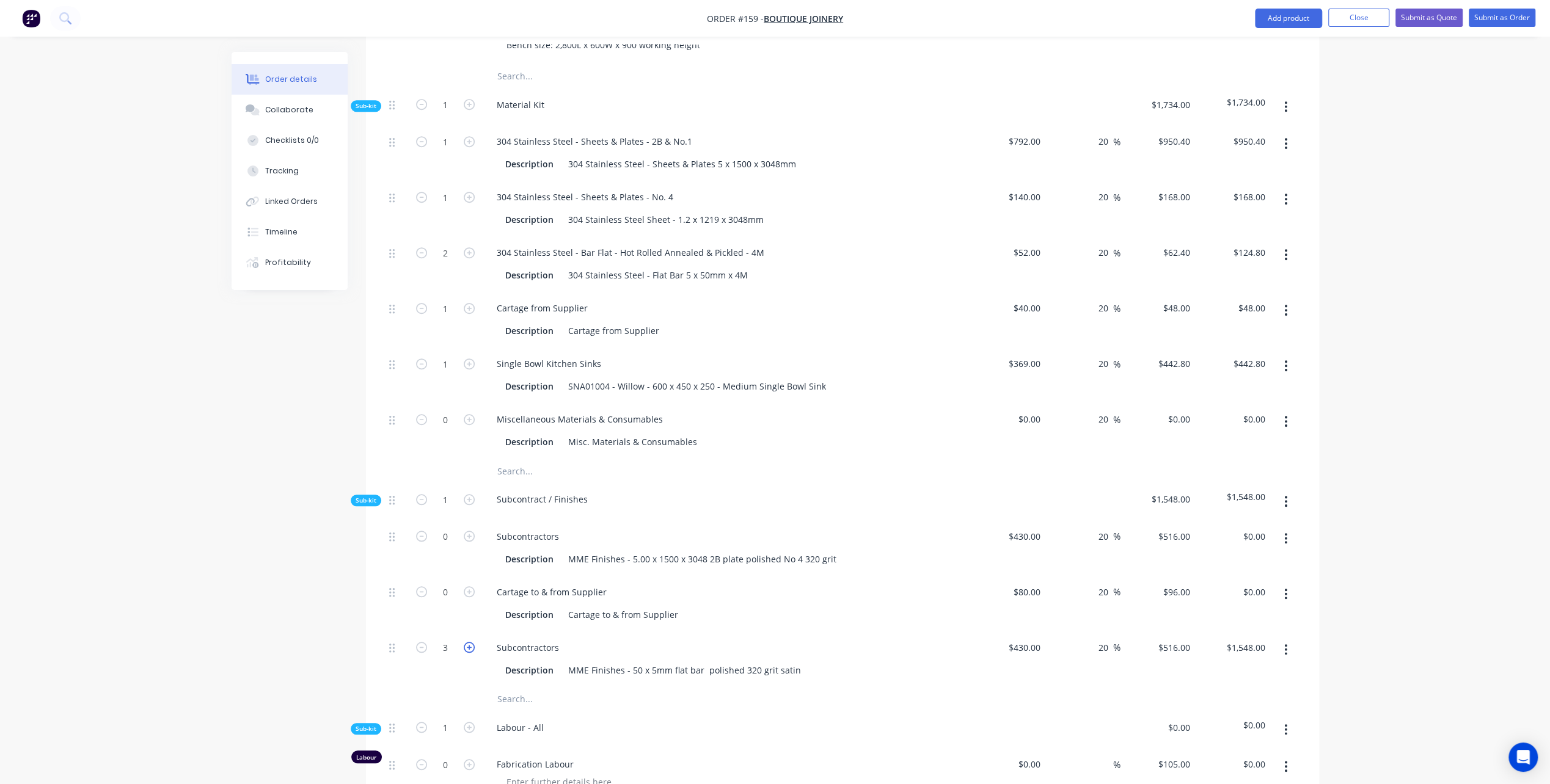
type input "4"
type input "$2,064.00"
click at [468, 642] on icon "button" at bounding box center [469, 647] width 11 height 11
type input "5"
type input "$2,580.00"
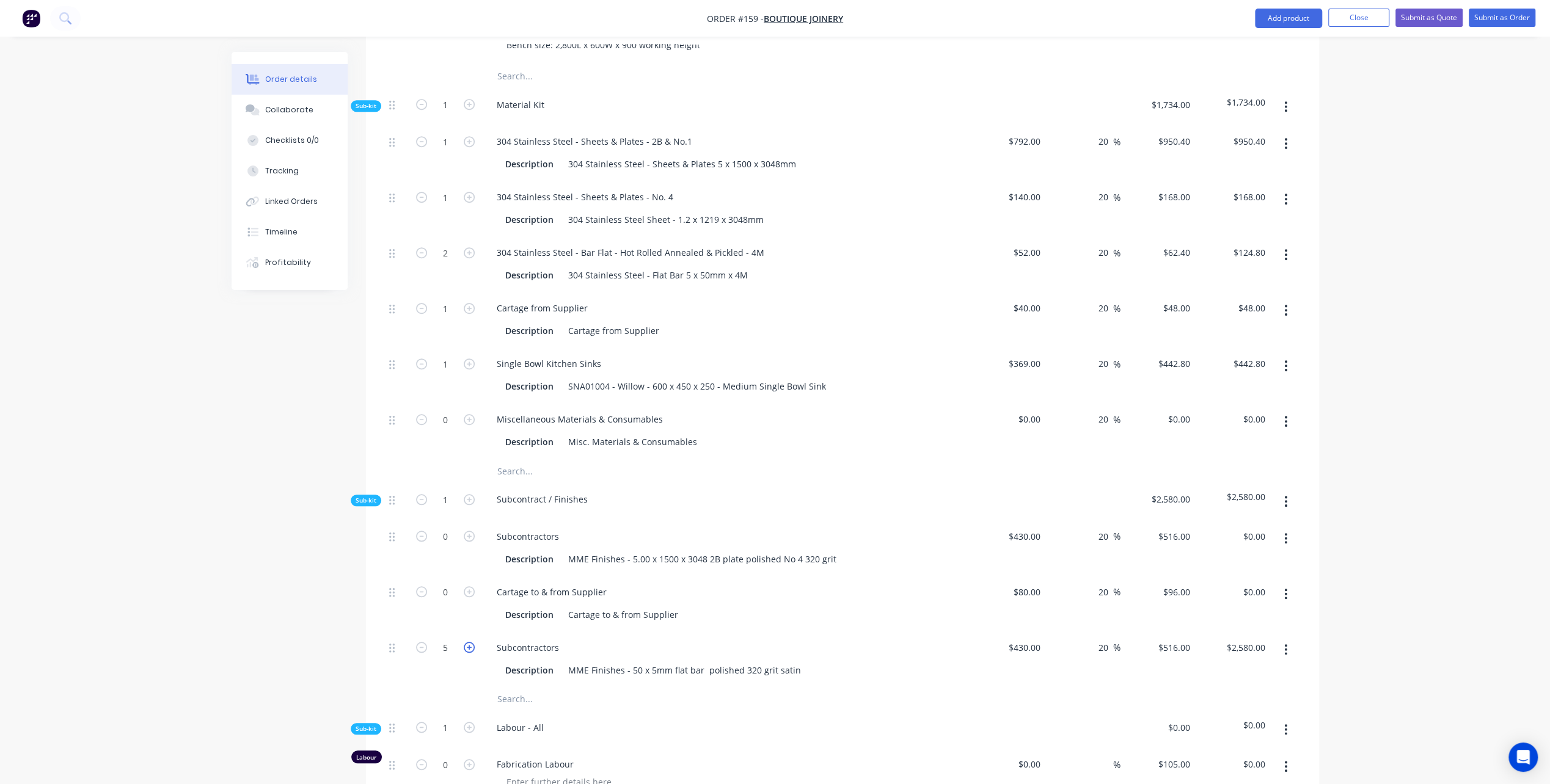
click at [468, 642] on icon "button" at bounding box center [469, 647] width 11 height 11
type input "6"
type input "$3,096.00"
click at [468, 642] on icon "button" at bounding box center [469, 647] width 11 height 11
type input "7"
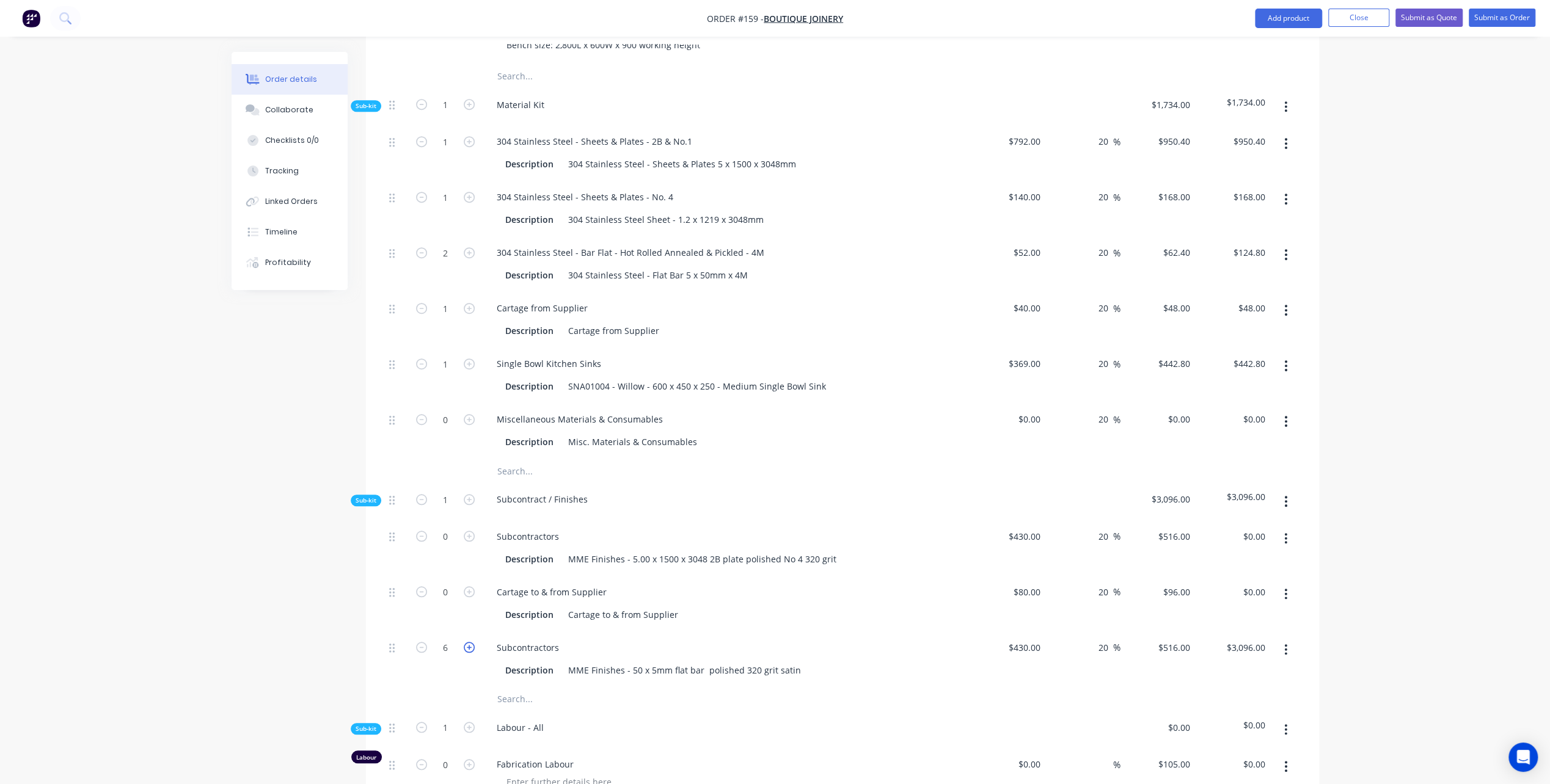
type input "$3,612.00"
click at [468, 642] on icon "button" at bounding box center [469, 647] width 11 height 11
type input "8"
type input "$4,128.00"
click at [1033, 639] on input "430" at bounding box center [1035, 648] width 21 height 18
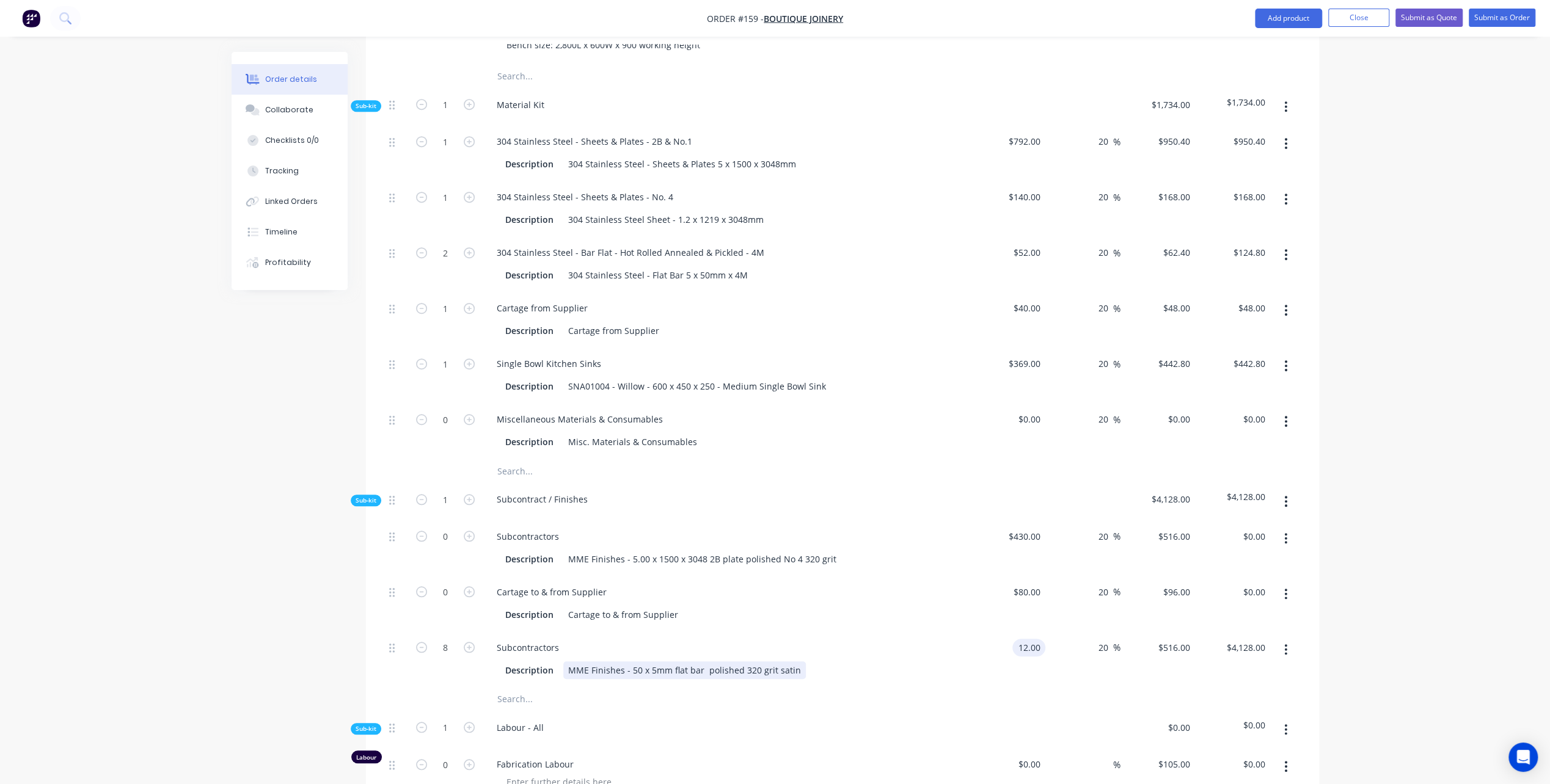
type input "$12.00"
type input "$14.40"
type input "$115.20"
click at [962, 659] on div "Description MME Finishes - 50 x 5mm flat bar polished 320 grit satin" at bounding box center [726, 668] width 479 height 20
click at [759, 748] on div "Fabrication Labour" at bounding box center [726, 774] width 488 height 53
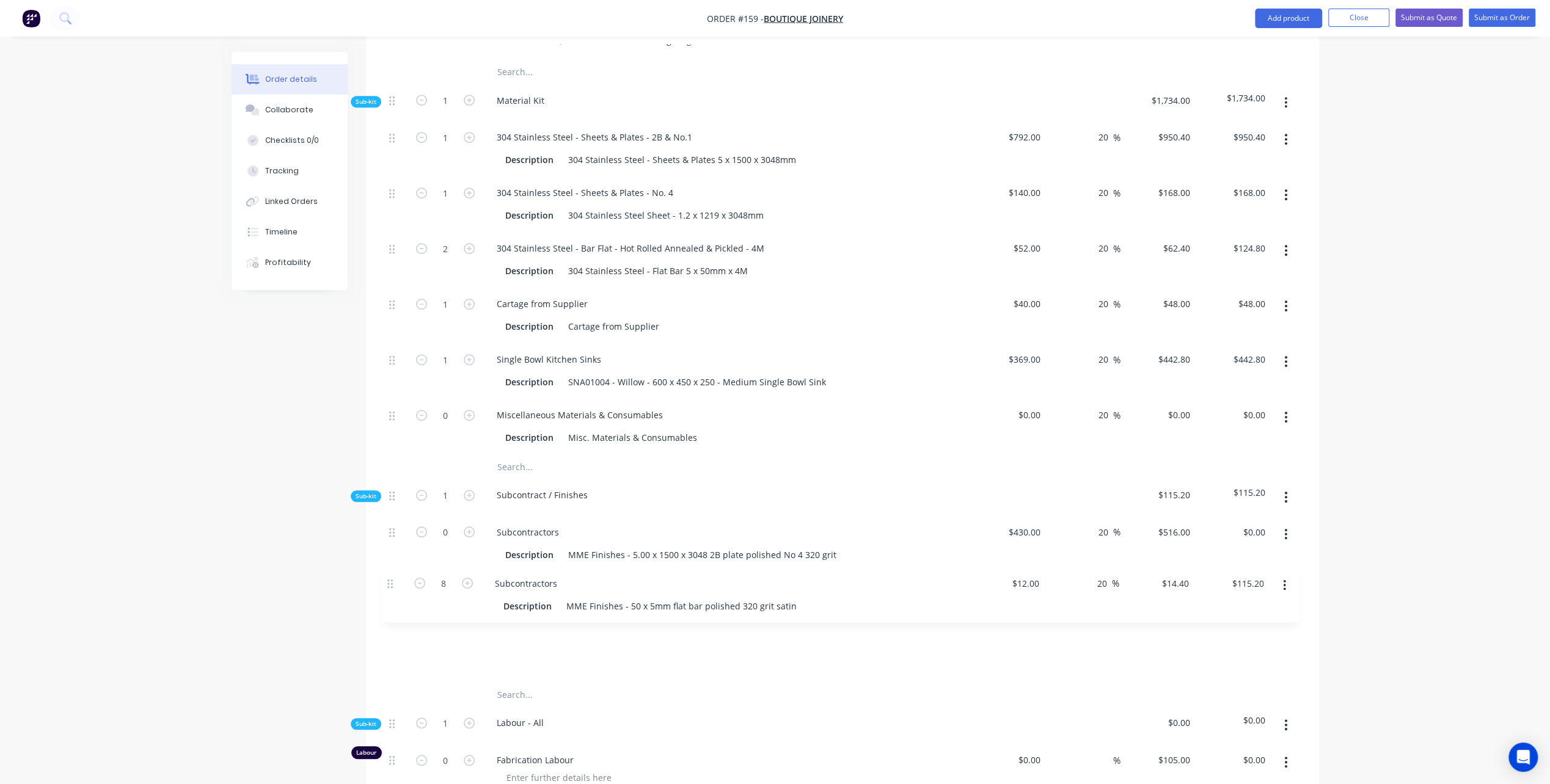
scroll to position [748, 0]
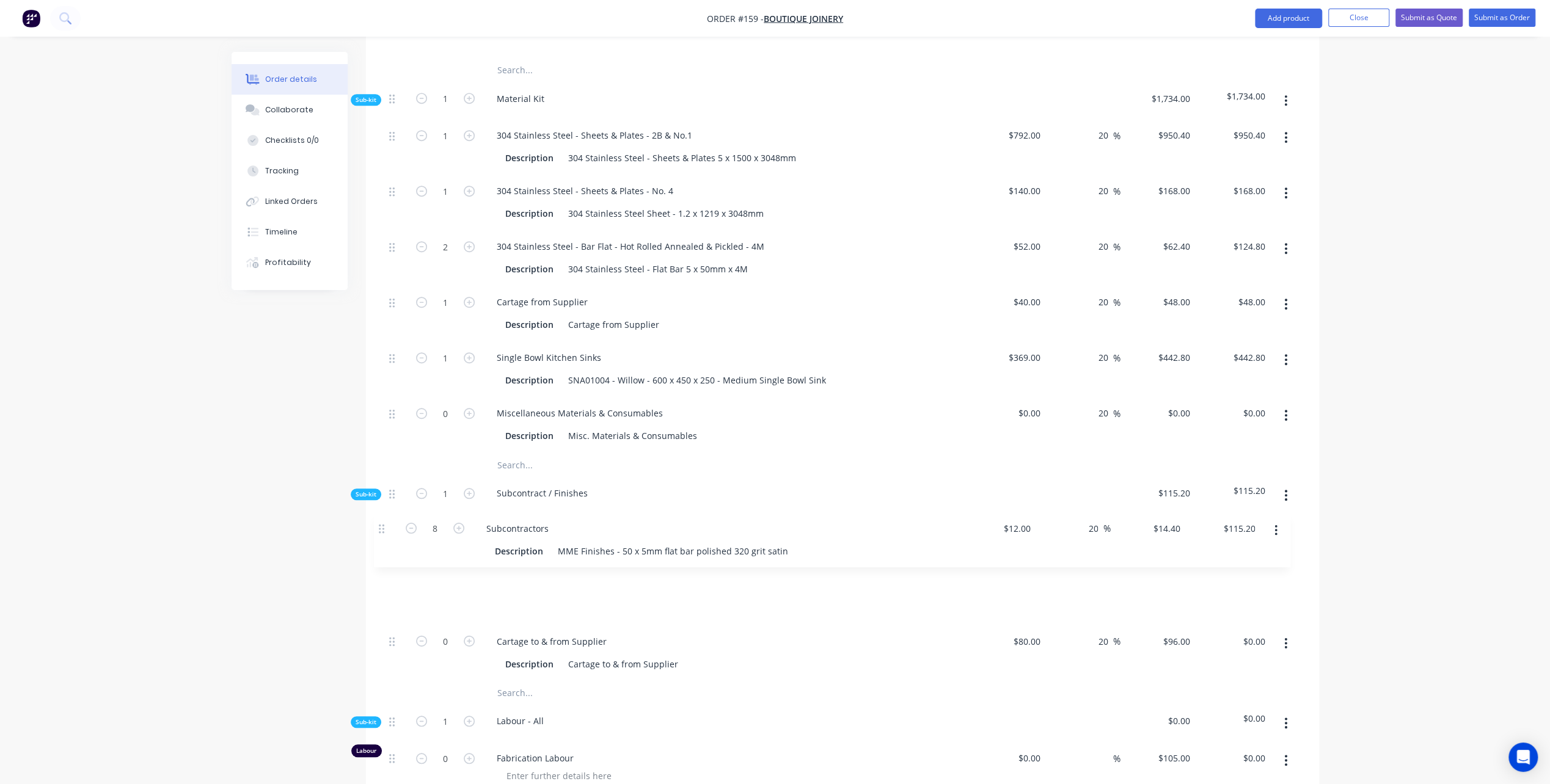
drag, startPoint x: 391, startPoint y: 599, endPoint x: 382, endPoint y: 525, distance: 74.5
click at [382, 525] on div "Qty Cost Markup Price Total Kit 1 Stainless Steel Benchtop, Splashback, Claddin…" at bounding box center [842, 477] width 953 height 1404
click at [453, 633] on input "0" at bounding box center [445, 642] width 32 height 19
type input "1.5"
type input "$144.00"
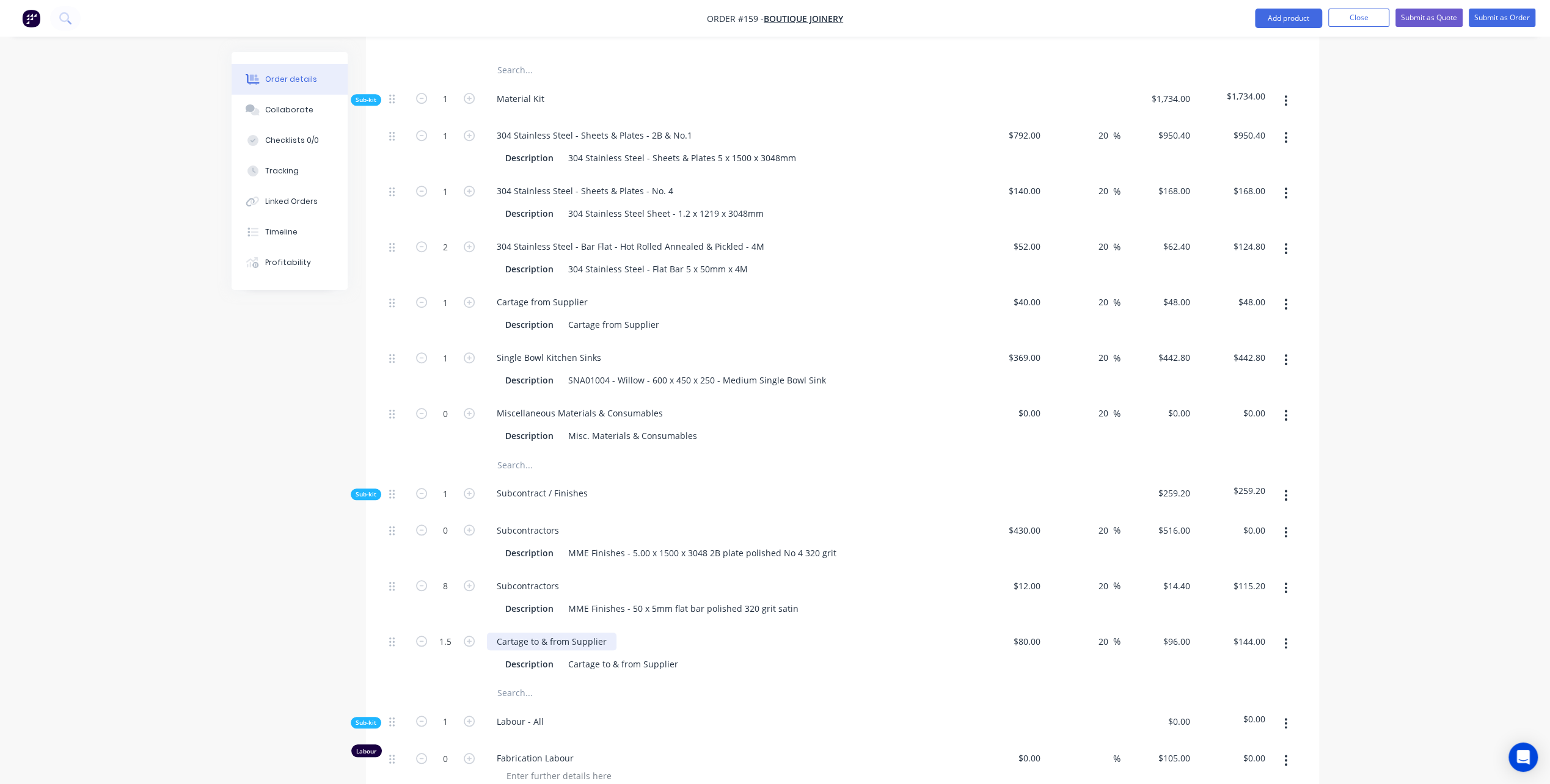
click at [541, 633] on div "Cartage to & from Supplier" at bounding box center [551, 642] width 130 height 18
click at [442, 633] on input "1.5" at bounding box center [445, 642] width 32 height 19
type input "1"
type input "$96.00"
click at [991, 625] on div "$80.00 $80.00" at bounding box center [1008, 652] width 75 height 56
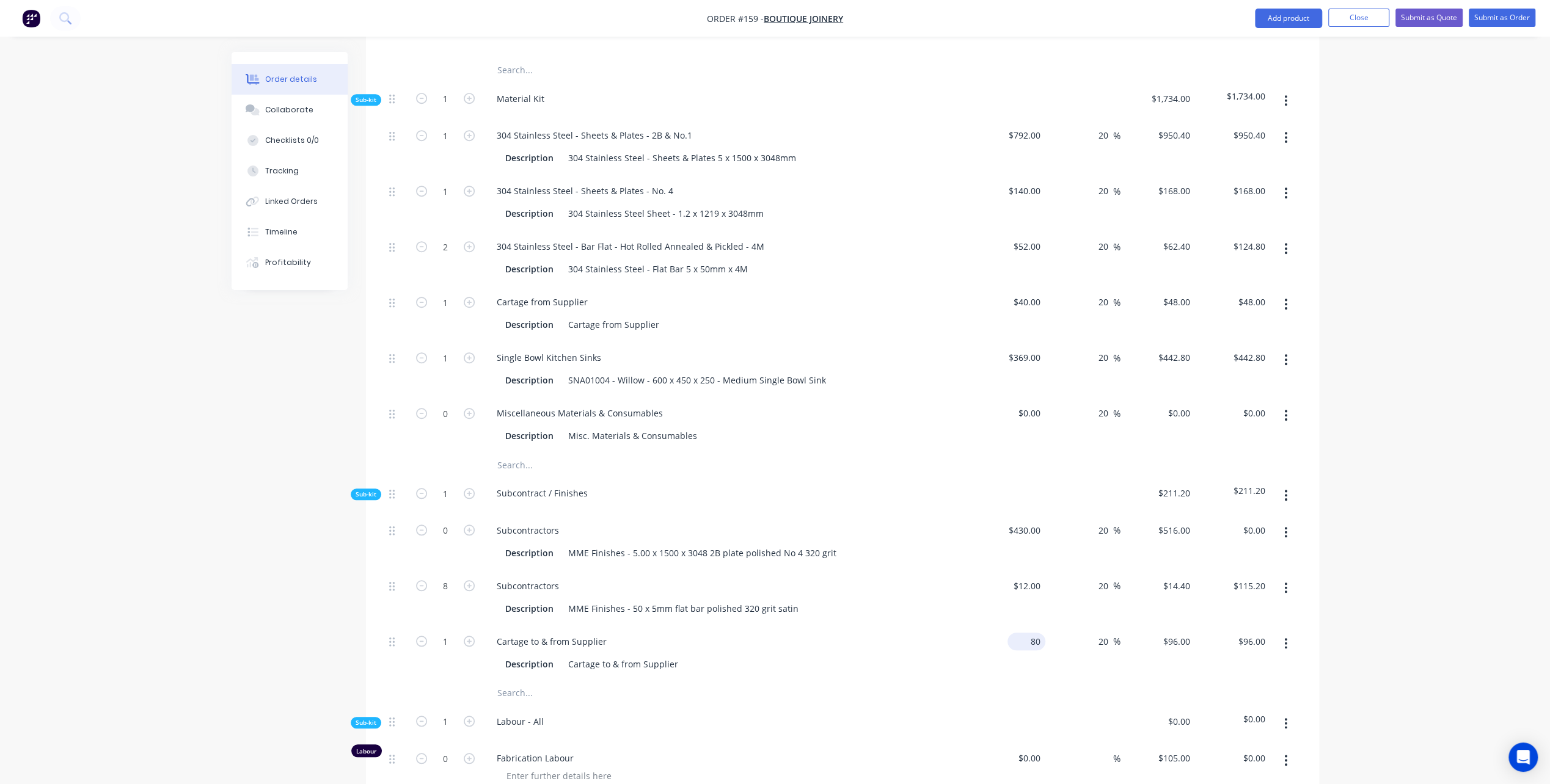
click at [1031, 633] on input "80" at bounding box center [1028, 642] width 33 height 18
type input "$110.00"
type input "$132.00"
click at [622, 655] on div "Cartage to & from Supplier" at bounding box center [624, 664] width 120 height 18
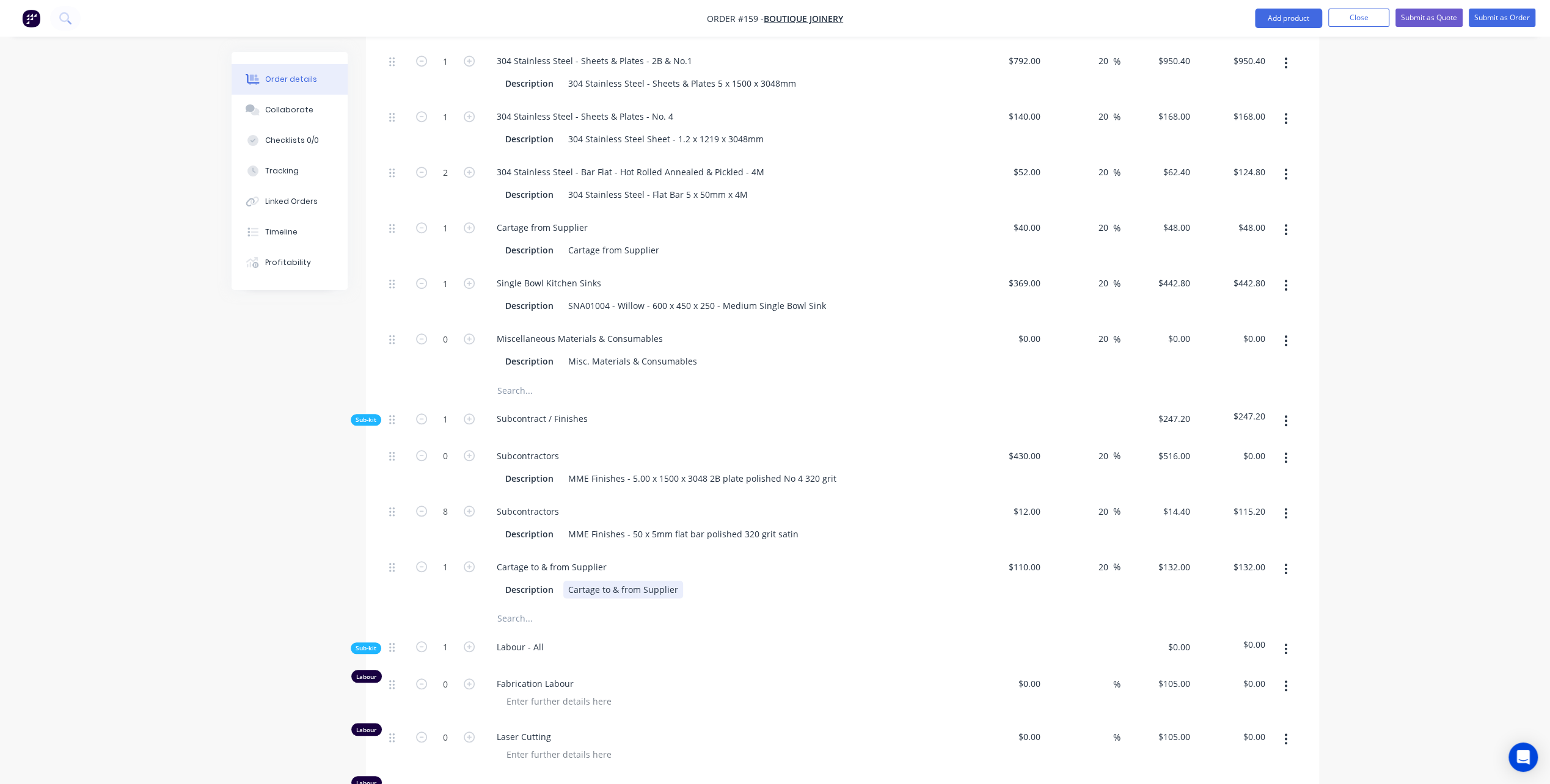
scroll to position [870, 0]
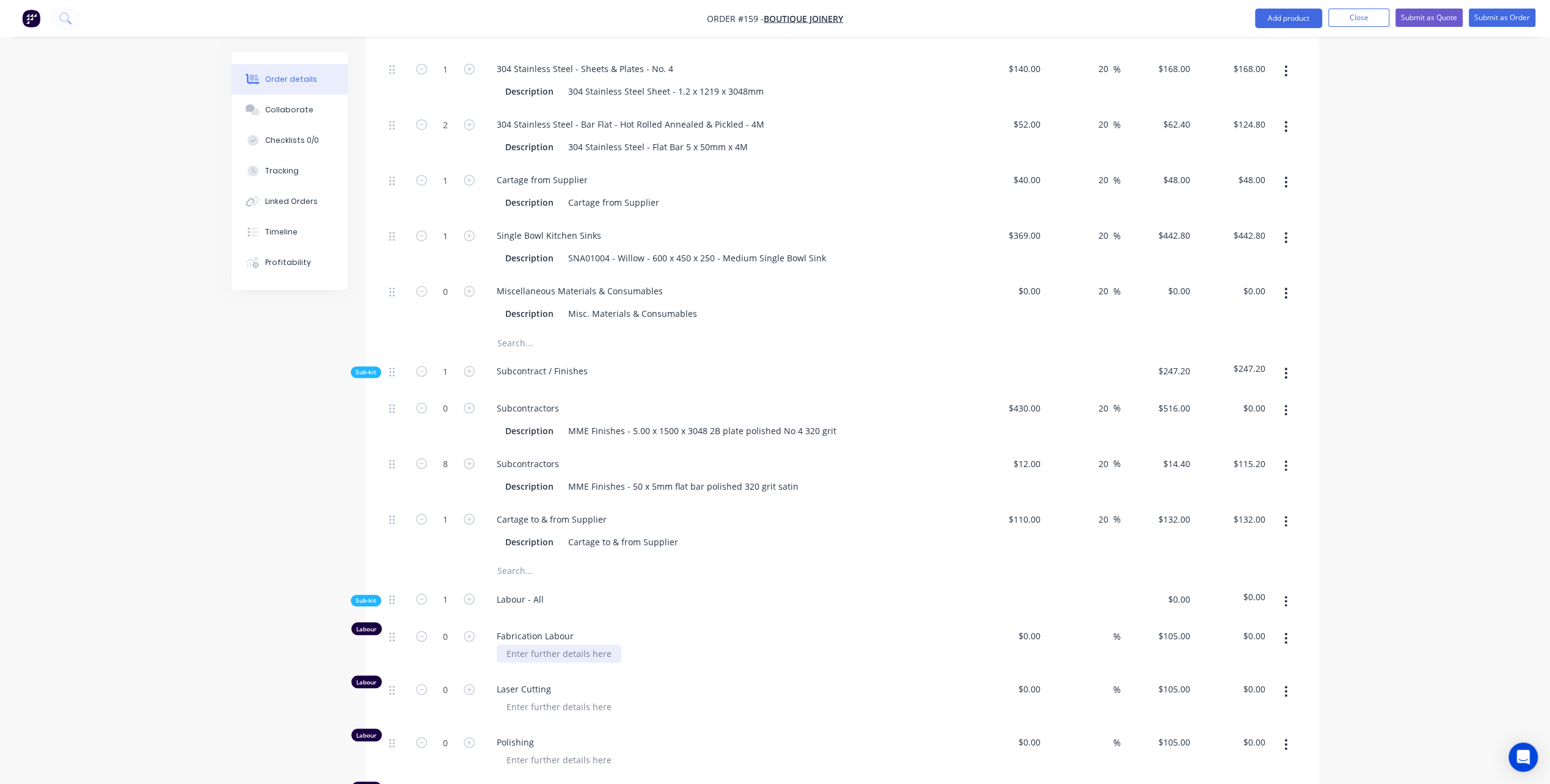
click at [554, 645] on div at bounding box center [558, 653] width 125 height 18
paste div
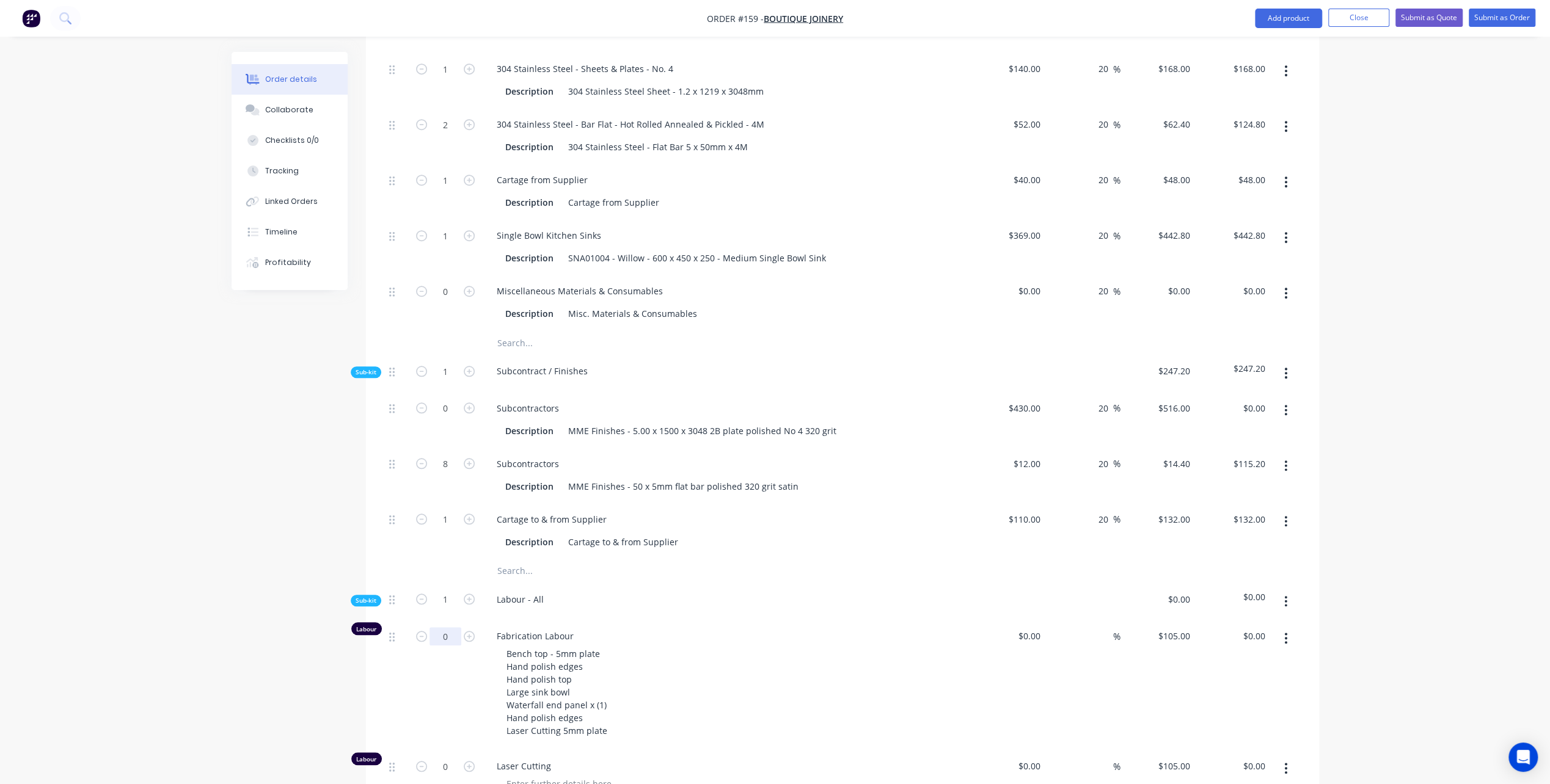
drag, startPoint x: 446, startPoint y: 585, endPoint x: 453, endPoint y: 590, distance: 8.6
click at [446, 627] on input "0" at bounding box center [445, 636] width 32 height 19
type input "20.5"
type input "$2,152.50"
click at [800, 655] on div "Bench top - 5mm plate Hand polish edges Hand polish top Large sink bowl Waterfa…" at bounding box center [730, 691] width 469 height 94
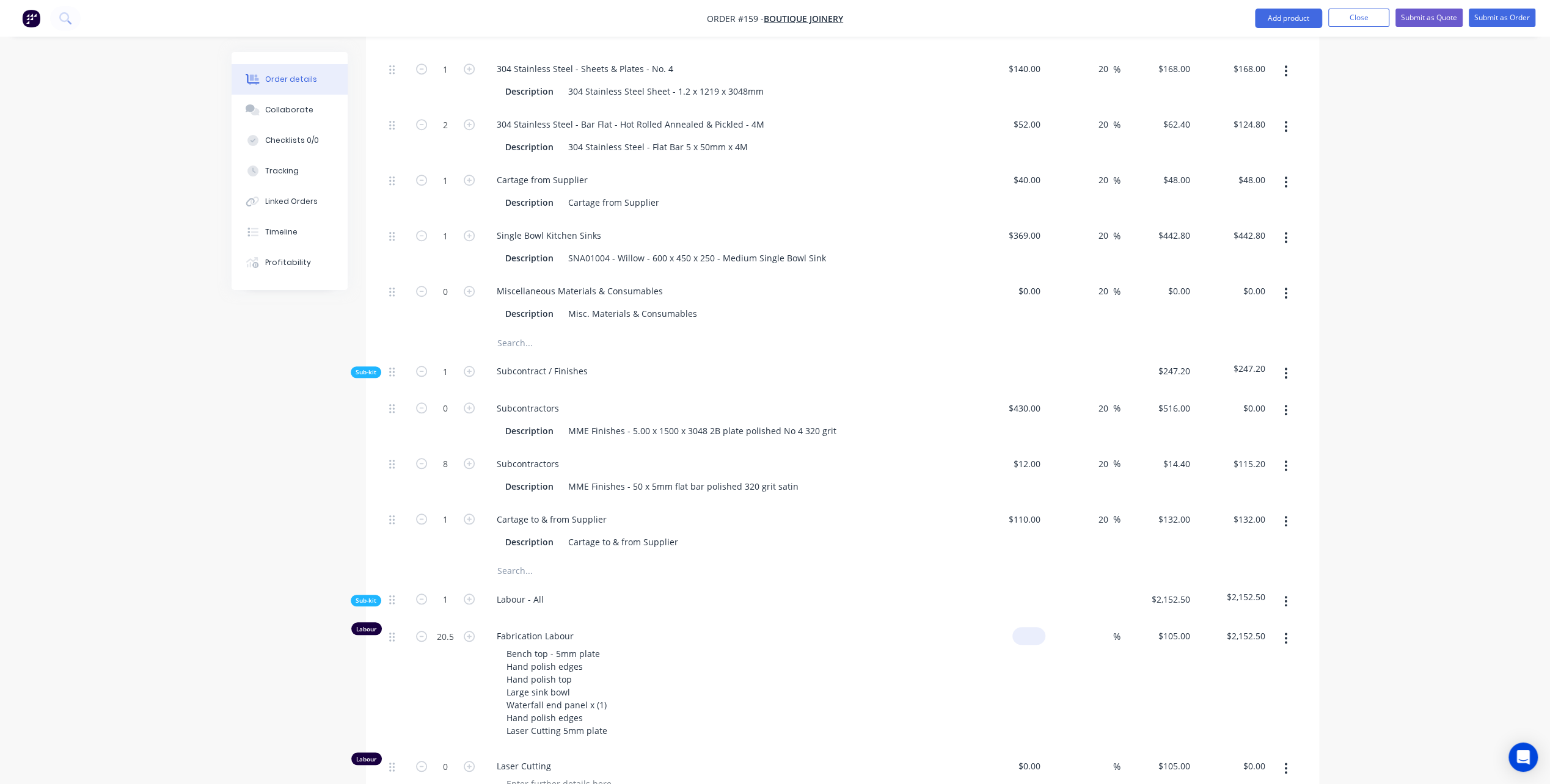
click at [1036, 627] on input at bounding box center [1032, 636] width 28 height 18
type input "$55.00"
type input "$1,127.50"
click at [1093, 620] on div "%" at bounding box center [1083, 684] width 75 height 130
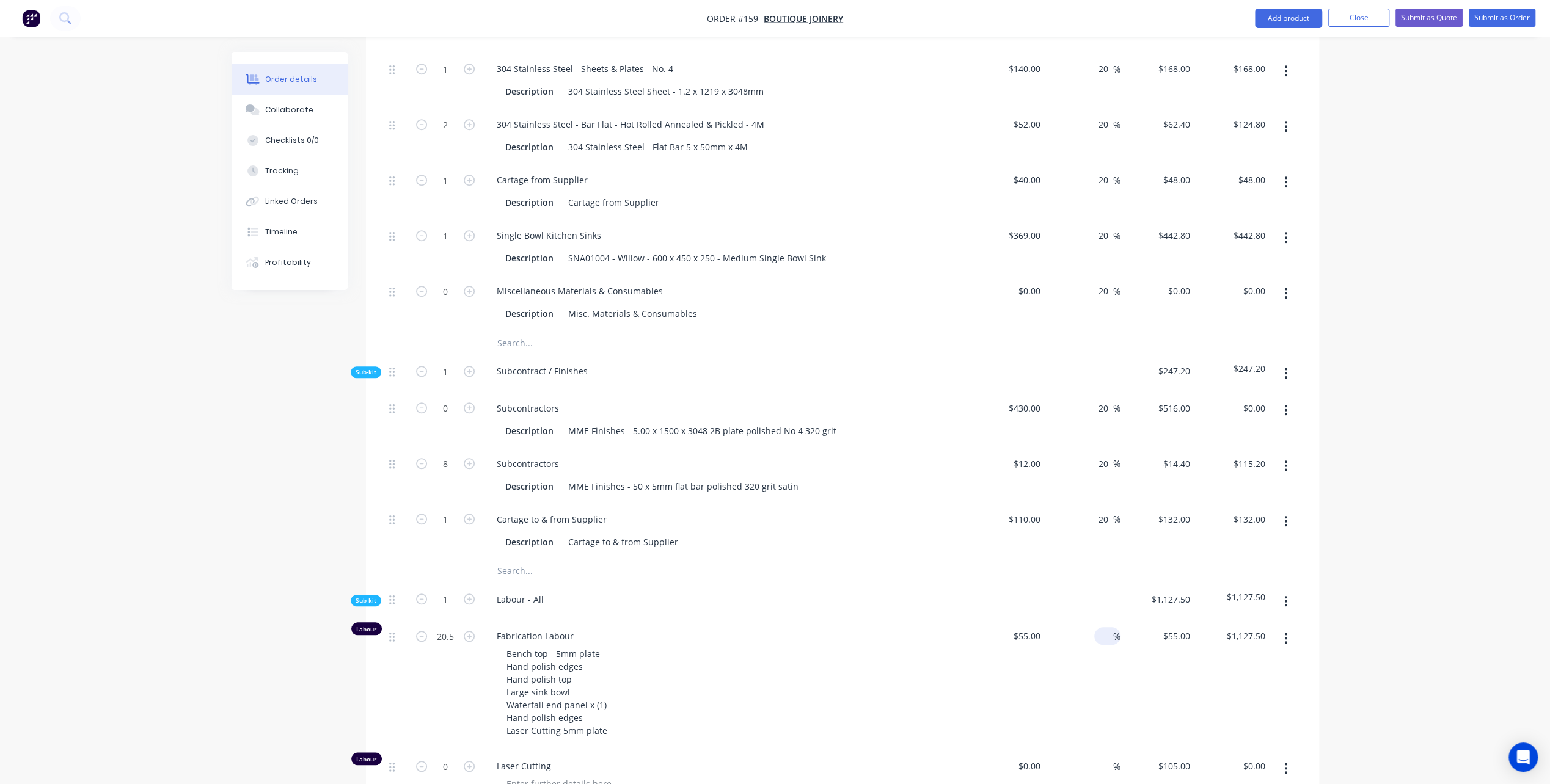
click at [1100, 627] on input at bounding box center [1106, 636] width 14 height 18
type input "90"
type input "$104.50"
type input "$2,142.25"
drag, startPoint x: 844, startPoint y: 700, endPoint x: 851, endPoint y: 690, distance: 12.2
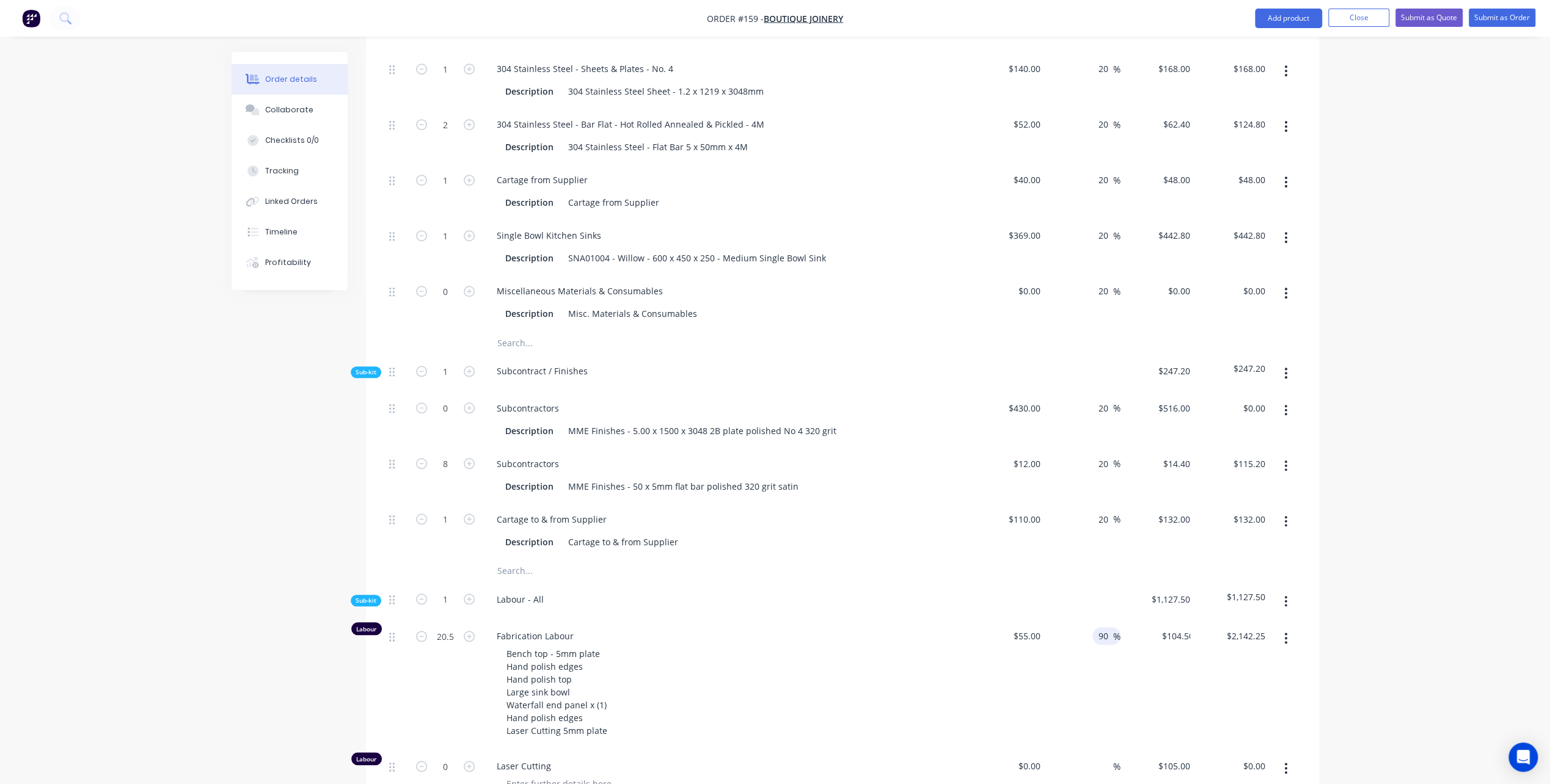
click at [845, 750] on div "Laser Cutting" at bounding box center [726, 776] width 488 height 53
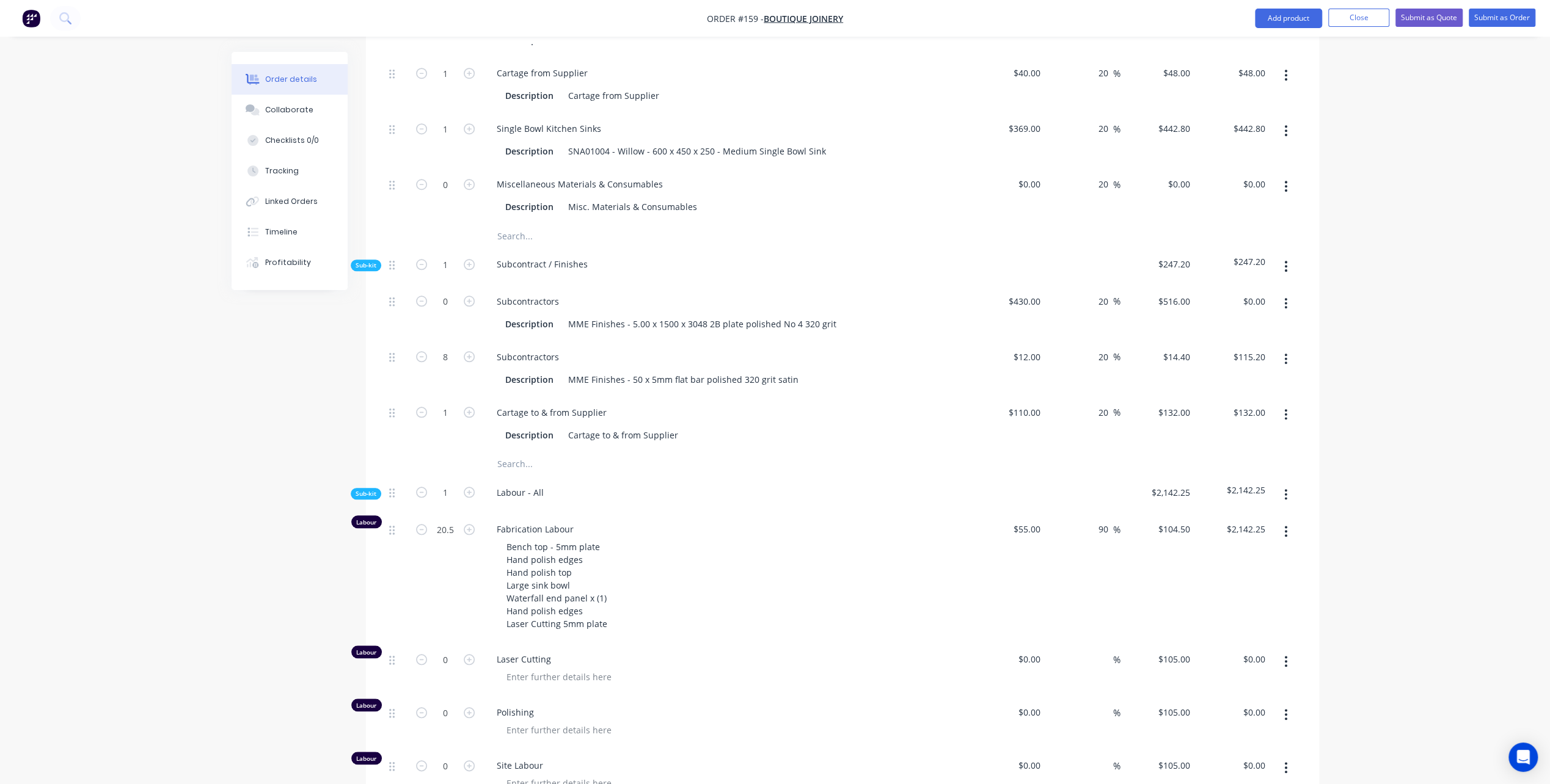
scroll to position [991, 0]
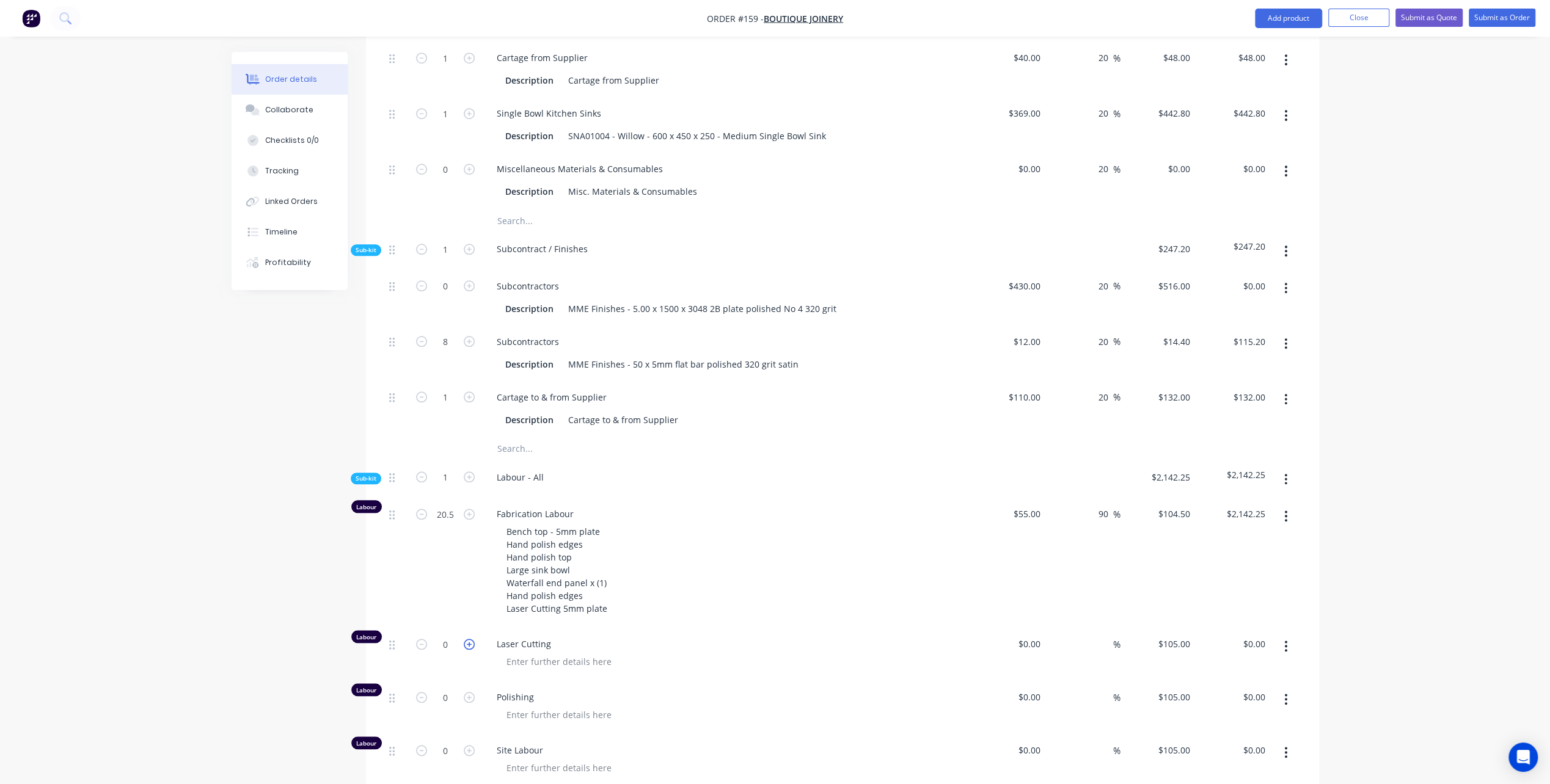
click at [465, 639] on icon "button" at bounding box center [469, 645] width 11 height 11
type input "1"
type input "$105.00"
click at [465, 639] on icon "button" at bounding box center [469, 645] width 11 height 11
type input "2"
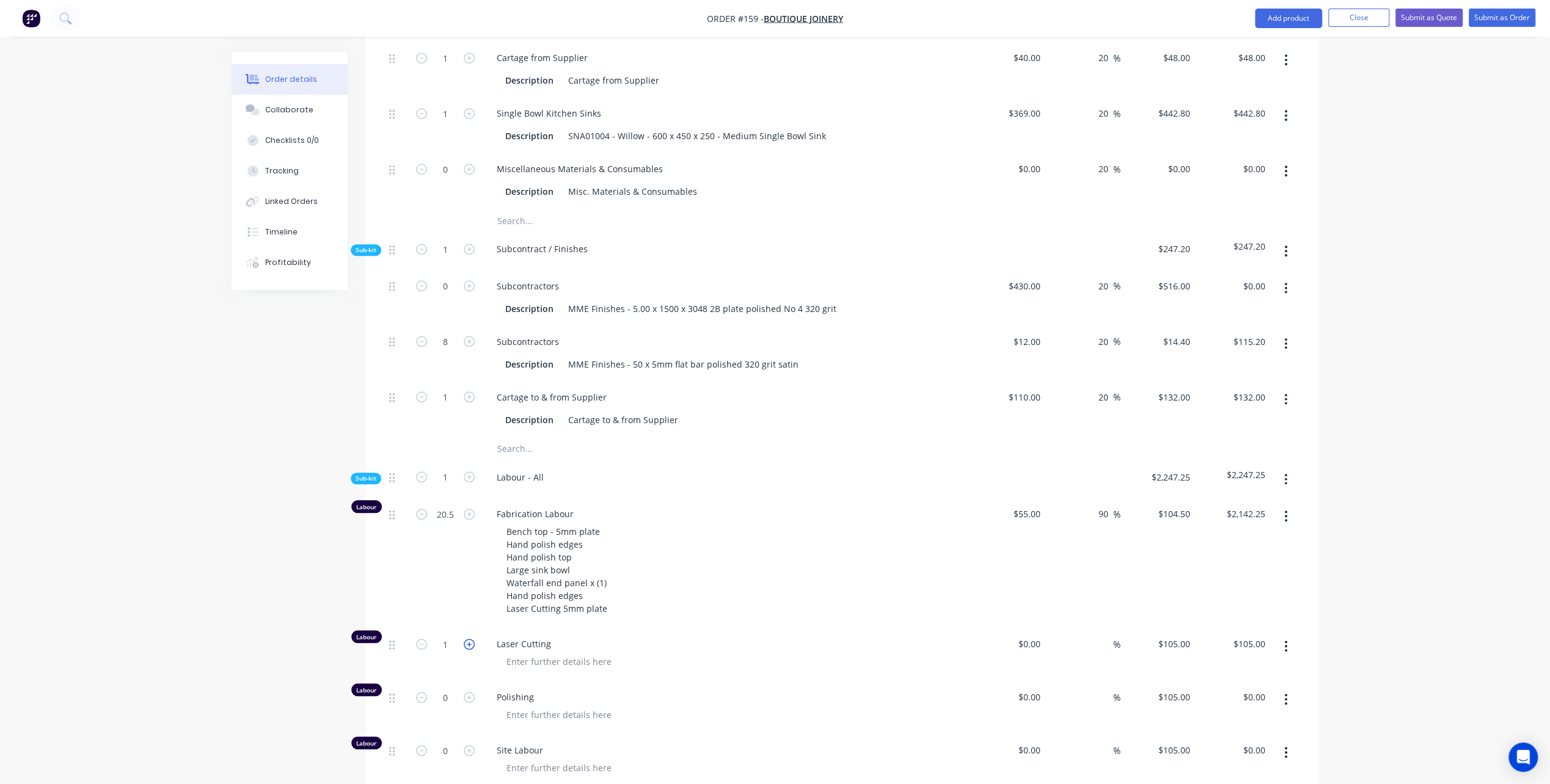
type input "$210.00"
click at [1038, 635] on input at bounding box center [1032, 644] width 28 height 18
type input "$55.00"
type input "$110.00"
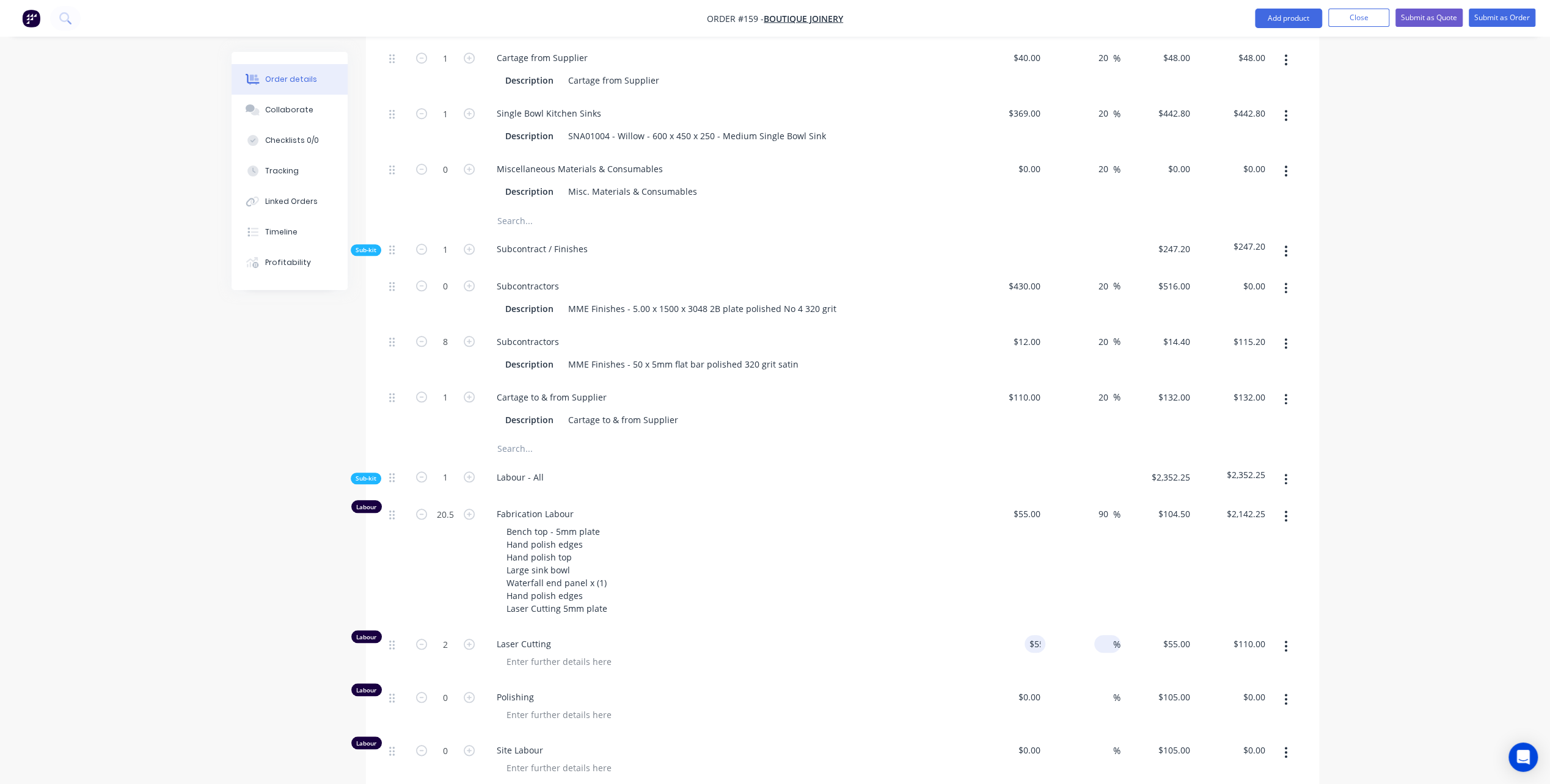
click at [1100, 635] on input at bounding box center [1106, 644] width 14 height 18
type input "90"
type input "$104.50"
type input "$209.00"
click at [858, 681] on div "Polishing" at bounding box center [726, 707] width 488 height 53
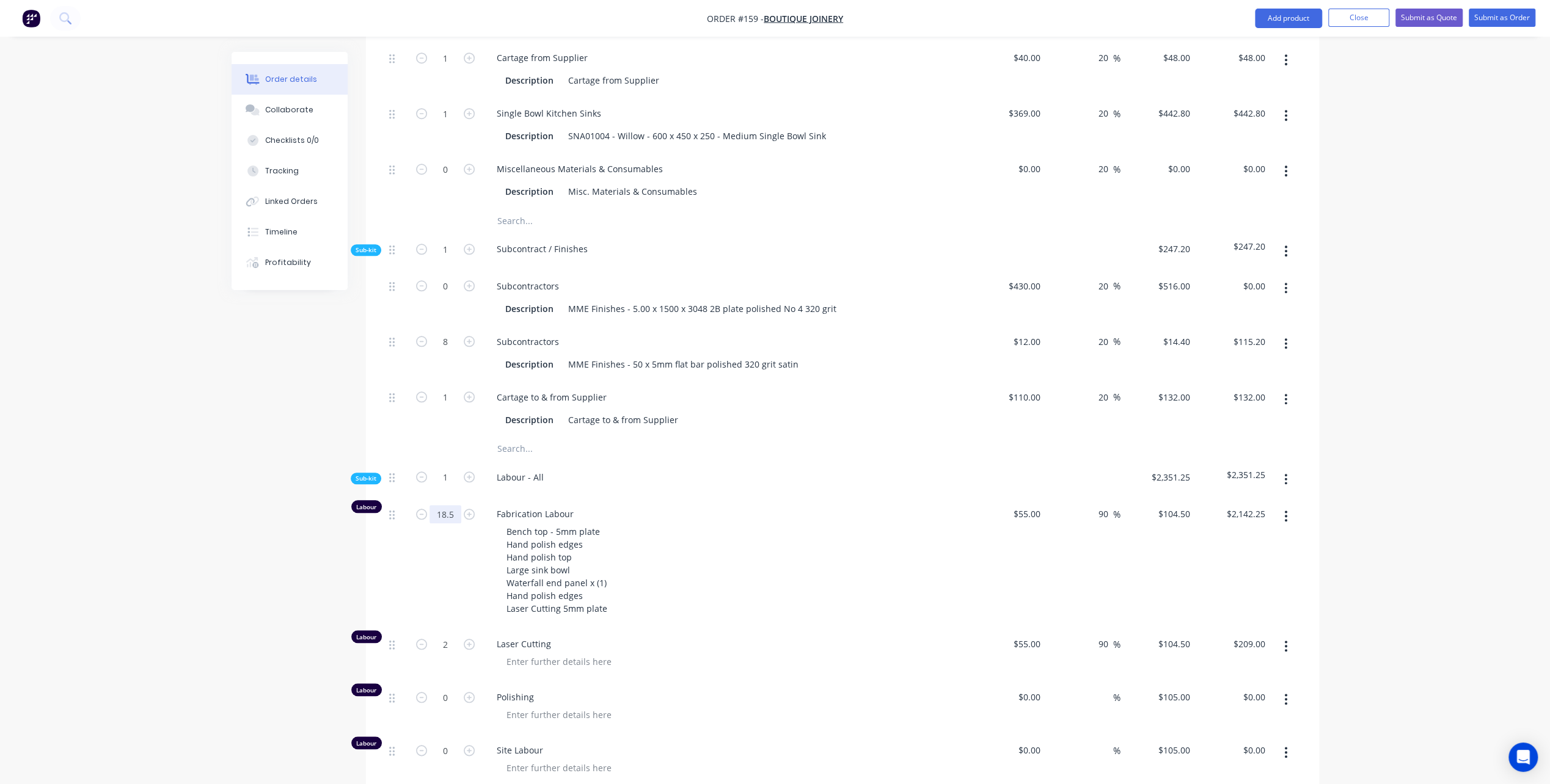
type input "18.5"
type input "$1,933.25"
click at [722, 572] on div "Fabrication Labour Bench top - 5mm plate Hand polish edges Hand polish top Larg…" at bounding box center [726, 562] width 488 height 130
click at [617, 555] on div "Bench top - 5mm plate Hand polish edges Hand polish top Large sink bowl Waterfa…" at bounding box center [730, 569] width 469 height 94
drag, startPoint x: 609, startPoint y: 558, endPoint x: 418, endPoint y: 618, distance: 200.2
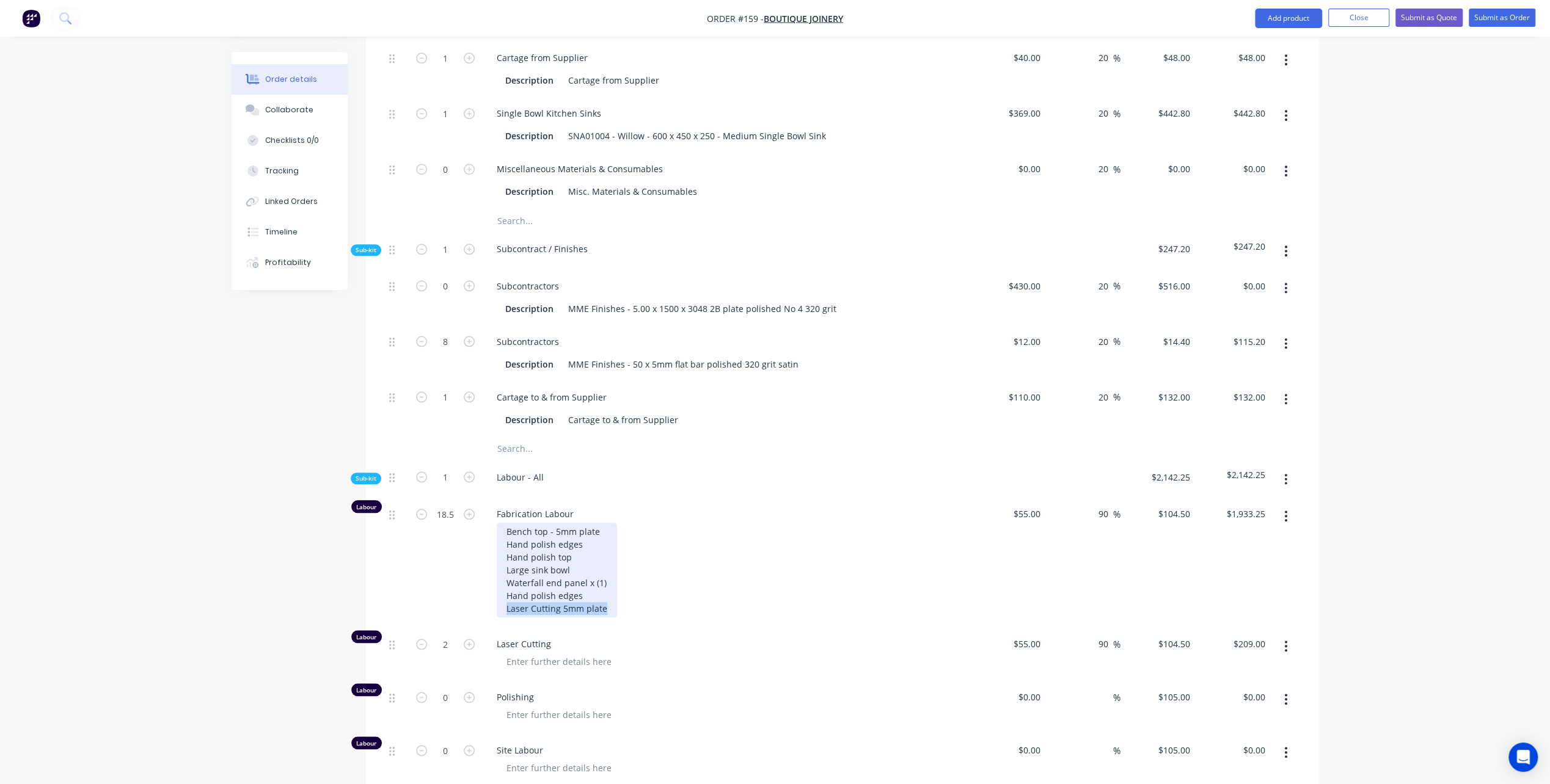
click at [488, 561] on div "Fabrication Labour Bench top - 5mm plate Hand polish edges Hand polish top Larg…" at bounding box center [726, 562] width 488 height 130
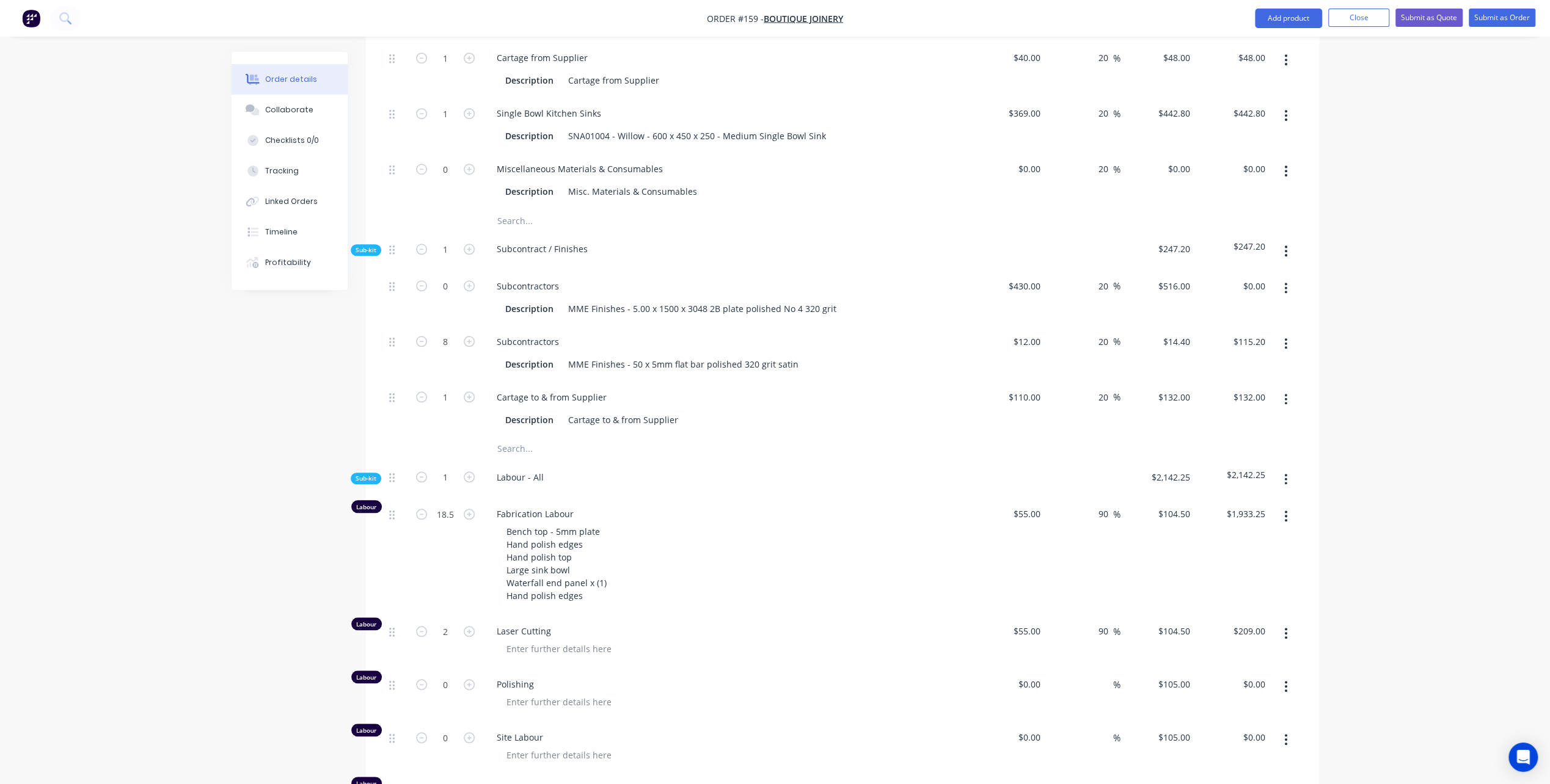
click at [850, 615] on div "Laser Cutting" at bounding box center [726, 642] width 488 height 53
click at [614, 548] on div "Bench top - 5mm plate Hand polish edges Hand polish top Large sink bowl Waterfa…" at bounding box center [730, 563] width 469 height 82
click at [594, 545] on div "Bench top - 5mm plate Hand polish edges Hand polish top Large sink bowl Waterfa…" at bounding box center [556, 563] width 120 height 82
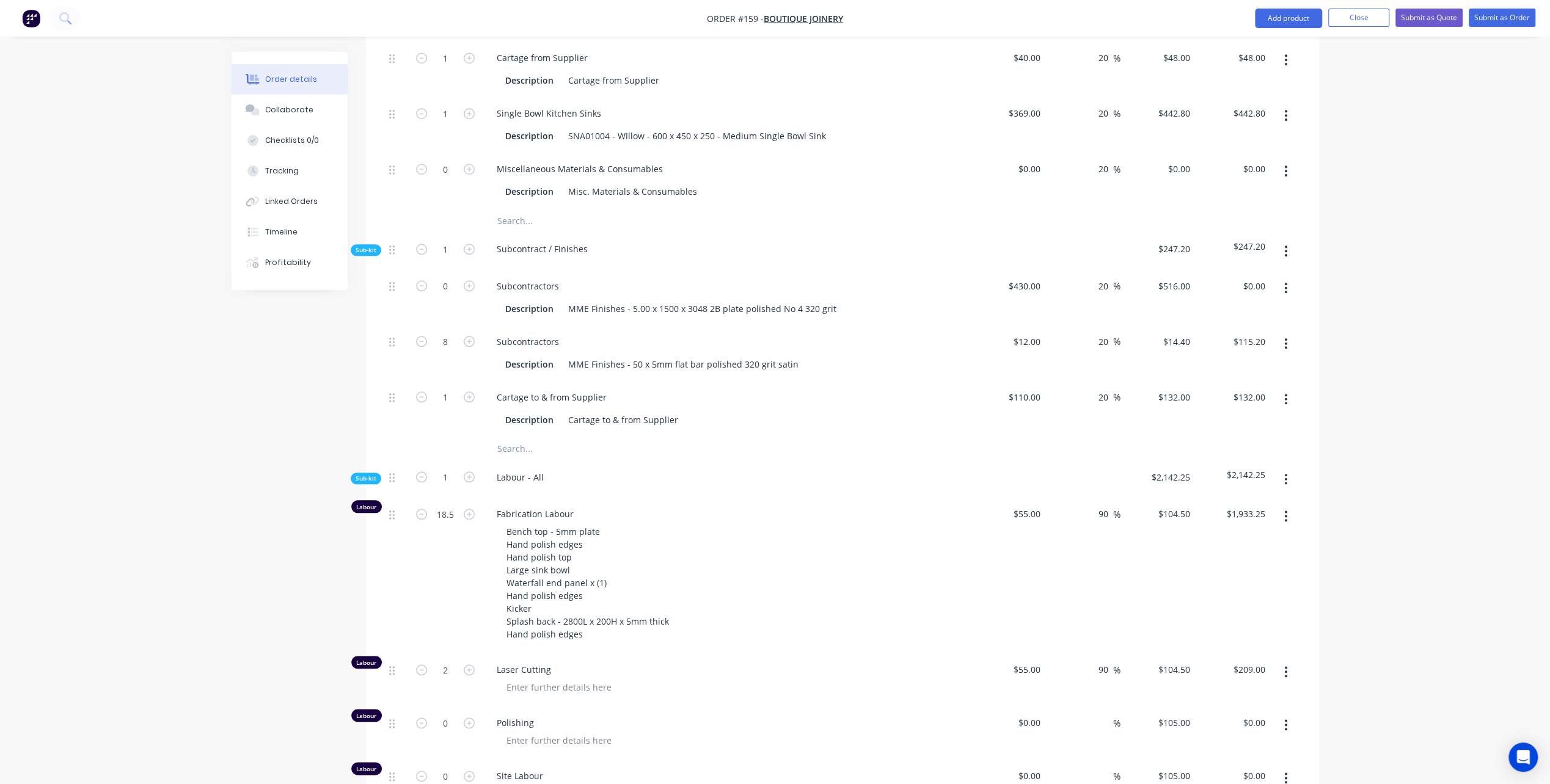
drag, startPoint x: 465, startPoint y: 518, endPoint x: 471, endPoint y: 504, distance: 15.2
click at [465, 518] on div "18.5" at bounding box center [445, 576] width 73 height 155
type input "24"
type input "$2,508.00"
click at [715, 541] on div "Bench top - 5mm plate Hand polish edges Hand polish top Large sink bowl Waterfa…" at bounding box center [730, 583] width 469 height 120
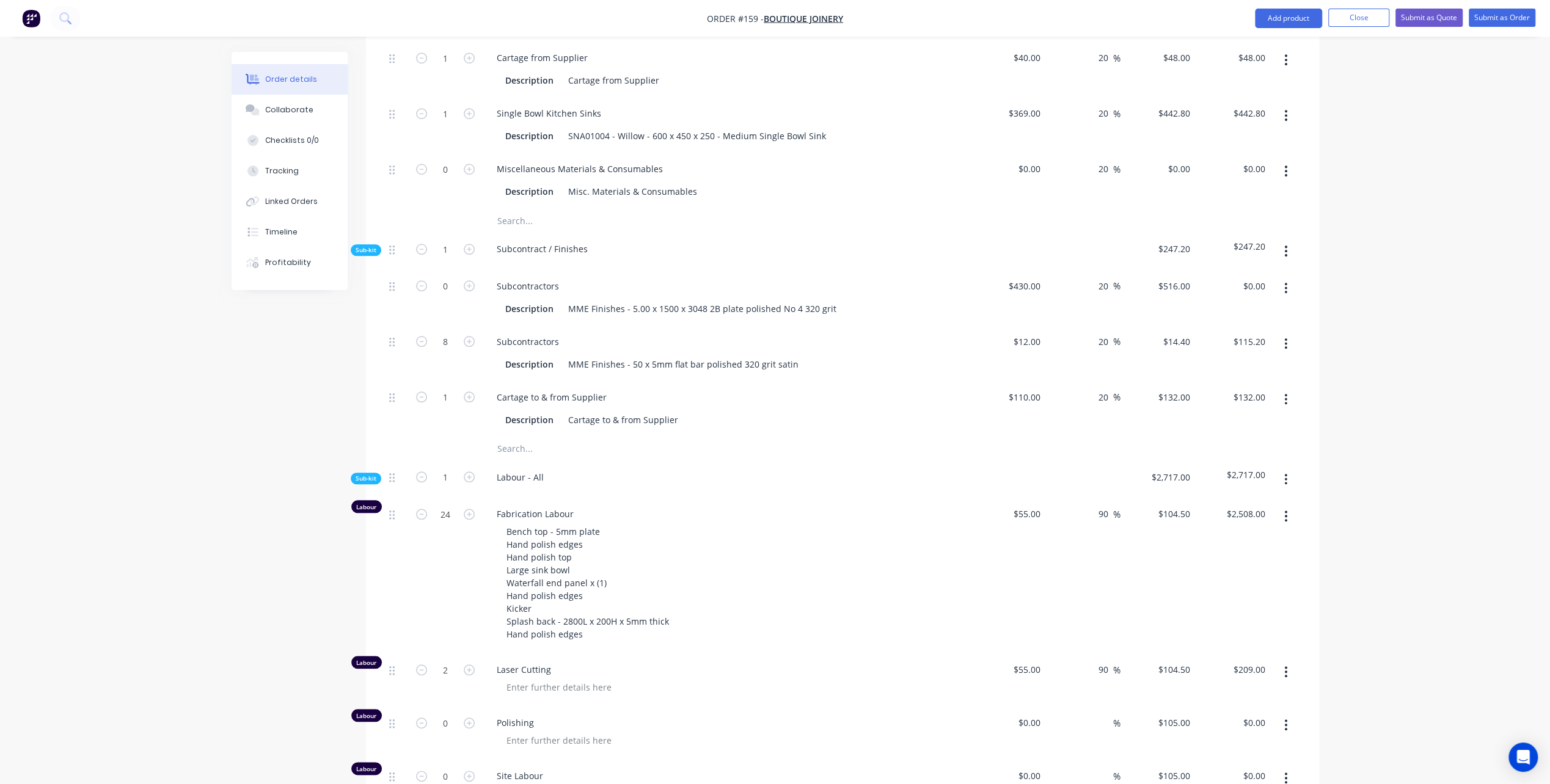
click at [1283, 505] on button "button" at bounding box center [1286, 516] width 29 height 22
click at [1222, 539] on div "Duplicate" at bounding box center [1243, 548] width 95 height 18
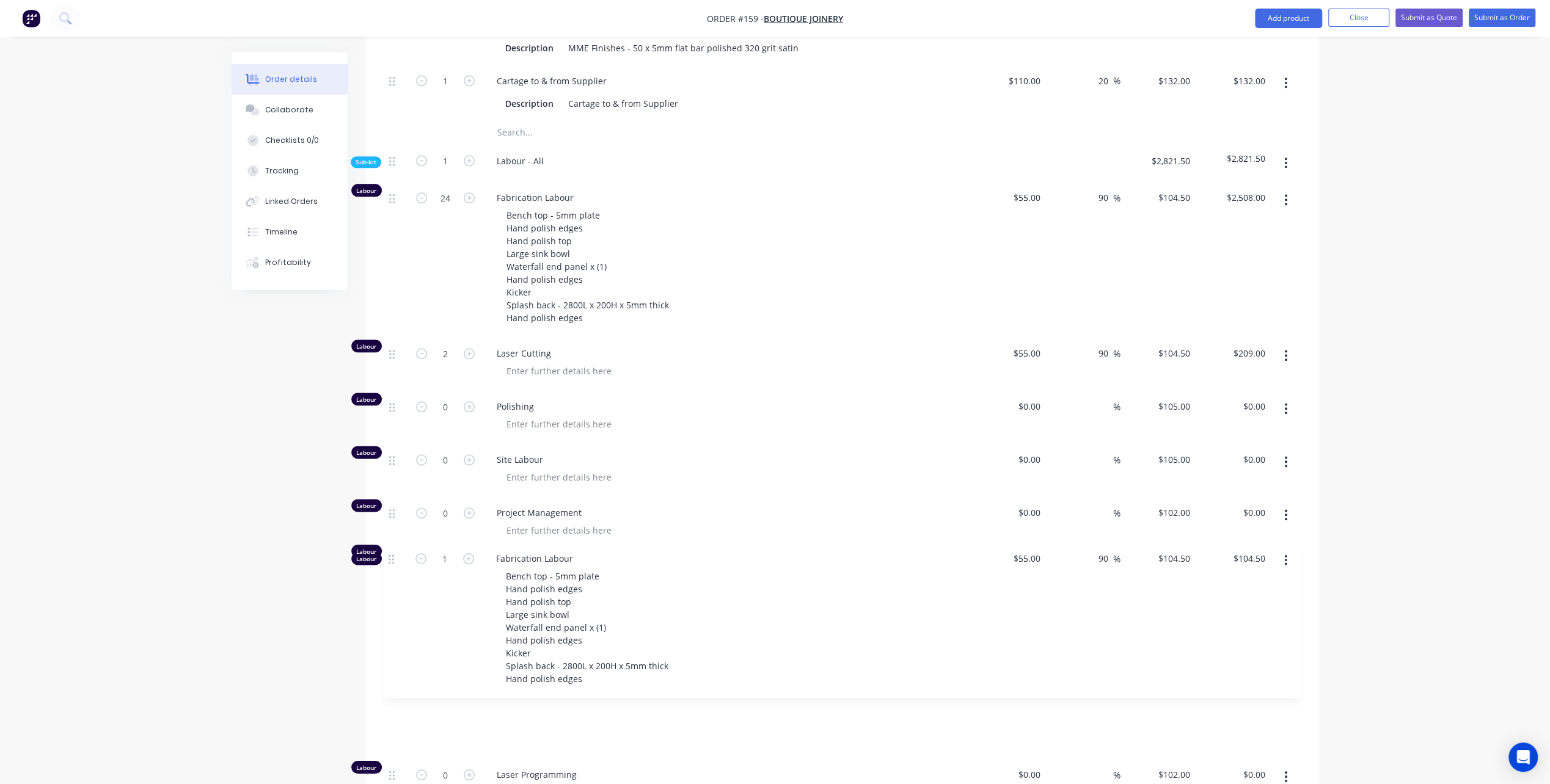
scroll to position [1310, 0]
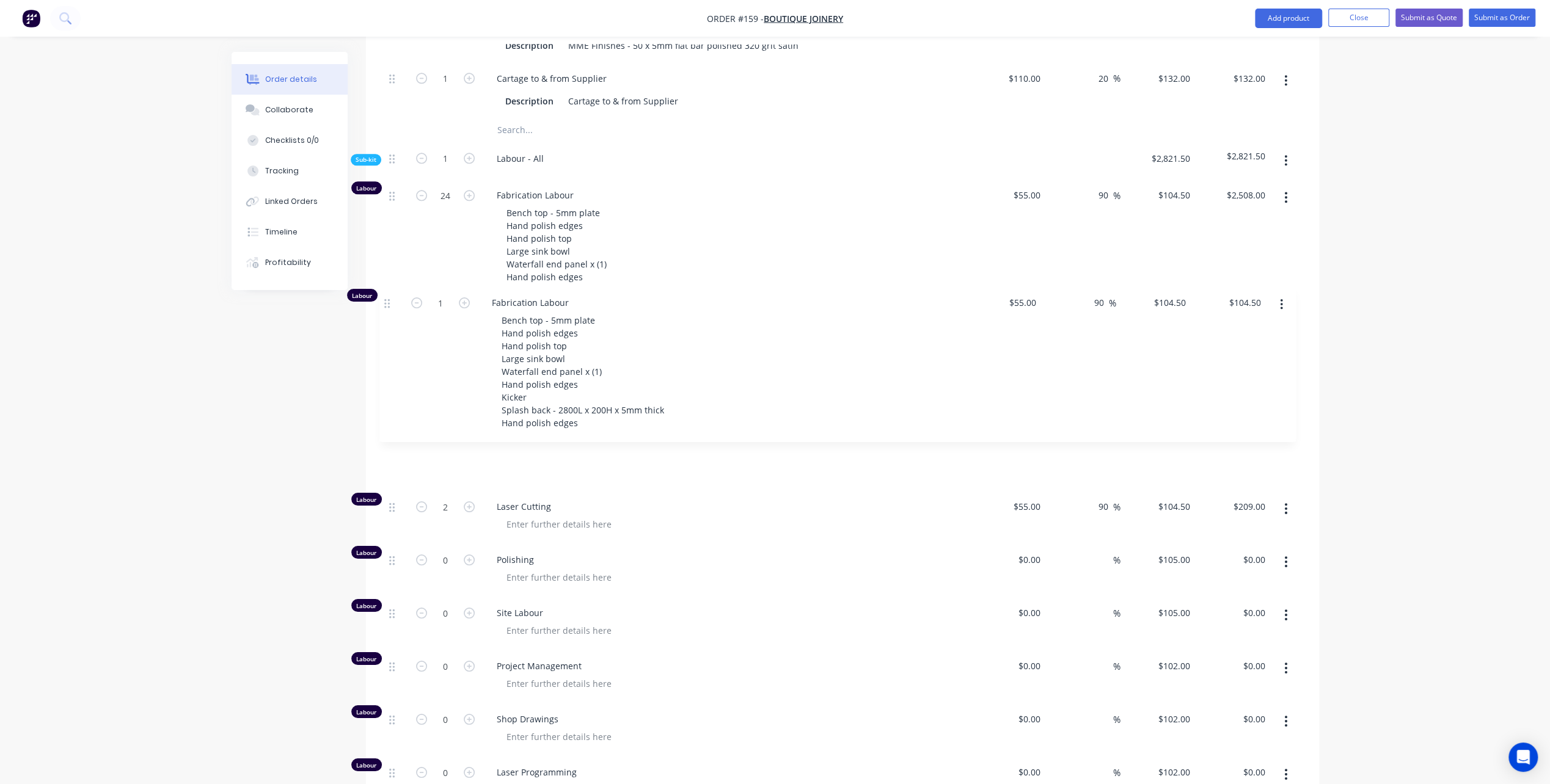
drag, startPoint x: 392, startPoint y: 632, endPoint x: 389, endPoint y: 300, distance: 332.0
click at [389, 300] on div "Labour 24 Fabrication Labour Bench top - 5mm plate Hand polish edges Hand polis…" at bounding box center [843, 494] width 917 height 630
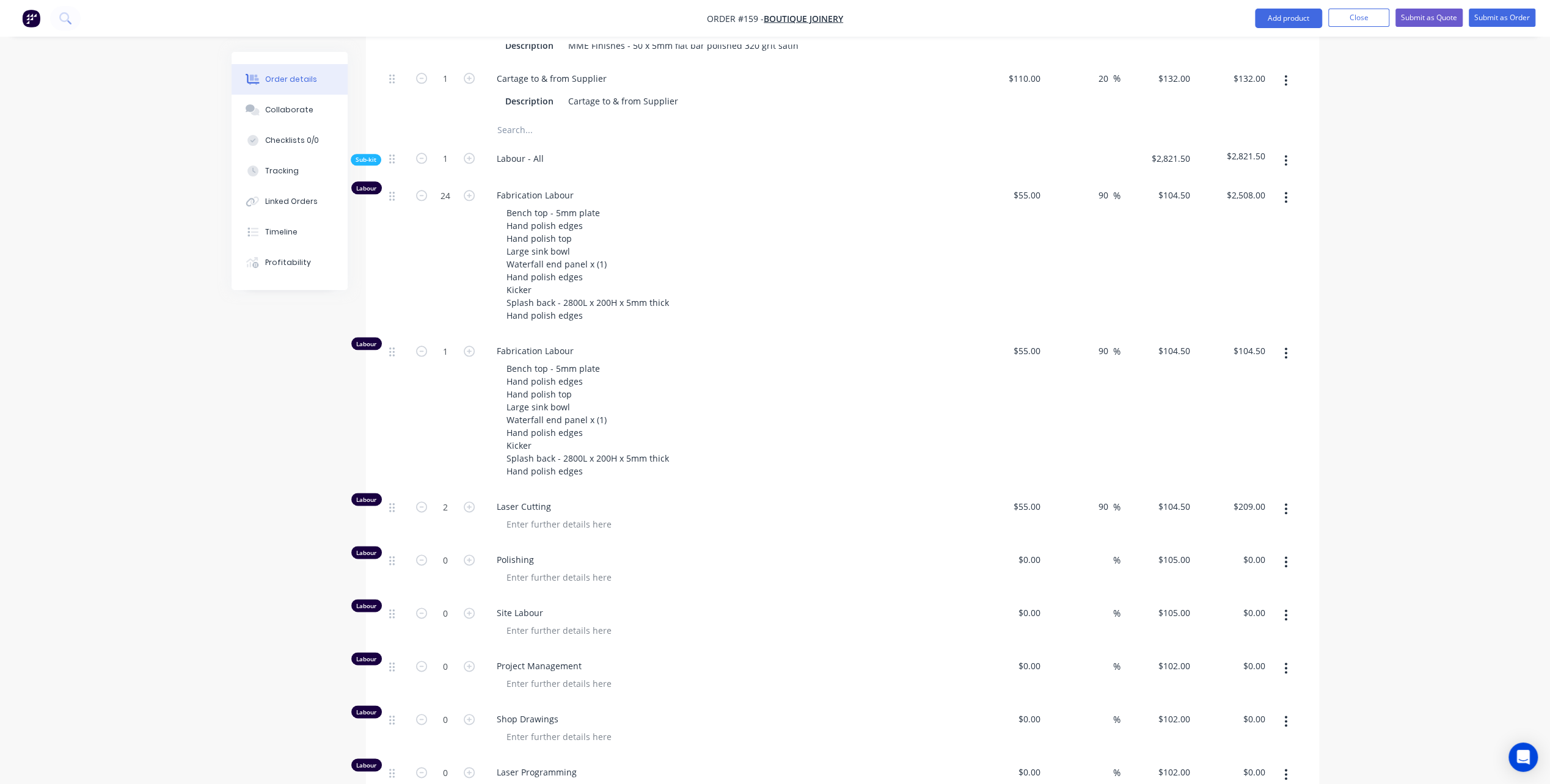
click at [638, 189] on span "Fabrication Labour" at bounding box center [730, 195] width 469 height 13
click at [612, 189] on span "Fabrication Labour" at bounding box center [730, 195] width 469 height 13
click at [586, 189] on span "Fabrication Labour" at bounding box center [730, 195] width 469 height 13
click at [571, 189] on span "Fabrication Labour" at bounding box center [730, 195] width 469 height 13
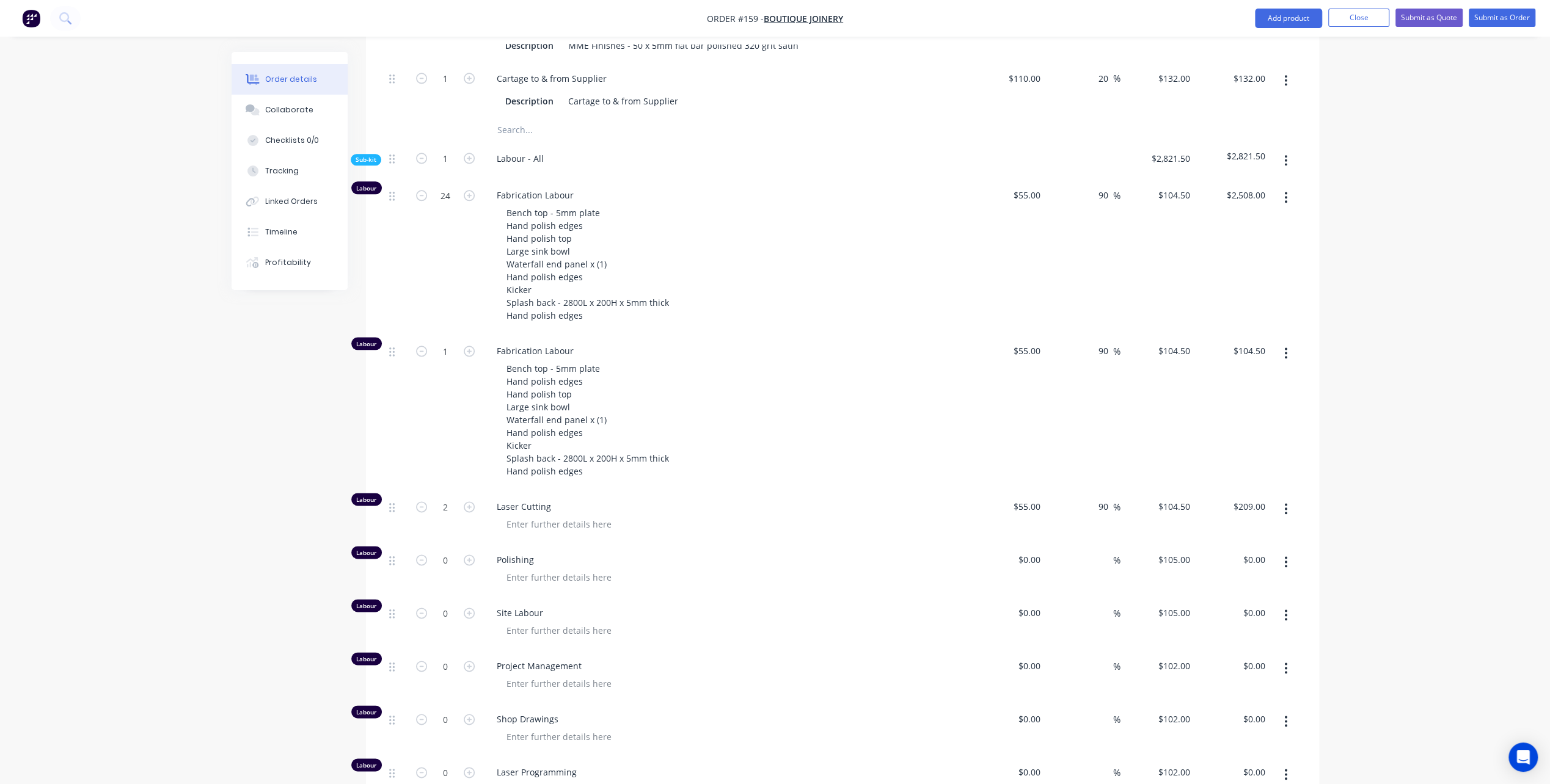
click at [555, 189] on span "Fabrication Labour" at bounding box center [730, 195] width 469 height 13
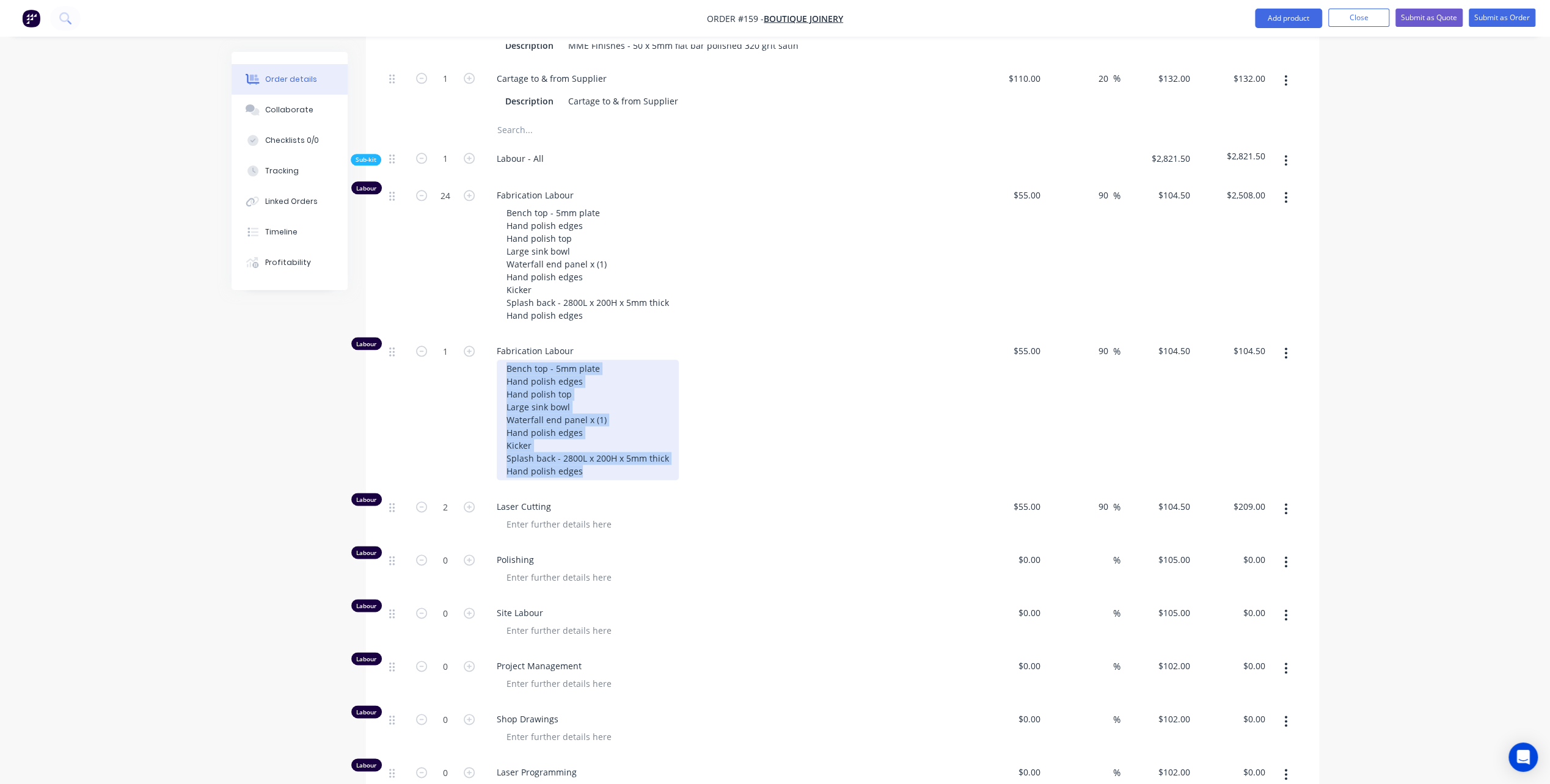
drag, startPoint x: 506, startPoint y: 318, endPoint x: 652, endPoint y: 411, distance: 173.1
click at [675, 421] on div "Bench top - 5mm plate Hand polish edges Hand polish top Large sink bowl Waterfa…" at bounding box center [730, 419] width 469 height 120
paste div
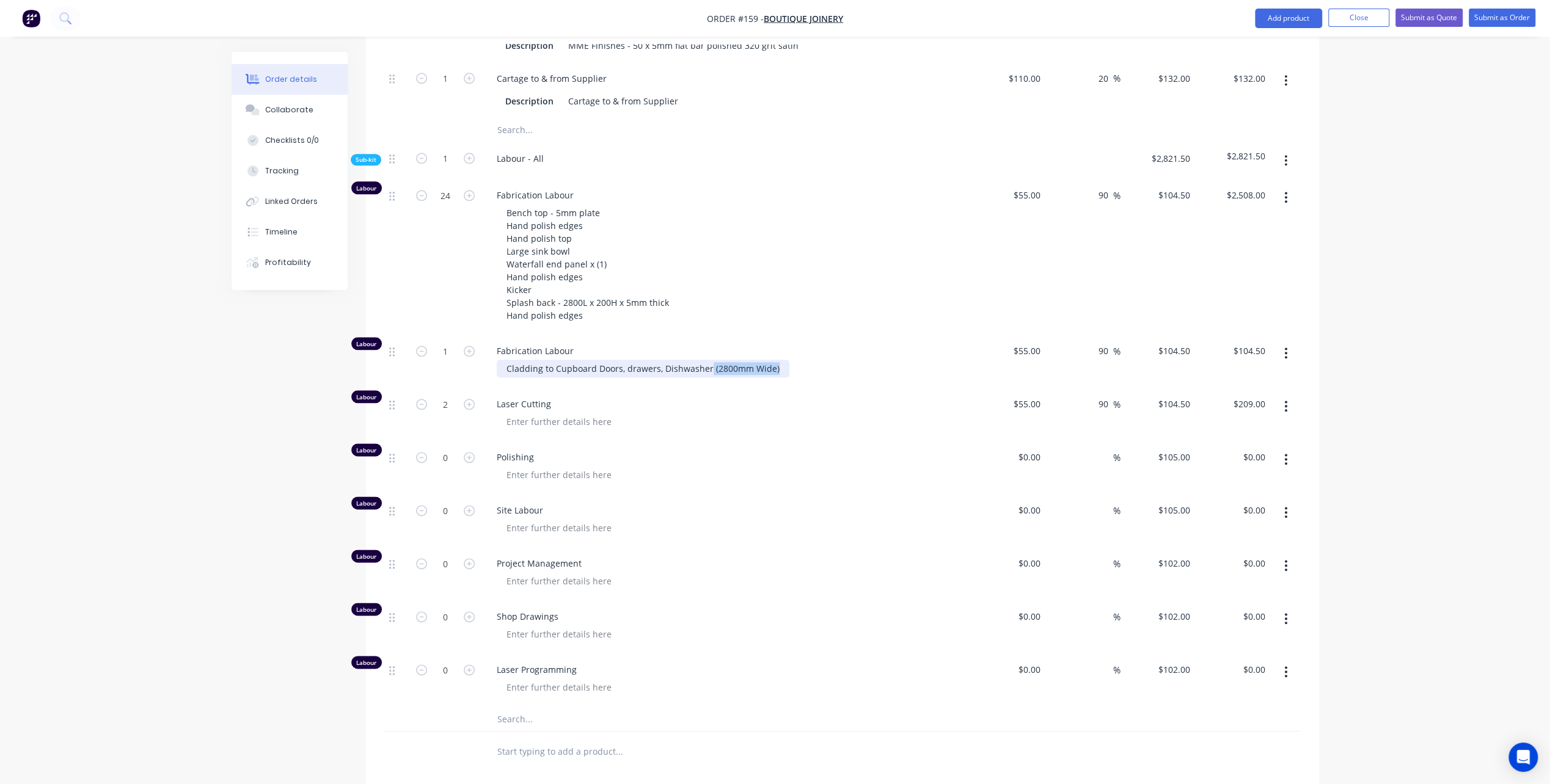
drag, startPoint x: 707, startPoint y: 316, endPoint x: 782, endPoint y: 319, distance: 75.1
click at [782, 359] on div "Cladding to Cupboard Doors, drawers, Dishwasher (2800mm Wide)" at bounding box center [642, 368] width 292 height 18
click at [798, 413] on div at bounding box center [730, 422] width 469 height 18
click at [451, 342] on input "1" at bounding box center [445, 351] width 32 height 19
type input "13.5"
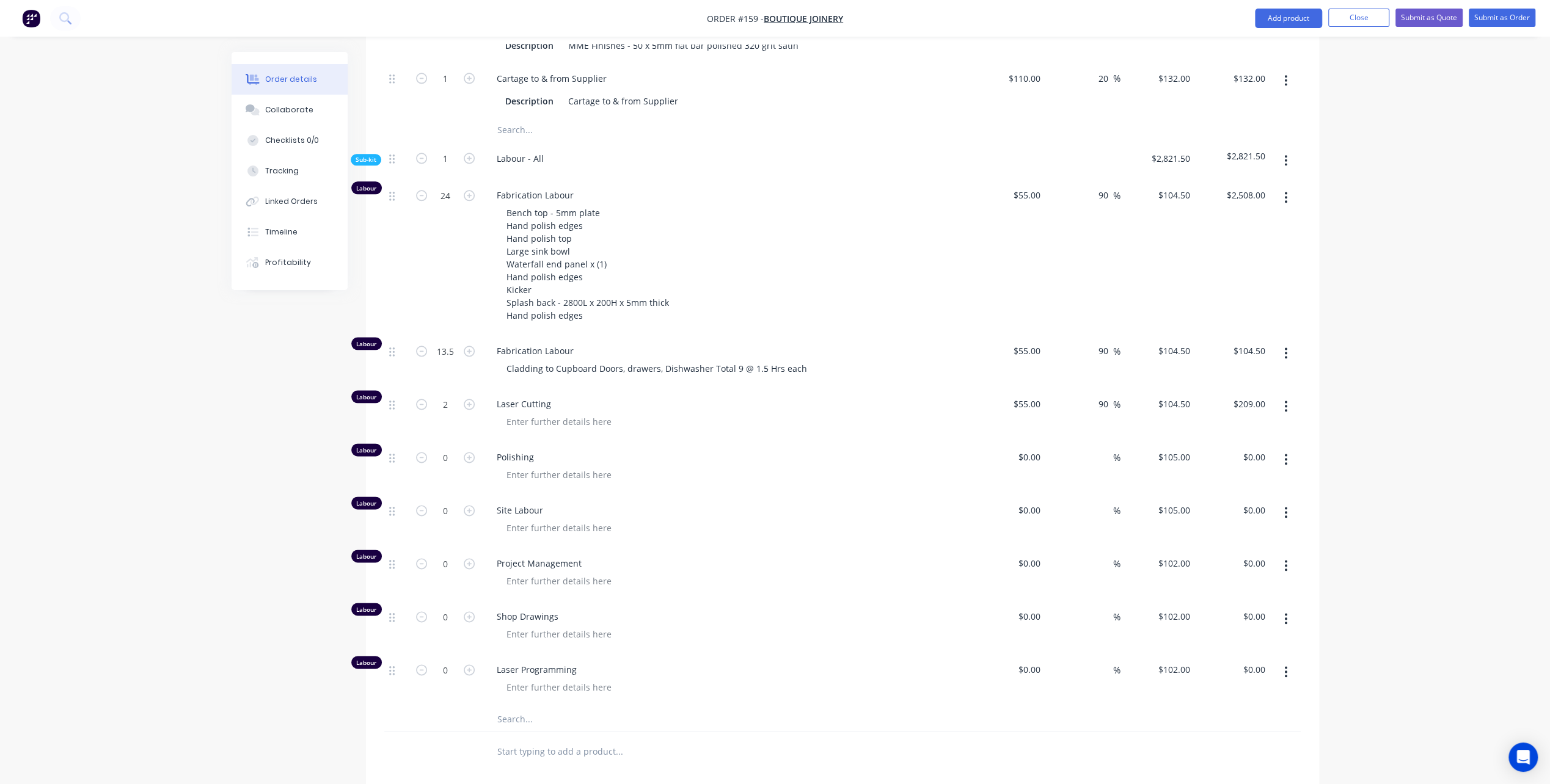
type input "$1,410.75"
click at [679, 494] on div "Site Labour" at bounding box center [726, 521] width 488 height 53
click at [1285, 346] on icon "button" at bounding box center [1285, 352] width 3 height 13
click at [1225, 376] on div "Duplicate" at bounding box center [1243, 385] width 95 height 18
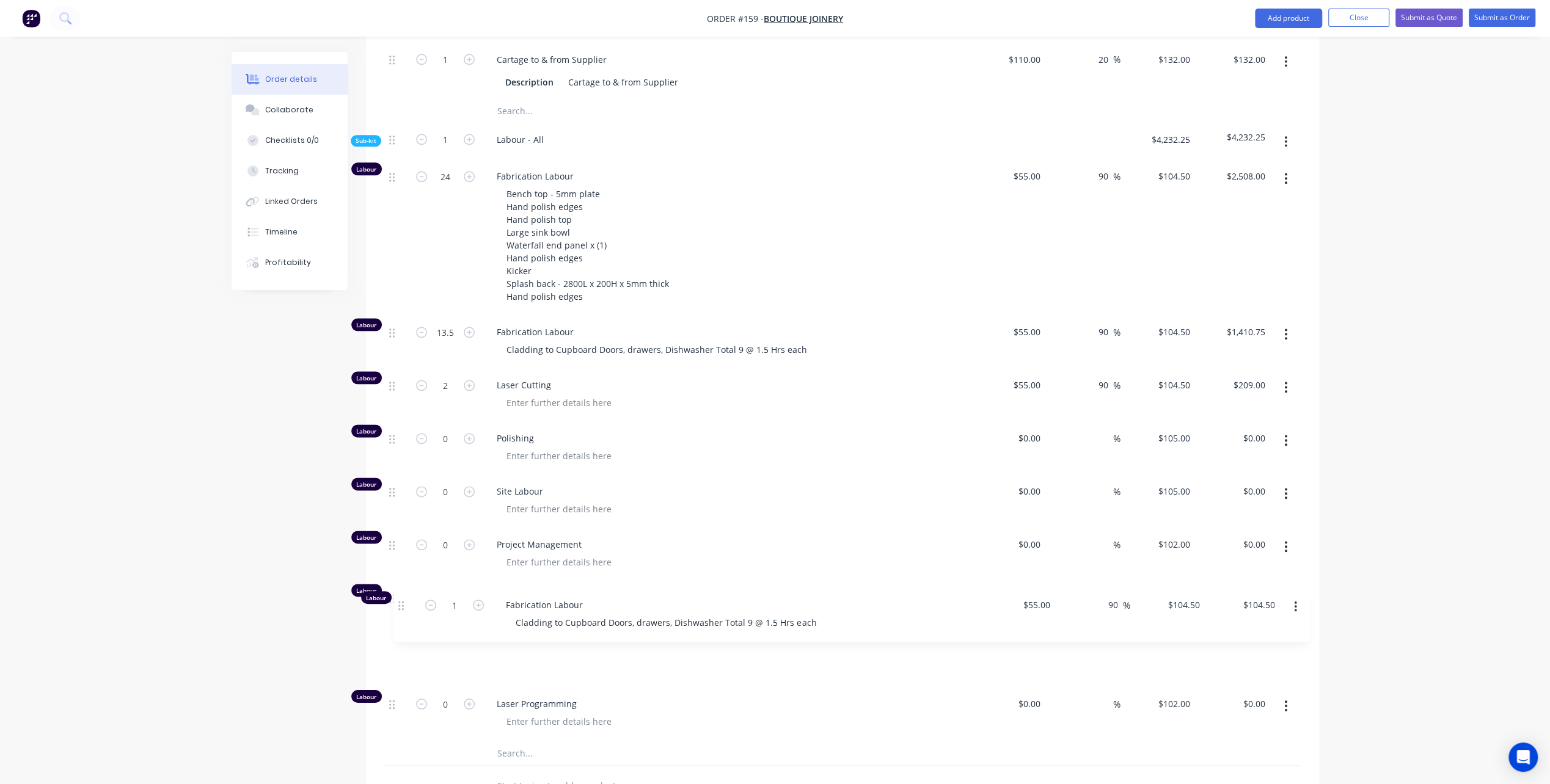
scroll to position [1332, 0]
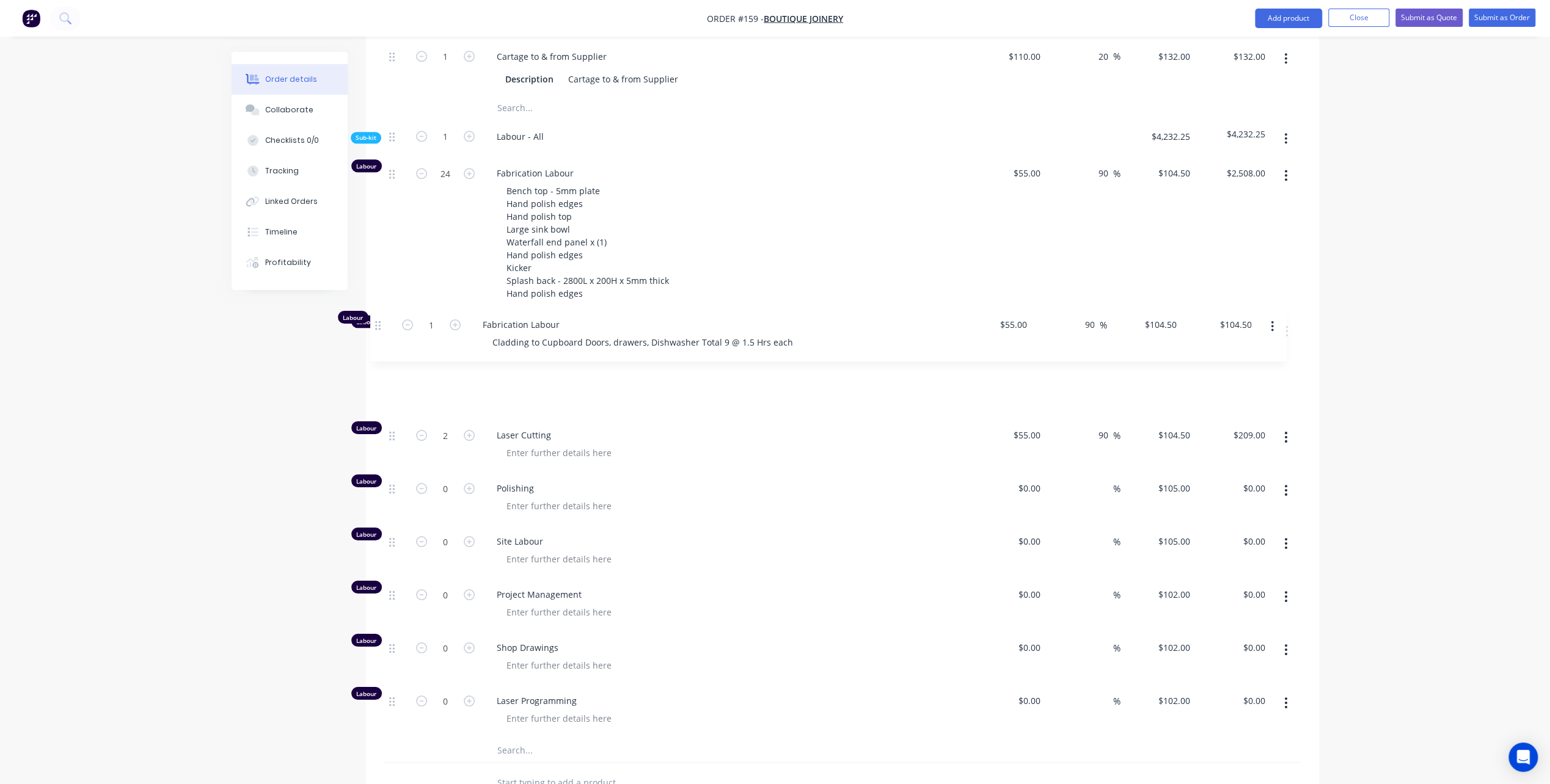
drag, startPoint x: 392, startPoint y: 668, endPoint x: 380, endPoint y: 320, distance: 348.2
click at [501, 391] on div "Cladding to Cupboard Doors, drawers, Dishwasher Total 9 @ 1.5 Hrs each" at bounding box center [656, 400] width 320 height 18
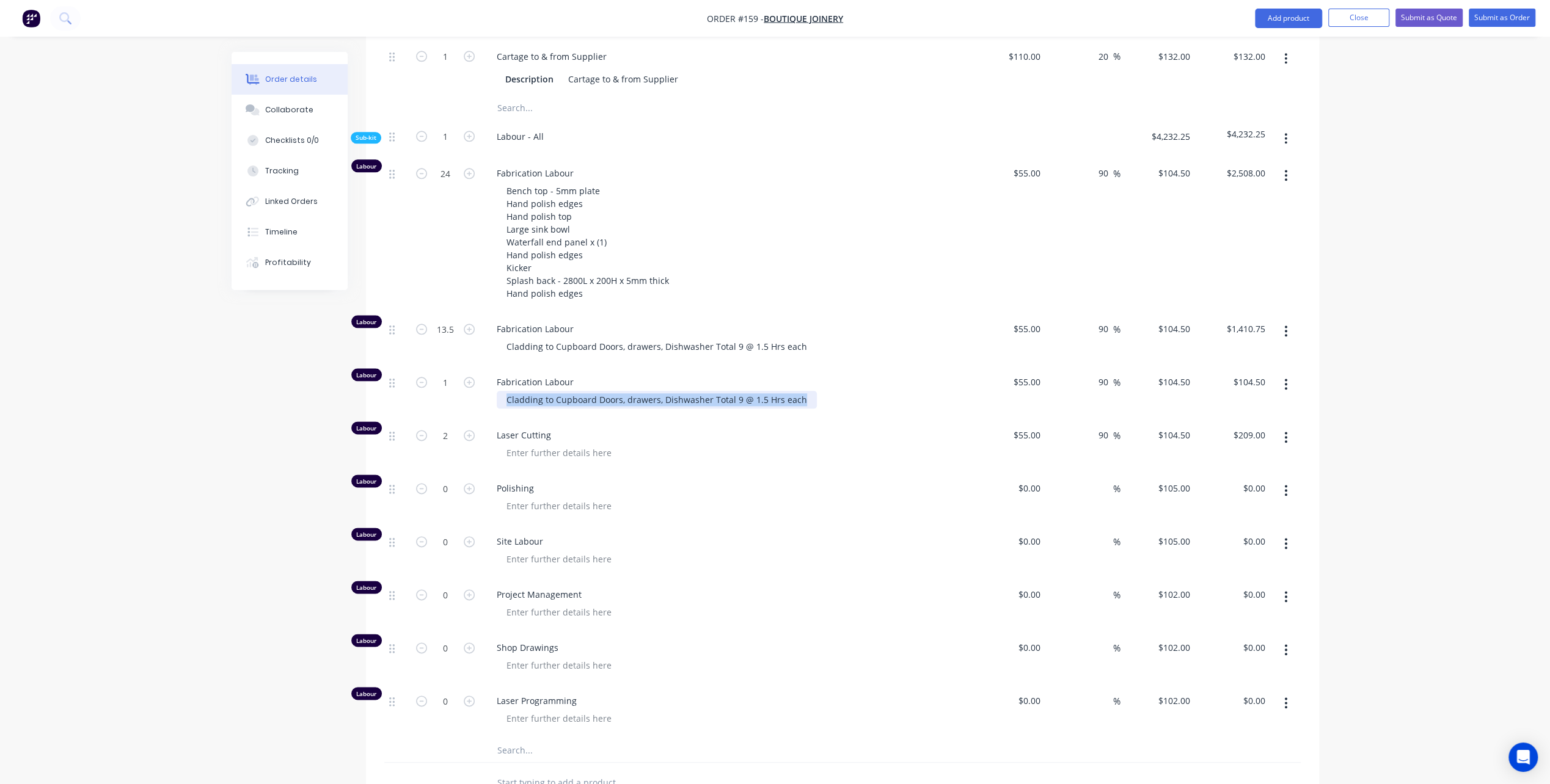
drag, startPoint x: 501, startPoint y: 350, endPoint x: 823, endPoint y: 335, distance: 322.3
click at [823, 366] on div "Fabrication Labour Cladding to Cupboard Doors, drawers, Dishwasher Total 9 @ 1.…" at bounding box center [726, 392] width 488 height 53
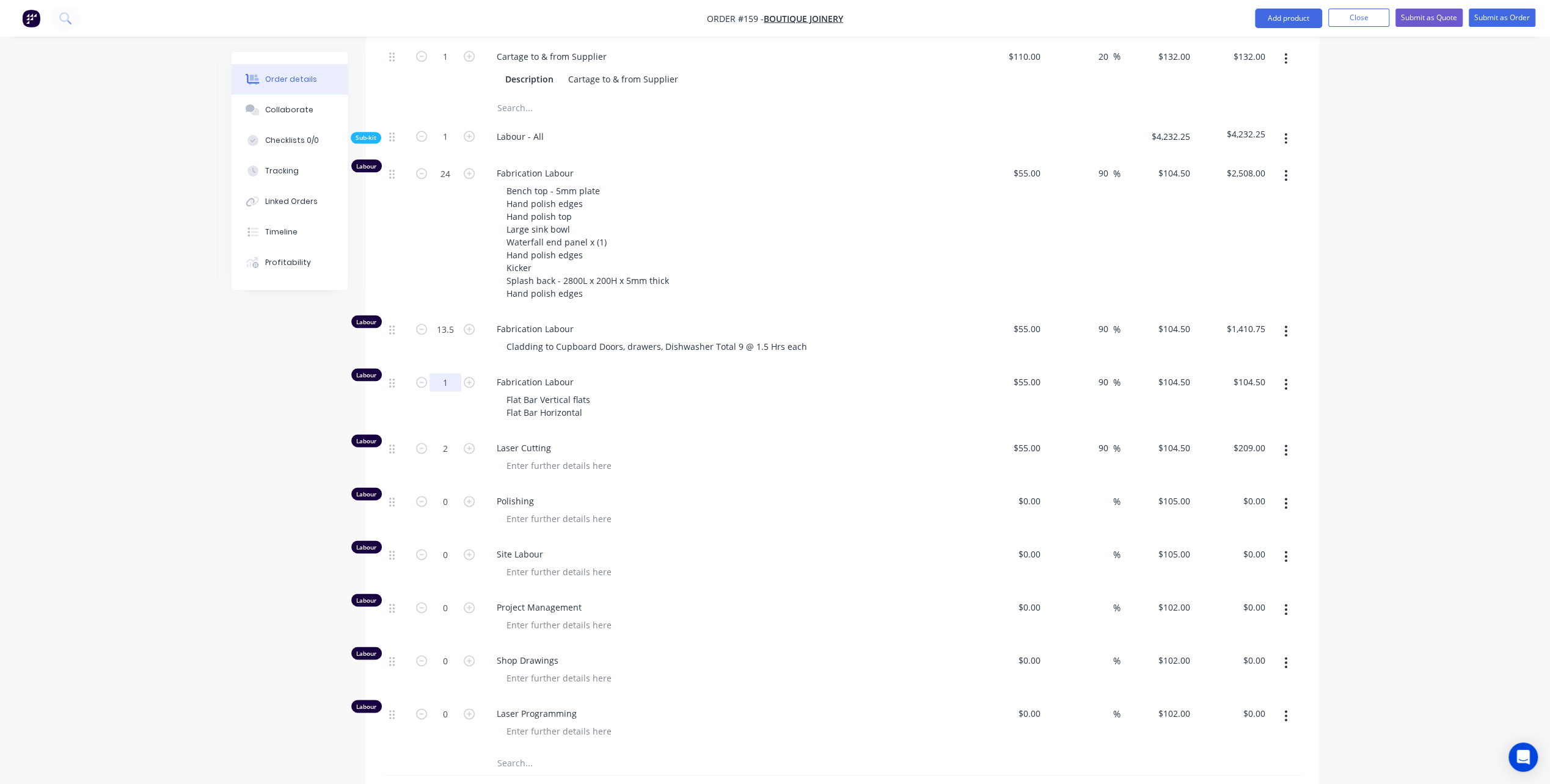
click at [442, 373] on input "1" at bounding box center [445, 382] width 32 height 19
type input "6.5"
type input "$679.25"
click at [709, 371] on div "Fabrication Labour Flat Bar Vertical flats Flat Bar Horizontal" at bounding box center [726, 398] width 488 height 66
click at [695, 432] on div "Laser Cutting" at bounding box center [726, 458] width 488 height 53
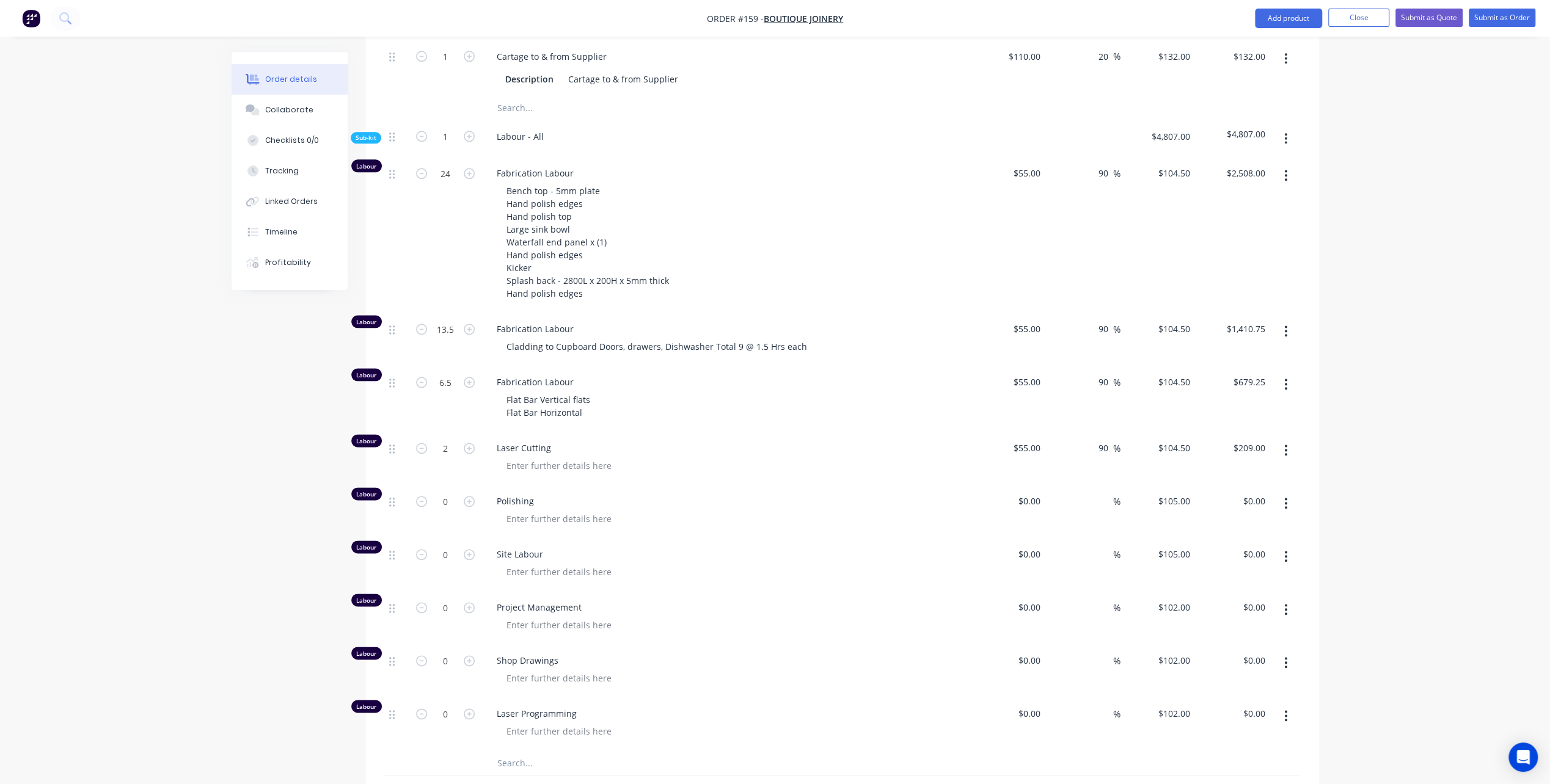
click at [1287, 379] on icon "button" at bounding box center [1286, 384] width 3 height 11
click at [1233, 407] on div "Duplicate" at bounding box center [1243, 416] width 95 height 18
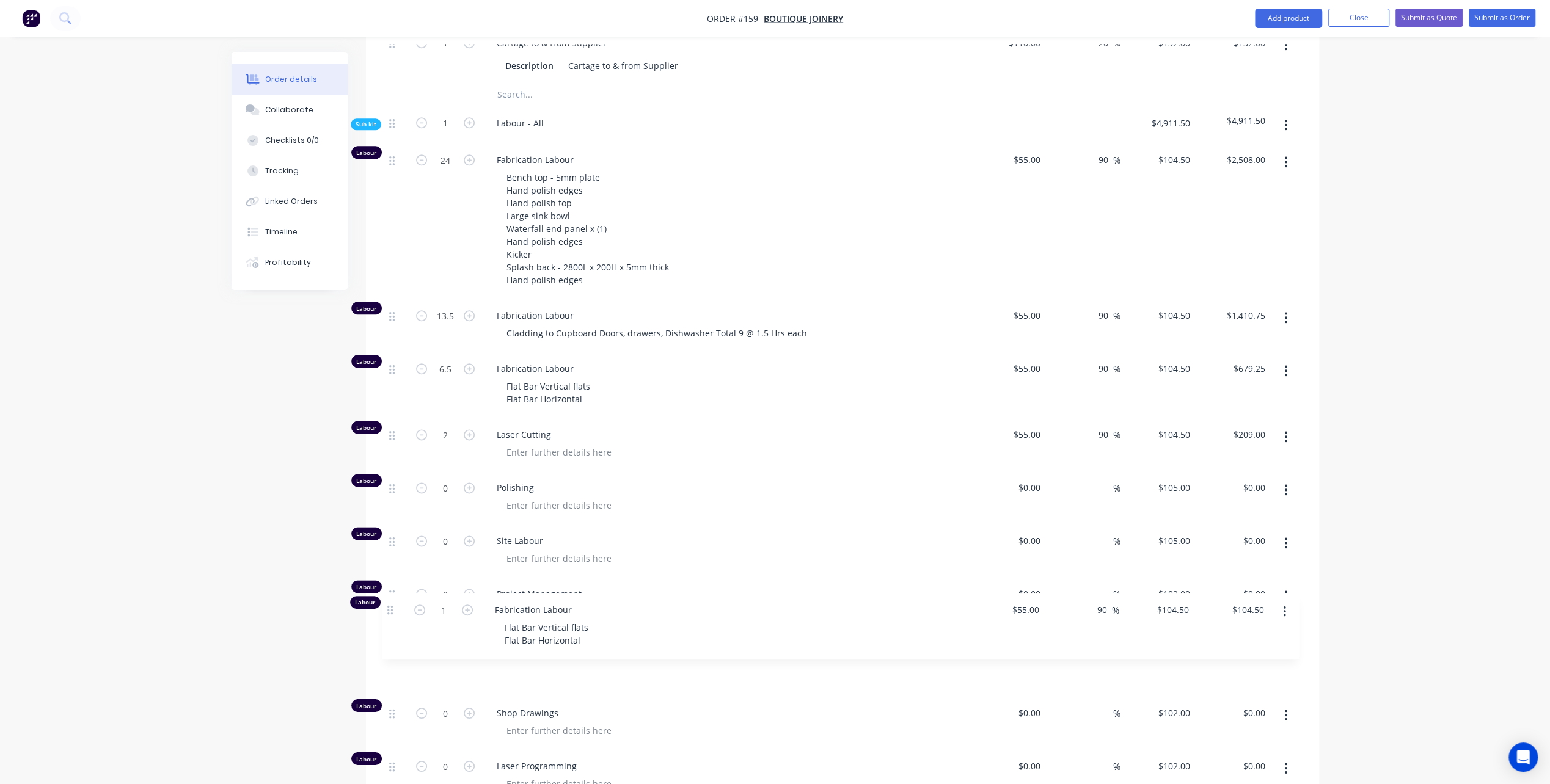
scroll to position [1347, 0]
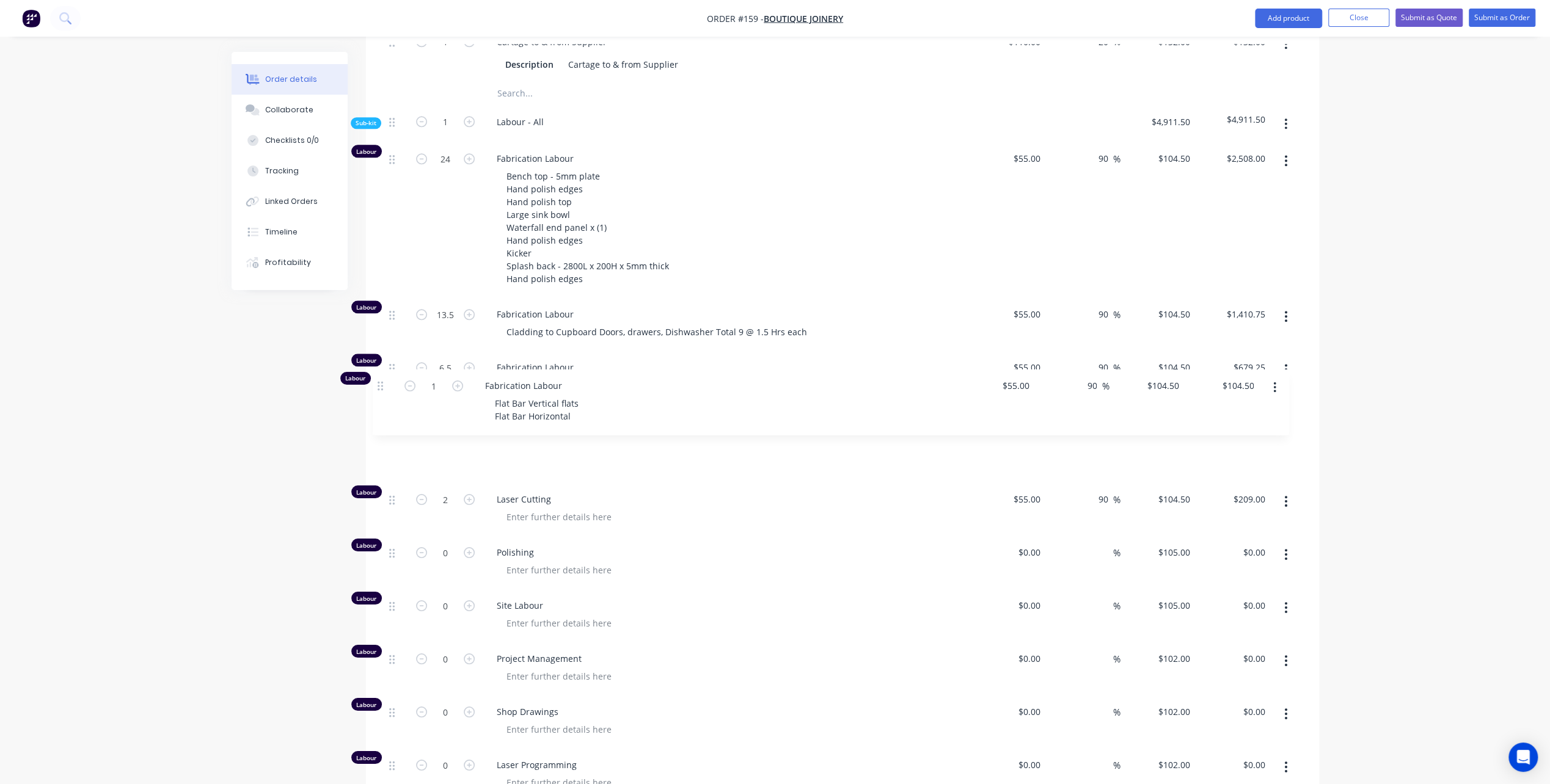
drag, startPoint x: 389, startPoint y: 716, endPoint x: 379, endPoint y: 386, distance: 330.2
click at [379, 386] on div "Qty Cost Markup Price Total Kit 1 Stainless Steel Benchtop, Splashback, Claddin…" at bounding box center [842, 20] width 953 height 1691
drag, startPoint x: 509, startPoint y: 396, endPoint x: 582, endPoint y: 411, distance: 74.5
click at [582, 442] on div "Flat Bar Vertical flats Flat Bar Horizontal" at bounding box center [548, 457] width 103 height 31
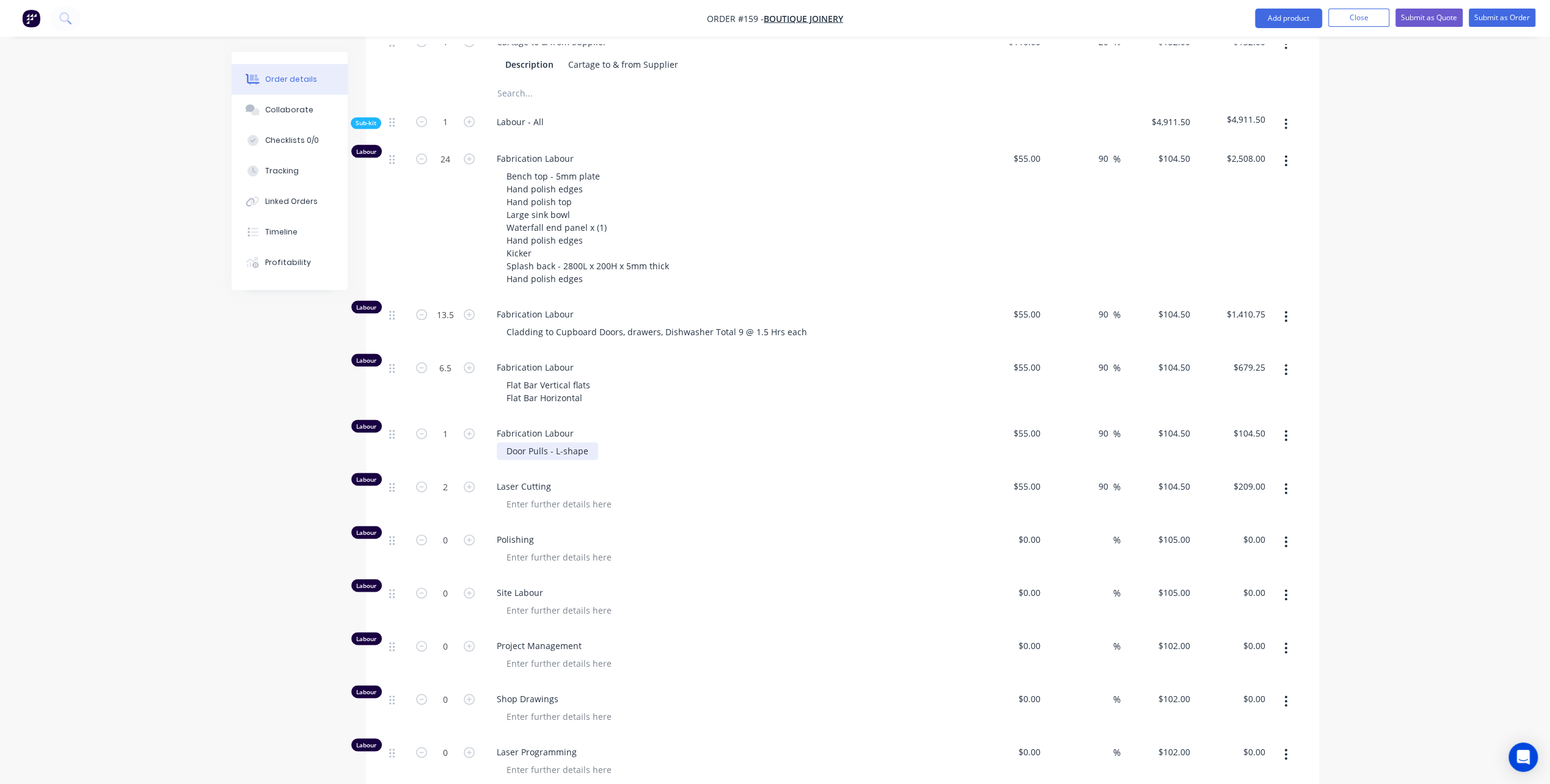
drag, startPoint x: 507, startPoint y: 397, endPoint x: 514, endPoint y: 402, distance: 8.6
click at [509, 442] on div "Door Pulls - L-shape" at bounding box center [547, 451] width 102 height 18
click at [471, 428] on icon "button" at bounding box center [469, 433] width 11 height 11
type input "2"
type input "$209.00"
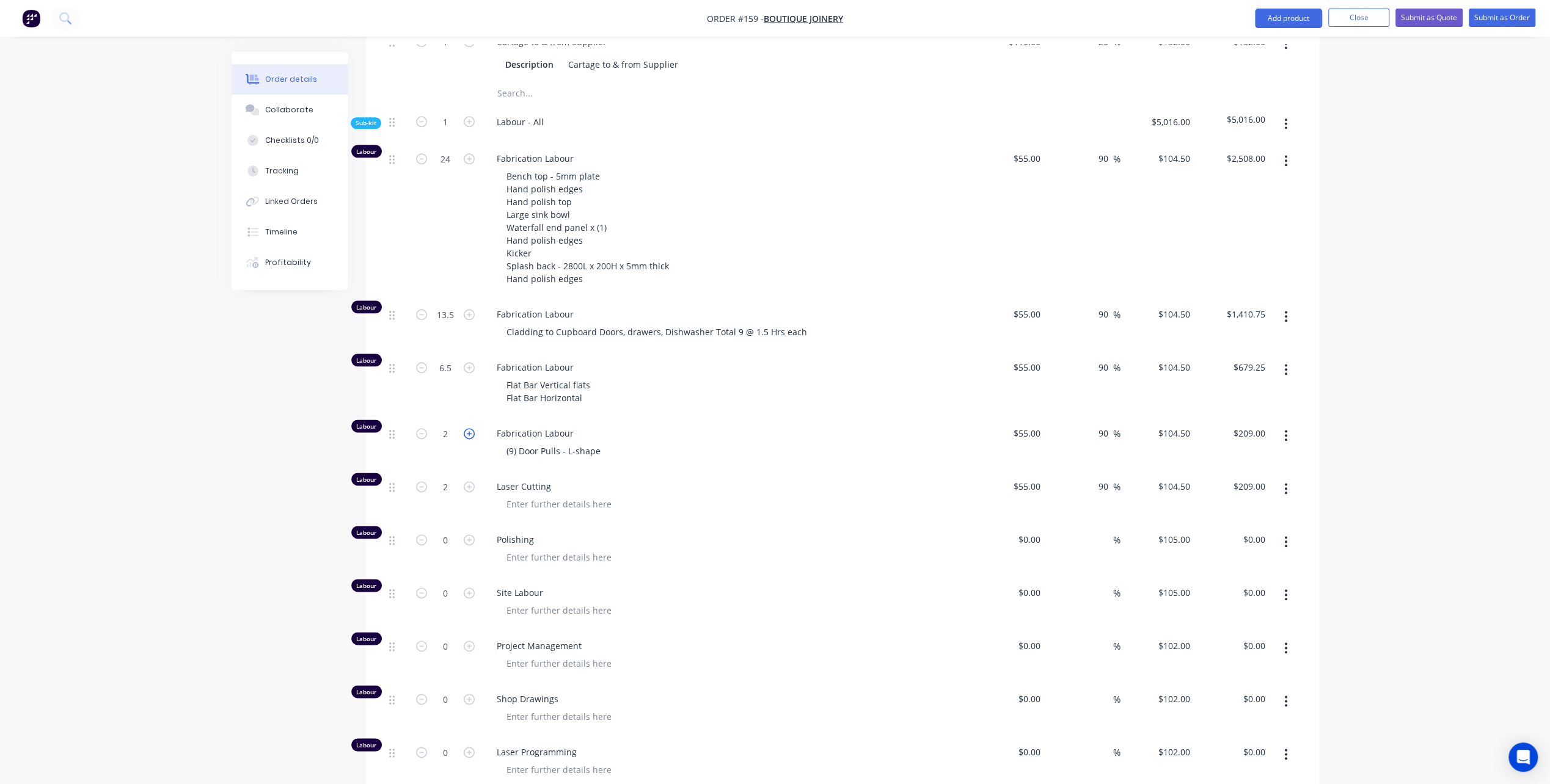
click at [471, 428] on icon "button" at bounding box center [469, 433] width 11 height 11
type input "3"
type input "$313.50"
click at [471, 428] on icon "button" at bounding box center [469, 433] width 11 height 11
type input "4"
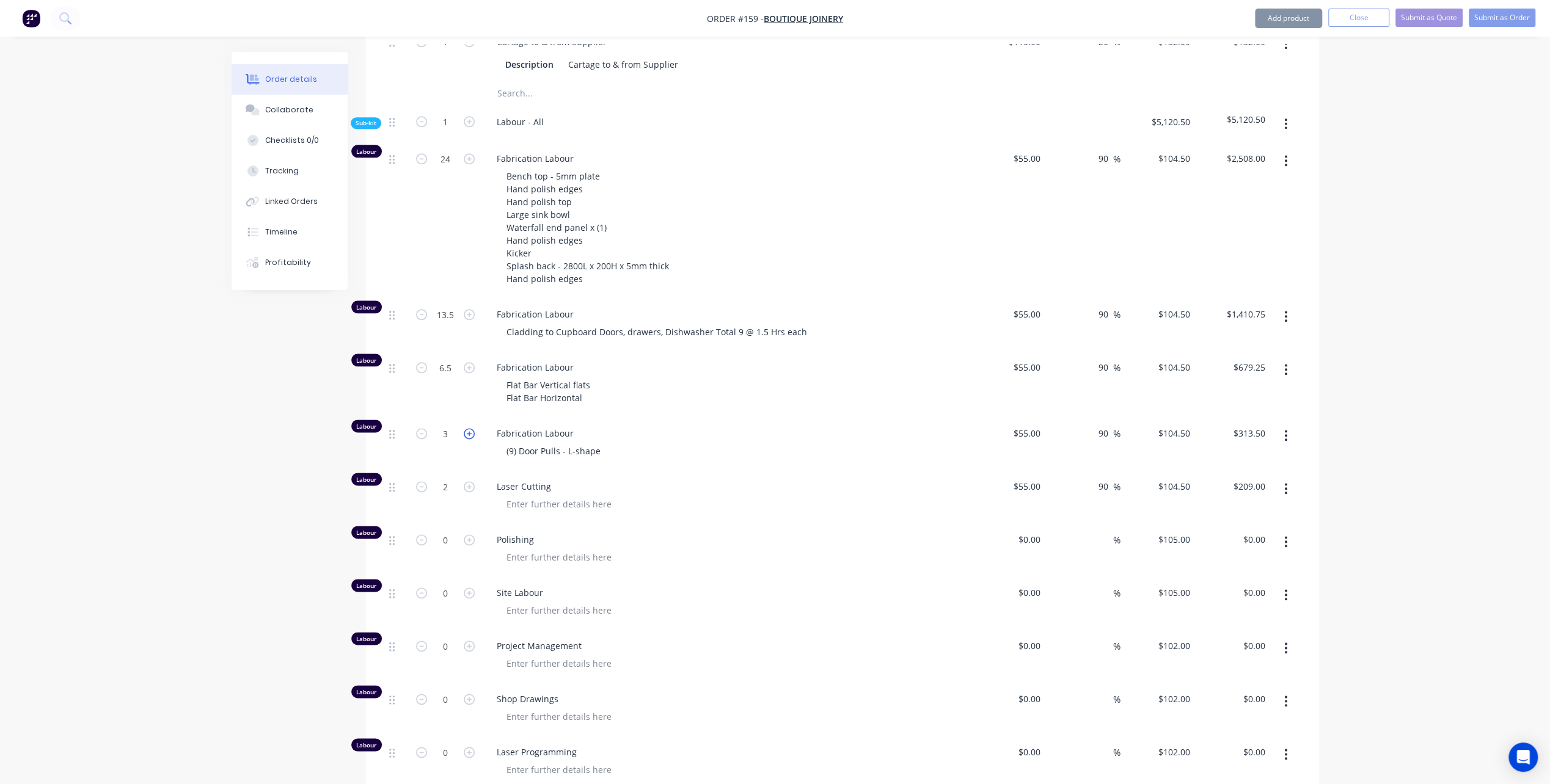
type input "$418.00"
click at [654, 442] on div "(9) Door Pulls - L-shape" at bounding box center [730, 451] width 469 height 18
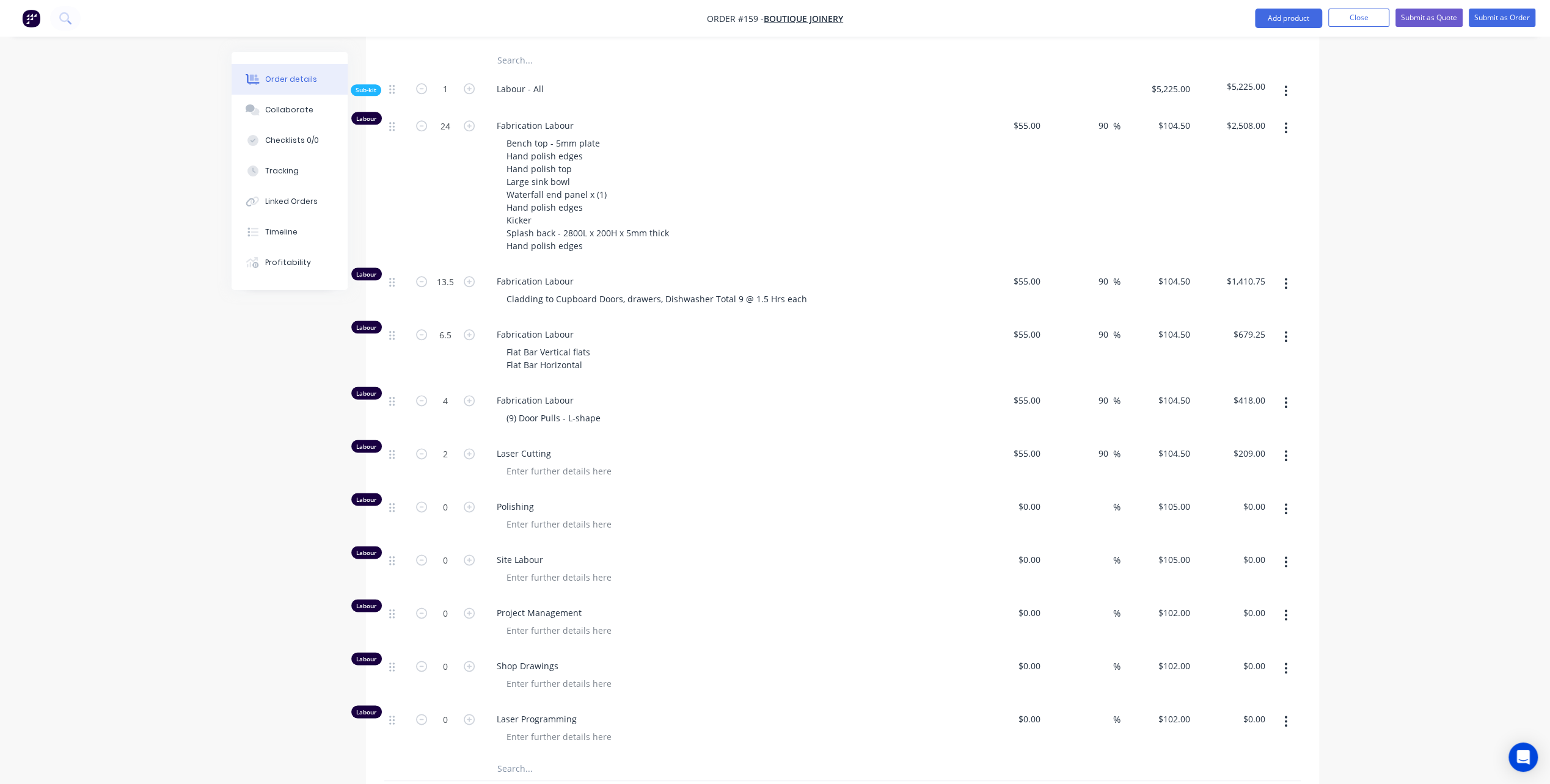
scroll to position [1408, 0]
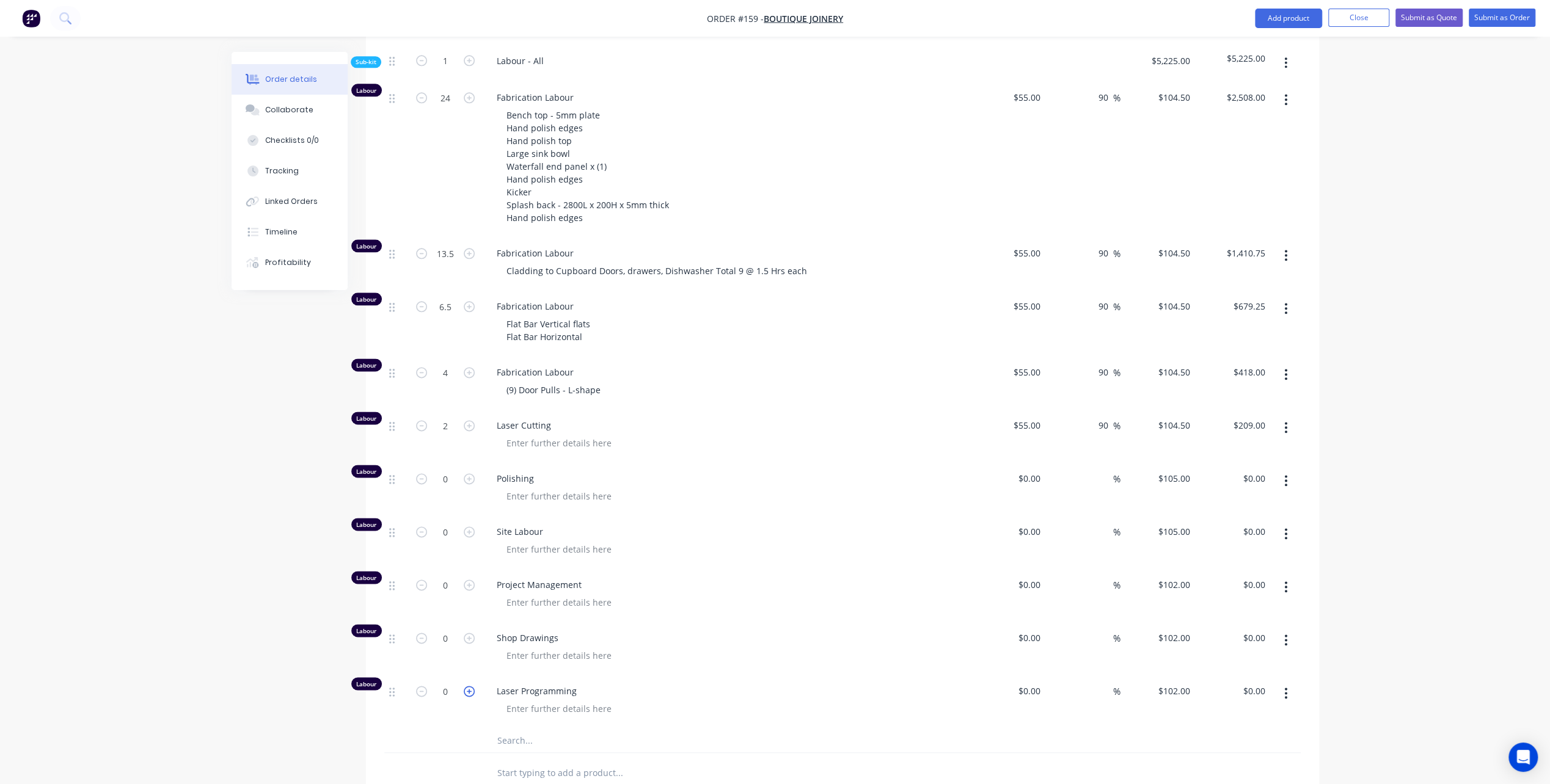
click at [469, 686] on icon "button" at bounding box center [469, 691] width 11 height 11
type input "1"
type input "$102.00"
click at [469, 686] on icon "button" at bounding box center [469, 691] width 11 height 11
type input "2"
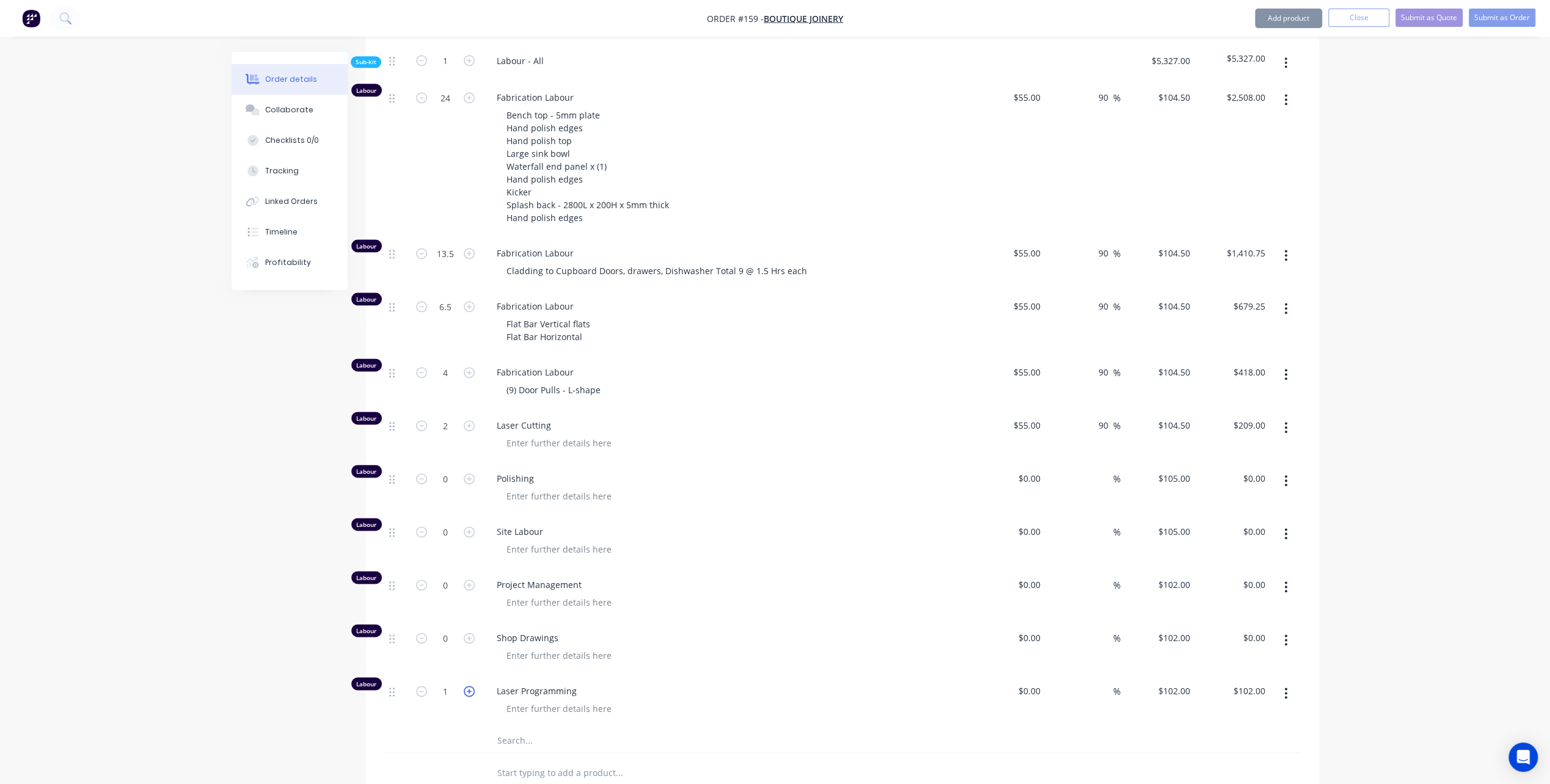
type input "$204.00"
click at [469, 686] on icon "button" at bounding box center [469, 691] width 11 height 11
type input "3"
type input "$306.00"
click at [469, 686] on icon "button" at bounding box center [469, 691] width 11 height 11
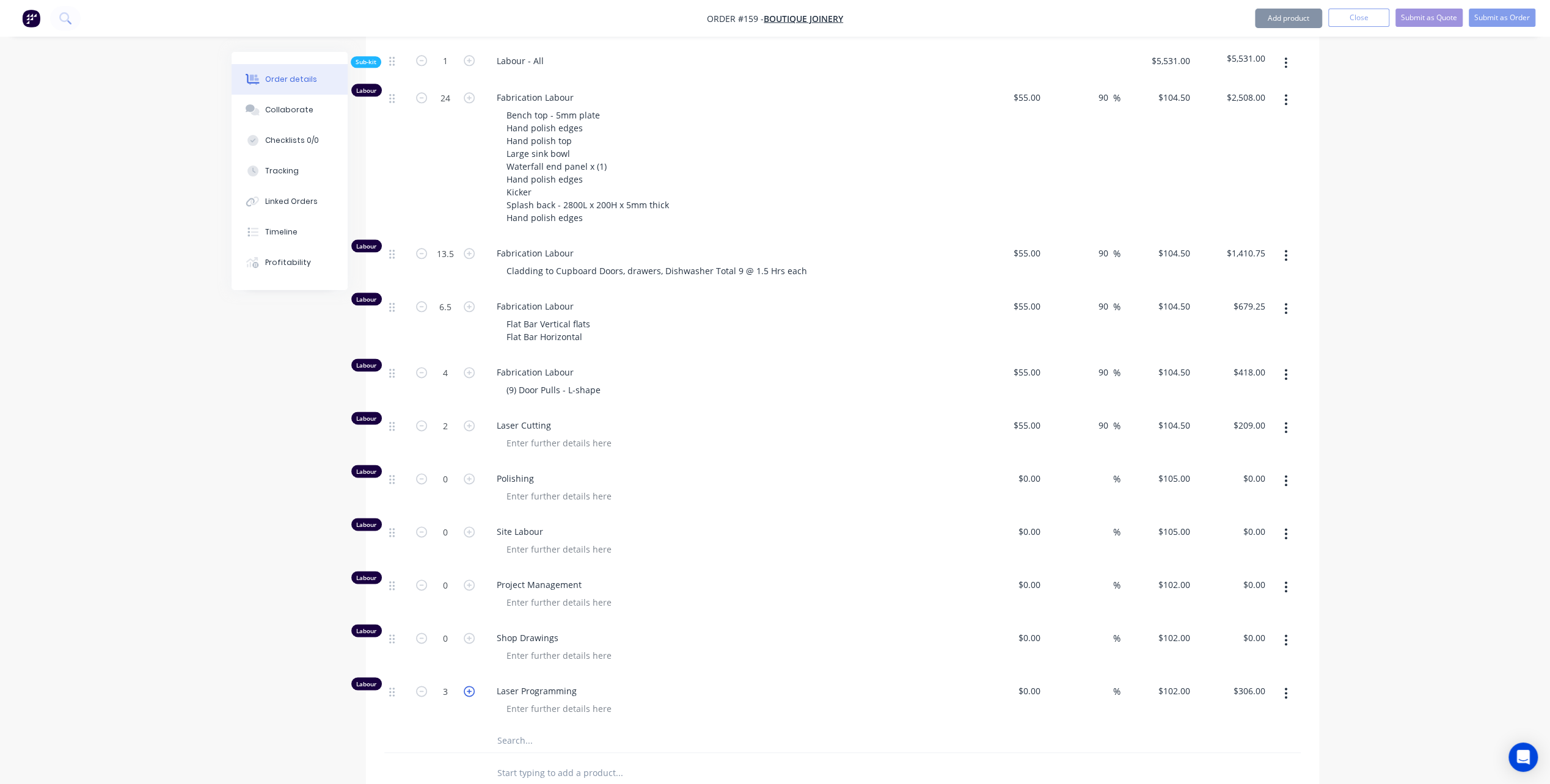
type input "4"
type input "$408.00"
click at [1029, 682] on div "$0.00" at bounding box center [1028, 691] width 33 height 18
type input "$50.00"
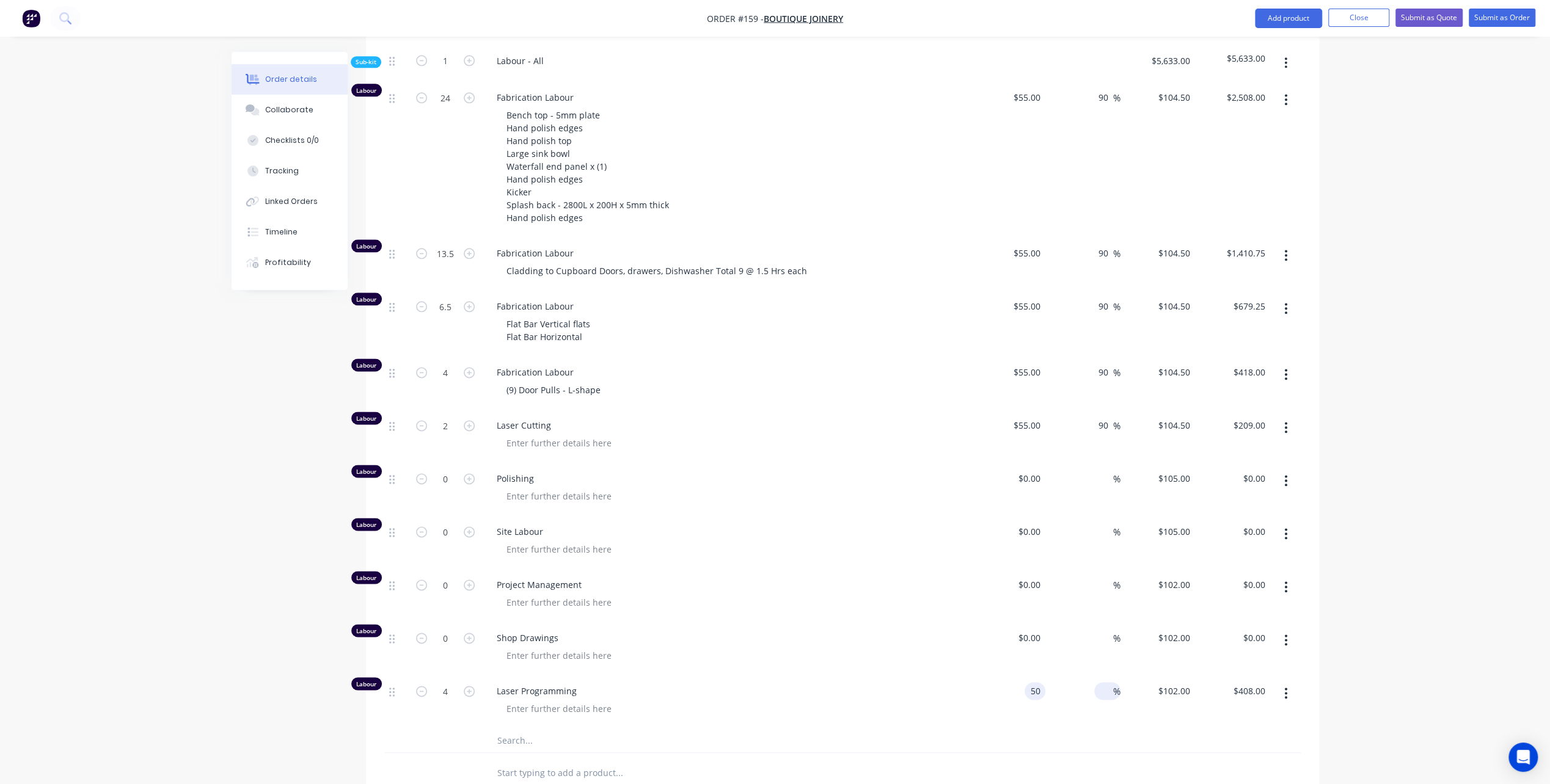
type input "$200.00"
click at [1104, 682] on input at bounding box center [1106, 691] width 14 height 18
type input "90"
type input "$95.00"
type input "$380.00"
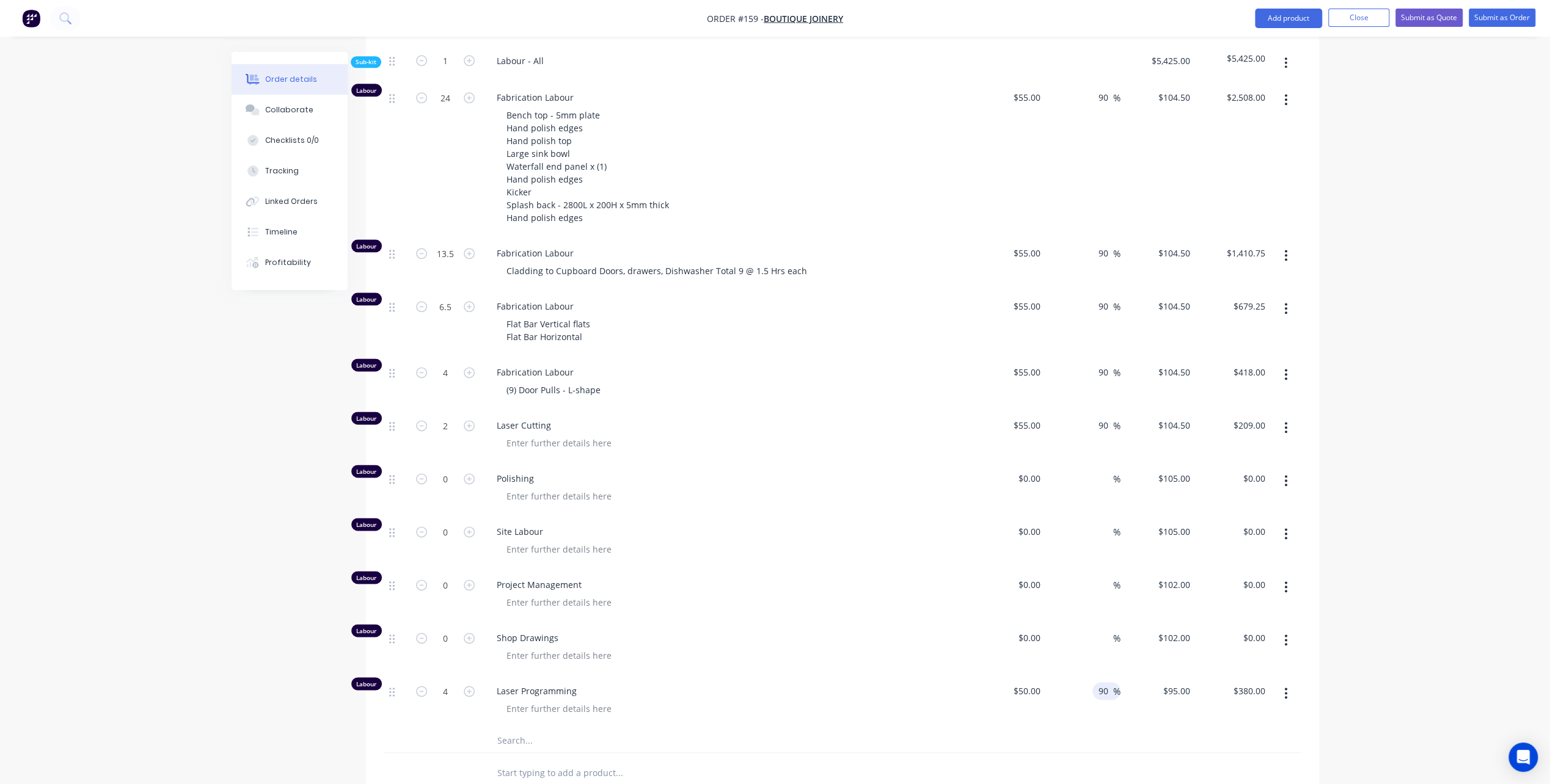
click at [714, 647] on div at bounding box center [730, 656] width 469 height 18
click at [472, 633] on icon "button" at bounding box center [469, 638] width 11 height 11
type input "1"
type input "$102.00"
drag, startPoint x: 1038, startPoint y: 586, endPoint x: 1047, endPoint y: 590, distance: 9.8
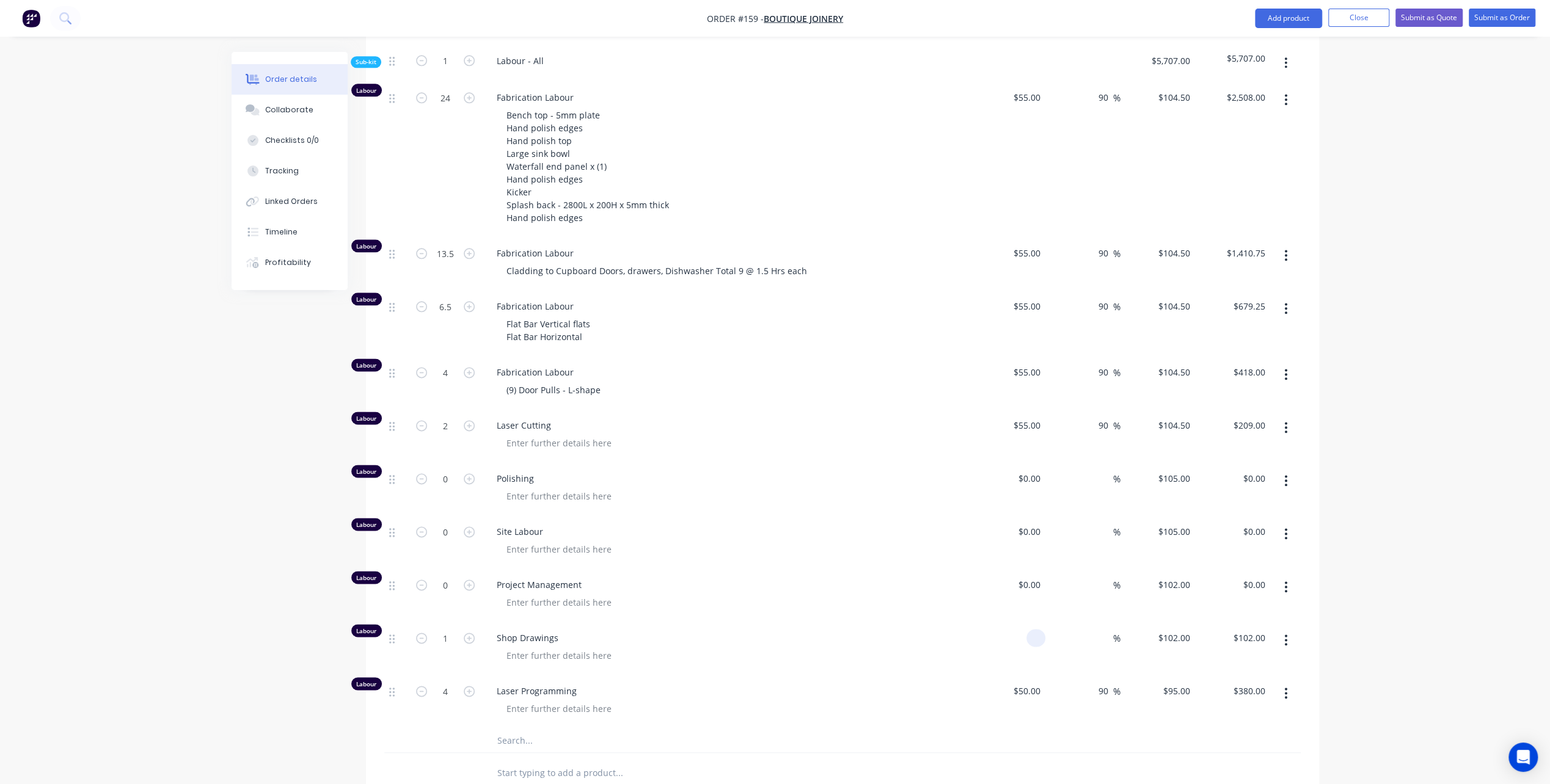
click at [1038, 629] on input at bounding box center [1039, 638] width 14 height 18
type input "$50.00"
click at [1109, 629] on input at bounding box center [1106, 638] width 14 height 18
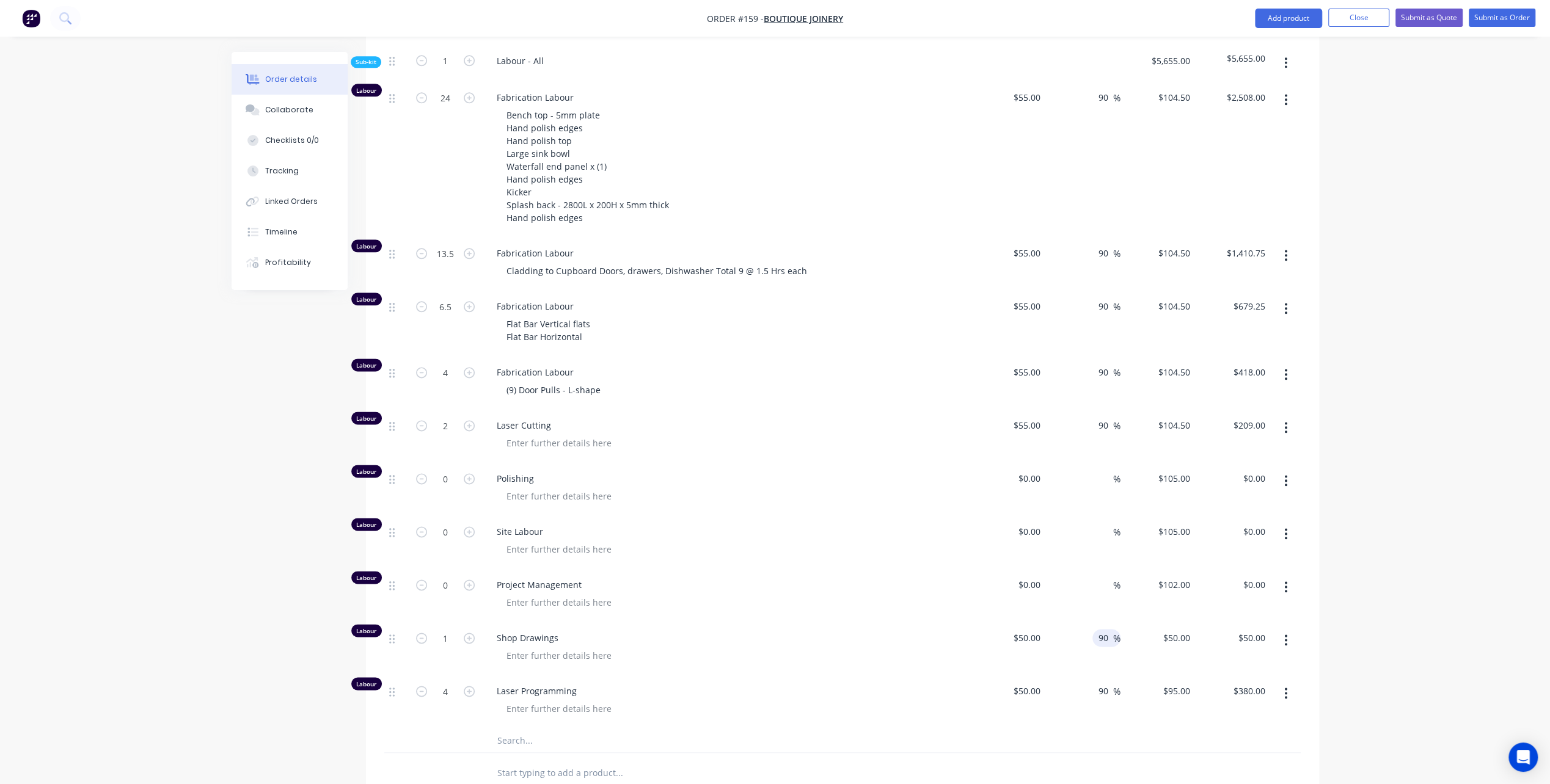
type input "90"
type input "$95.00"
click at [821, 593] on div at bounding box center [730, 602] width 469 height 18
click at [469, 579] on icon "button" at bounding box center [469, 584] width 11 height 11
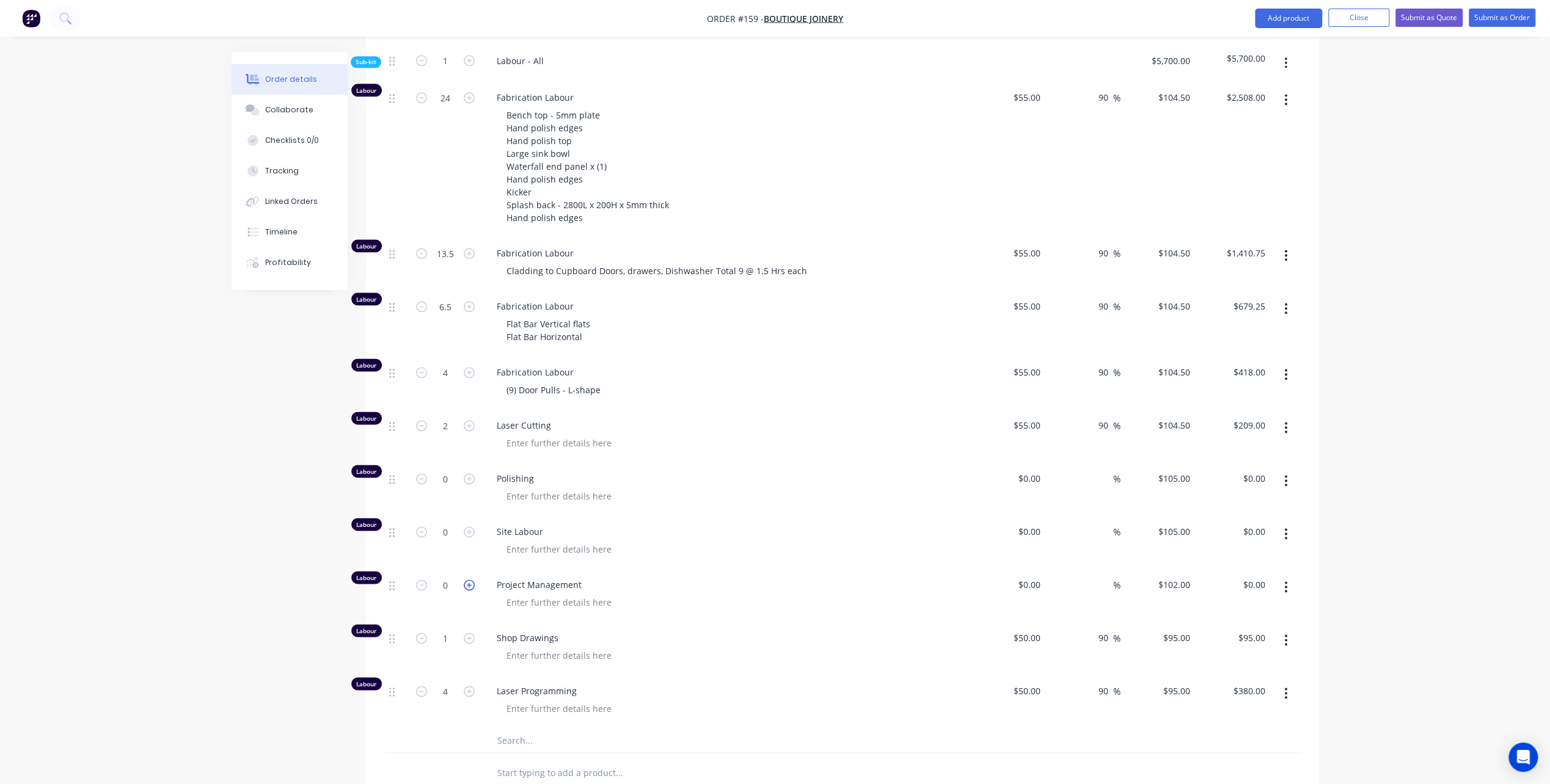
type input "1"
type input "$102.00"
click at [1035, 576] on input at bounding box center [1032, 584] width 28 height 18
type input "$50.00"
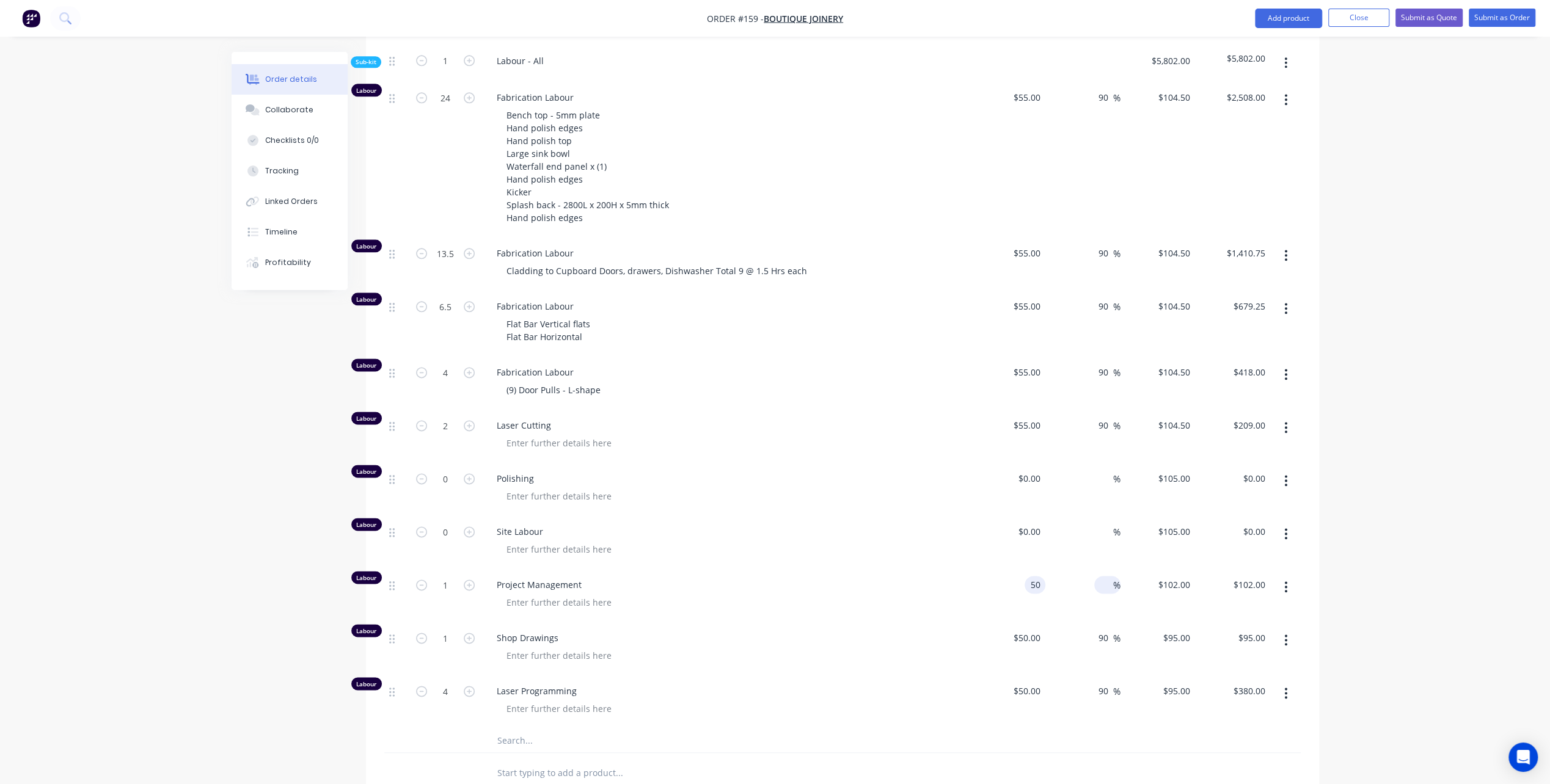
type input "$50.00"
click at [1101, 576] on input at bounding box center [1106, 584] width 14 height 18
type input "90"
type input "$95.00"
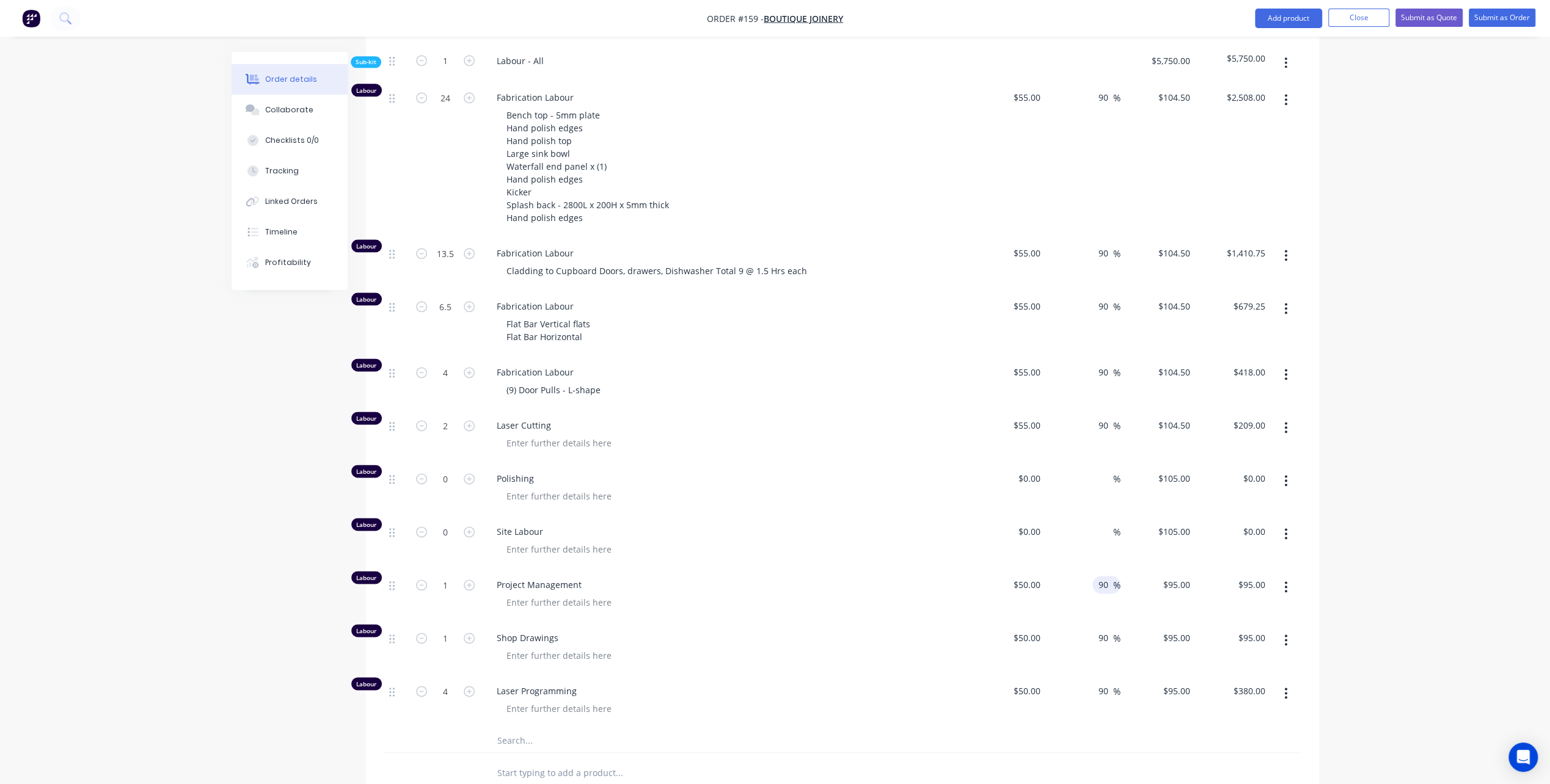
click at [908, 593] on div at bounding box center [730, 602] width 469 height 18
click at [657, 578] on span "Project Management" at bounding box center [730, 584] width 469 height 13
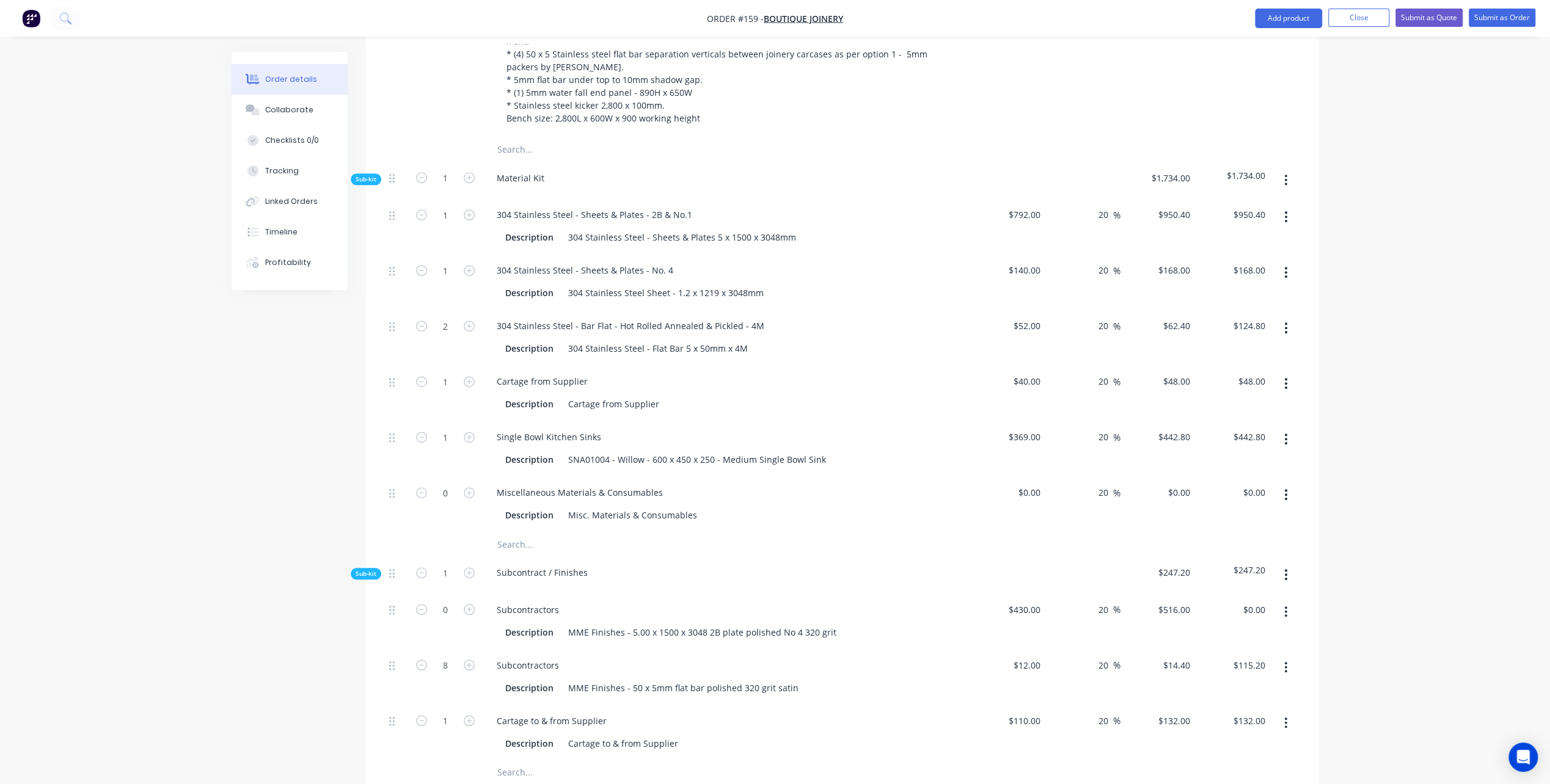
scroll to position [736, 0]
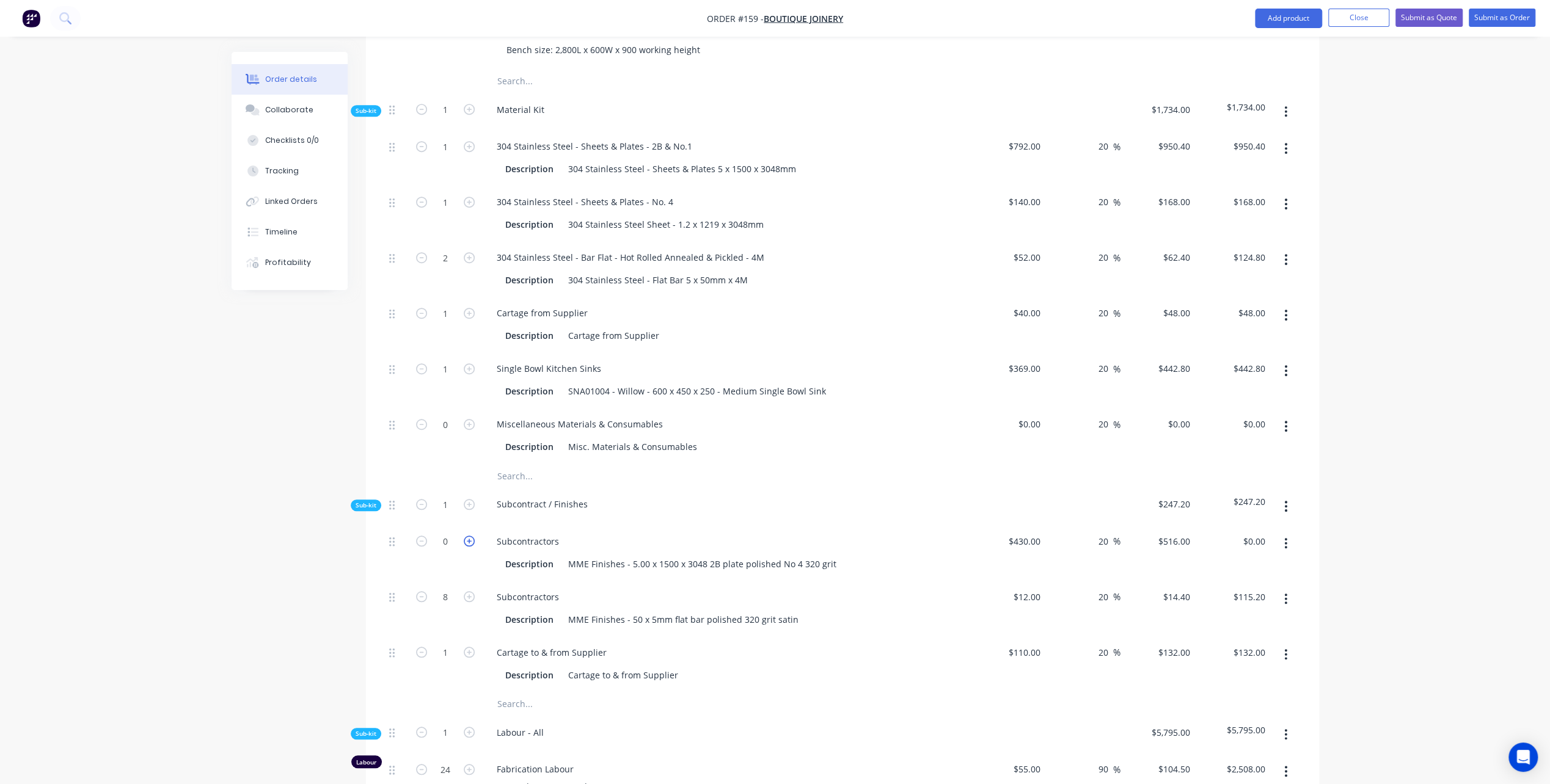
click at [467, 536] on icon "button" at bounding box center [469, 541] width 11 height 11
type input "1"
type input "$516.00"
click at [871, 581] on div "Subcontractors Description MME Finishes - 50 x 5mm flat bar polished 320 grit s…" at bounding box center [726, 608] width 488 height 56
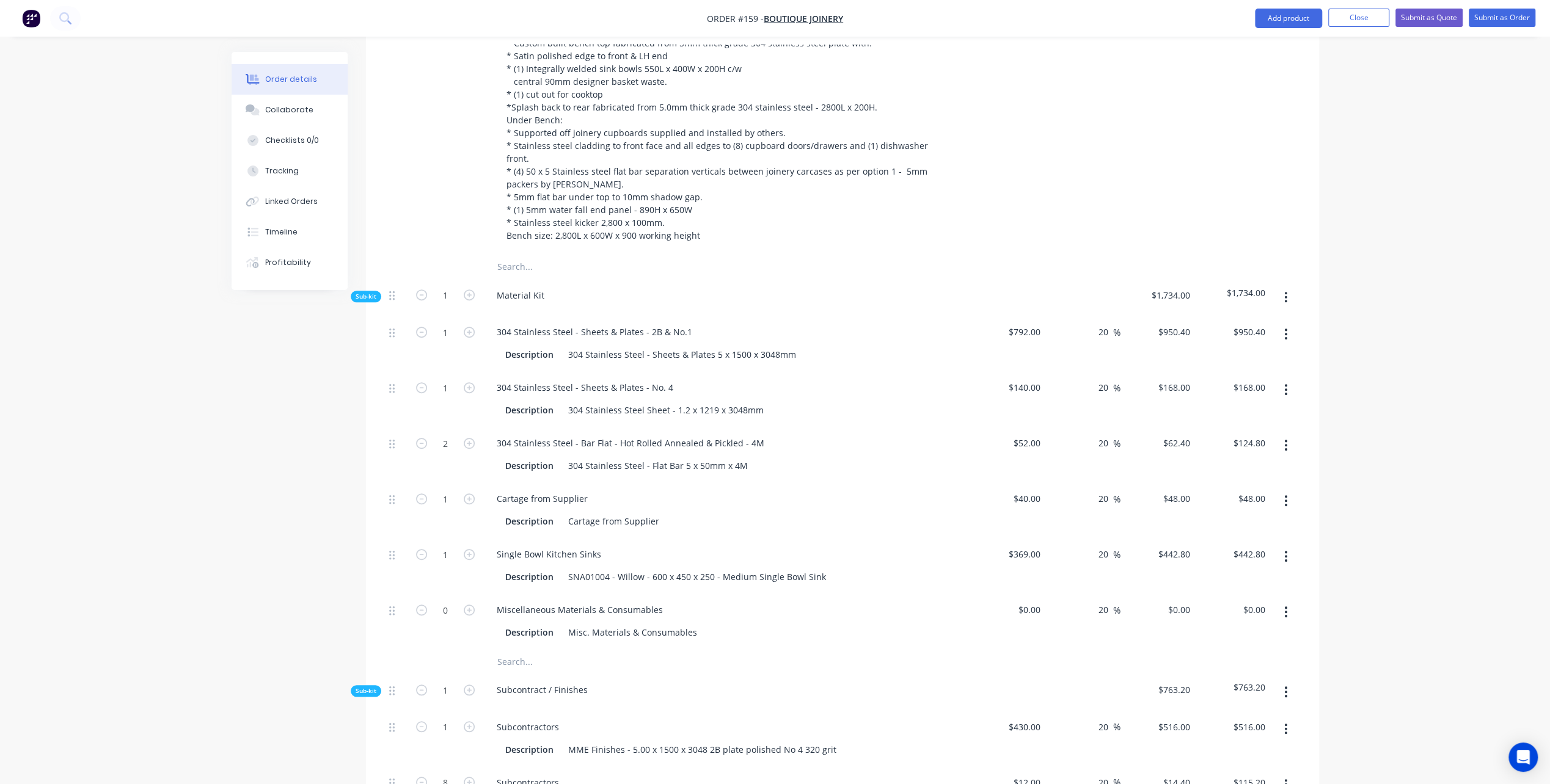
scroll to position [614, 0]
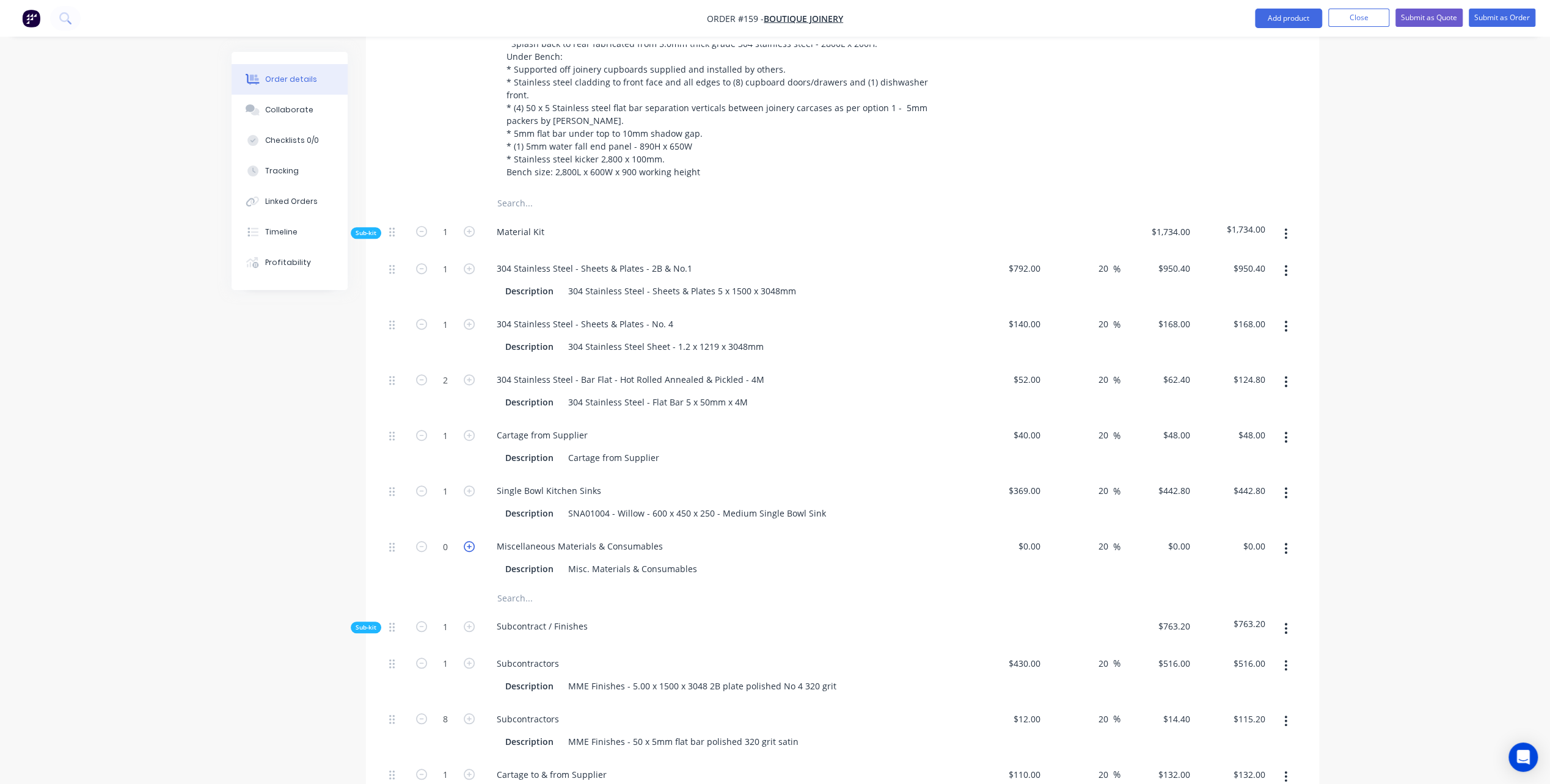
click at [472, 541] on icon "button" at bounding box center [469, 547] width 11 height 11
type input "1"
click at [1028, 538] on div "$0.00" at bounding box center [1028, 547] width 33 height 18
type input "$188.00"
type input "$225.60"
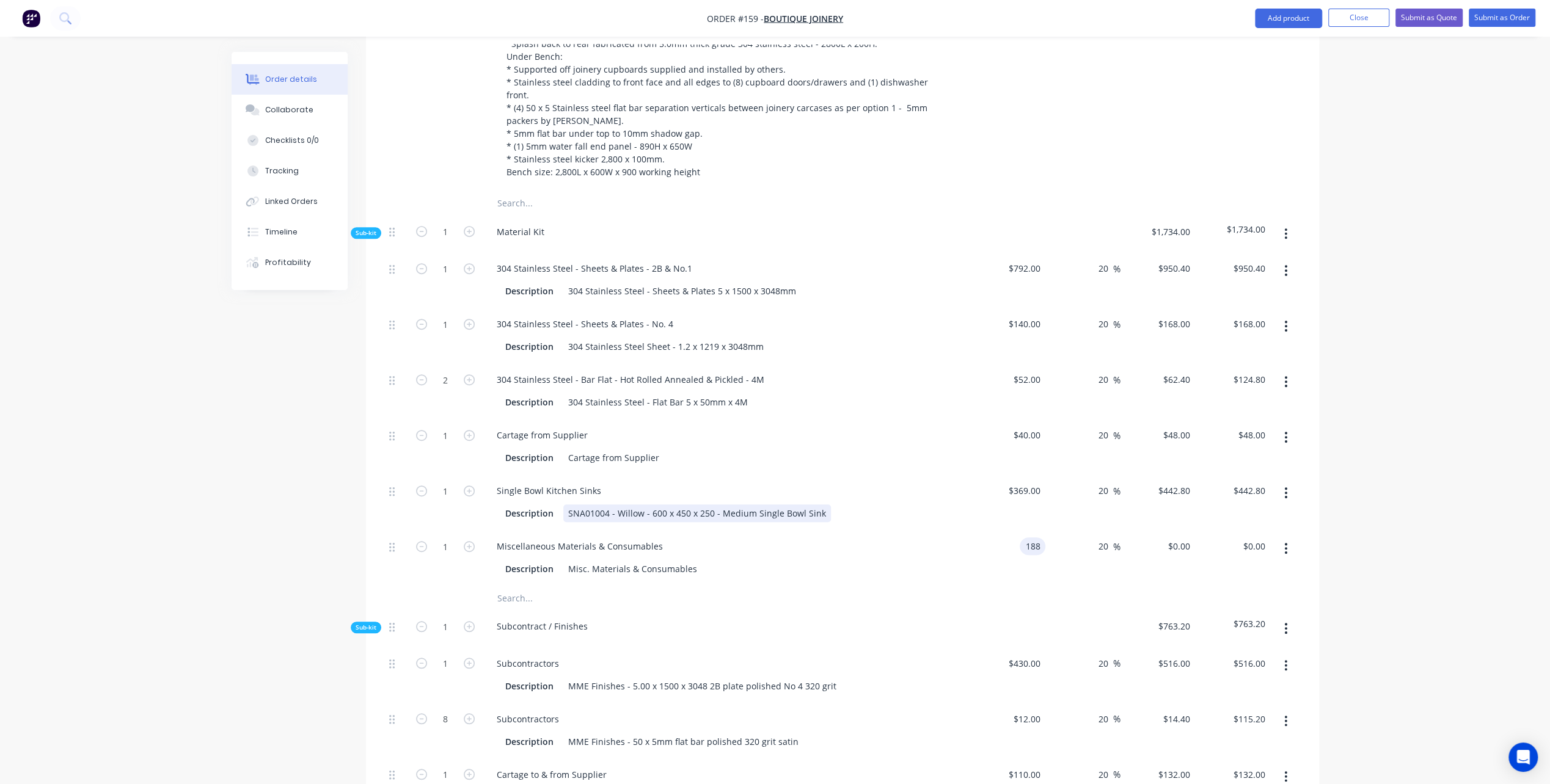
type input "$225.60"
click at [947, 475] on div "Single Bowl Kitchen Sinks Description SNA01004 - Willow - 600 x 450 x 250 - Med…" at bounding box center [726, 501] width 488 height 56
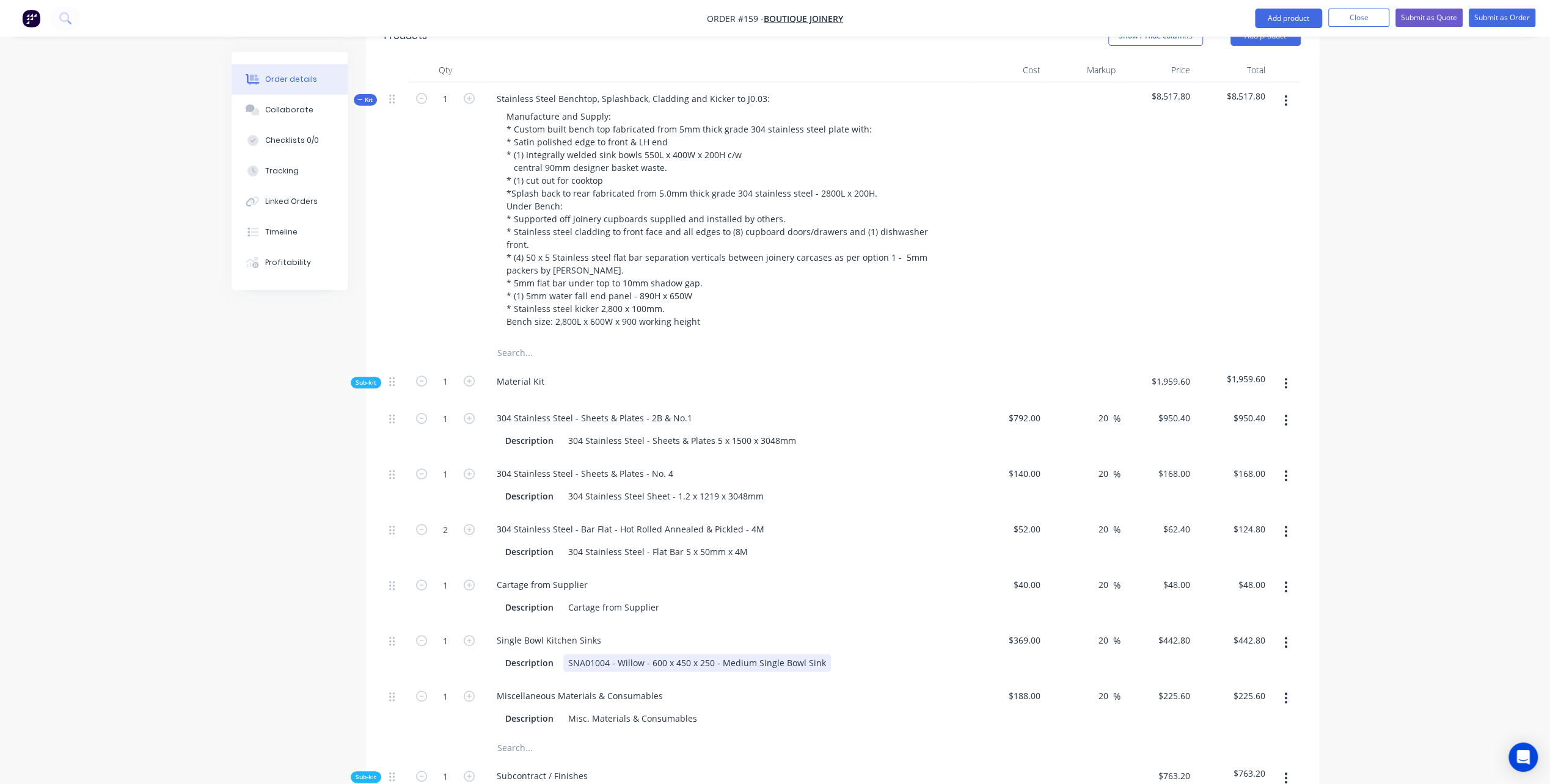
scroll to position [493, 0]
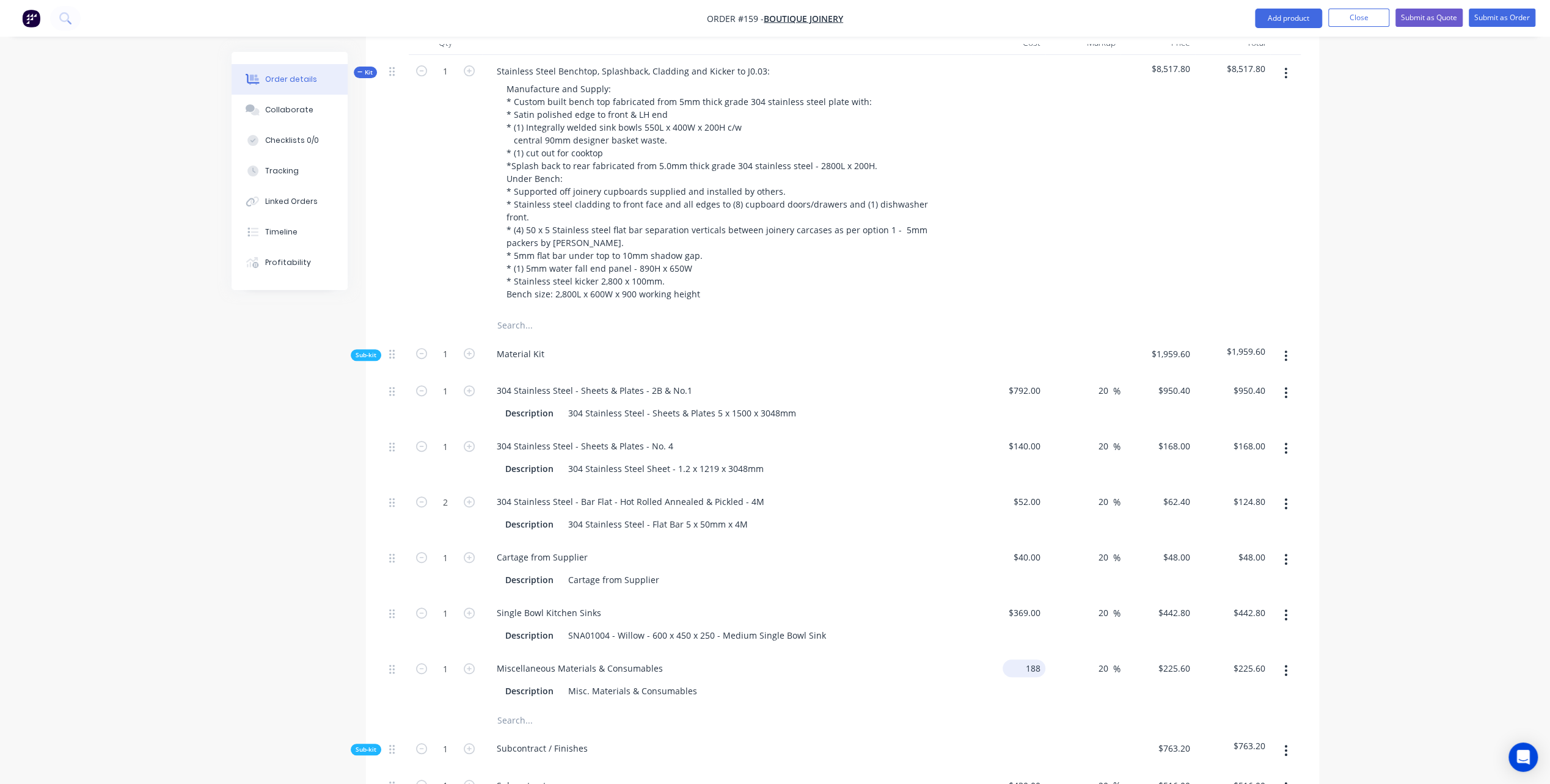
click at [1025, 660] on input "188" at bounding box center [1026, 668] width 38 height 18
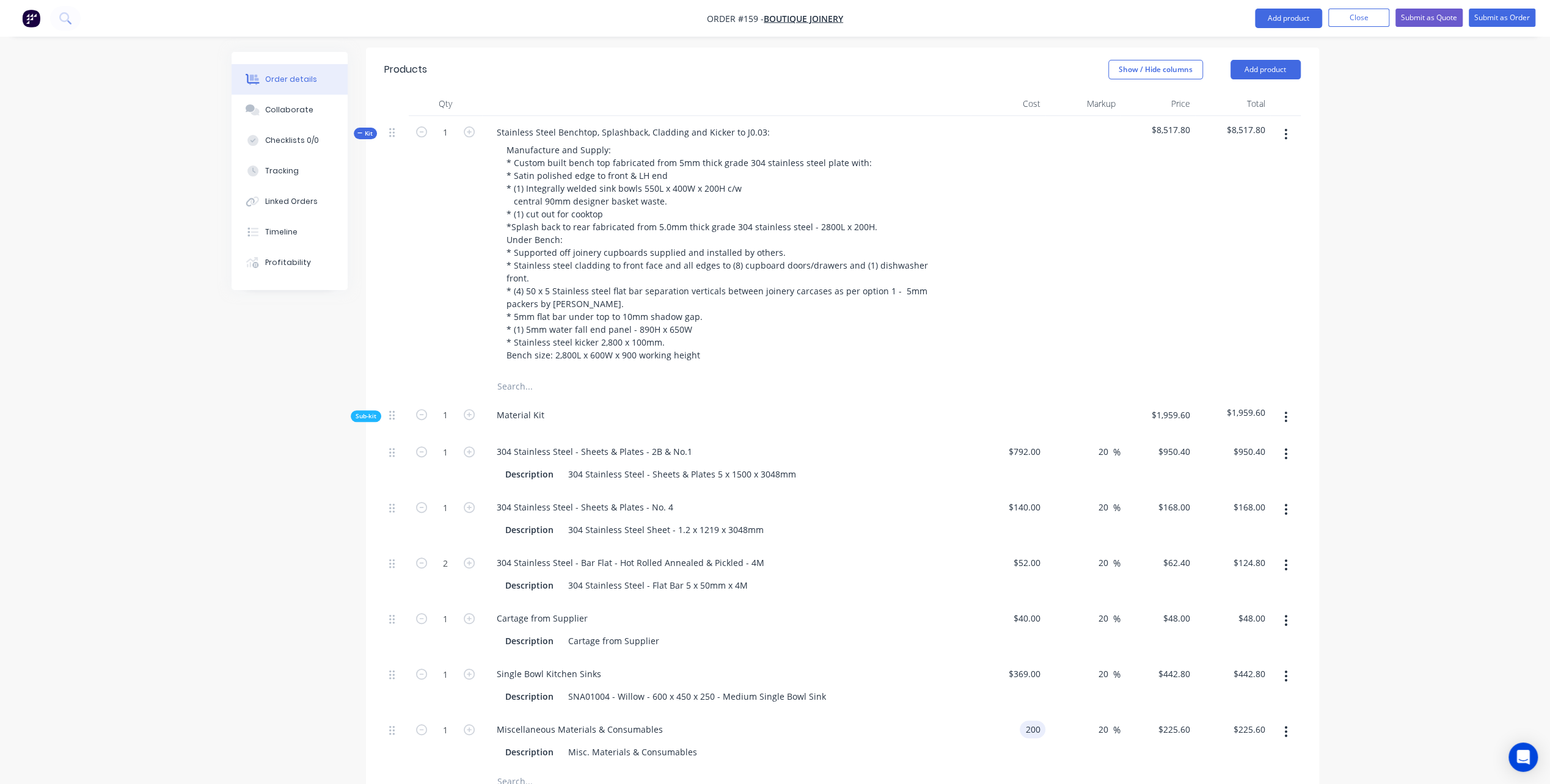
type input "$200.00"
type input "$240.00"
click at [1151, 310] on div "$8,517.80" at bounding box center [1158, 245] width 75 height 259
click at [1025, 720] on div "200 $200.00" at bounding box center [1026, 729] width 38 height 18
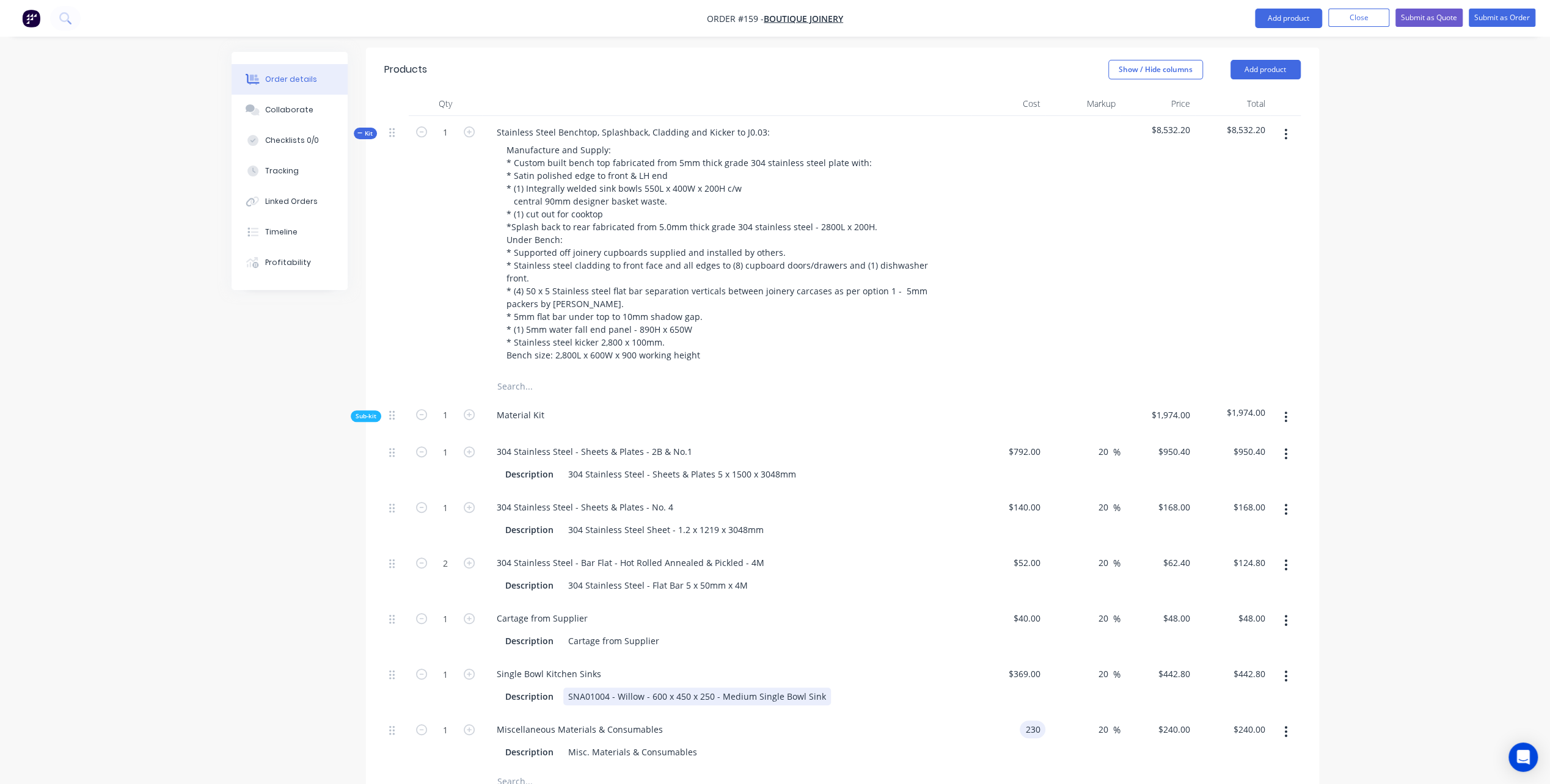
type input "$230.00"
type input "$276.00"
click at [885, 658] on div "Single Bowl Kitchen Sinks Description SNA01004 - Willow - 600 x 450 x 250 - Med…" at bounding box center [726, 685] width 488 height 56
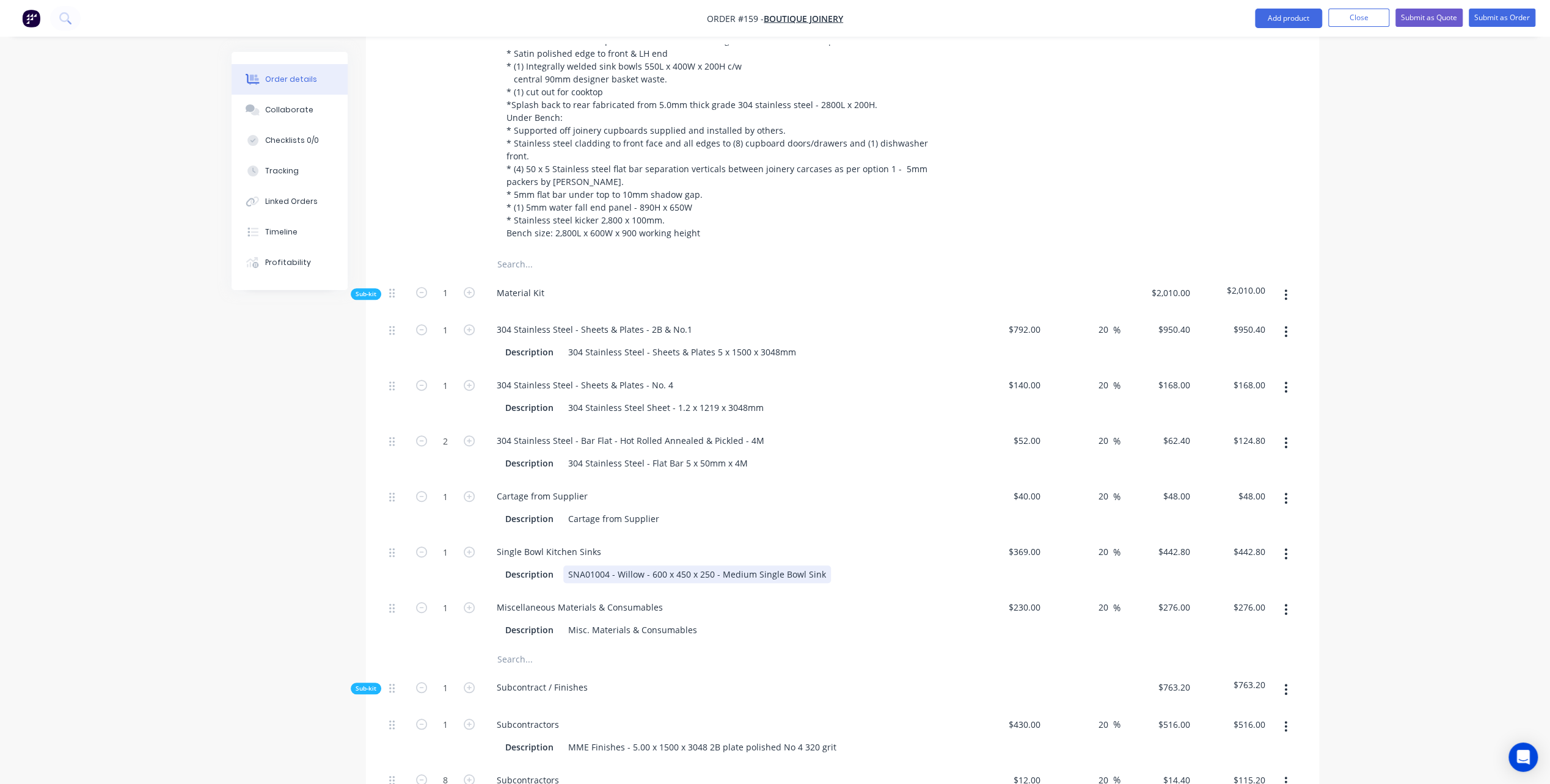
scroll to position [554, 0]
click at [1032, 599] on input "230" at bounding box center [1035, 607] width 21 height 18
type input "2"
type input "$229.83"
type input "$275.796"
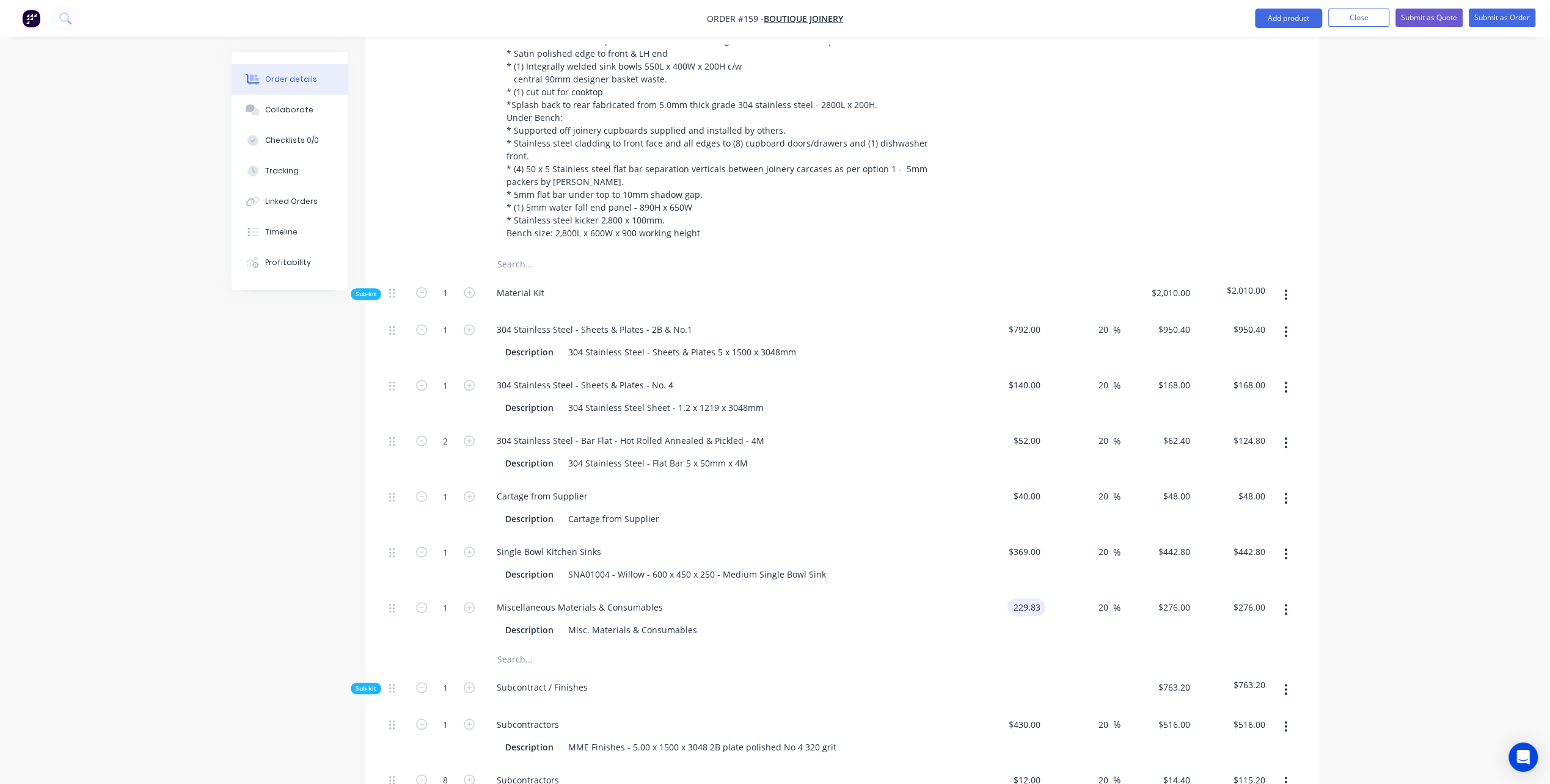
type input "$275.80"
click at [858, 599] on div "Miscellaneous Materials & Consumables" at bounding box center [726, 607] width 479 height 18
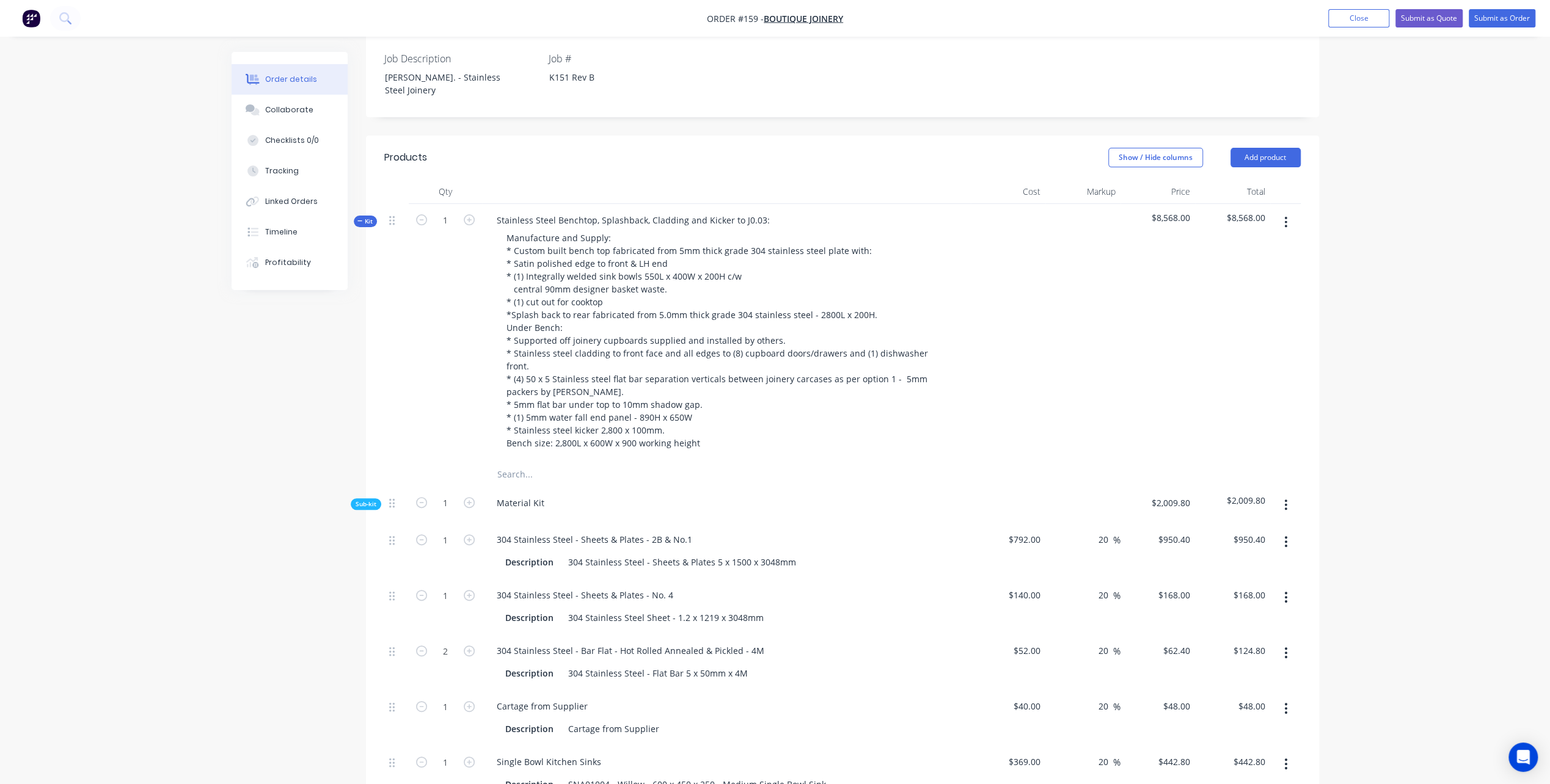
scroll to position [248, 0]
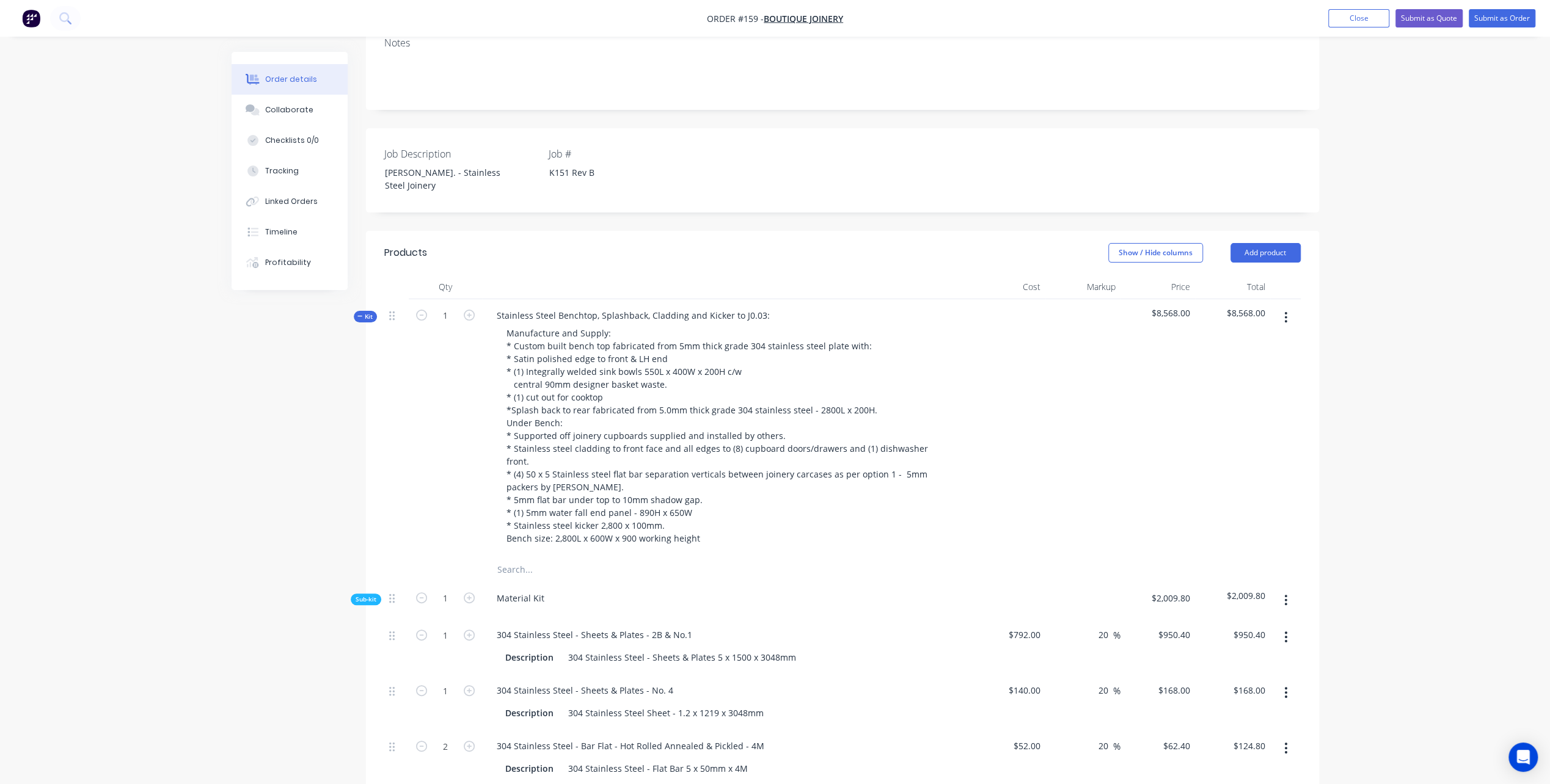
click at [361, 313] on icon "button" at bounding box center [360, 316] width 5 height 6
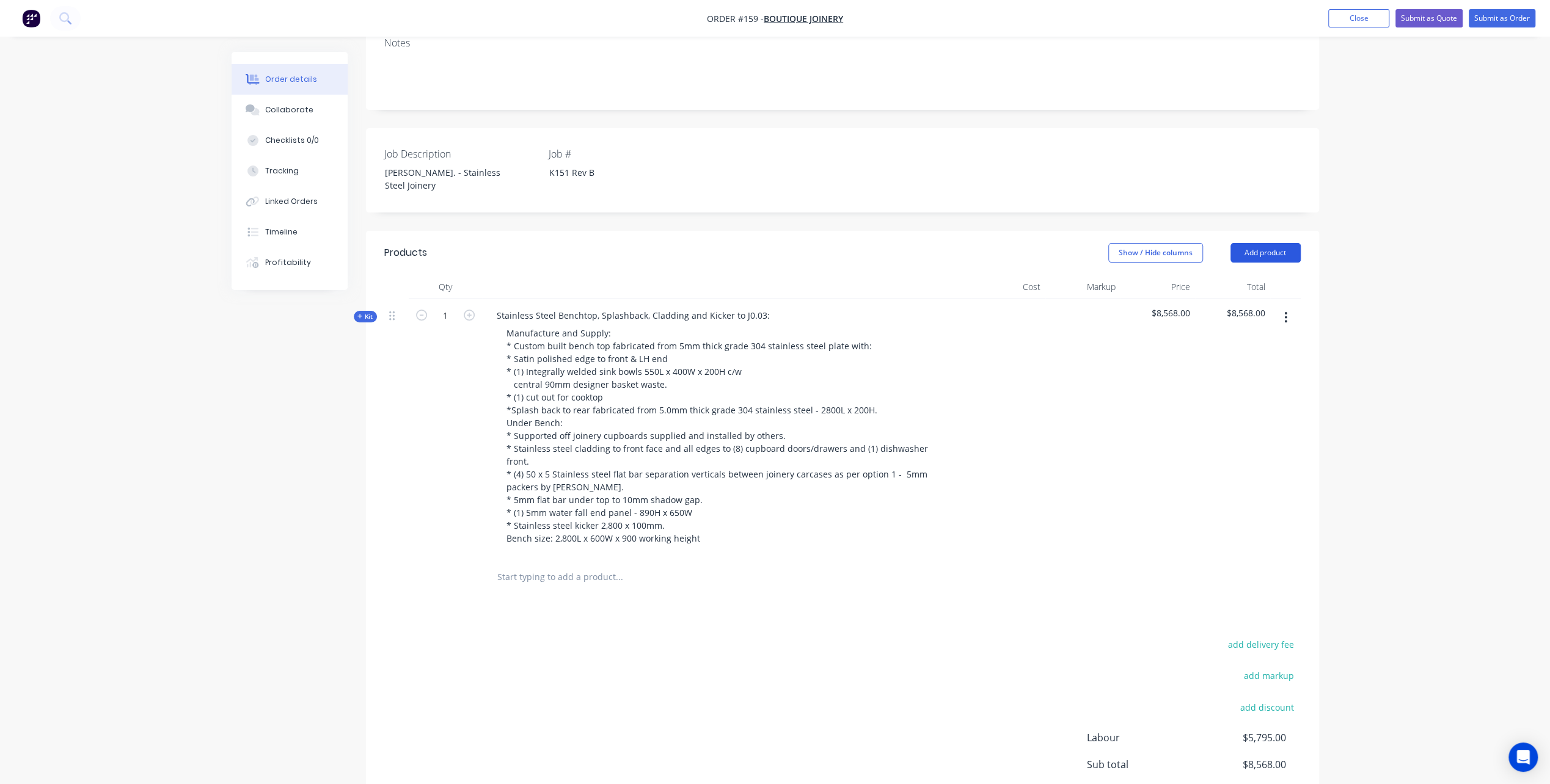
click at [1263, 243] on button "Add product" at bounding box center [1266, 253] width 71 height 19
click at [1233, 275] on div "Product catalogue" at bounding box center [1243, 283] width 95 height 18
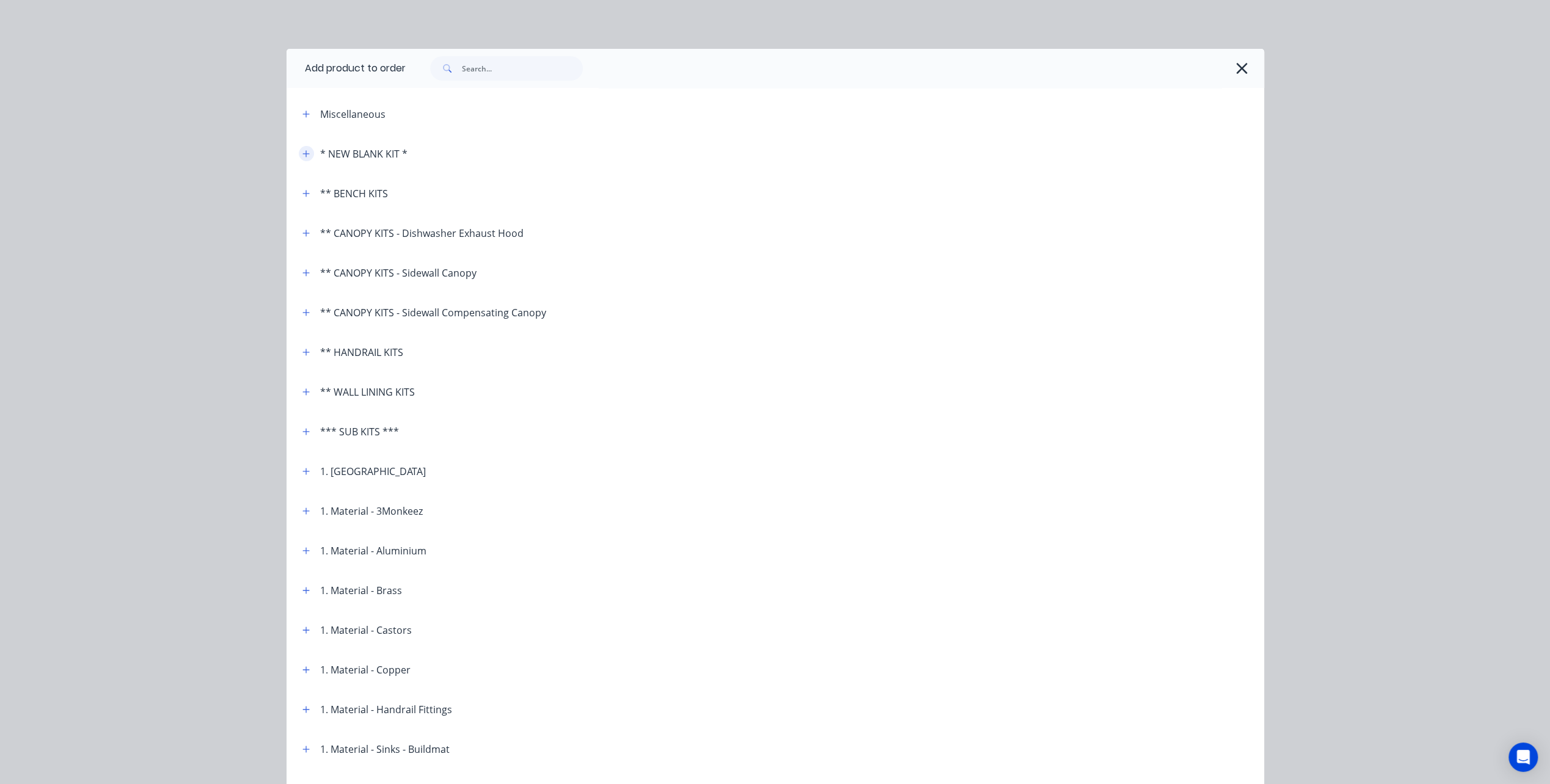
click at [307, 157] on button "button" at bounding box center [306, 153] width 15 height 15
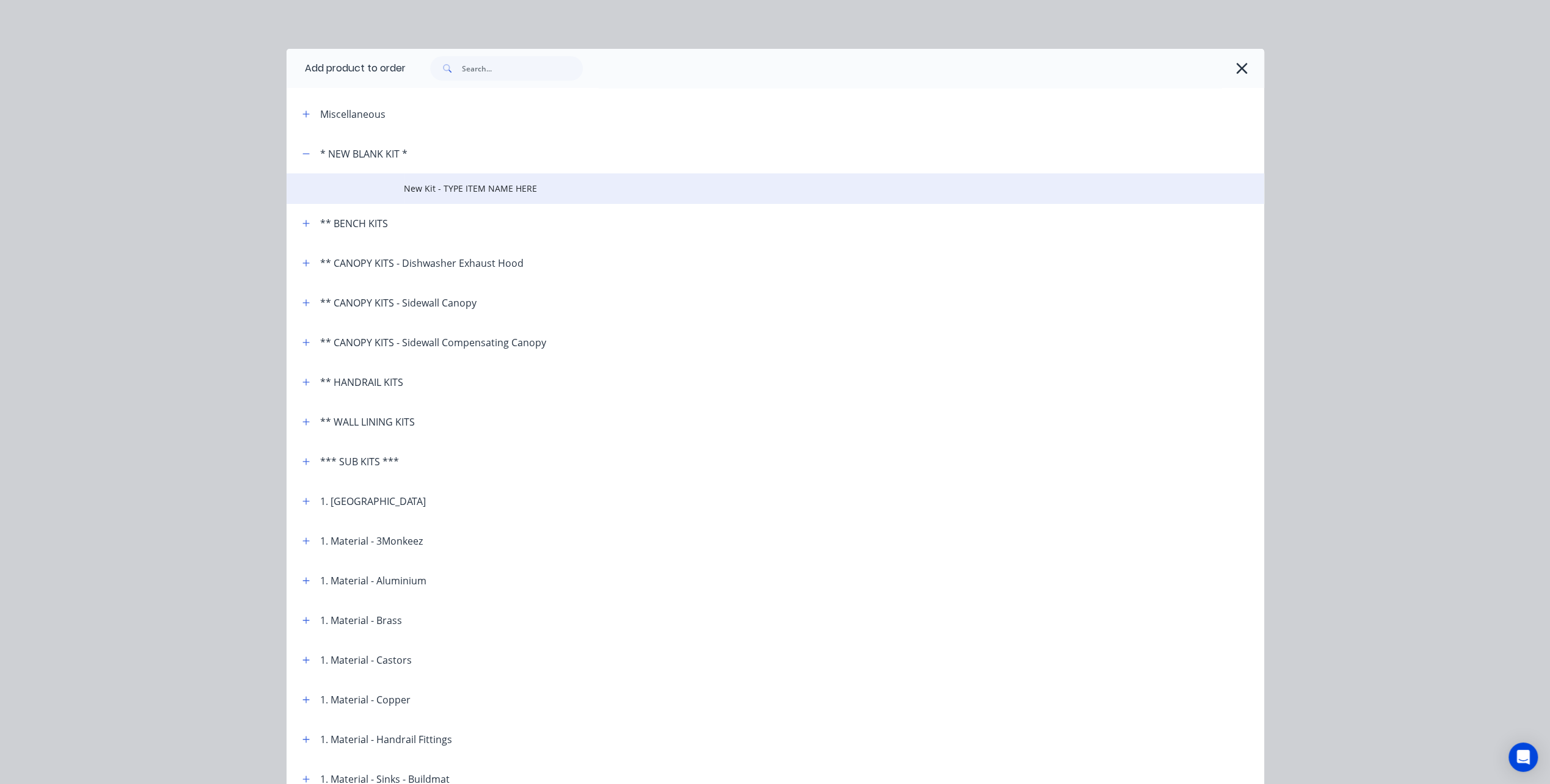
click at [421, 188] on span "New Kit - TYPE ITEM NAME HERE" at bounding box center [747, 188] width 688 height 13
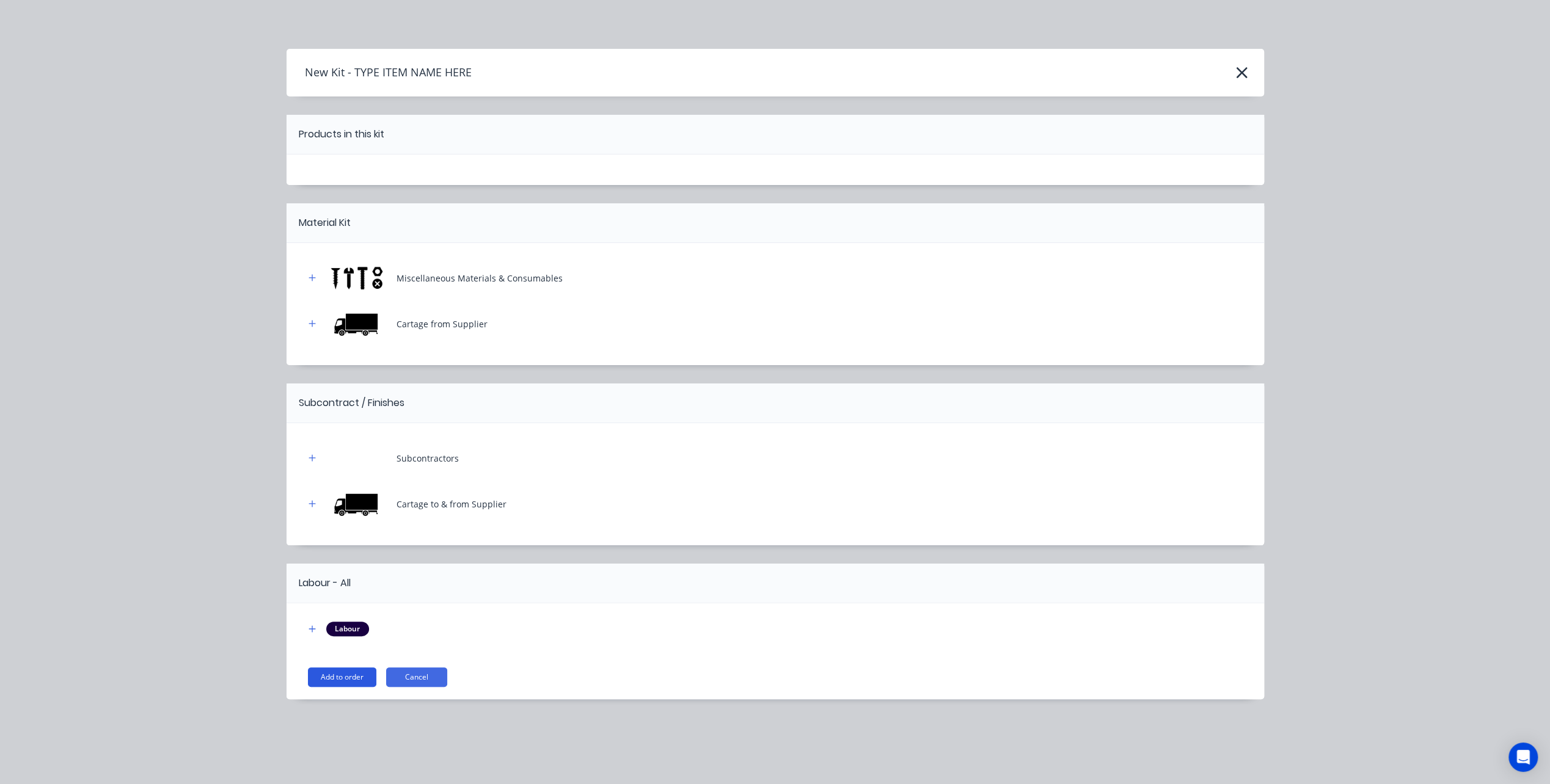
click at [348, 675] on button "Add to order" at bounding box center [342, 677] width 68 height 19
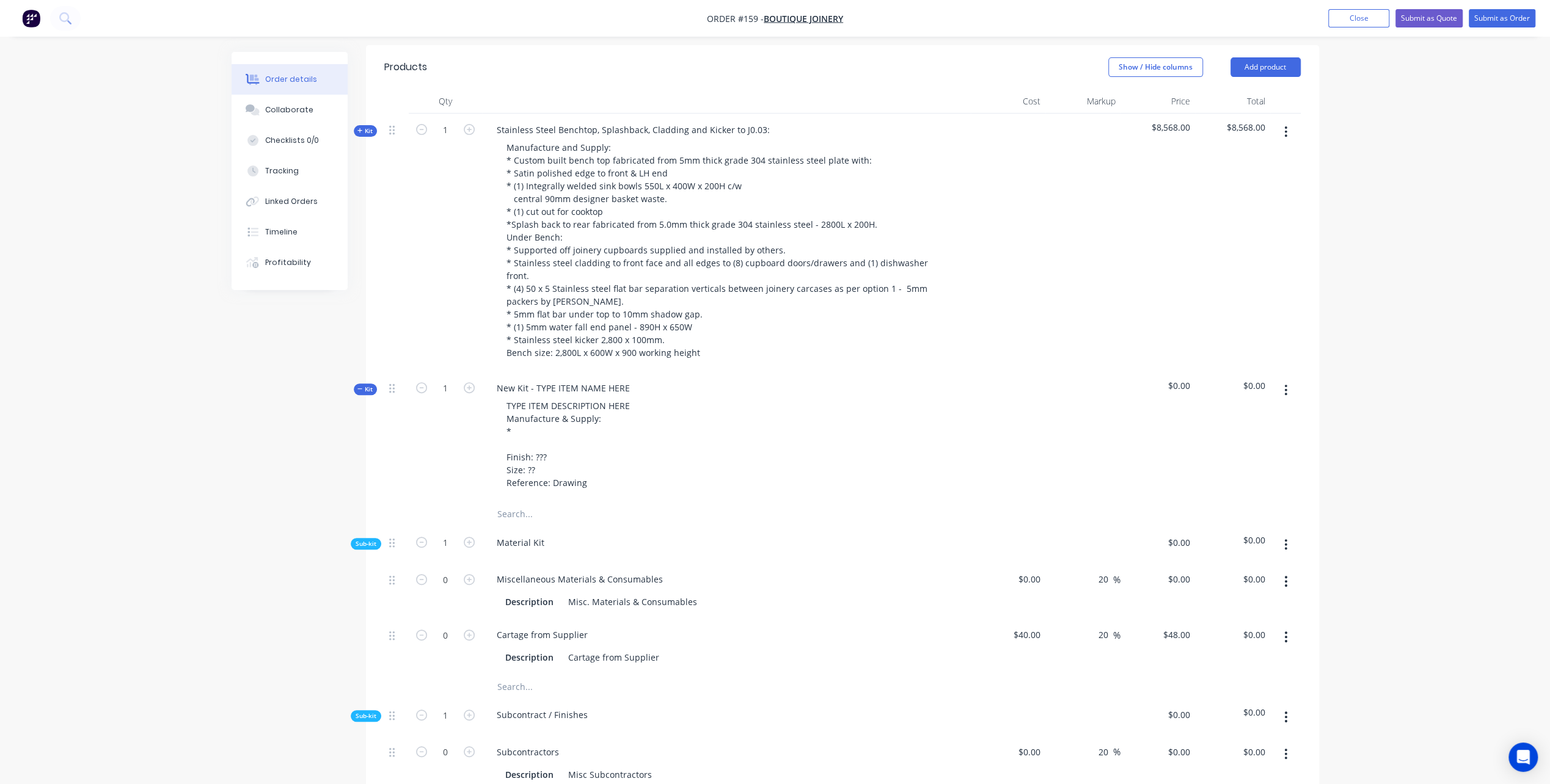
scroll to position [493, 0]
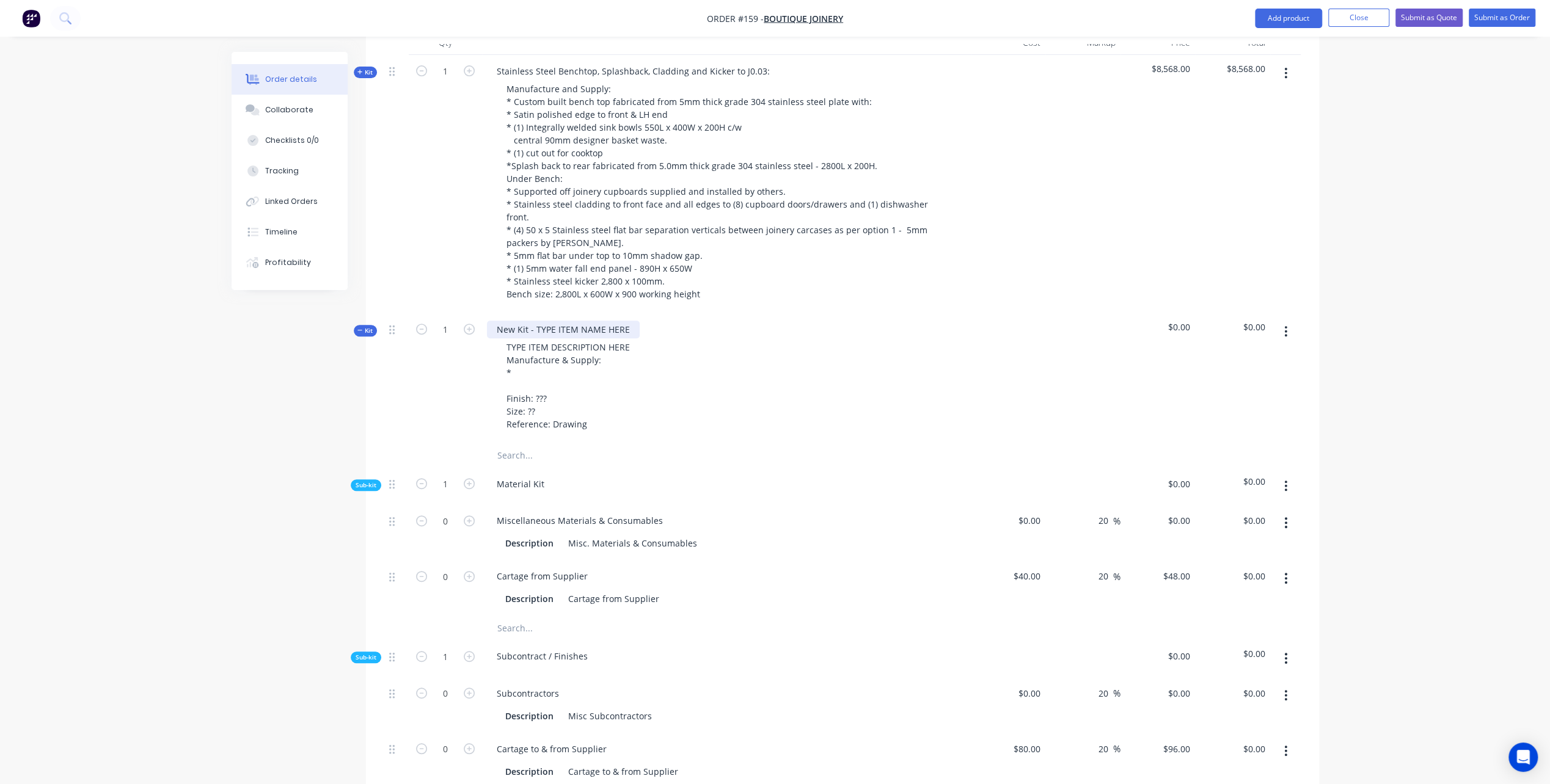
click at [538, 320] on div "New Kit - TYPE ITEM NAME HERE" at bounding box center [563, 329] width 153 height 18
drag, startPoint x: 495, startPoint y: 281, endPoint x: 627, endPoint y: 281, distance: 132.0
click at [627, 320] on div "New Kit - TYPE ITEM NAME HERE" at bounding box center [563, 329] width 153 height 18
paste div
click at [683, 338] on div "TYPE ITEM DESCRIPTION HERE Manufacture & Supply: * Finish: ??? Size: ?? Referen…" at bounding box center [726, 385] width 479 height 94
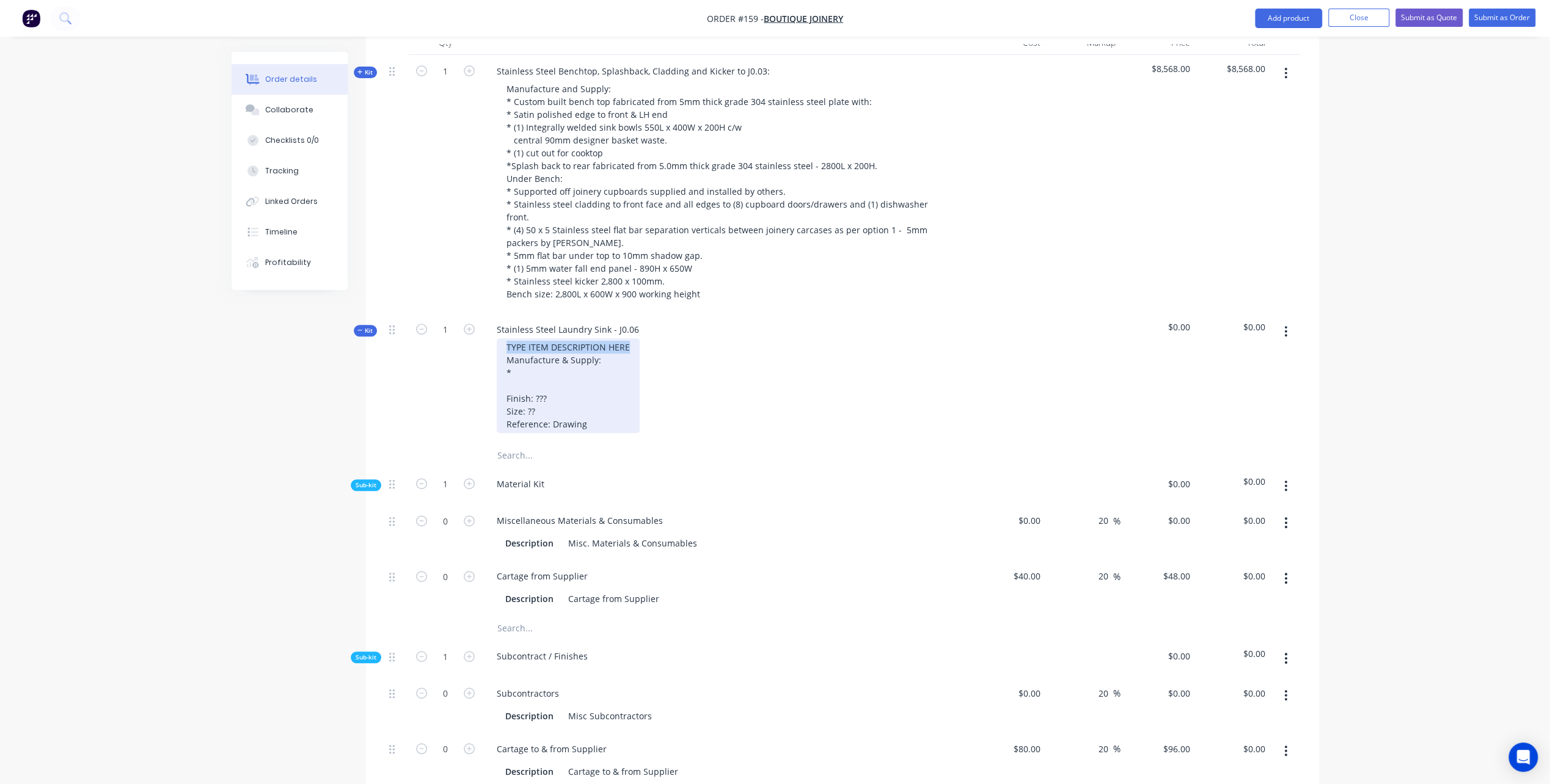
drag, startPoint x: 506, startPoint y: 298, endPoint x: 651, endPoint y: 292, distance: 145.1
click at [654, 338] on div "TYPE ITEM DESCRIPTION HERE Manufacture & Supply: * Finish: ??? Size: ?? Referen…" at bounding box center [726, 385] width 479 height 94
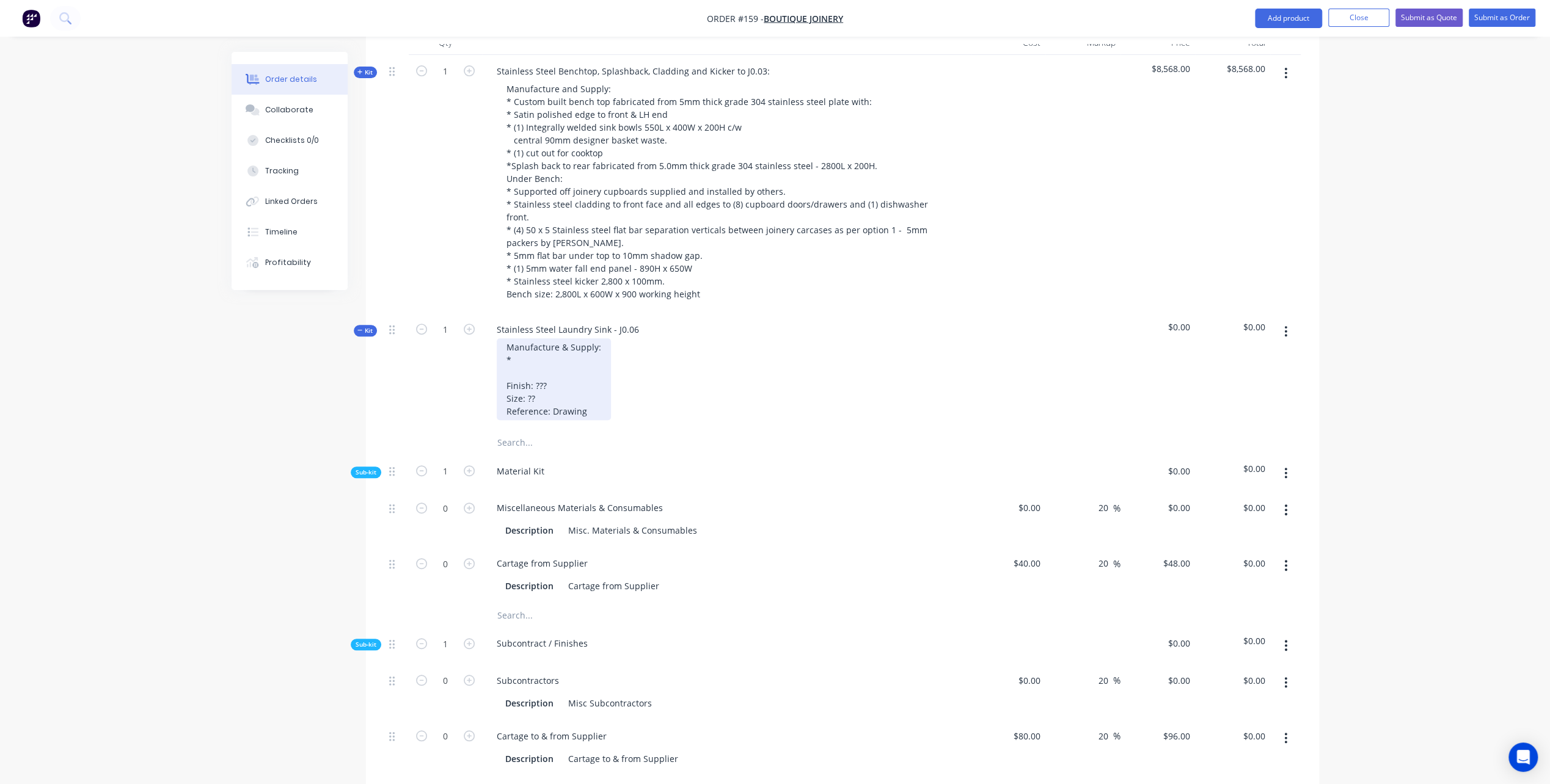
click at [525, 338] on div "Manufacture & Supply: * Finish: ??? Size: ?? Reference: Drawing" at bounding box center [553, 379] width 114 height 82
drag, startPoint x: 504, startPoint y: 309, endPoint x: 612, endPoint y: 369, distance: 123.5
click at [612, 369] on div "Manufacture & Supply: * Finish: ??? Size: ?? Reference: Drawing" at bounding box center [726, 379] width 479 height 82
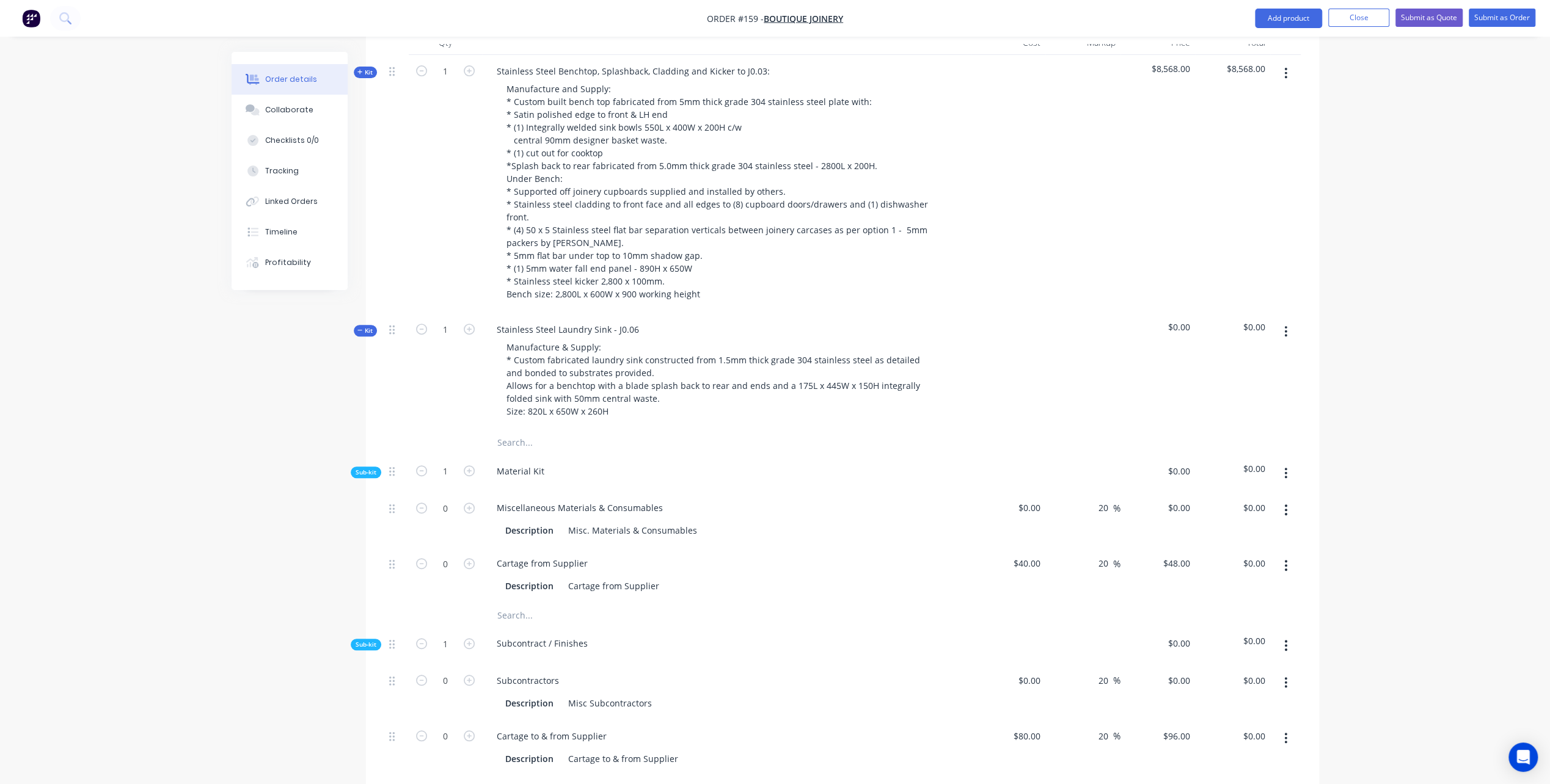
click at [663, 431] on input "text" at bounding box center [618, 443] width 245 height 25
click at [1283, 463] on button "button" at bounding box center [1286, 473] width 29 height 22
click at [1220, 496] on div "Add product to kit" at bounding box center [1243, 505] width 95 height 18
click at [1225, 546] on div "Product catalogue" at bounding box center [1243, 554] width 95 height 18
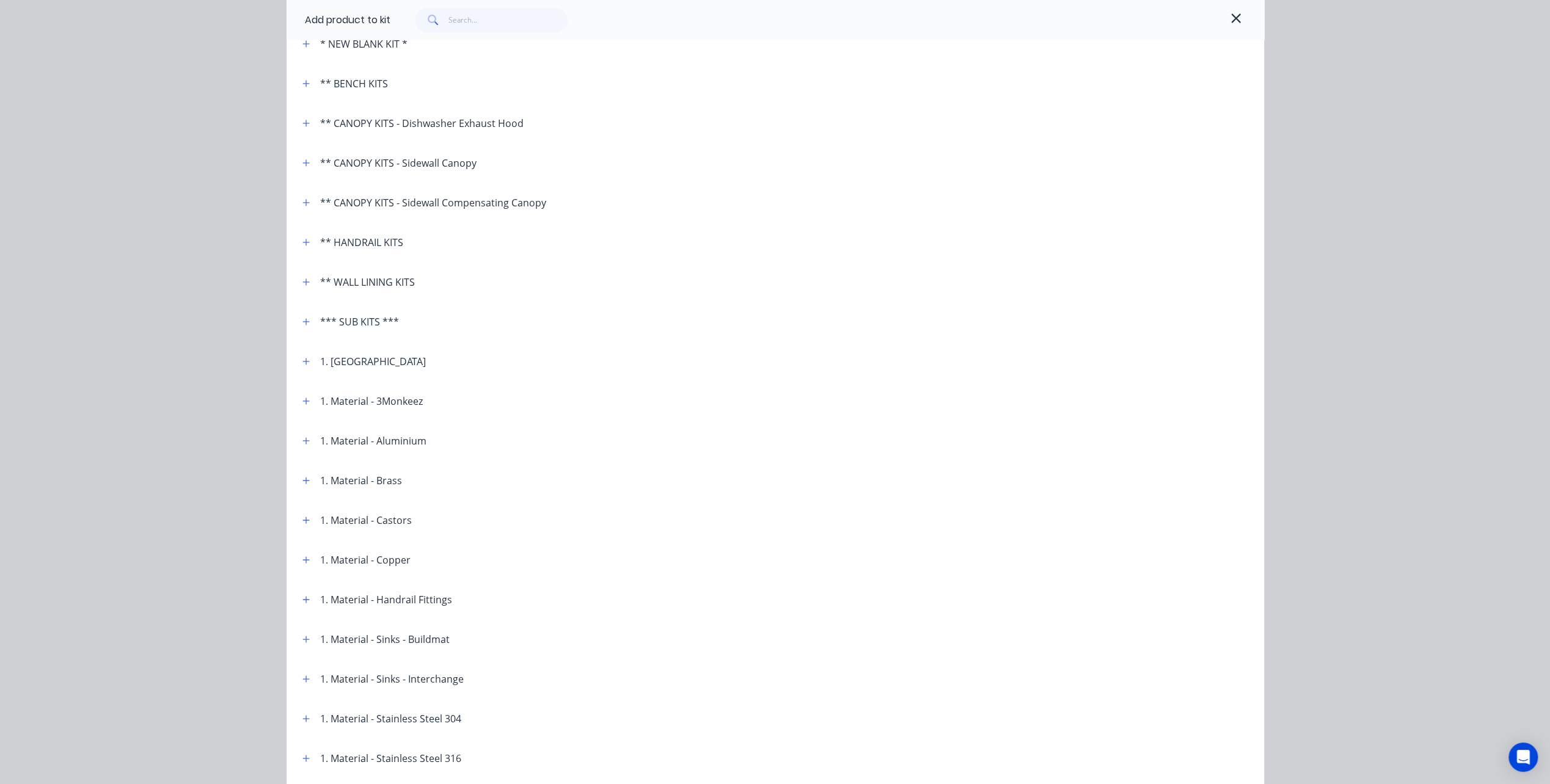
scroll to position [122, 0]
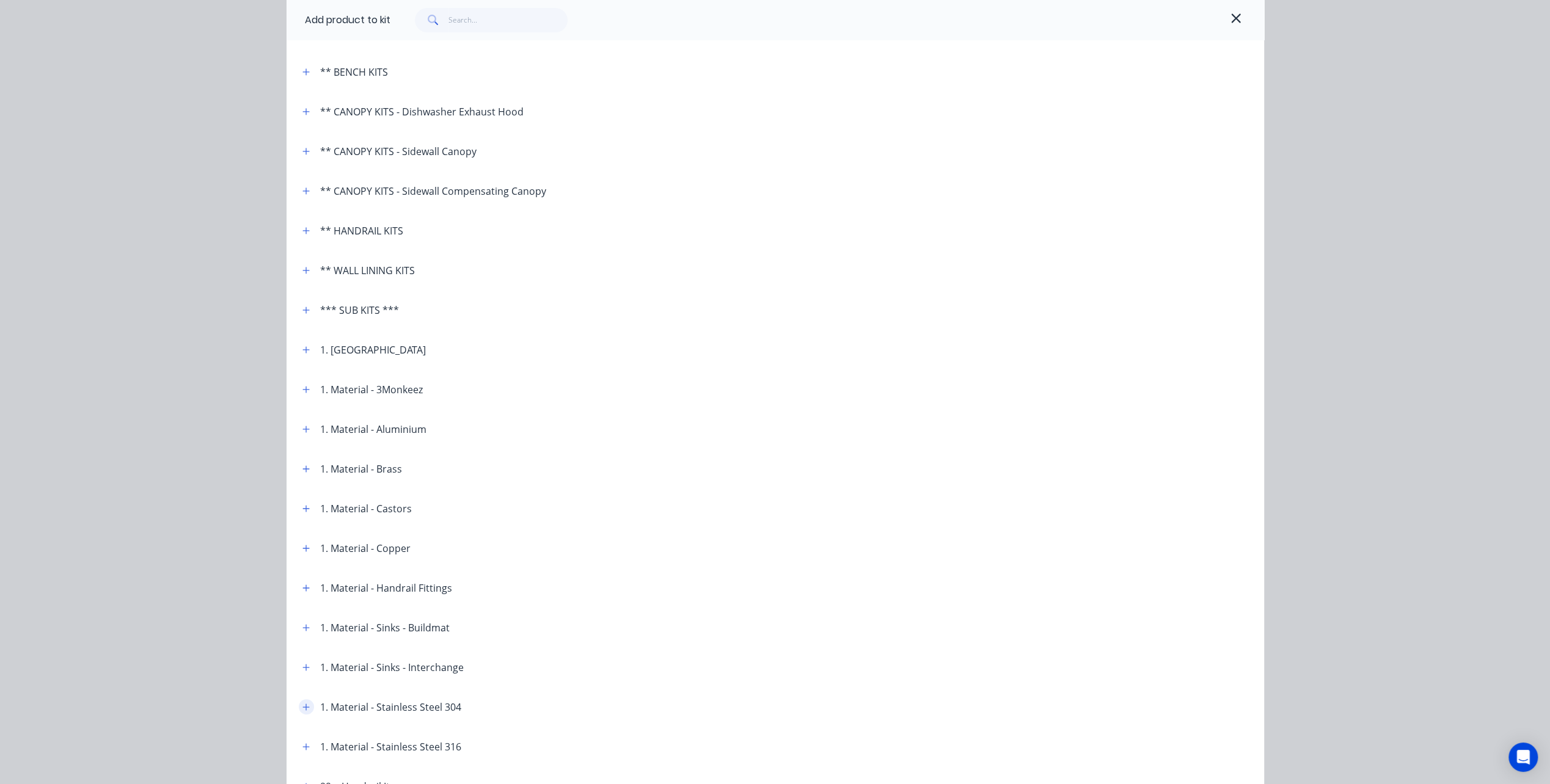
click at [303, 707] on icon "button" at bounding box center [306, 707] width 7 height 9
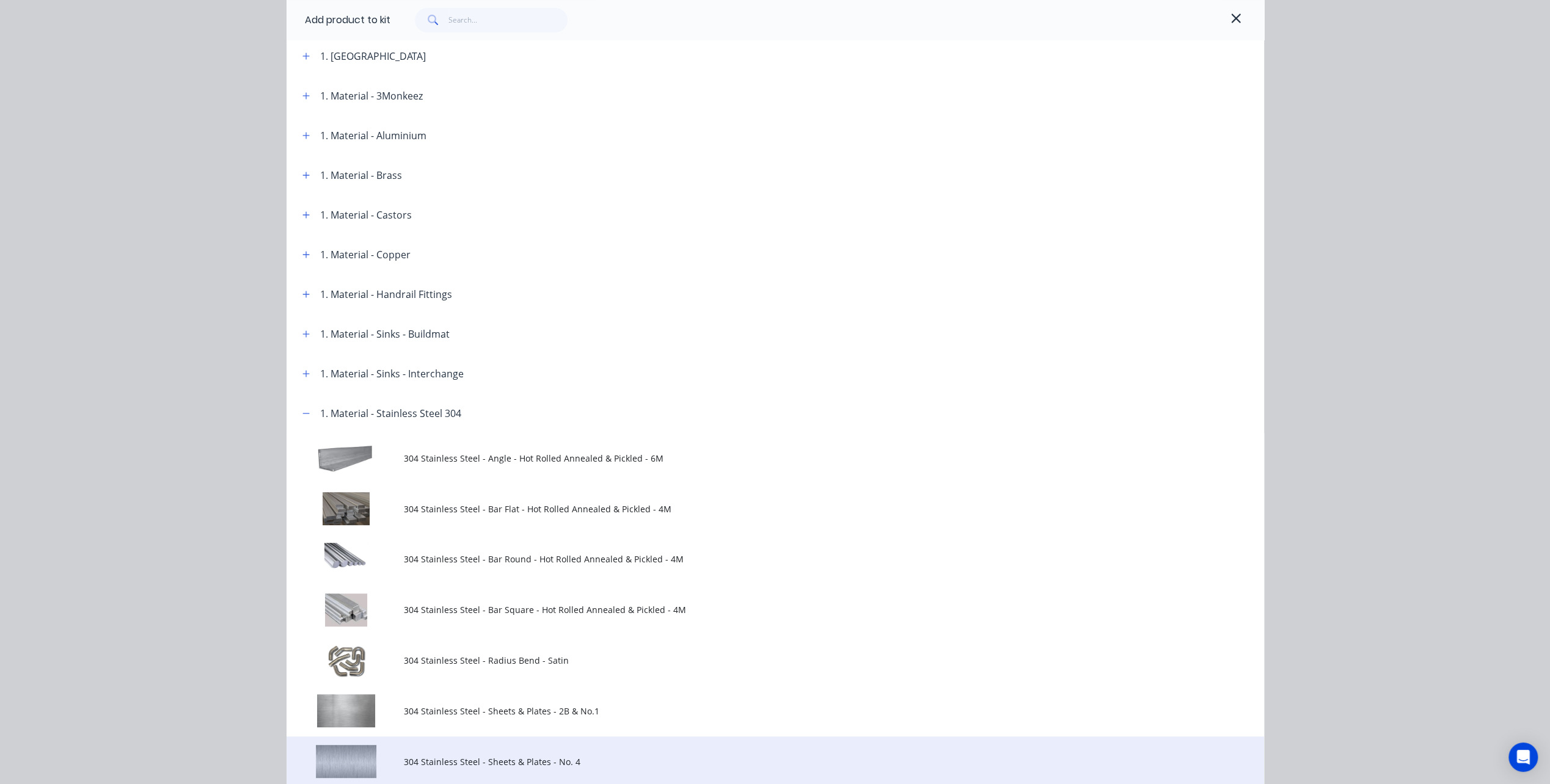
scroll to position [550, 0]
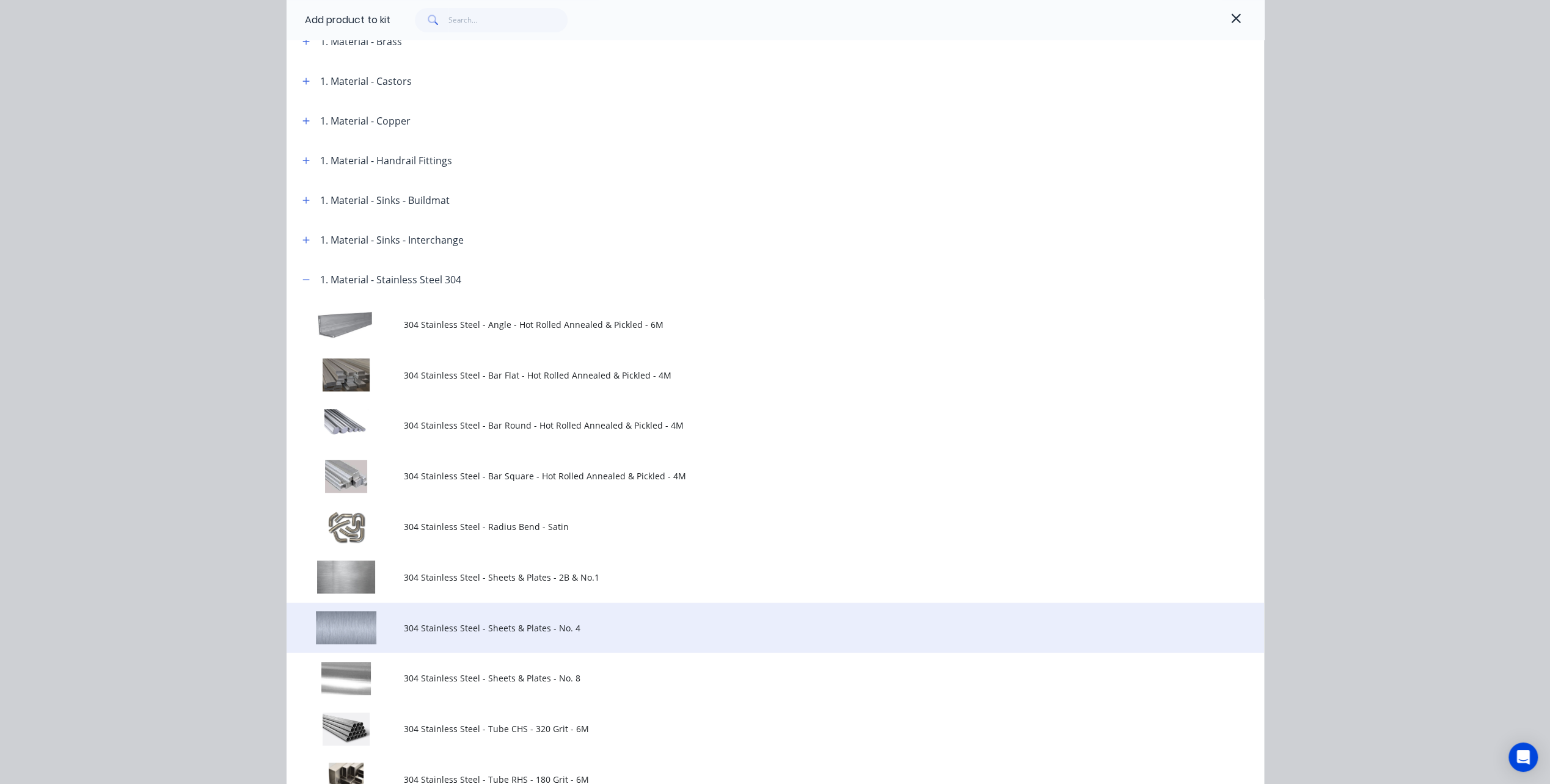
click at [469, 631] on span "304 Stainless Steel - Sheets & Plates - No. 4" at bounding box center [747, 628] width 688 height 13
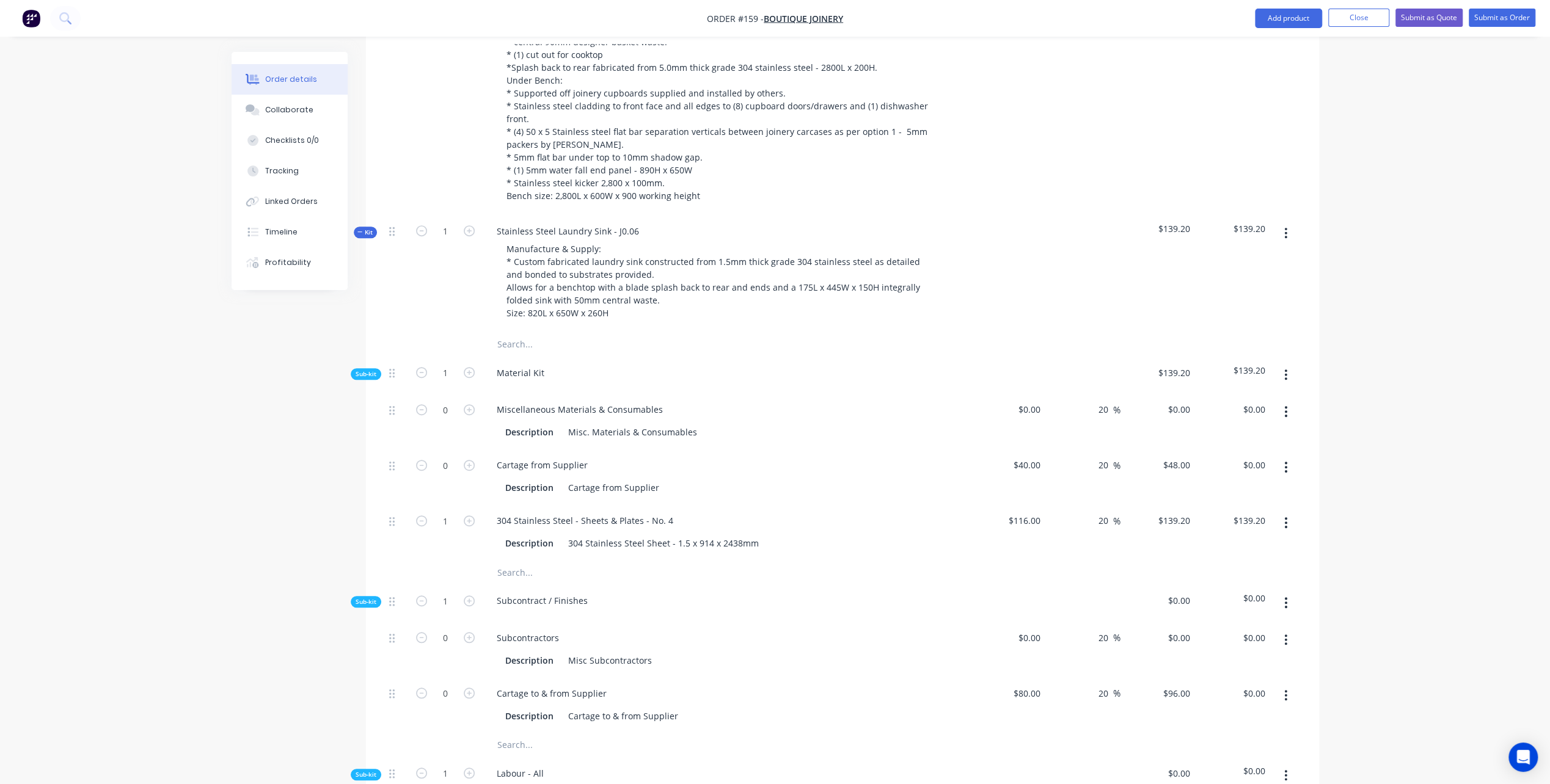
scroll to position [614, 0]
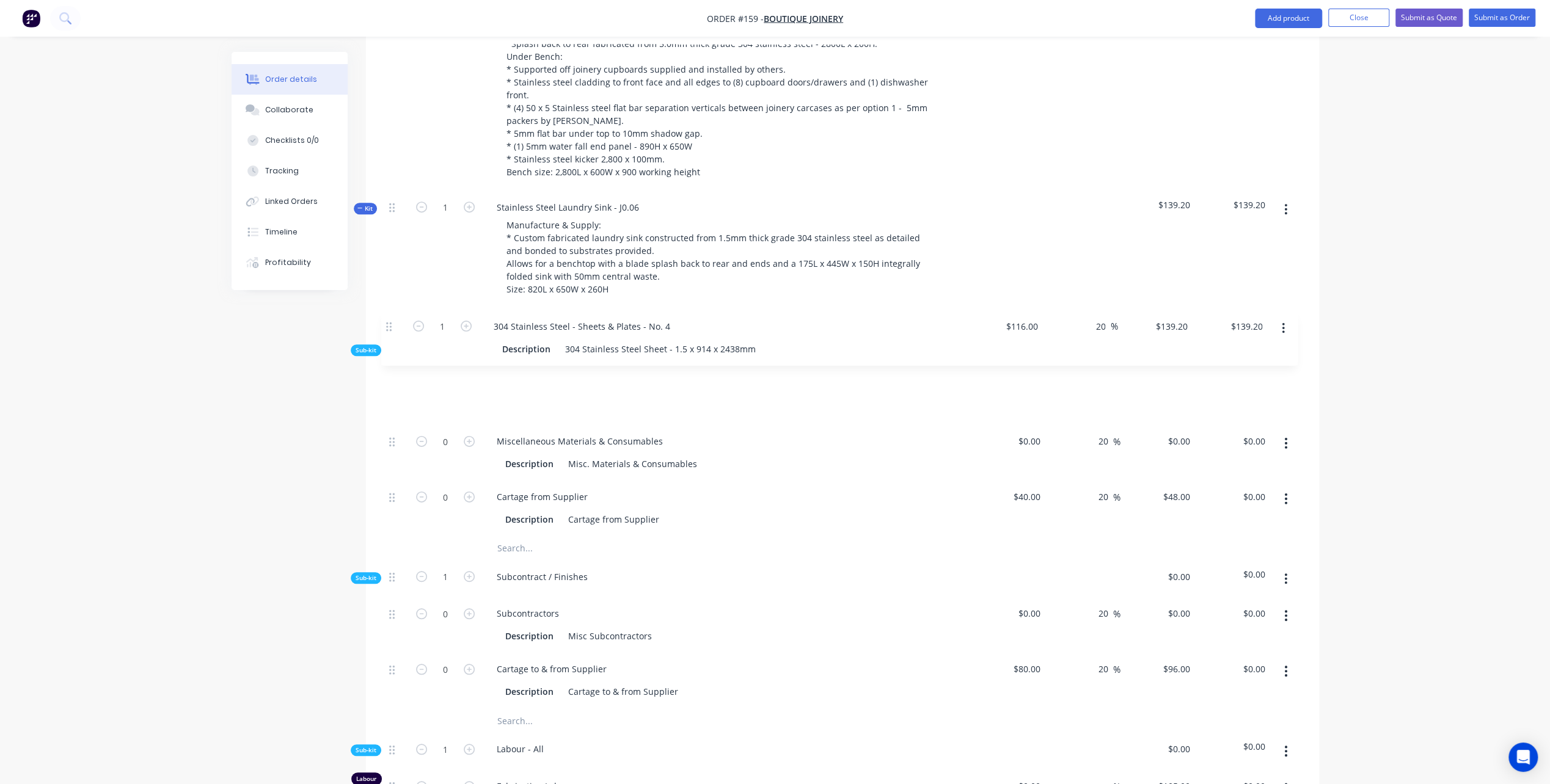
drag, startPoint x: 392, startPoint y: 447, endPoint x: 389, endPoint y: 322, distance: 125.0
click at [389, 370] on div "0 Miscellaneous Materials & Consumables Description Misc. Materials & Consumabl…" at bounding box center [843, 453] width 917 height 167
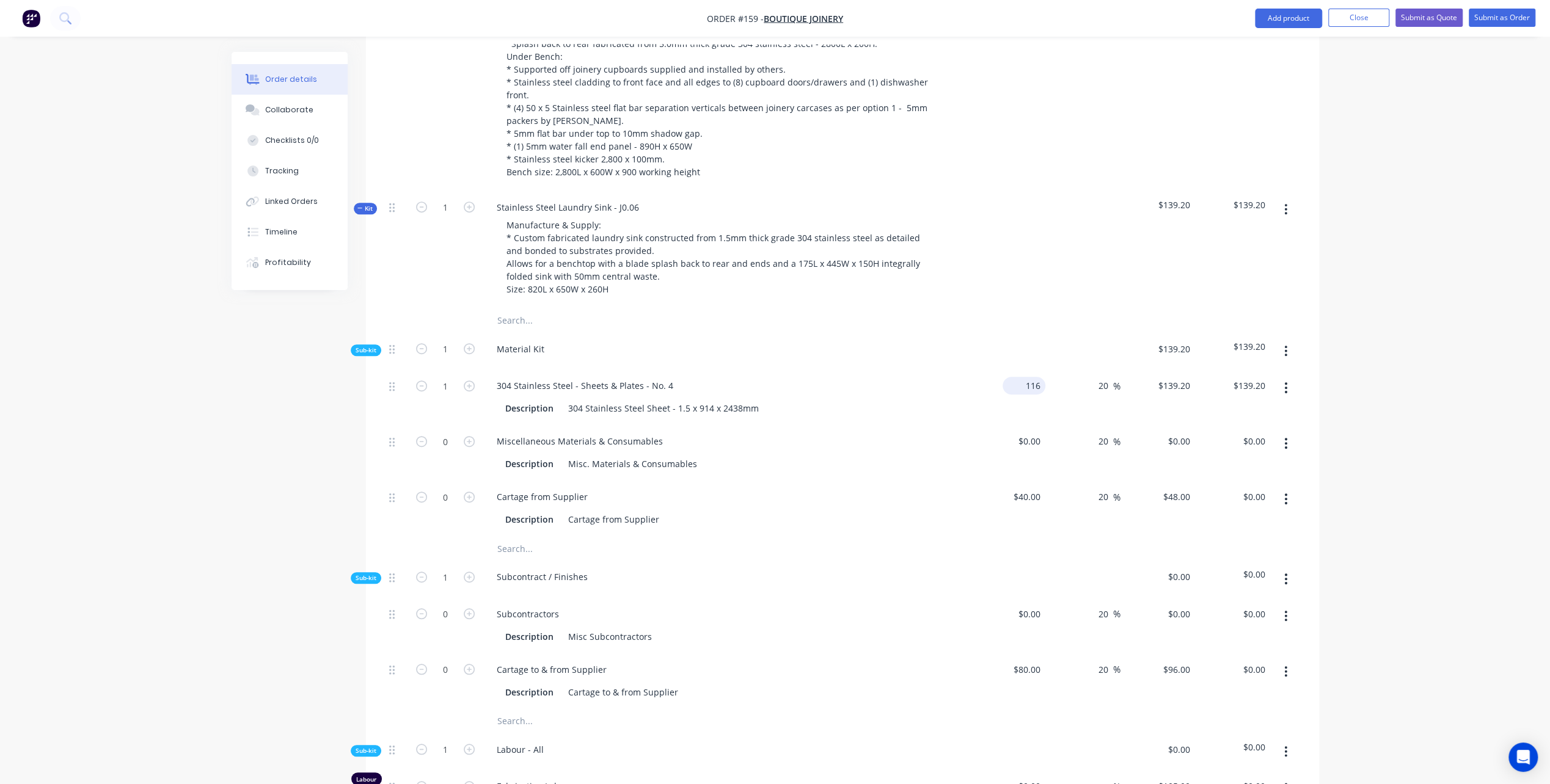
click at [1020, 377] on div "116 $116.00" at bounding box center [1024, 386] width 42 height 18
type input "$140.00"
type input "$168.00"
click at [857, 455] on div "Description Misc. Materials & Consumables" at bounding box center [724, 464] width 447 height 18
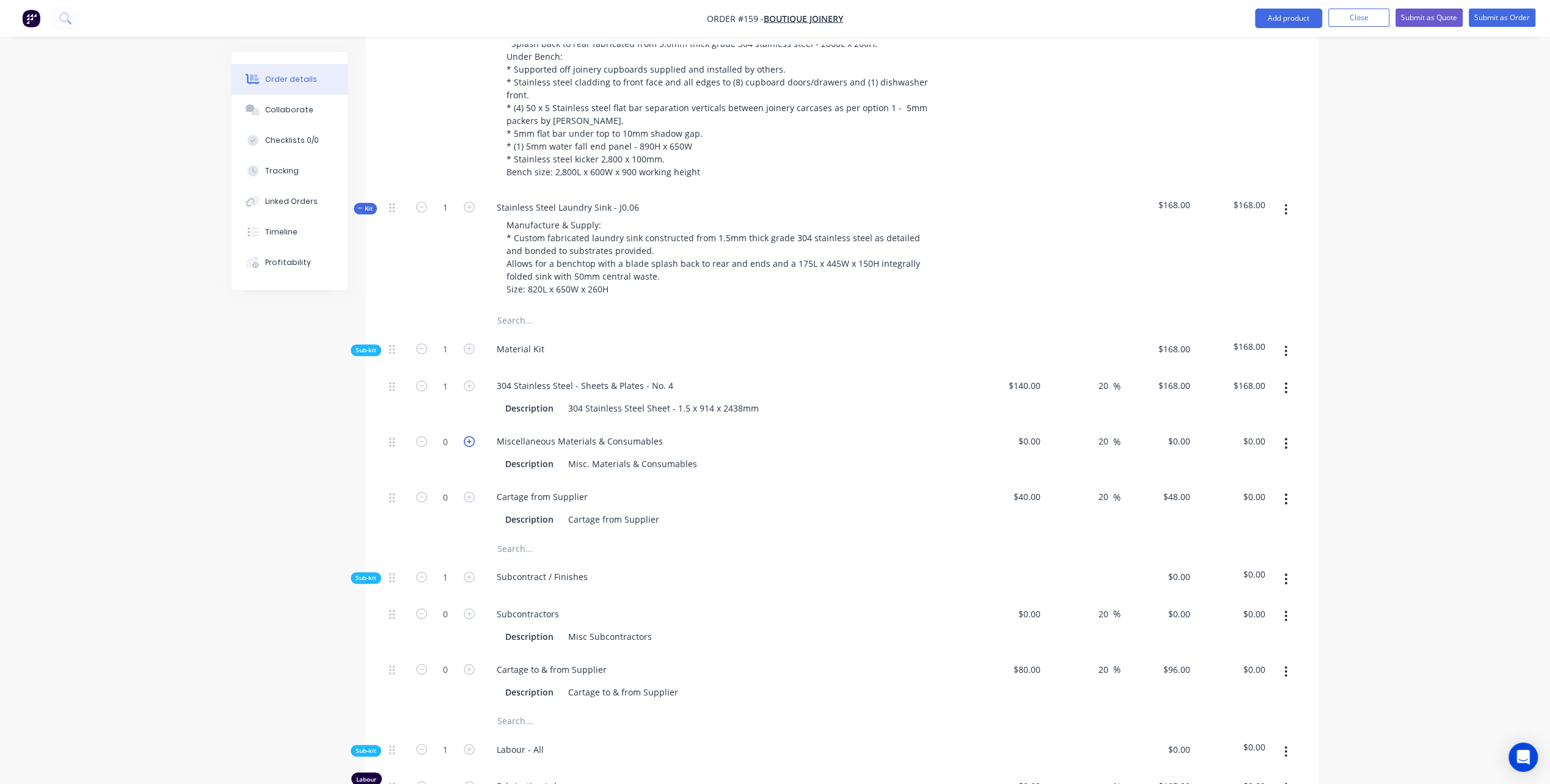
click at [467, 436] on icon "button" at bounding box center [469, 441] width 11 height 11
type input "1"
click at [1038, 433] on input at bounding box center [1039, 441] width 14 height 18
type input "$50.00"
type input "$60.00"
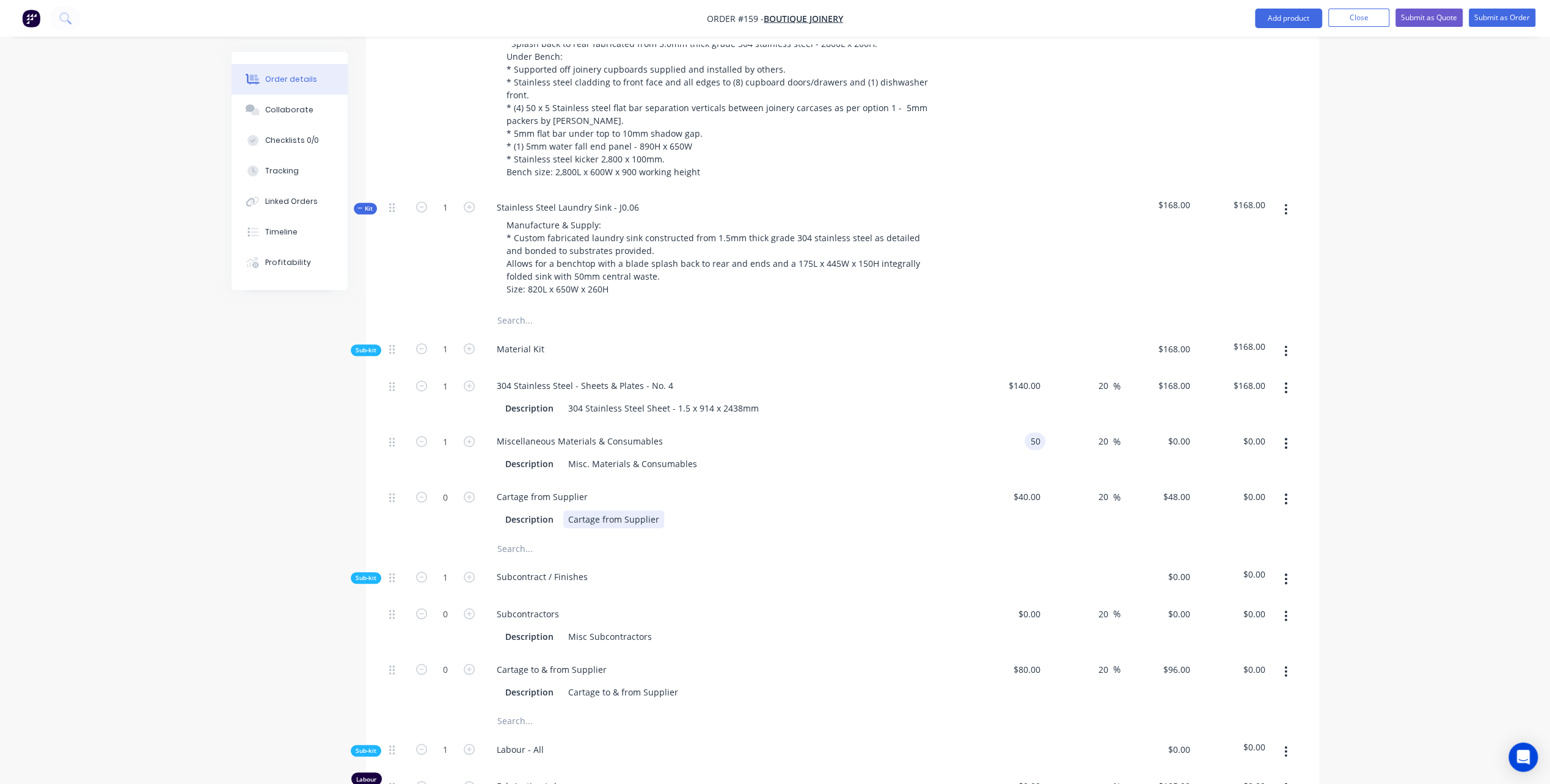
type input "$60.00"
click at [848, 480] on div "Cartage from Supplier Description Cartage from Supplier" at bounding box center [726, 508] width 488 height 56
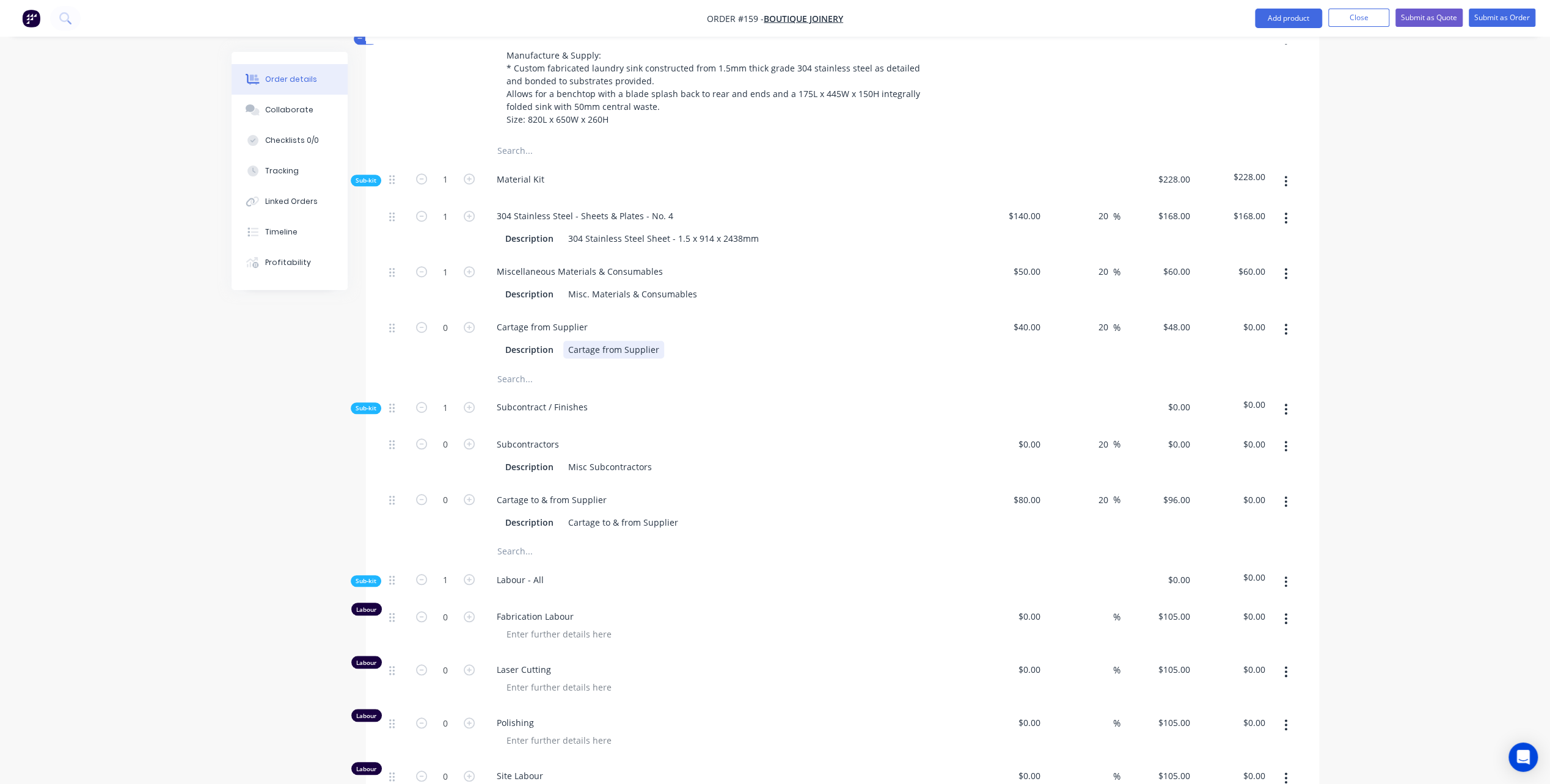
scroll to position [797, 0]
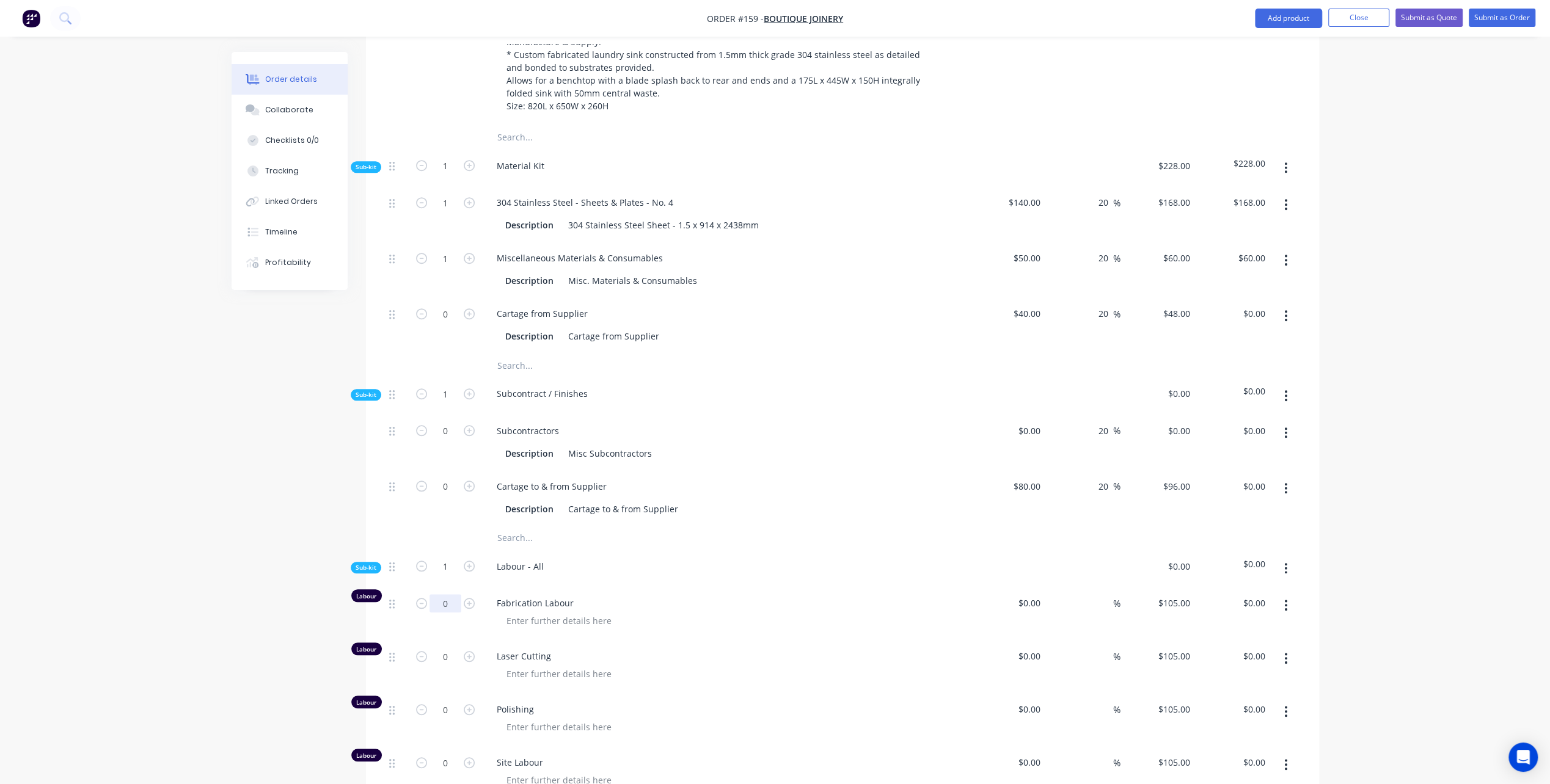
click at [451, 594] on input "0" at bounding box center [445, 603] width 32 height 19
type input "9.5"
type input "$997.50"
click at [631, 640] on div "Laser Cutting" at bounding box center [726, 667] width 488 height 53
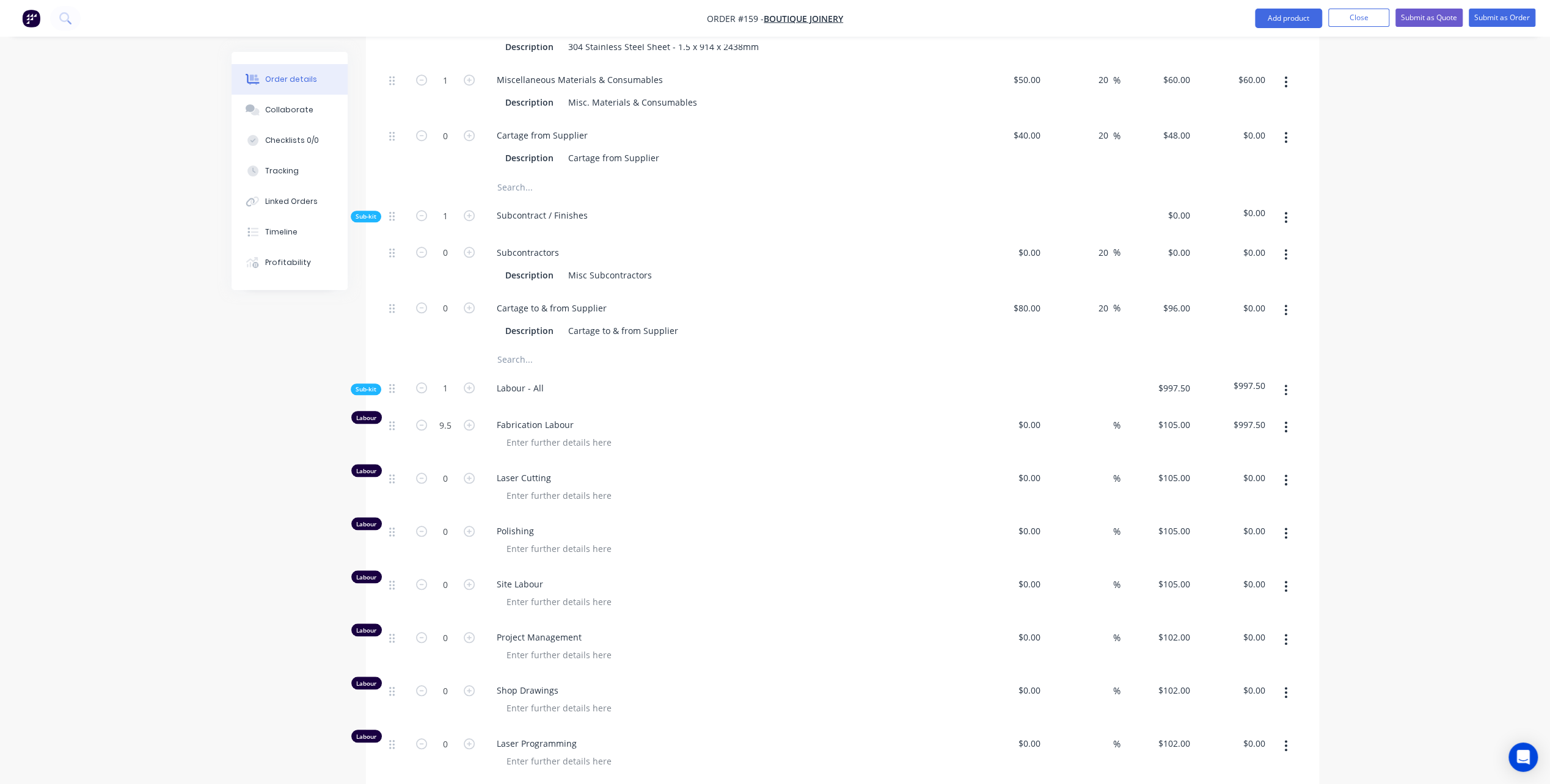
scroll to position [981, 0]
click at [1033, 411] on input at bounding box center [1039, 420] width 14 height 18
type input "$55.00"
type input "$522.50"
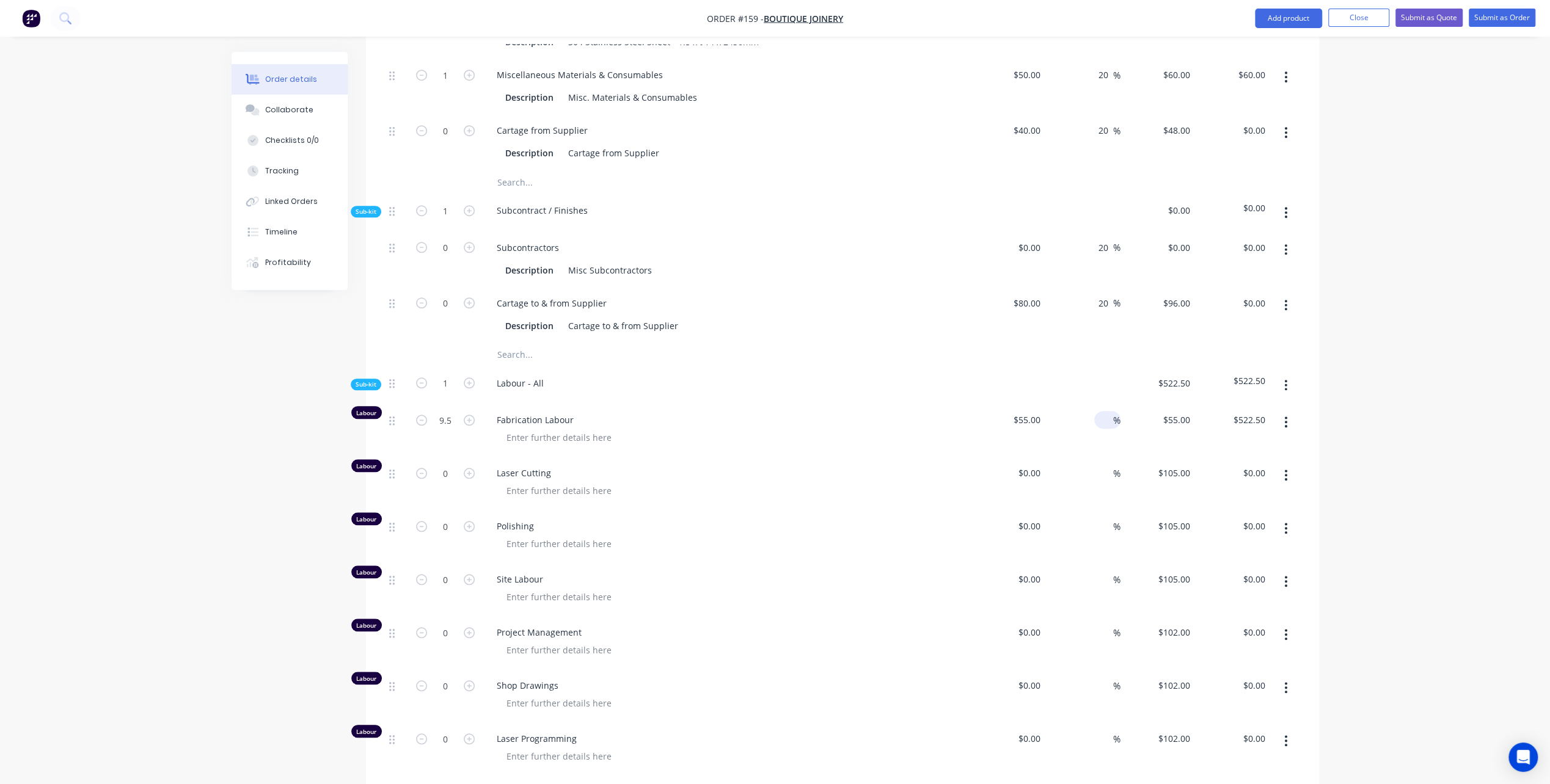
click at [1100, 411] on input at bounding box center [1106, 420] width 14 height 18
type input "90"
type input "$104.50"
type input "$992.75"
click at [853, 520] on span "Polishing" at bounding box center [730, 526] width 469 height 13
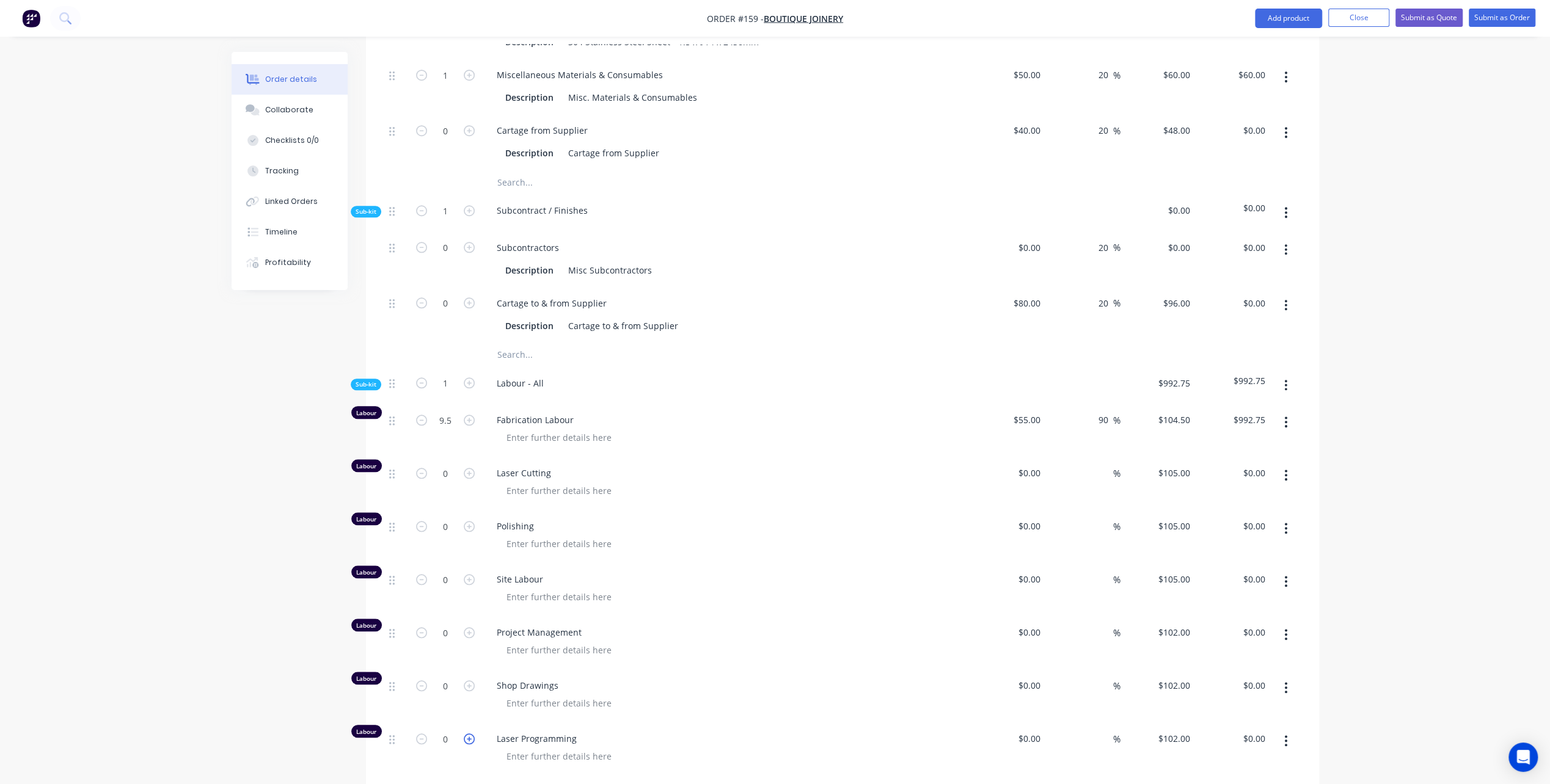
click at [465, 734] on icon "button" at bounding box center [469, 739] width 11 height 11
type input "1"
type input "$102.00"
click at [471, 681] on icon "button" at bounding box center [469, 686] width 11 height 11
type input "1"
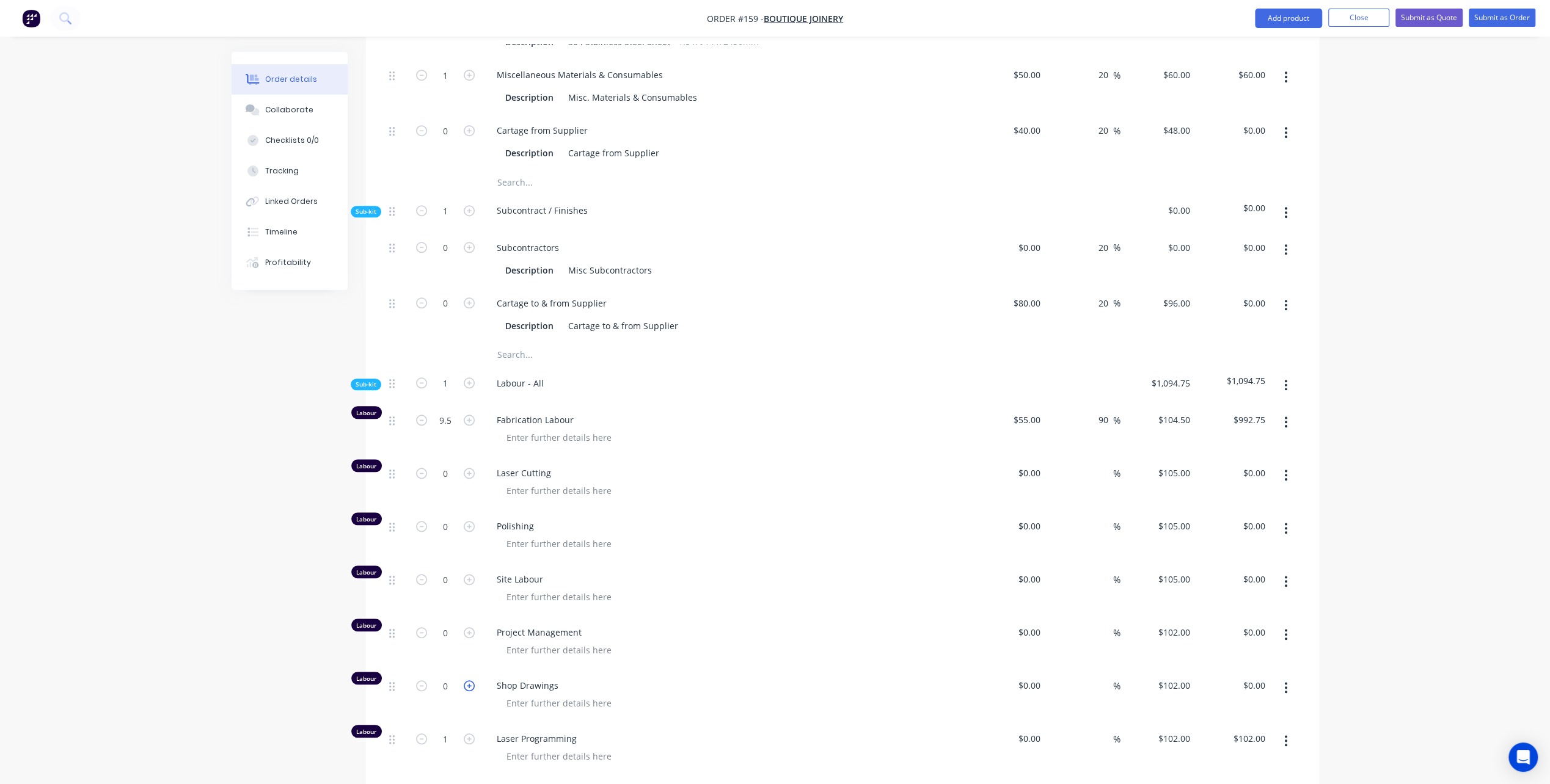
type input "$102.00"
click at [1040, 676] on input at bounding box center [1032, 685] width 28 height 18
type input "$50.00"
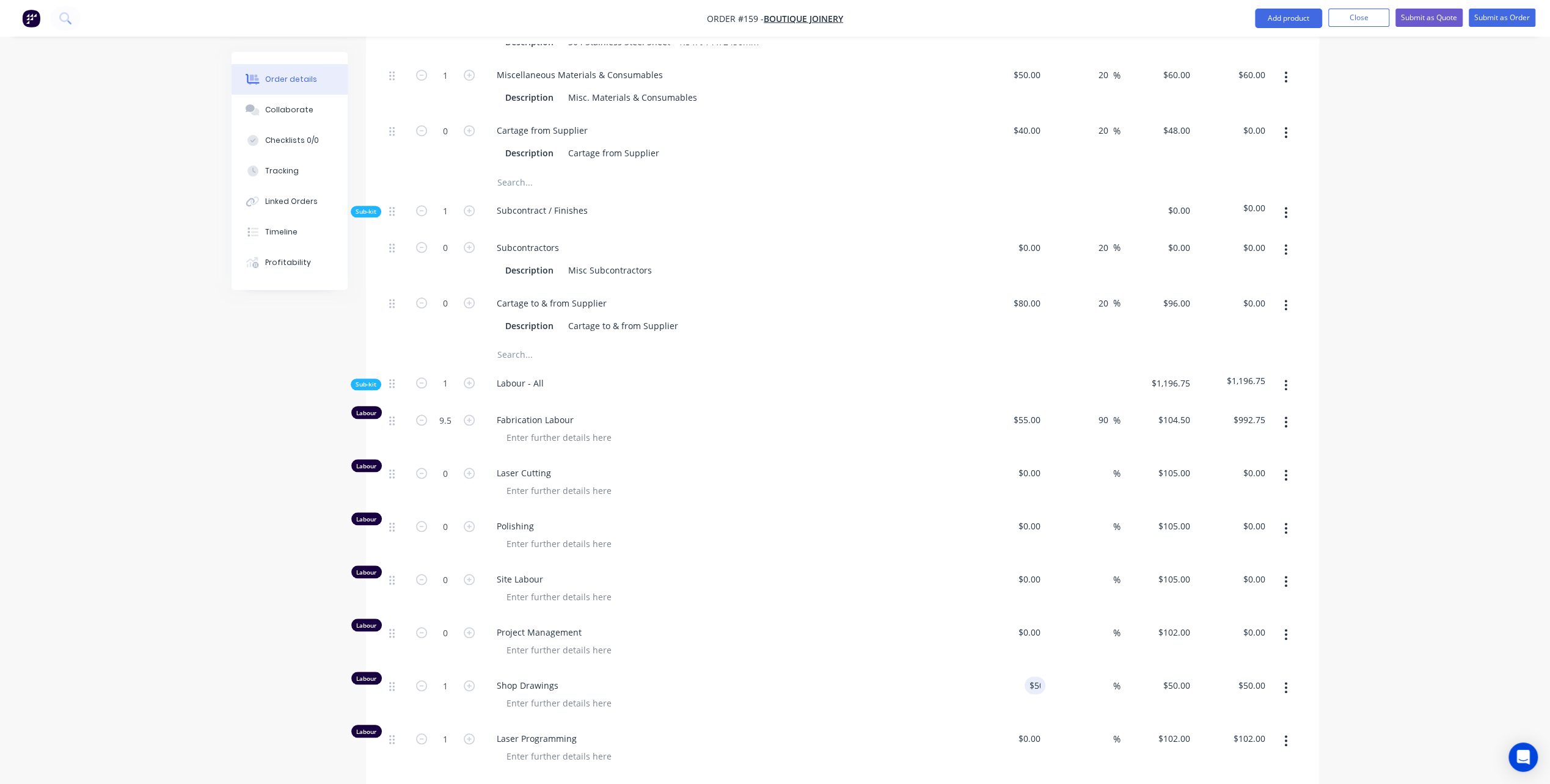
click at [1071, 669] on div "%" at bounding box center [1083, 696] width 75 height 53
click at [1033, 730] on input at bounding box center [1032, 739] width 28 height 18
type input "$50.00"
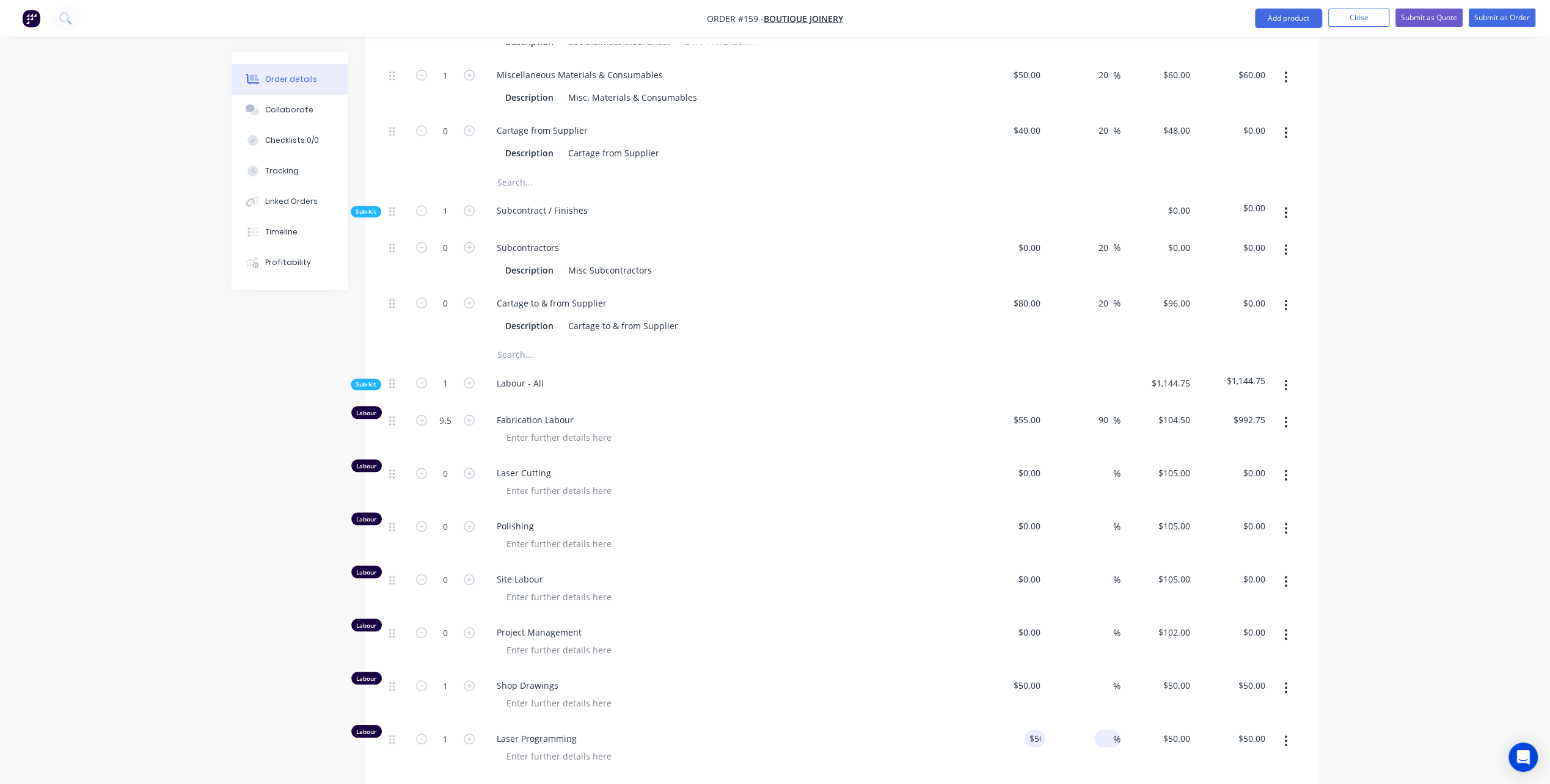
click at [1113, 732] on span "%" at bounding box center [1116, 739] width 7 height 14
type input "6"
type input "90"
type input "$95.00"
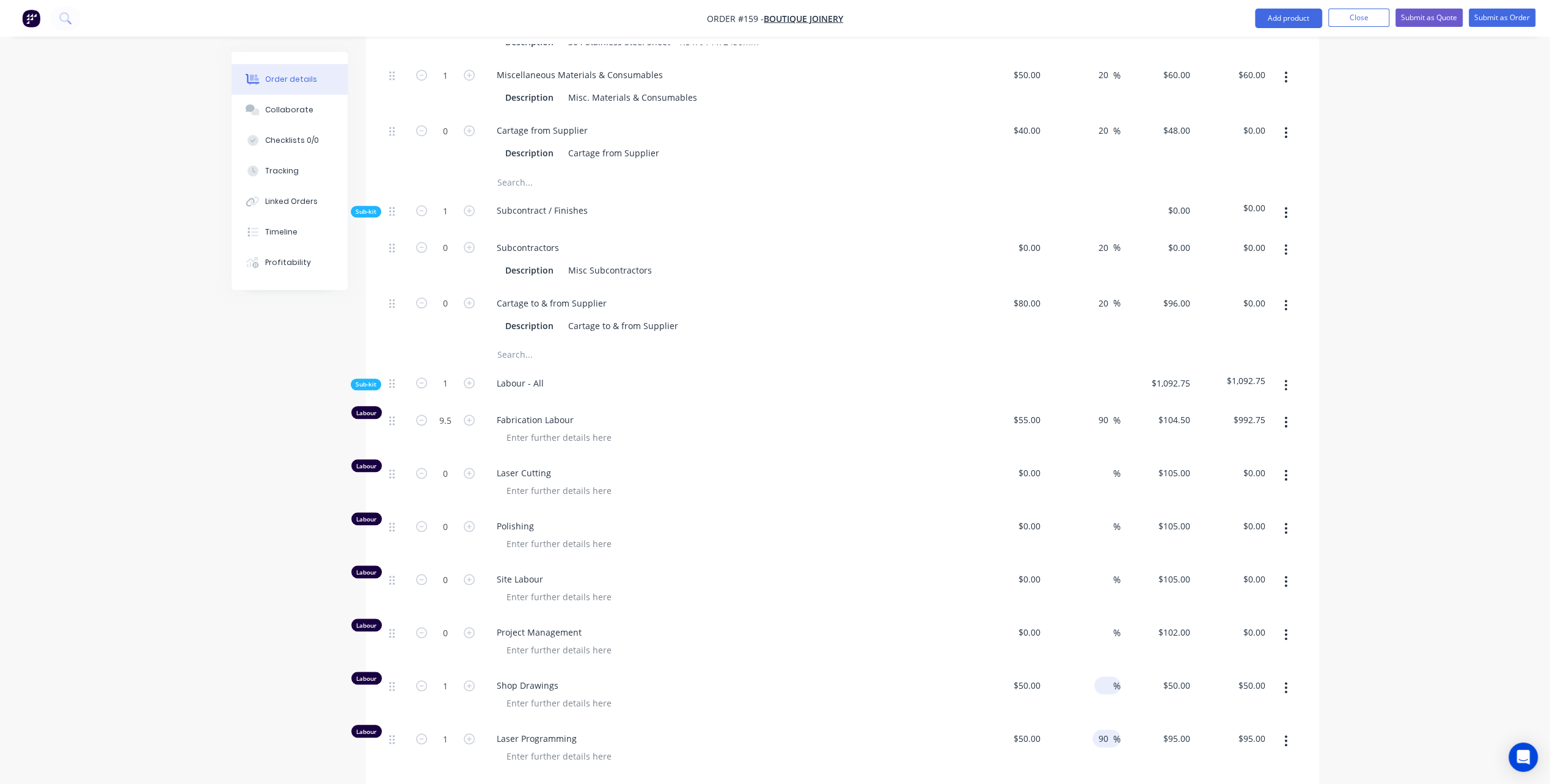
click at [1100, 676] on input at bounding box center [1106, 685] width 14 height 18
type input "90"
type input "$95.00"
click at [853, 695] on div at bounding box center [730, 704] width 469 height 18
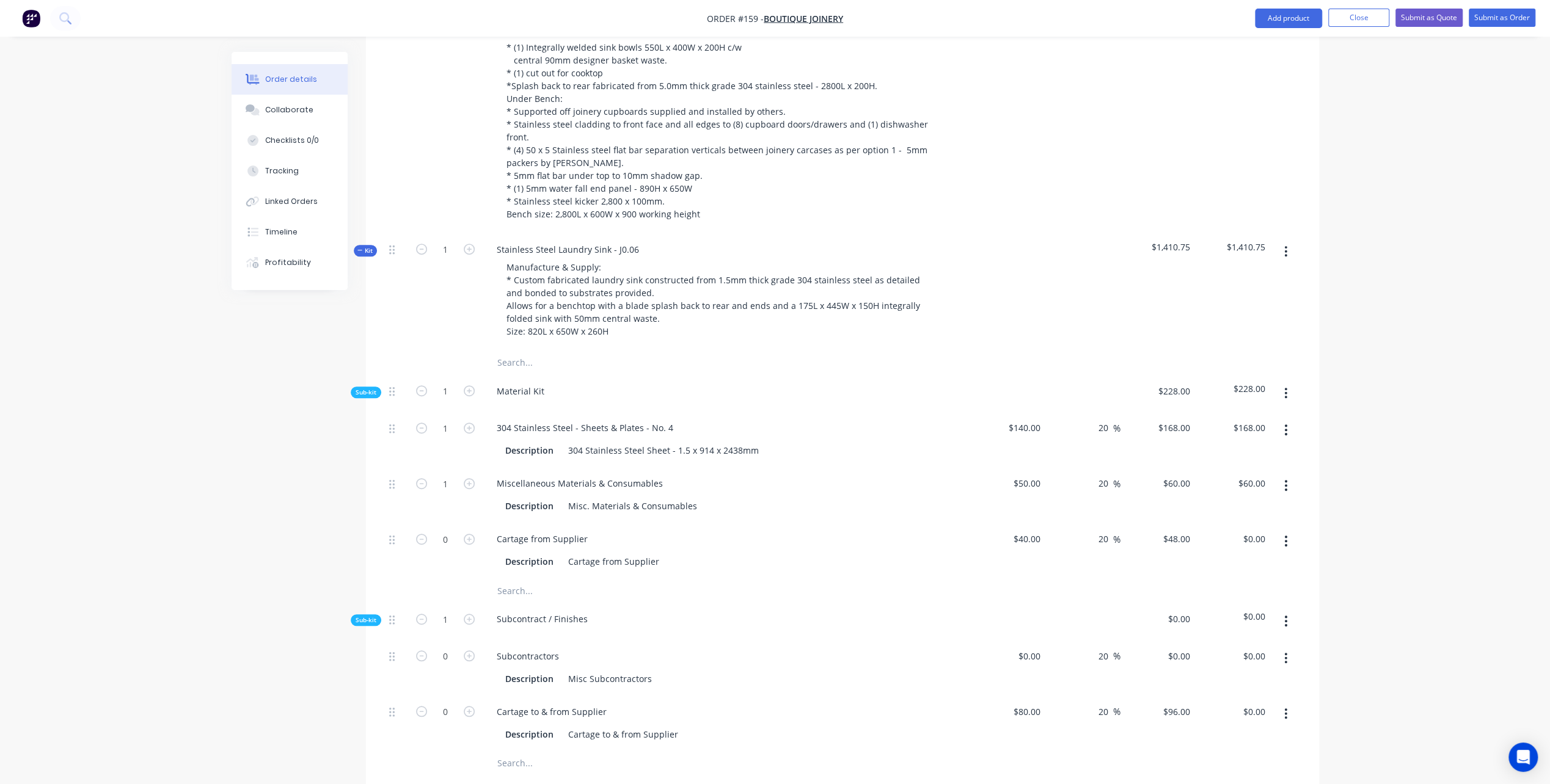
scroll to position [554, 0]
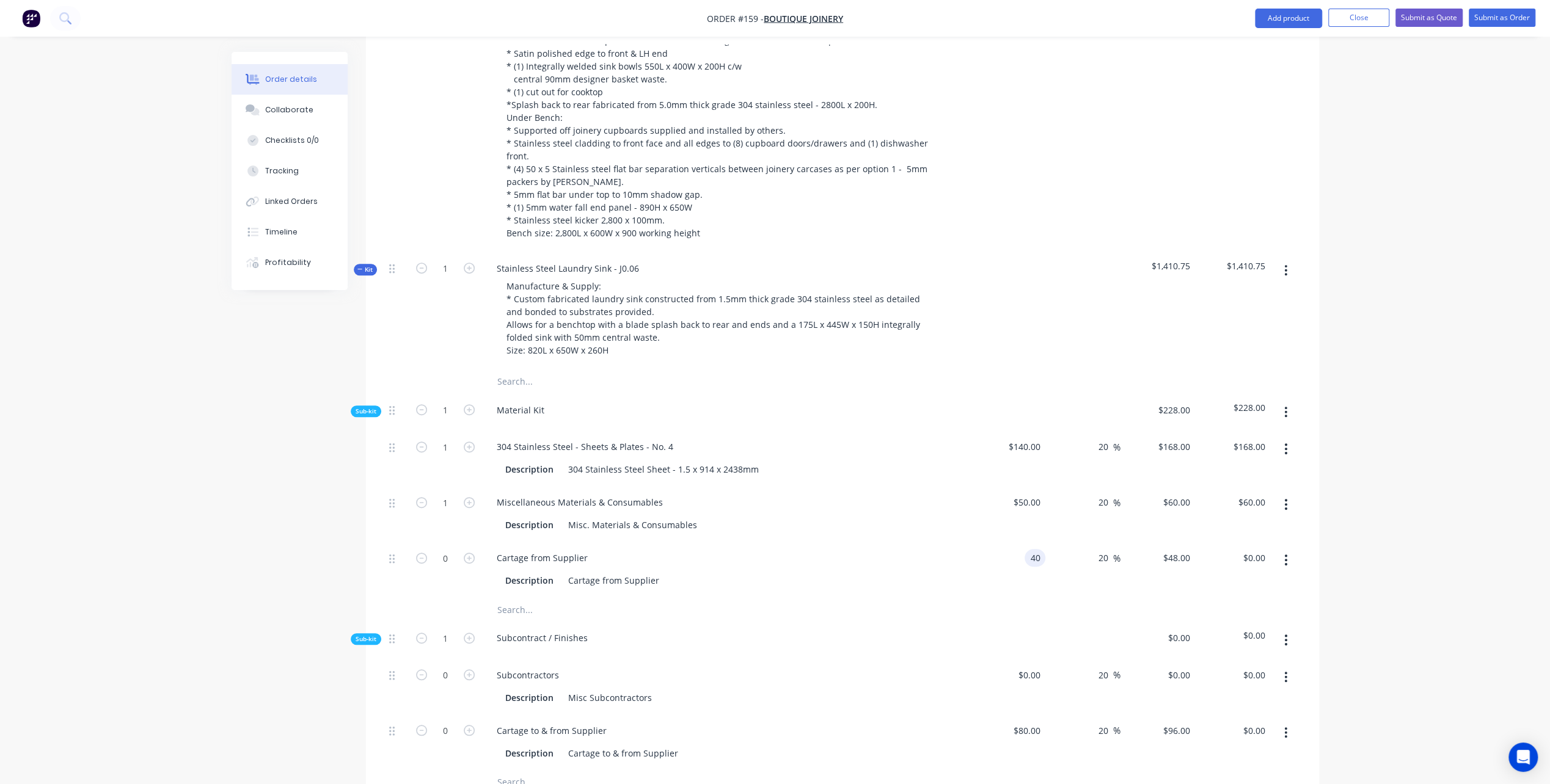
click at [1036, 549] on input "40" at bounding box center [1038, 558] width 16 height 18
click at [417, 486] on div "1" at bounding box center [445, 514] width 73 height 56
click at [468, 553] on icon "button" at bounding box center [469, 558] width 11 height 11
click at [420, 553] on icon "button" at bounding box center [421, 558] width 11 height 11
click at [1036, 549] on input "56" at bounding box center [1038, 558] width 16 height 18
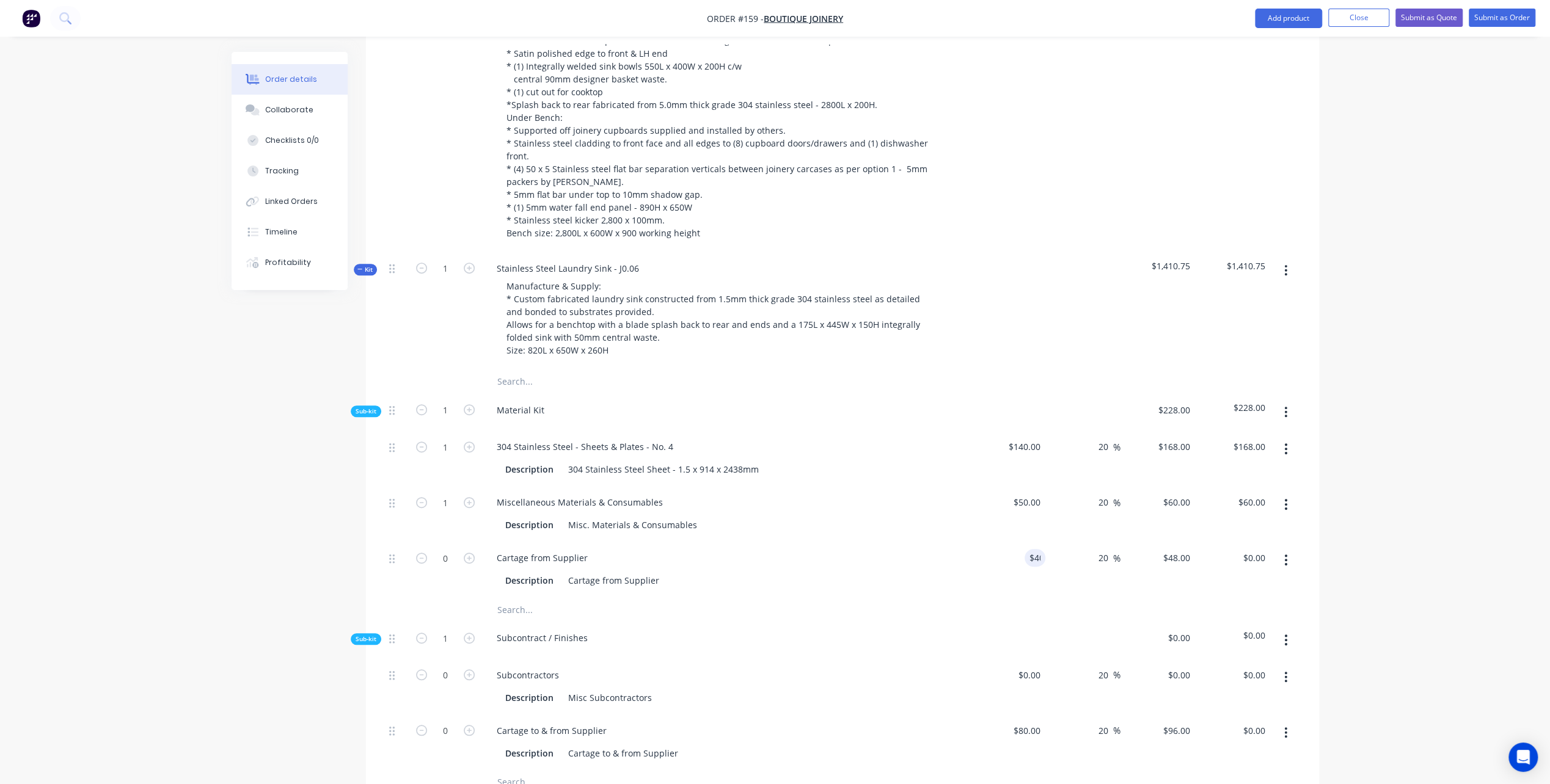
click at [856, 659] on div "Subcontractors Description Misc Subcontractors" at bounding box center [726, 686] width 488 height 56
click at [1021, 486] on div "50 $50.00" at bounding box center [1008, 514] width 75 height 56
click at [853, 549] on div "Cartage from Supplier" at bounding box center [726, 558] width 479 height 18
click at [883, 549] on div "Cartage from Supplier" at bounding box center [726, 558] width 479 height 18
drag, startPoint x: 953, startPoint y: 524, endPoint x: 955, endPoint y: 518, distance: 6.3
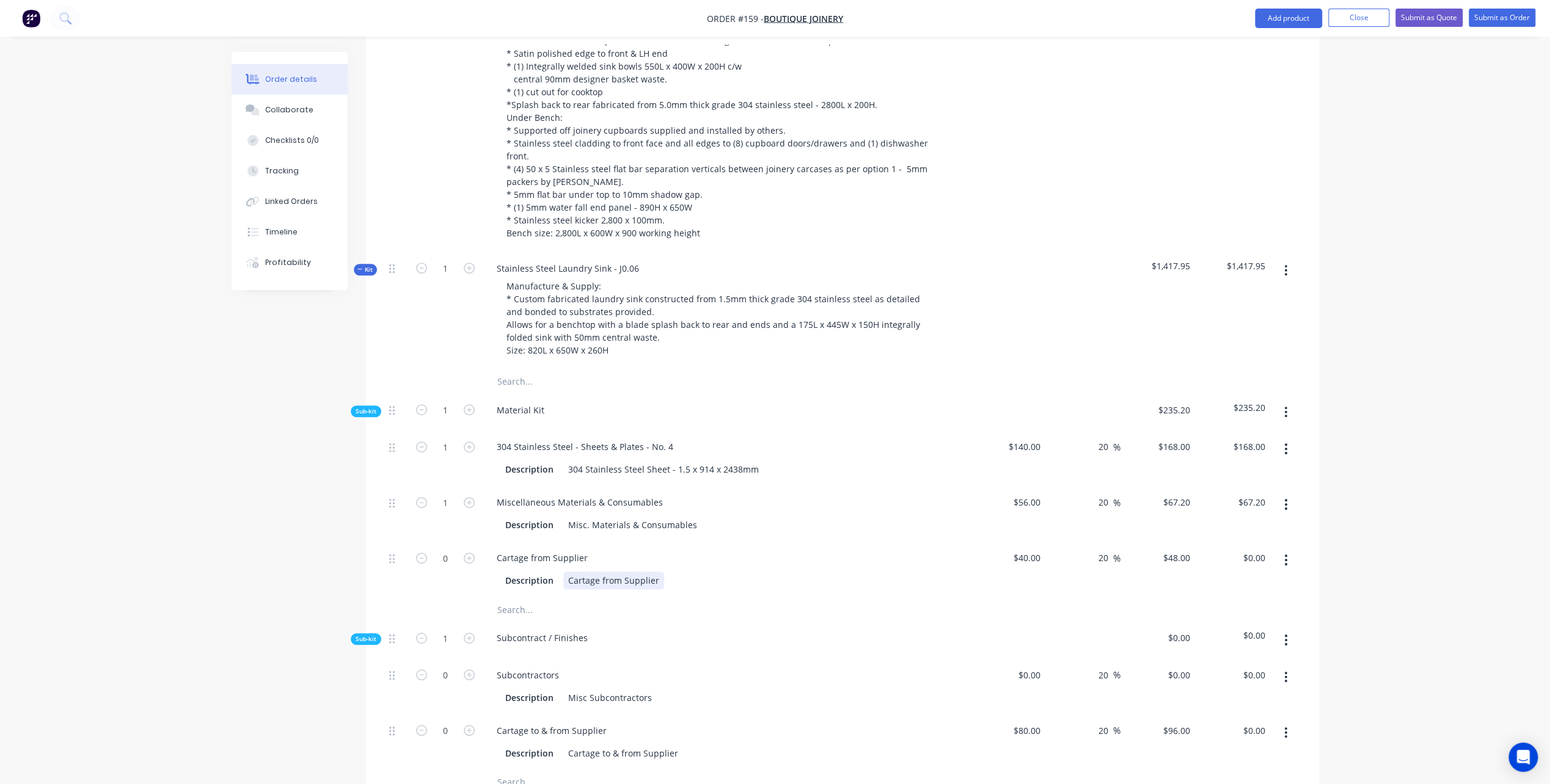
click at [953, 569] on div "Description Cartage from Supplier" at bounding box center [726, 579] width 479 height 20
click at [470, 553] on icon "button" at bounding box center [469, 558] width 11 height 11
click at [858, 549] on div "Cartage from Supplier" at bounding box center [726, 558] width 479 height 18
click at [423, 553] on icon "button" at bounding box center [421, 558] width 11 height 11
click at [794, 569] on div "Description Cartage from Supplier" at bounding box center [726, 579] width 479 height 20
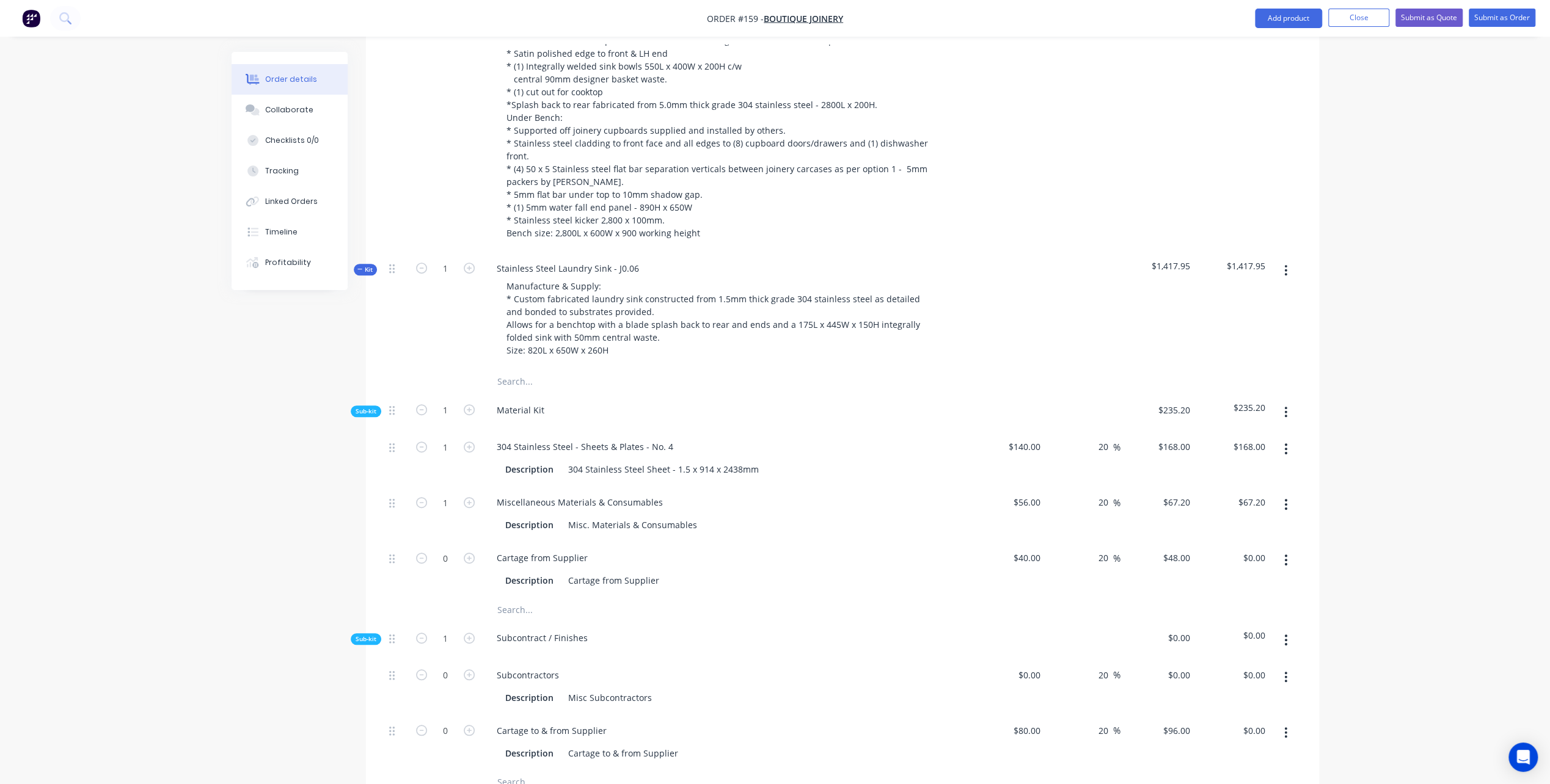
click at [755, 622] on div "Subcontract / Finishes" at bounding box center [726, 640] width 488 height 37
drag, startPoint x: 1022, startPoint y: 451, endPoint x: 1025, endPoint y: 458, distance: 7.6
click at [1022, 486] on div "56 $56.00" at bounding box center [1008, 514] width 75 height 56
click at [692, 516] on div "Misc. Materials & Consumables" at bounding box center [632, 525] width 139 height 18
click at [1034, 494] on input "66" at bounding box center [1038, 502] width 16 height 18
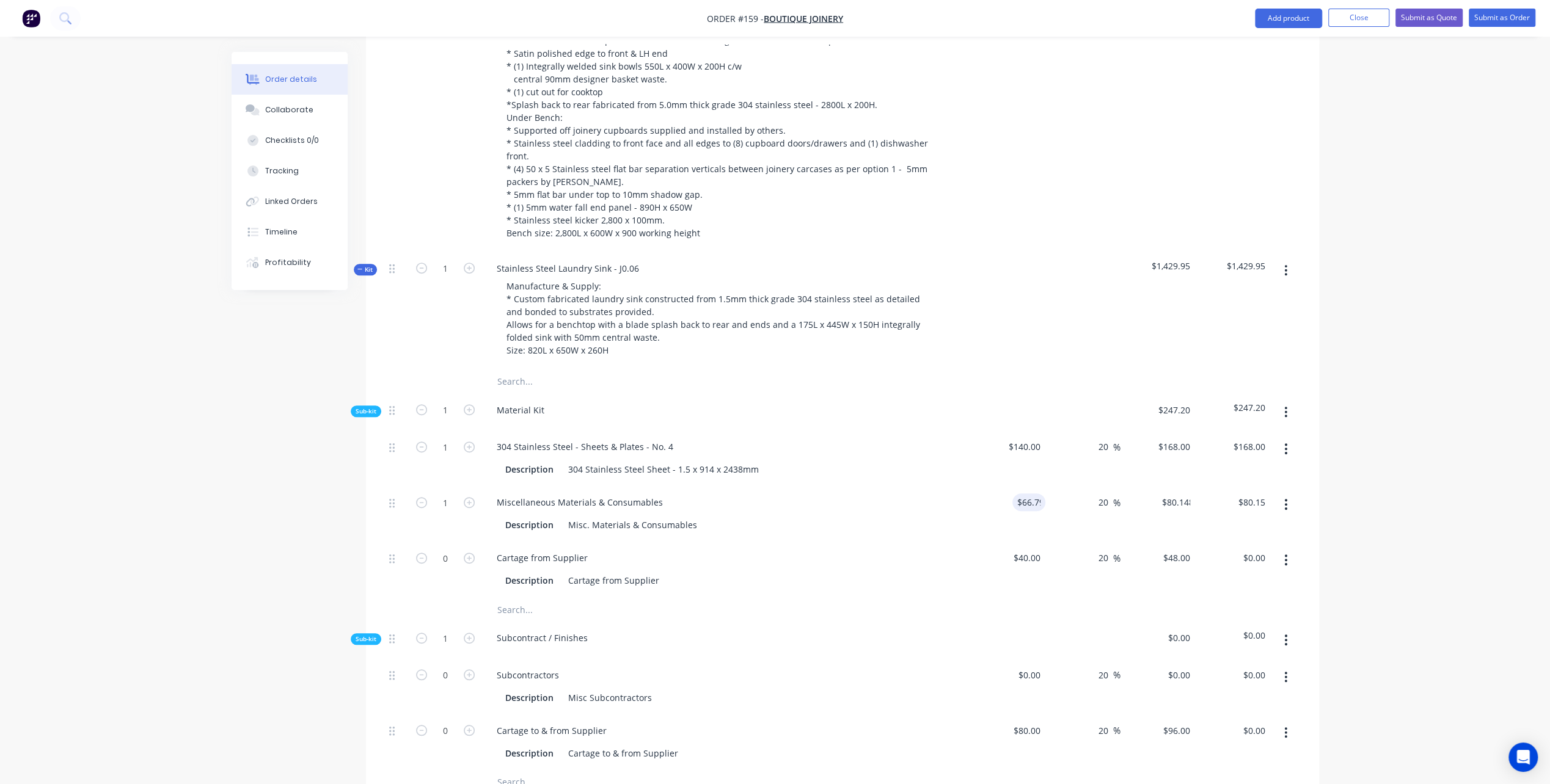
click at [846, 549] on div "Cartage from Supplier" at bounding box center [726, 558] width 479 height 18
click at [1032, 494] on input "66.79" at bounding box center [1032, 502] width 28 height 18
click at [1028, 494] on input "66.79" at bounding box center [1032, 502] width 28 height 18
click at [623, 667] on div "Subcontractors" at bounding box center [726, 675] width 479 height 18
click at [1032, 494] on input "66" at bounding box center [1038, 502] width 16 height 18
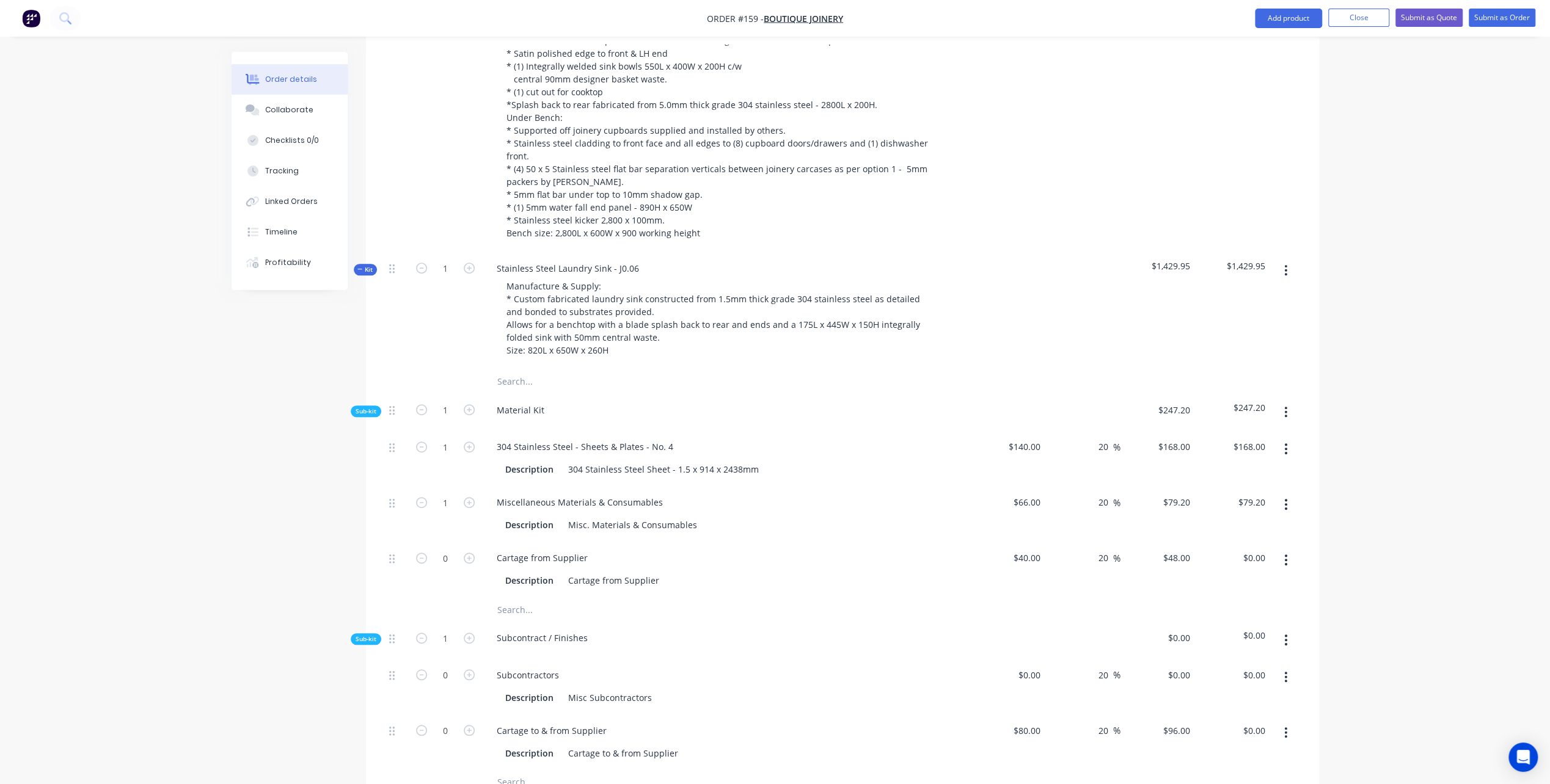
click at [971, 542] on div "$40.00 $40.00" at bounding box center [1008, 569] width 75 height 56
click at [1034, 494] on input "66" at bounding box center [1038, 502] width 16 height 18
click at [692, 516] on div "Misc. Materials & Consumables" at bounding box center [632, 525] width 139 height 18
click at [1034, 494] on input "66.09" at bounding box center [1032, 502] width 28 height 18
click at [836, 549] on div "Cartage from Supplier" at bounding box center [726, 558] width 479 height 18
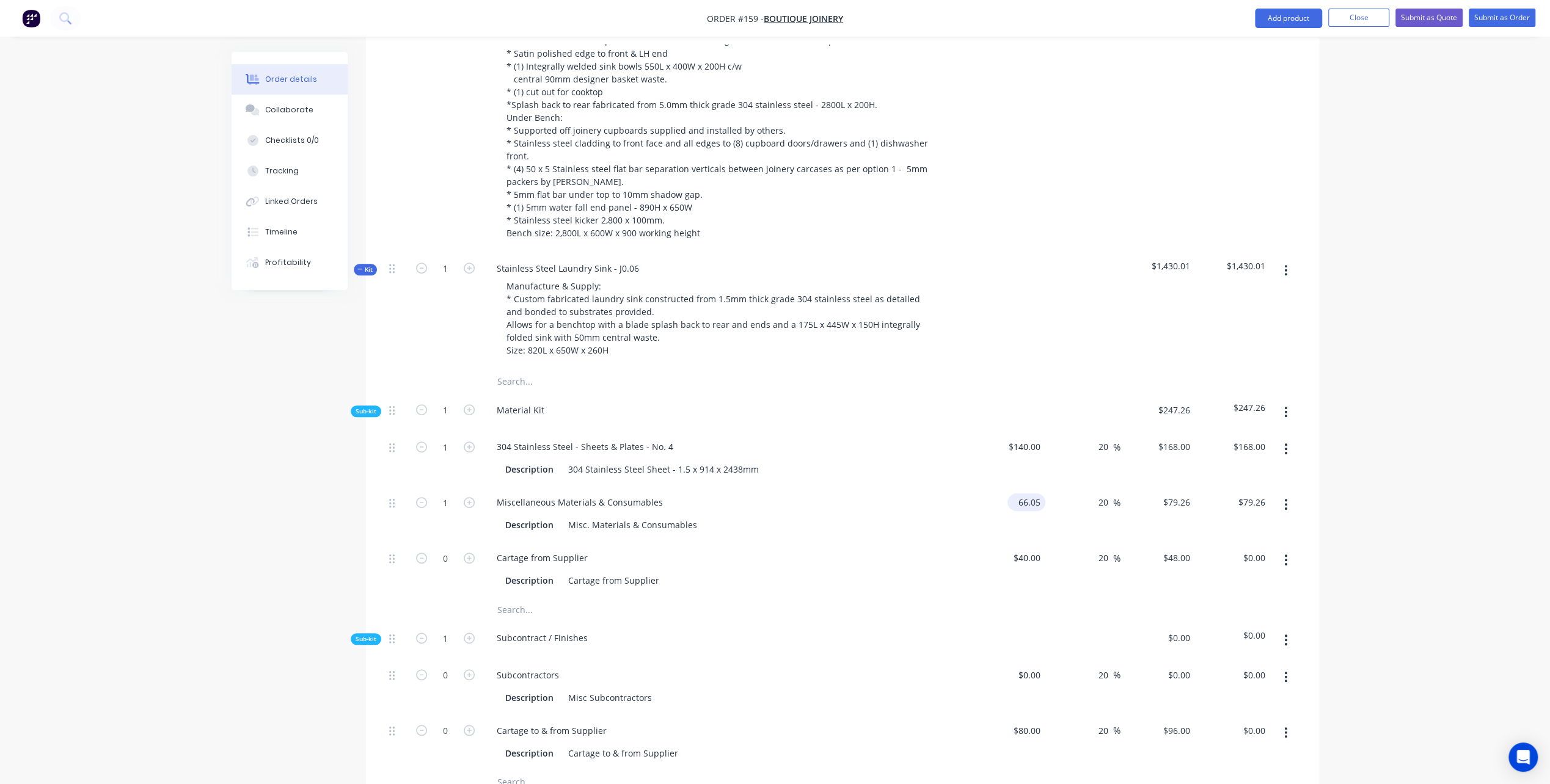
click at [1040, 494] on input "66.05" at bounding box center [1028, 502] width 33 height 18
click at [934, 542] on div "Cartage from Supplier Description Cartage from Supplier" at bounding box center [726, 569] width 488 height 56
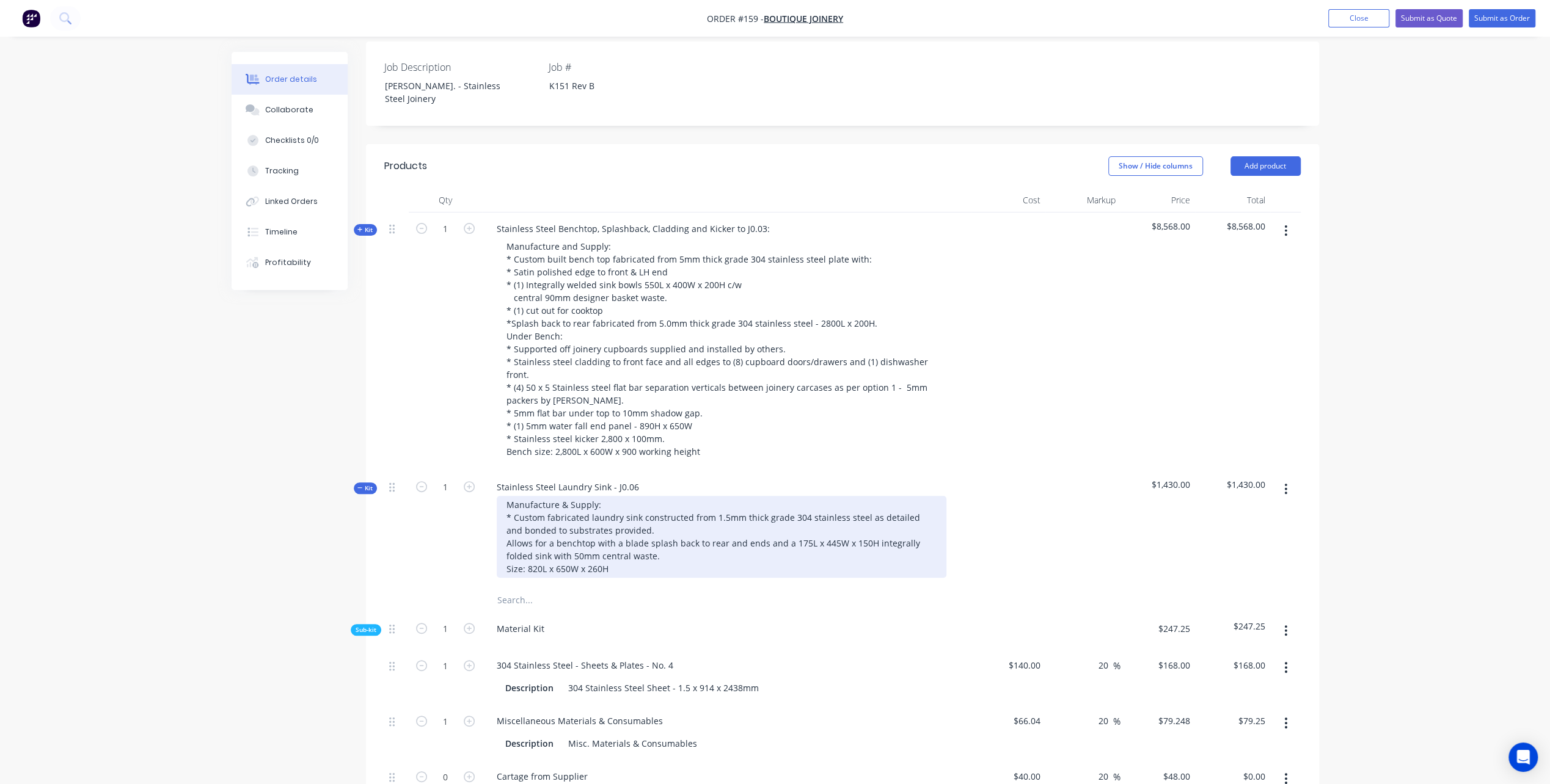
scroll to position [309, 0]
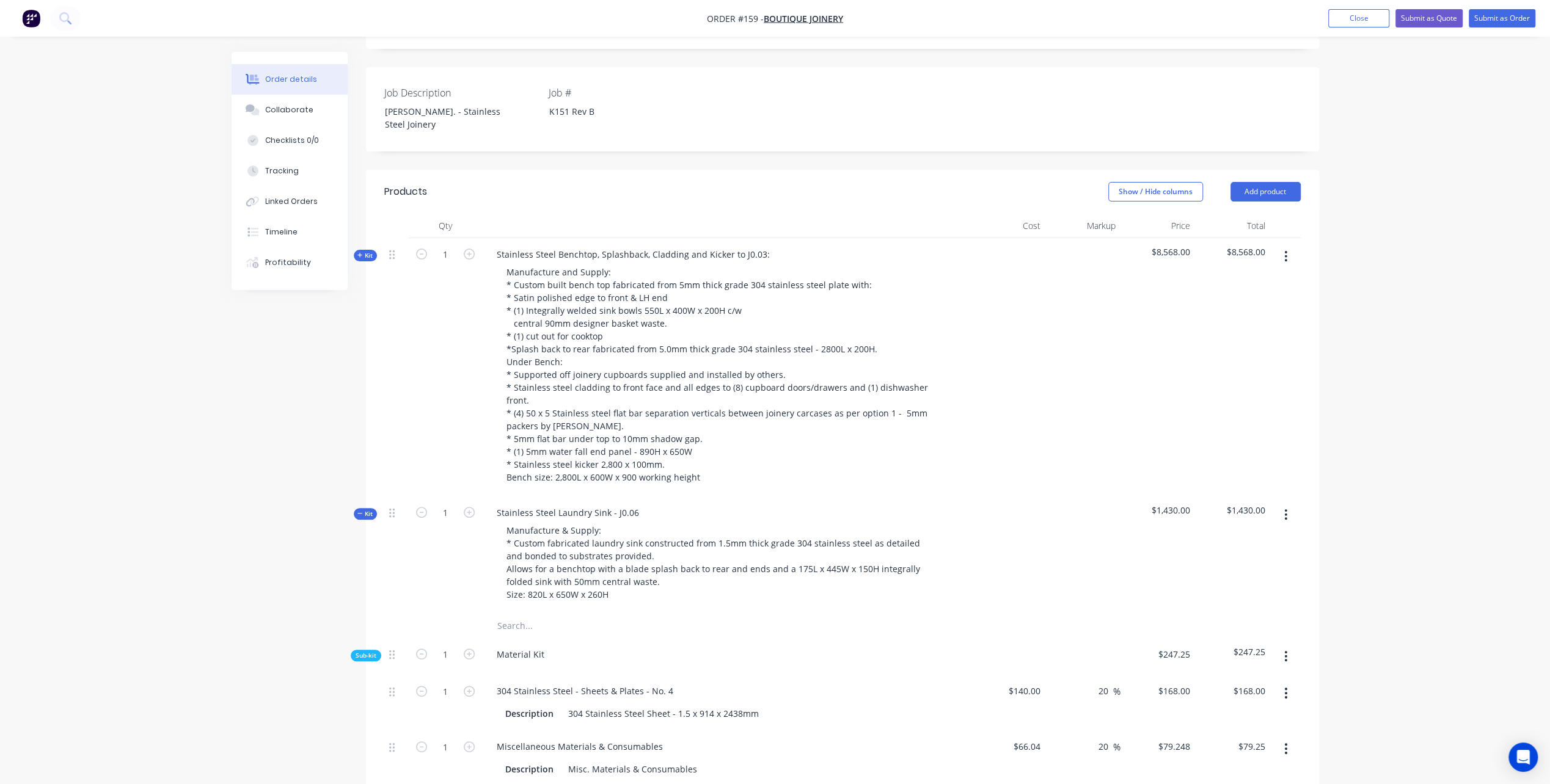
click at [359, 510] on icon "button" at bounding box center [360, 513] width 5 height 6
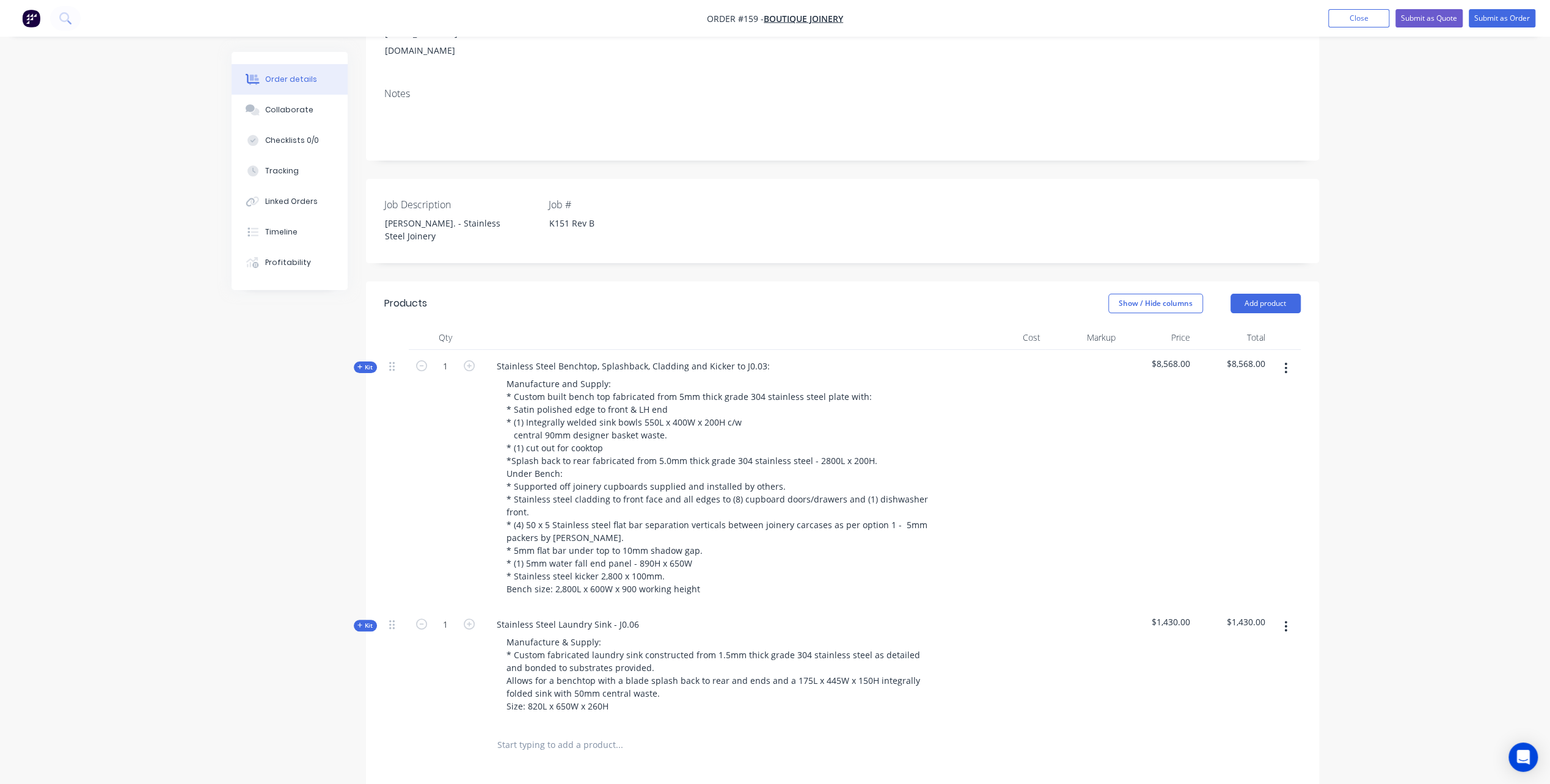
scroll to position [197, 0]
click at [1271, 294] on button "Add product" at bounding box center [1266, 304] width 71 height 19
click at [1208, 497] on div "Notes (External)" at bounding box center [1243, 506] width 95 height 18
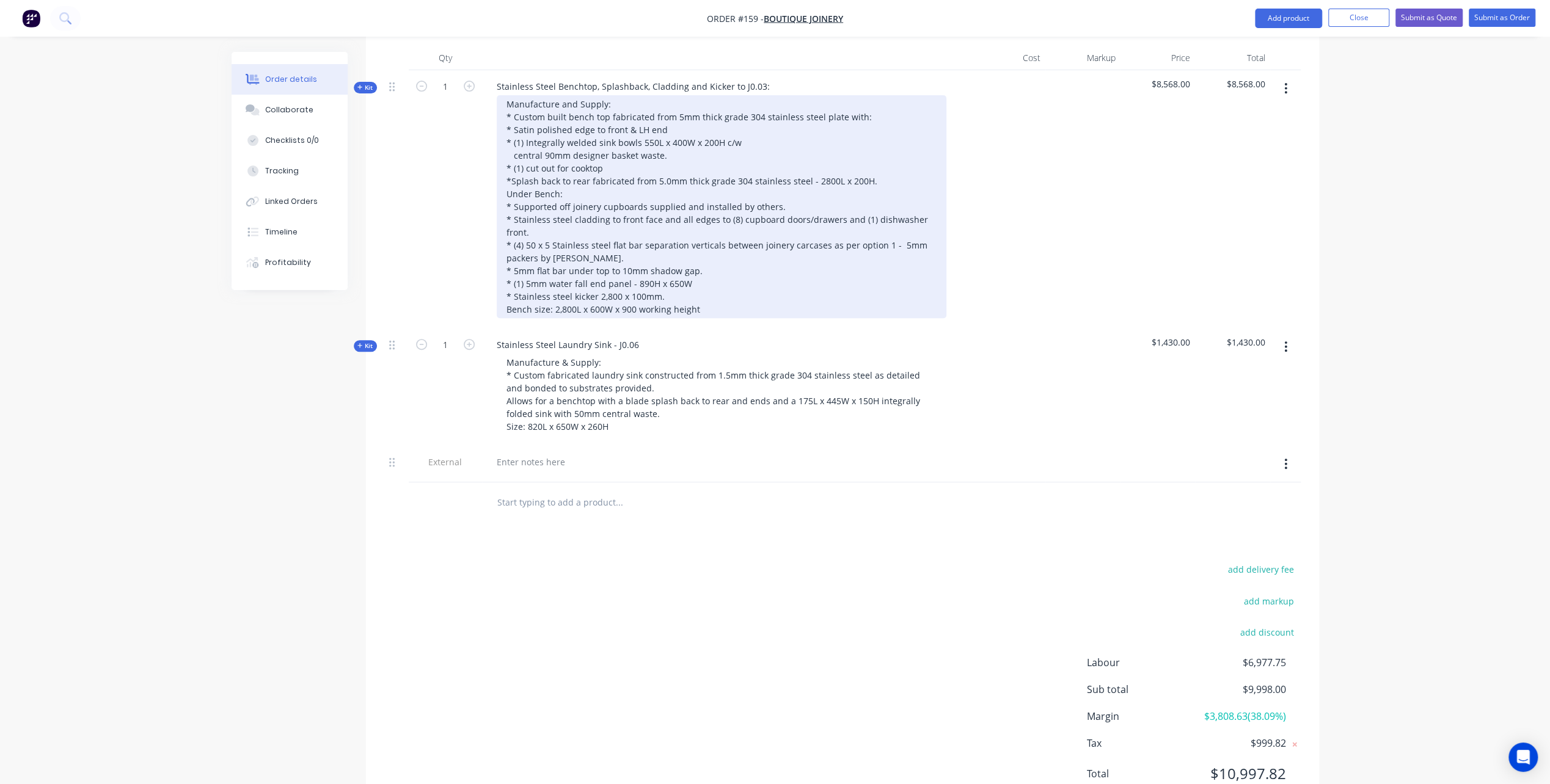
scroll to position [478, 0]
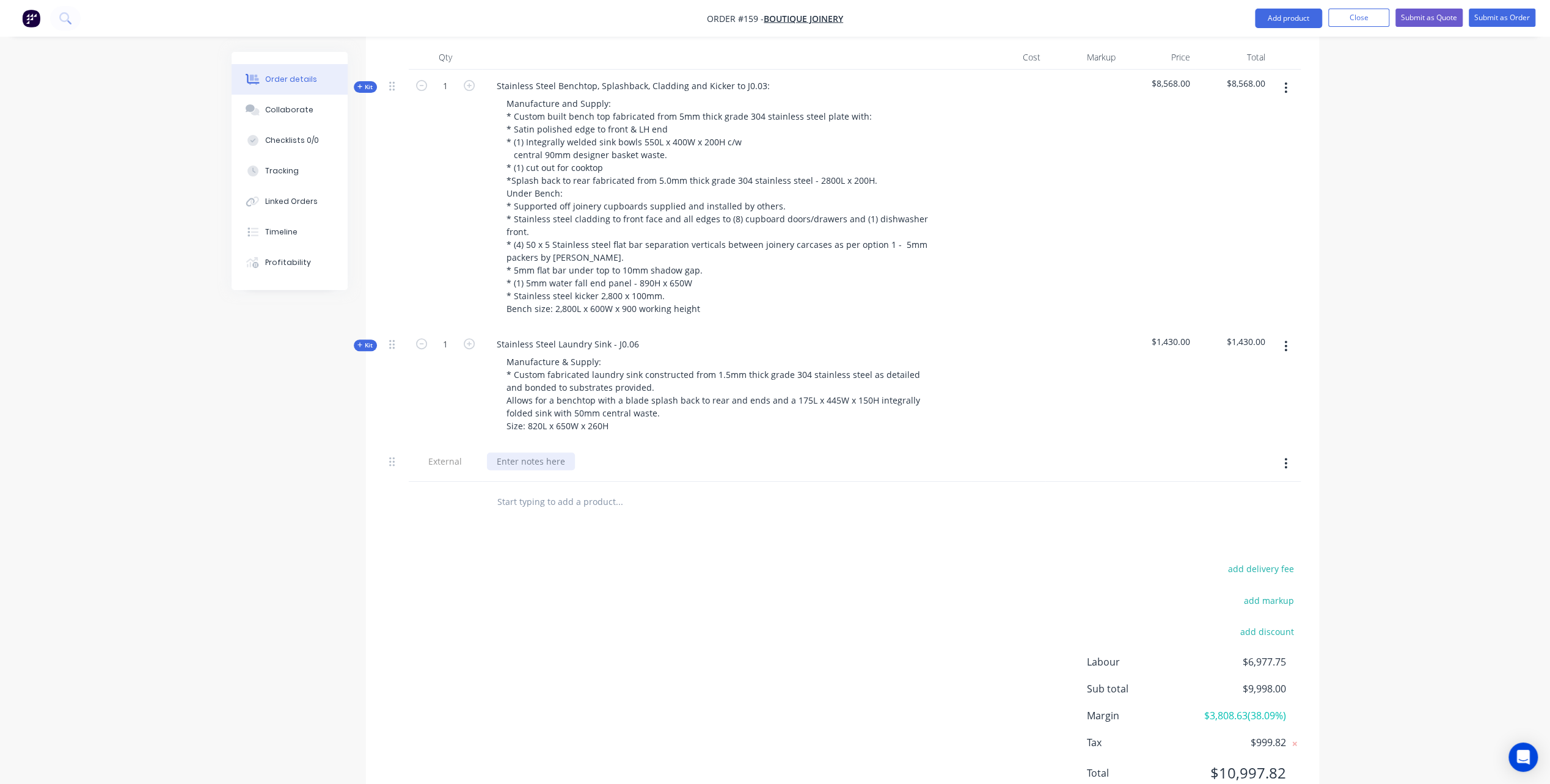
click at [512, 453] on div at bounding box center [531, 462] width 88 height 18
paste div
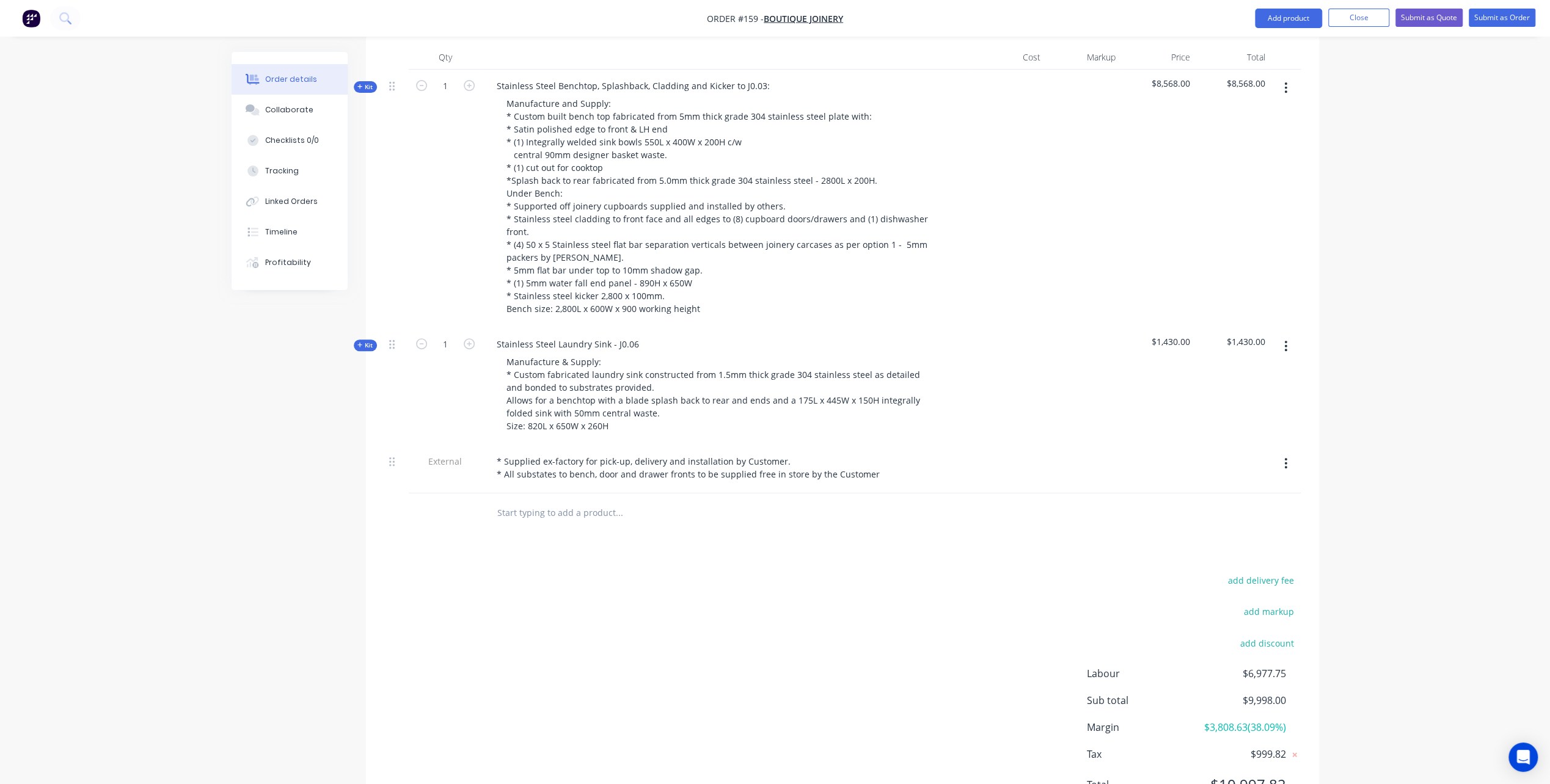
click at [530, 509] on div "Products Show / Hide columns Add product Qty Cost Markup Price Total Kit 1 Stai…" at bounding box center [842, 413] width 953 height 825
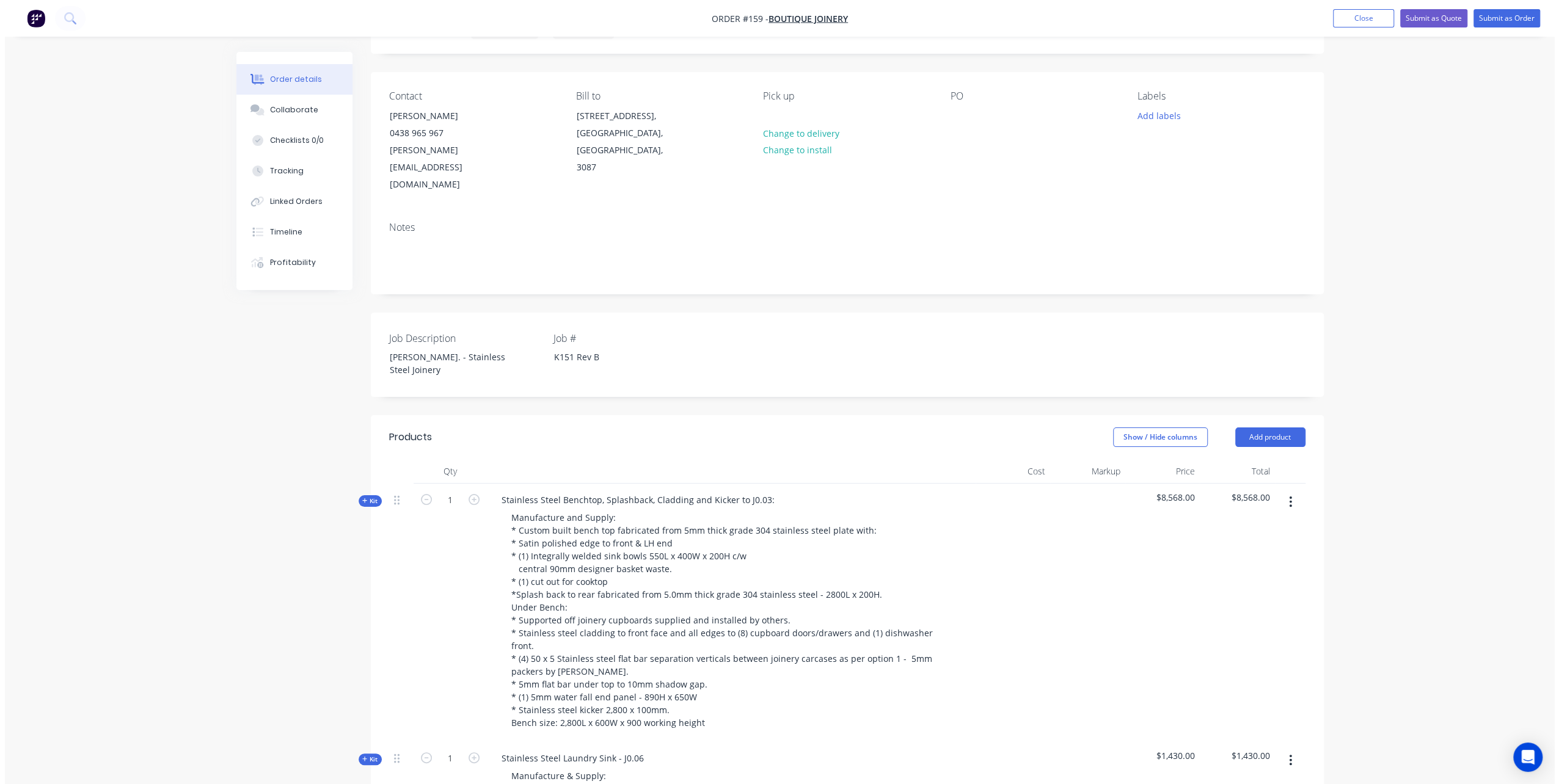
scroll to position [0, 0]
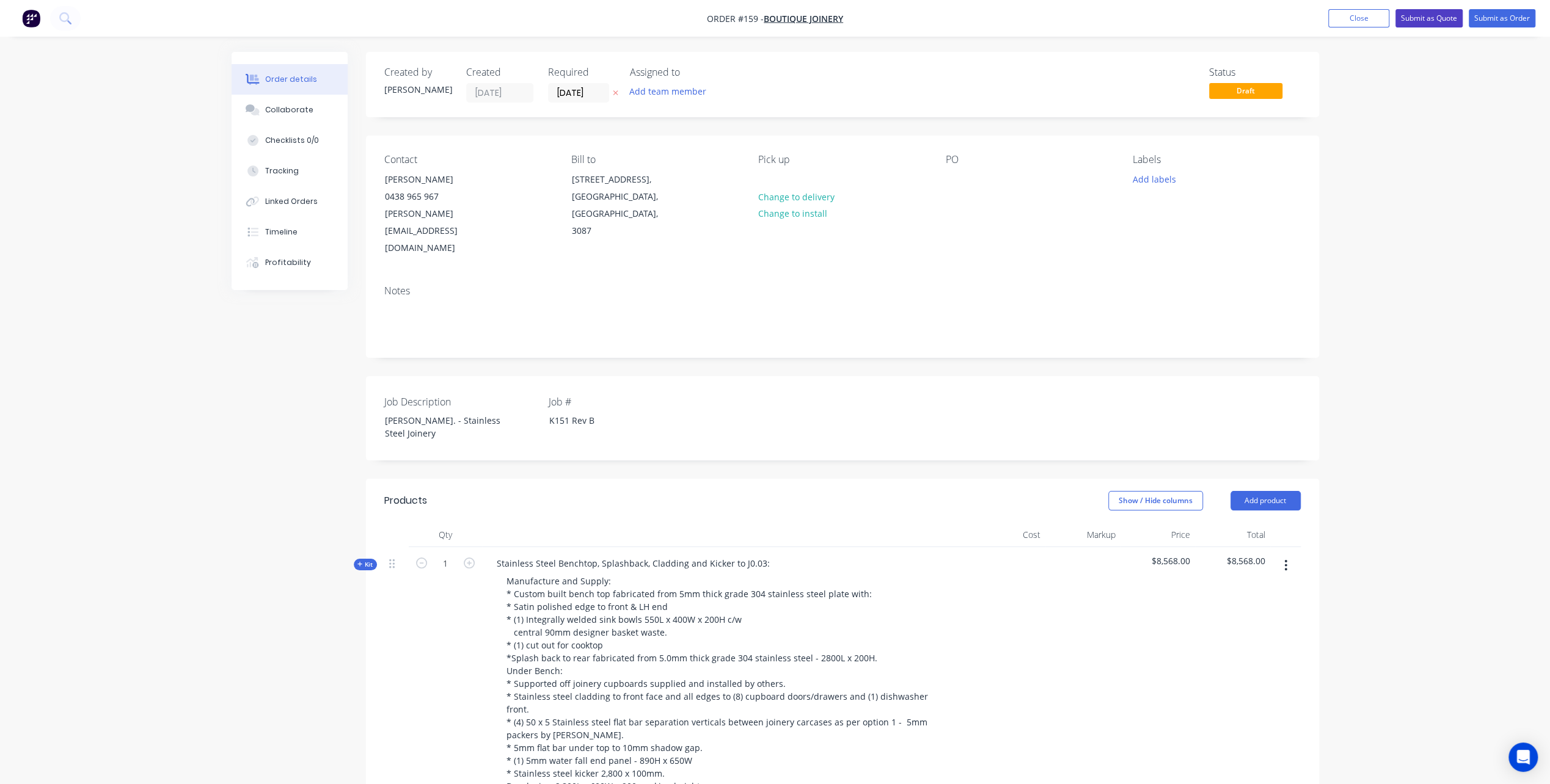
click at [1425, 17] on button "Submit as Quote" at bounding box center [1429, 18] width 67 height 19
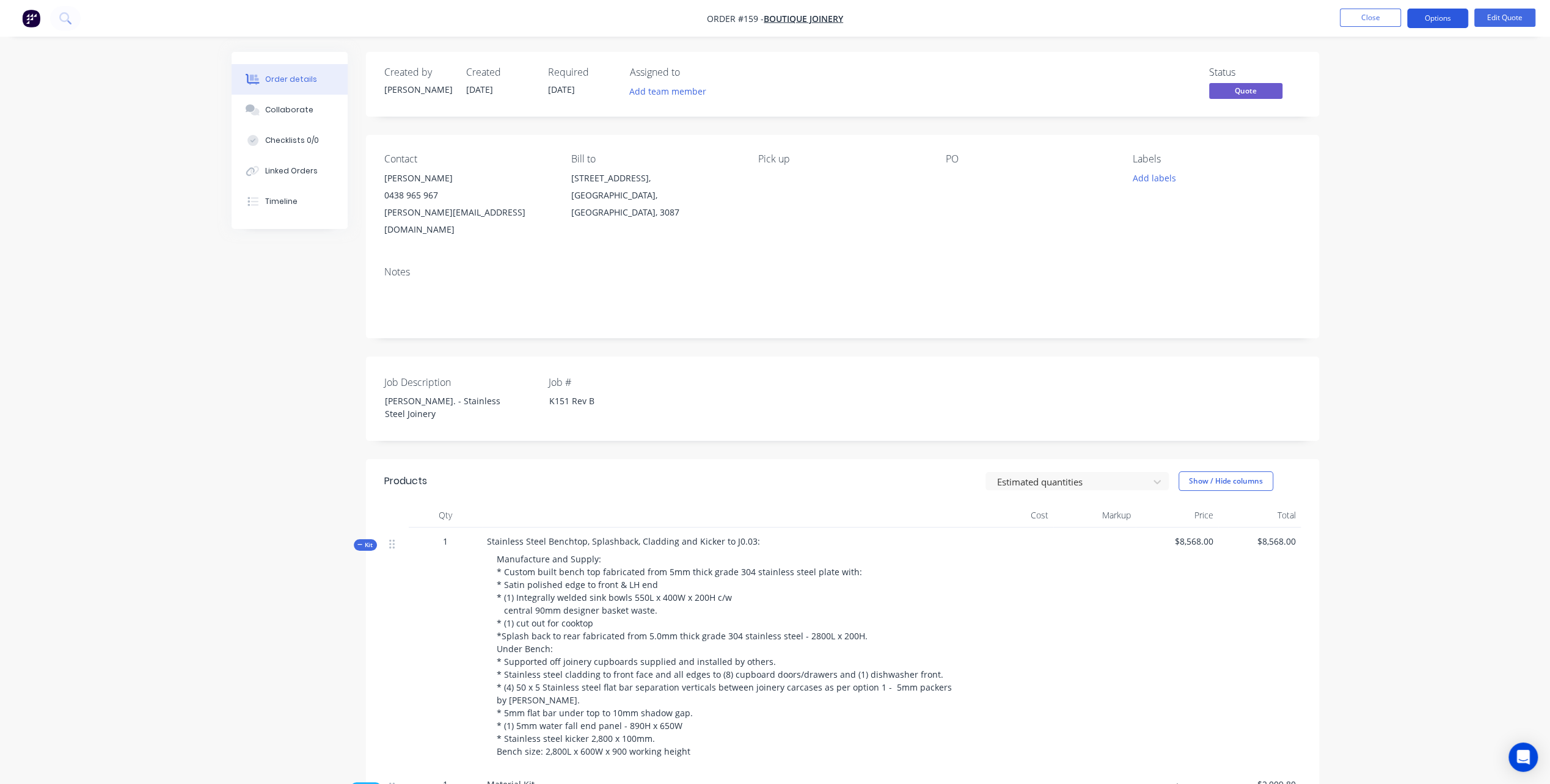
click at [1436, 17] on button "Options" at bounding box center [1437, 19] width 61 height 19
click at [1374, 72] on div "Quote" at bounding box center [1401, 74] width 112 height 18
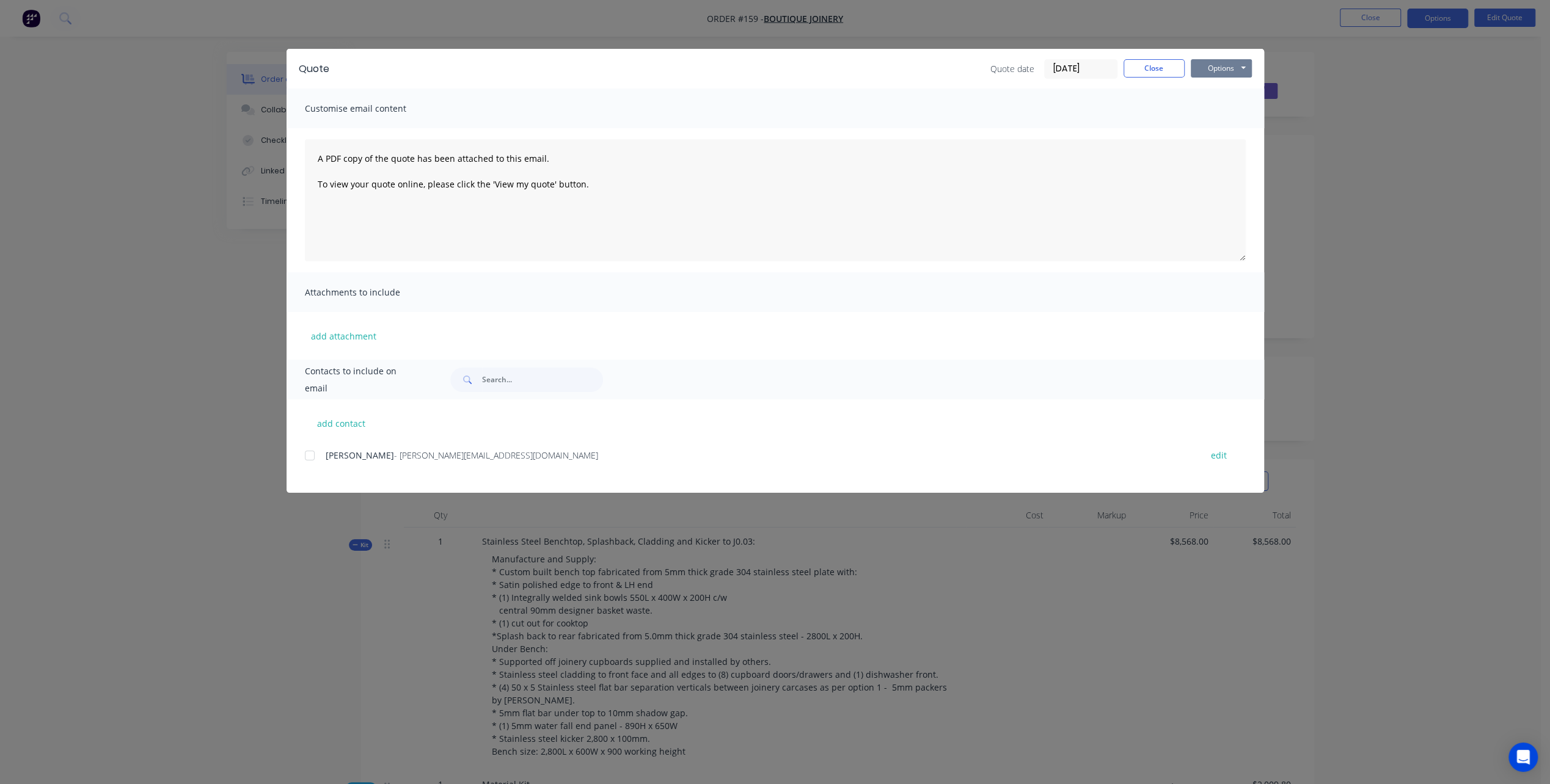
click at [1210, 64] on button "Options" at bounding box center [1221, 68] width 61 height 19
click at [1228, 87] on button "Preview" at bounding box center [1229, 90] width 79 height 20
click at [1138, 67] on button "Close" at bounding box center [1153, 68] width 61 height 19
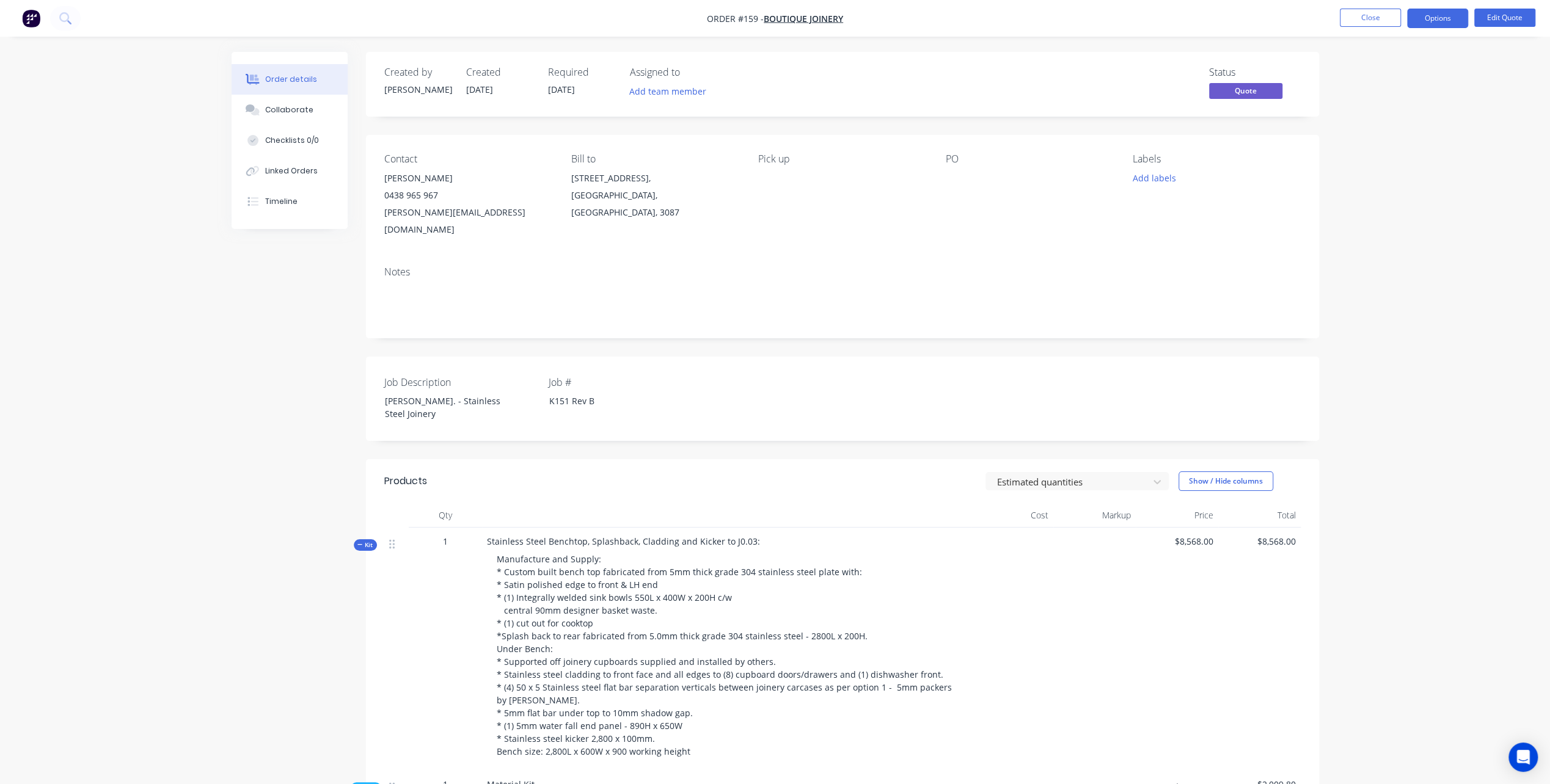
click at [1369, 16] on button "Close" at bounding box center [1370, 18] width 61 height 19
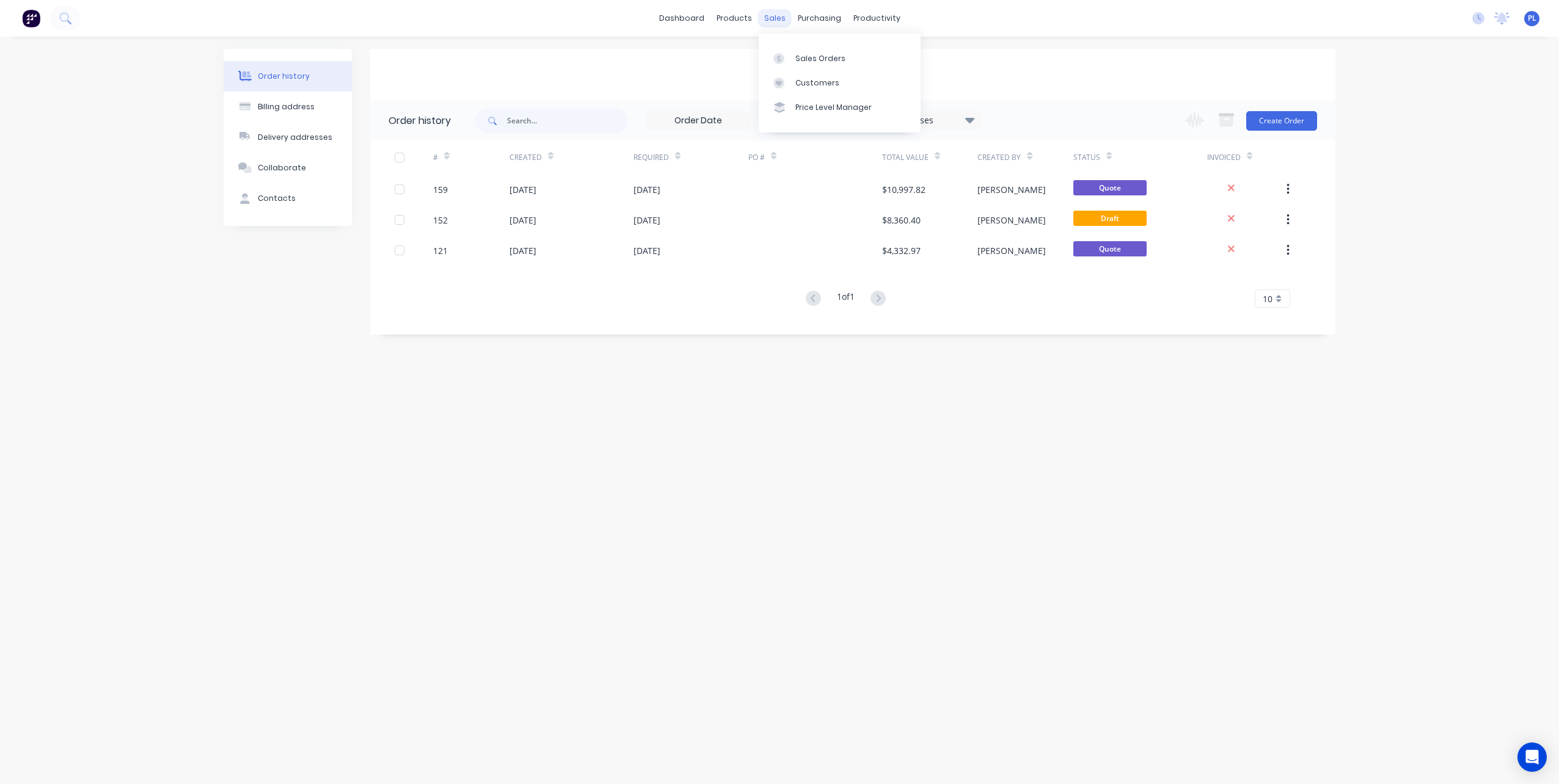
click at [780, 13] on div "sales" at bounding box center [775, 18] width 34 height 19
click at [836, 57] on div "Sales Orders" at bounding box center [821, 58] width 50 height 11
